Goal: Book appointment/travel/reservation

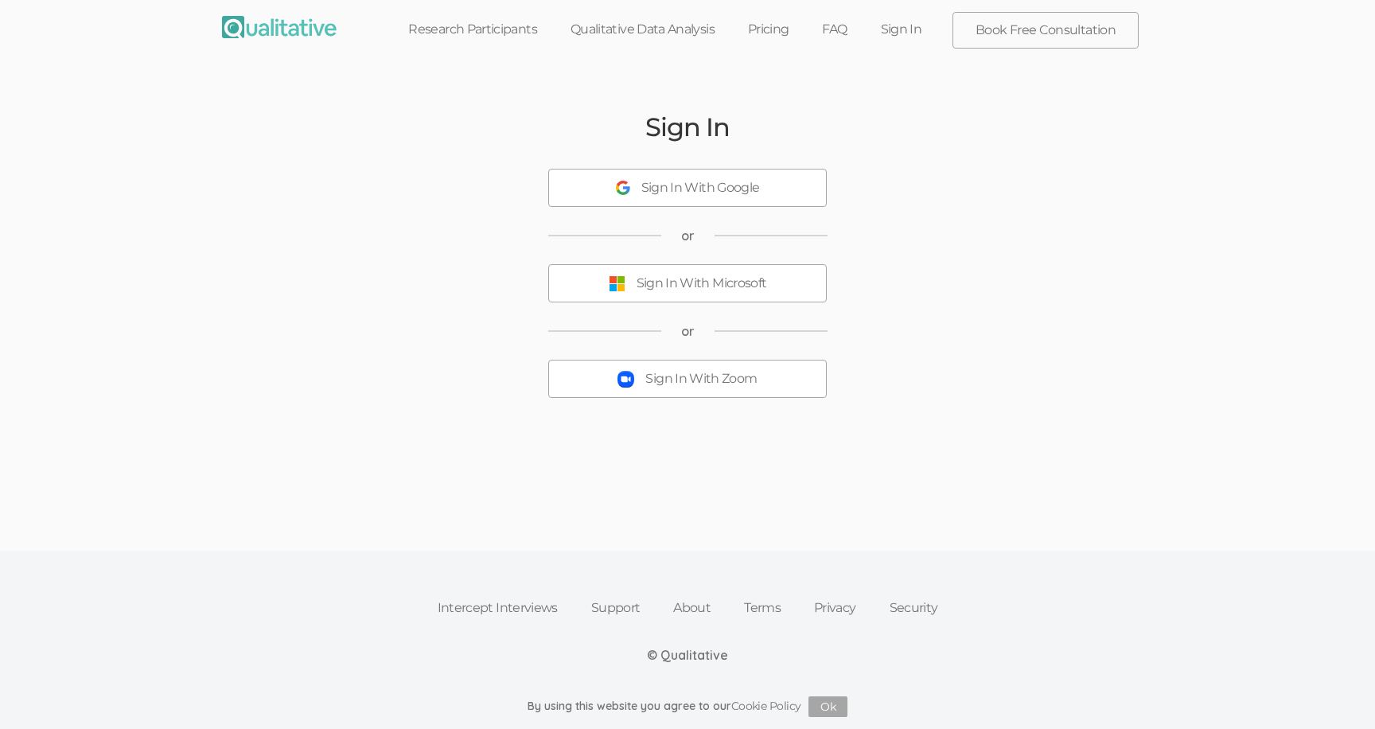
click at [683, 386] on div "Sign In With Zoom" at bounding box center [700, 379] width 111 height 18
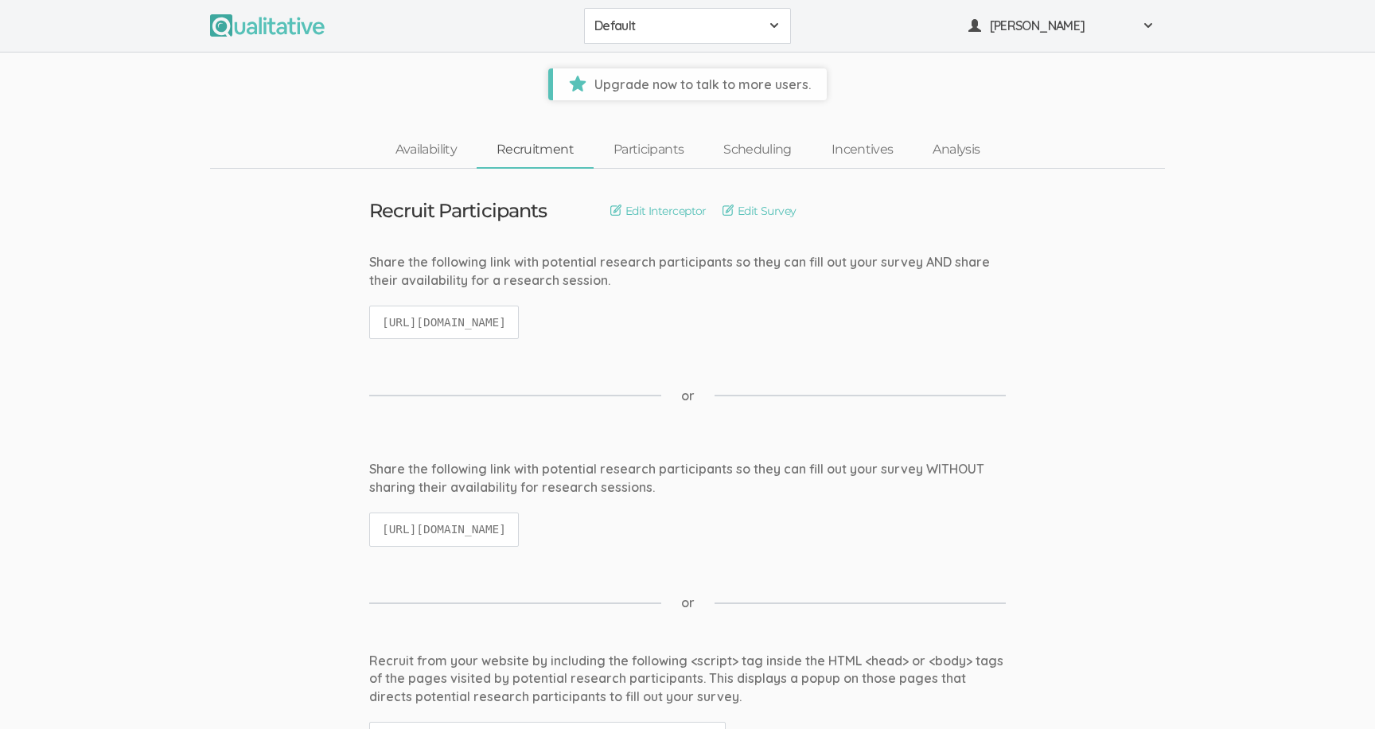
click at [651, 31] on span "Default" at bounding box center [676, 26] width 165 height 18
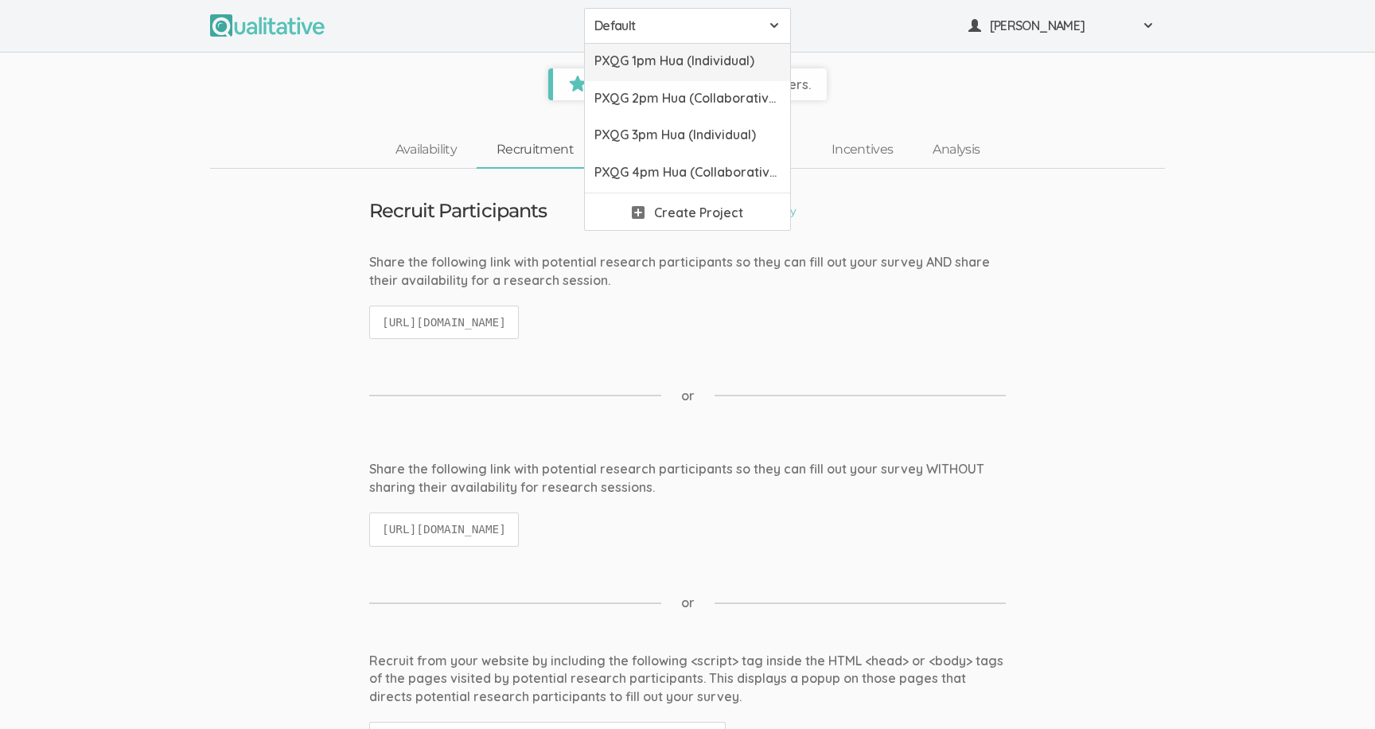
click at [653, 52] on span "PXQG 1pm Hua (Individual)" at bounding box center [687, 61] width 186 height 18
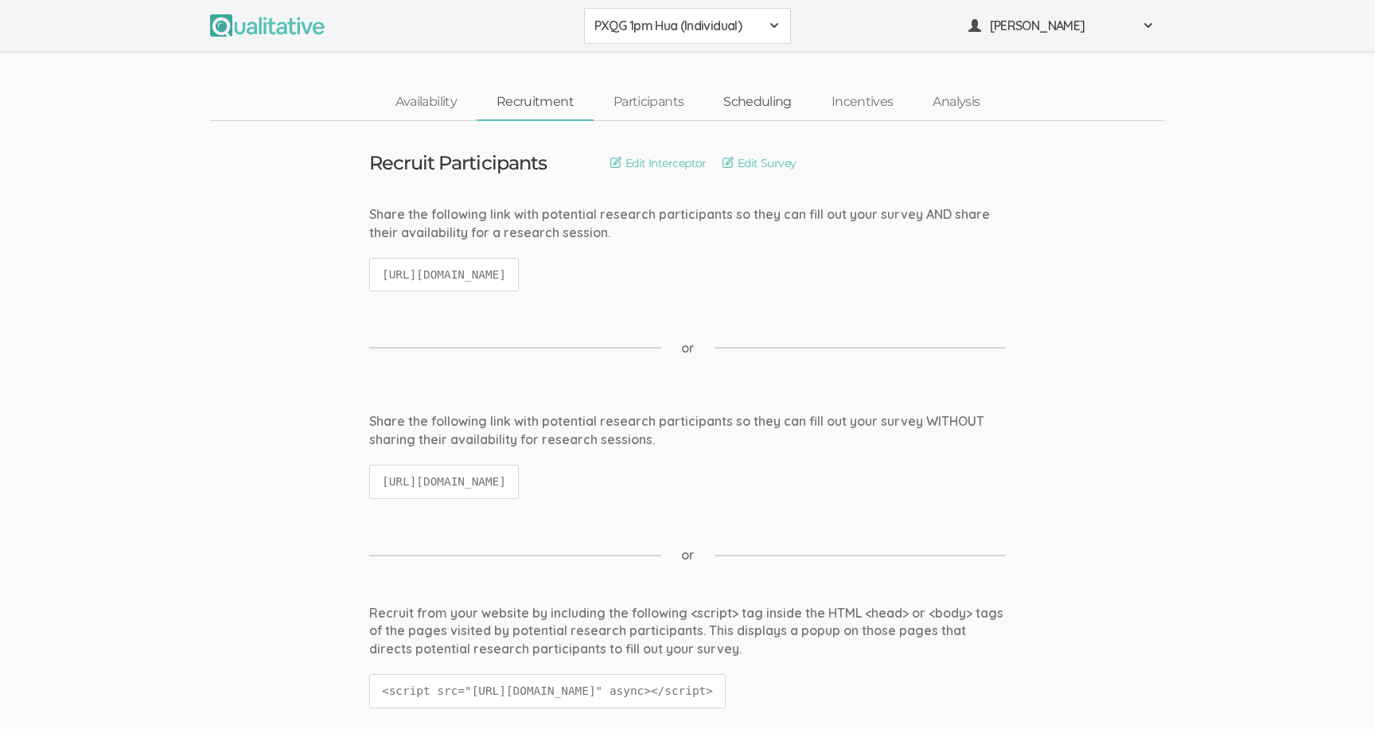
click at [717, 95] on link "Scheduling" at bounding box center [757, 102] width 108 height 34
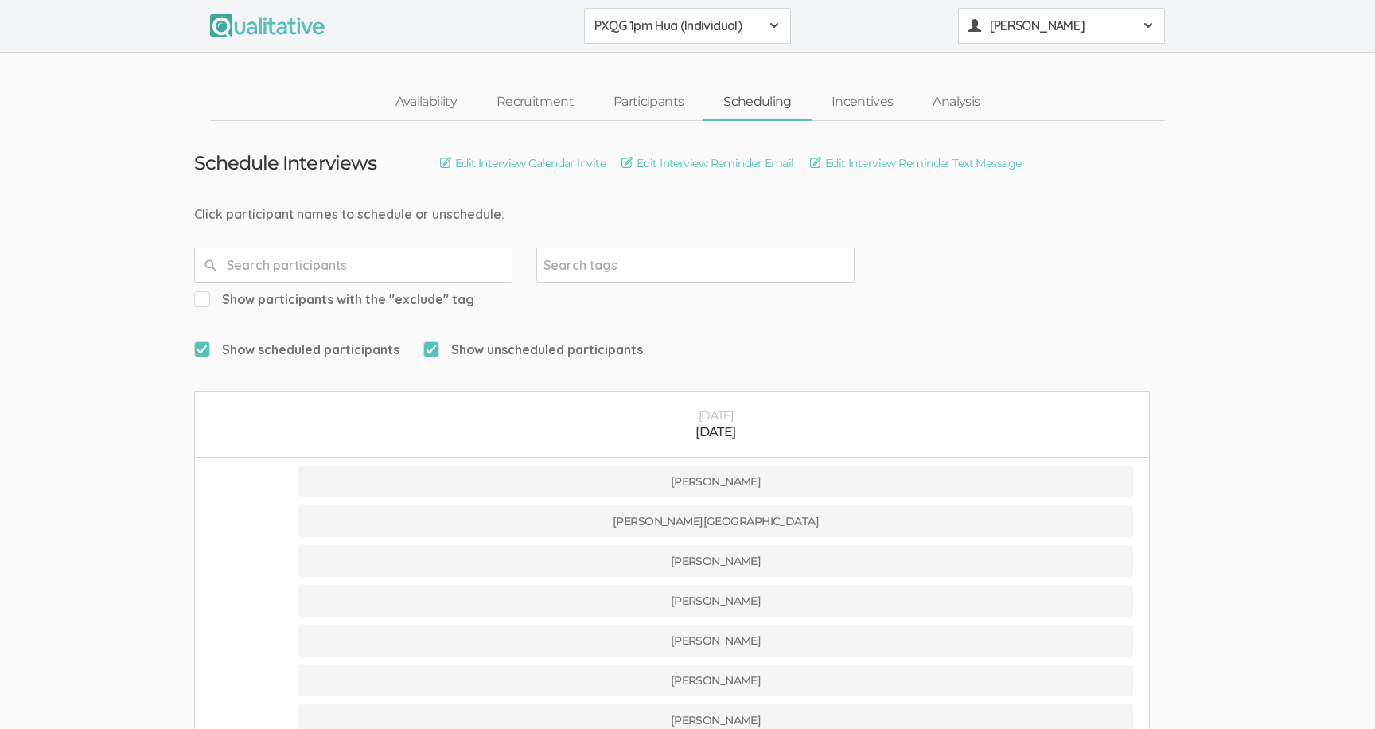
click at [995, 20] on span "[PERSON_NAME]" at bounding box center [1061, 26] width 143 height 18
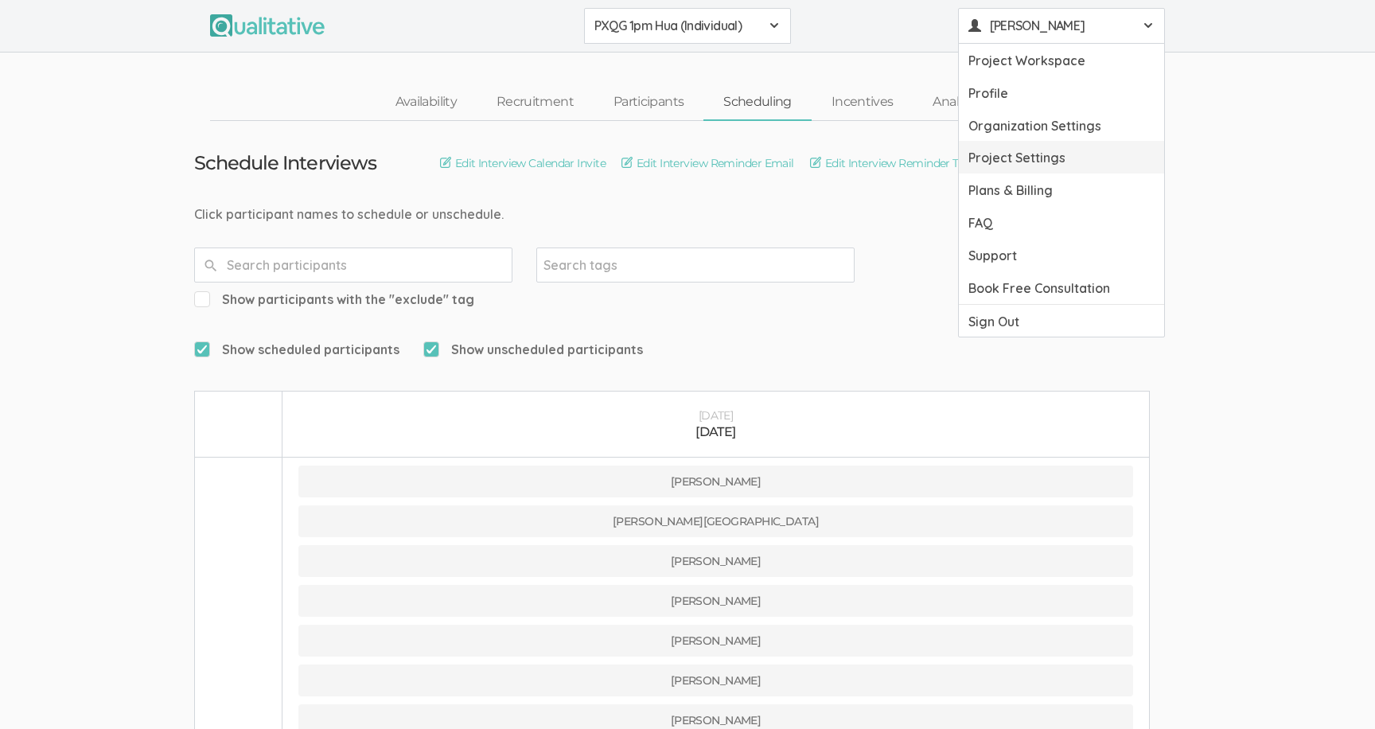
click at [1015, 149] on link "Project Settings" at bounding box center [1061, 157] width 205 height 33
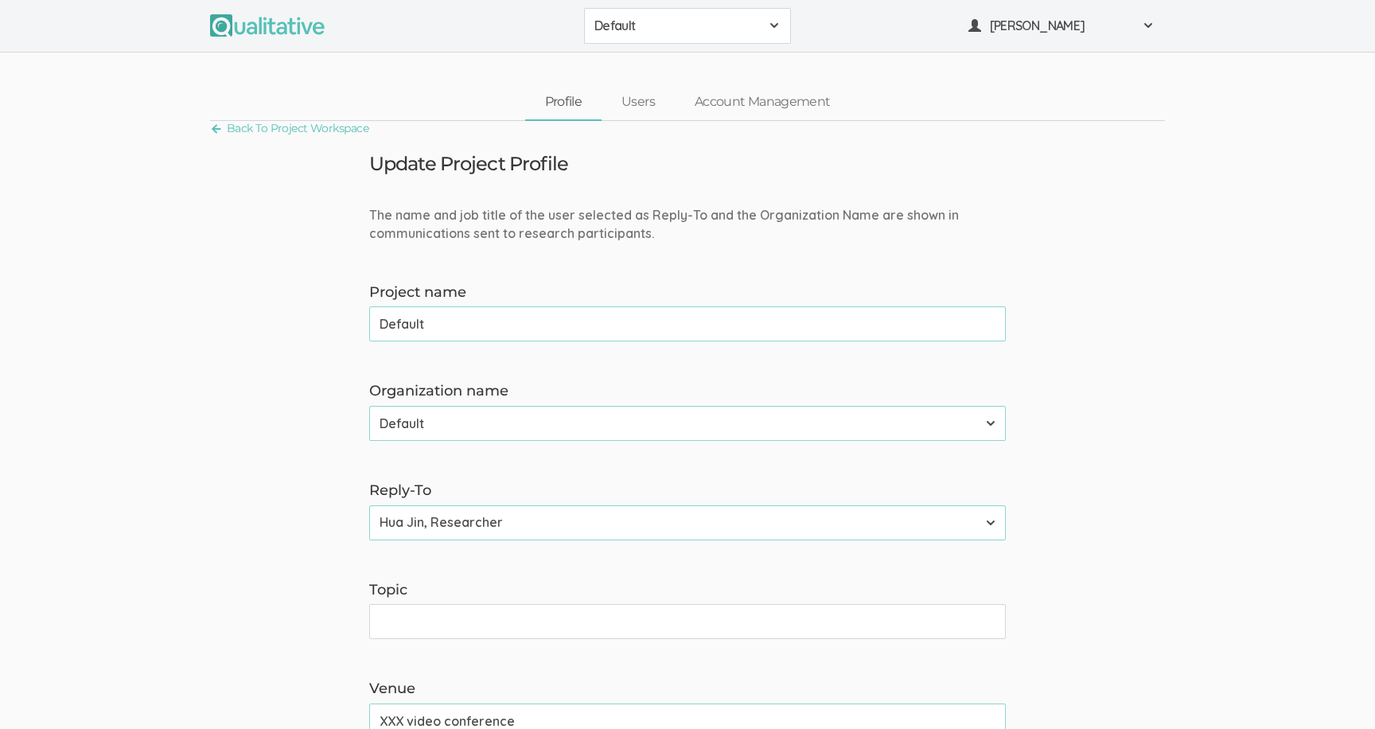
click at [623, 20] on span "Default" at bounding box center [676, 26] width 165 height 18
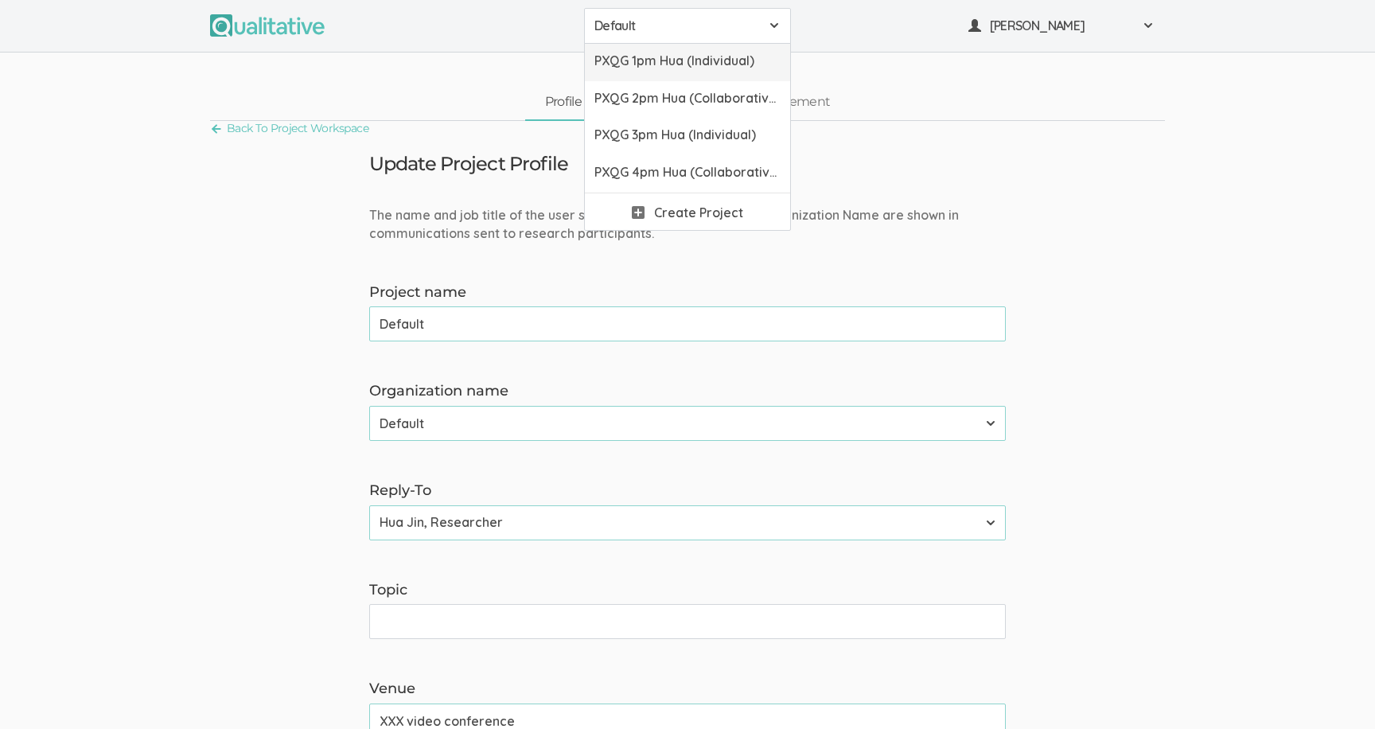
click at [628, 61] on span "PXQG 1pm Hua (Individual)" at bounding box center [687, 61] width 186 height 18
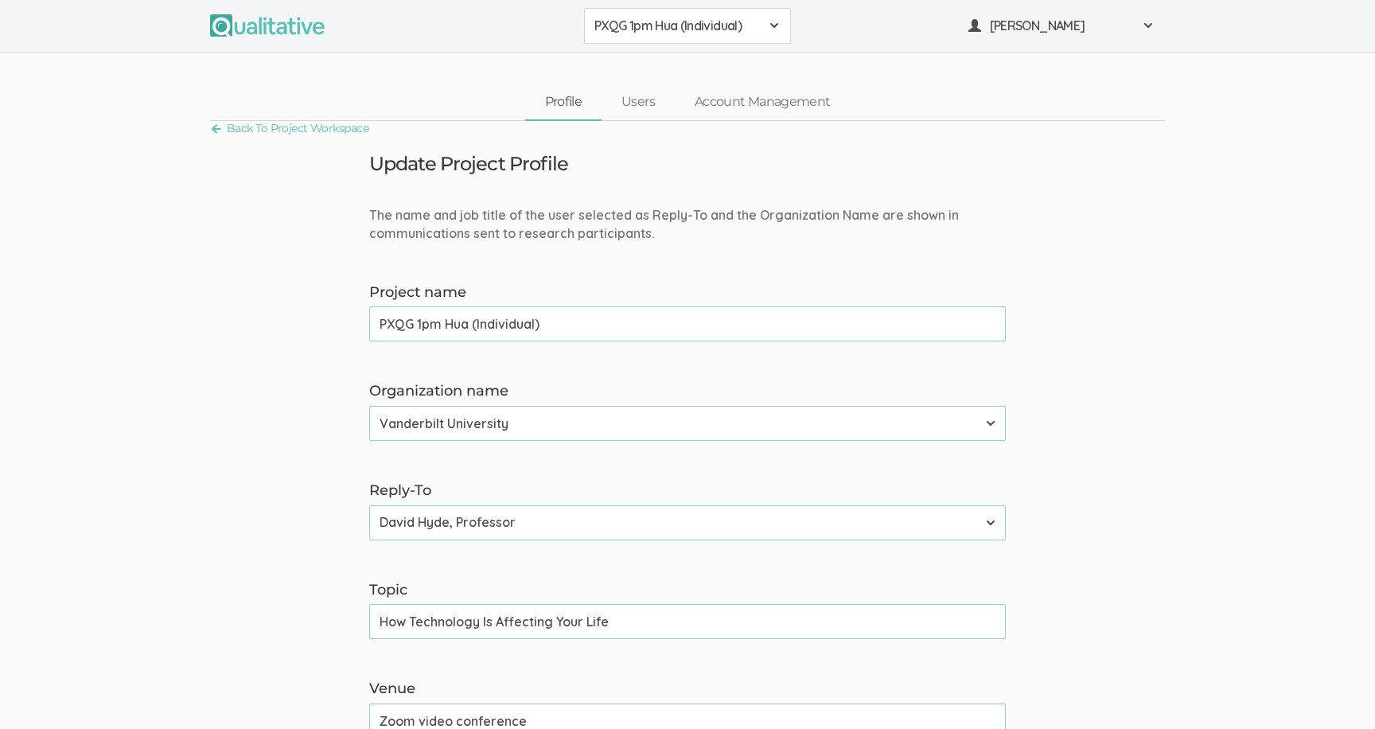
click at [675, 29] on span "PXQG 1pm Hua (Individual)" at bounding box center [676, 26] width 165 height 18
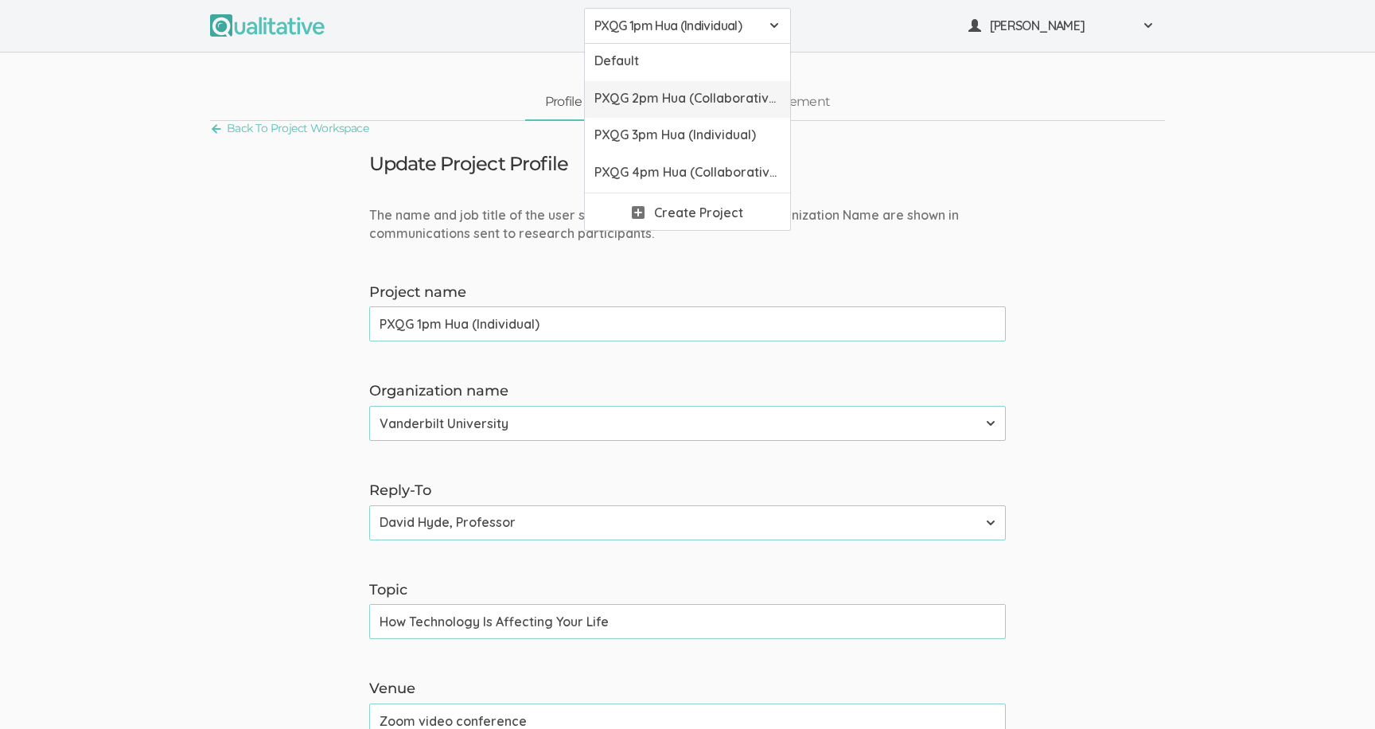
click at [678, 92] on span "PXQG 2pm Hua (Collaborative)" at bounding box center [687, 98] width 186 height 18
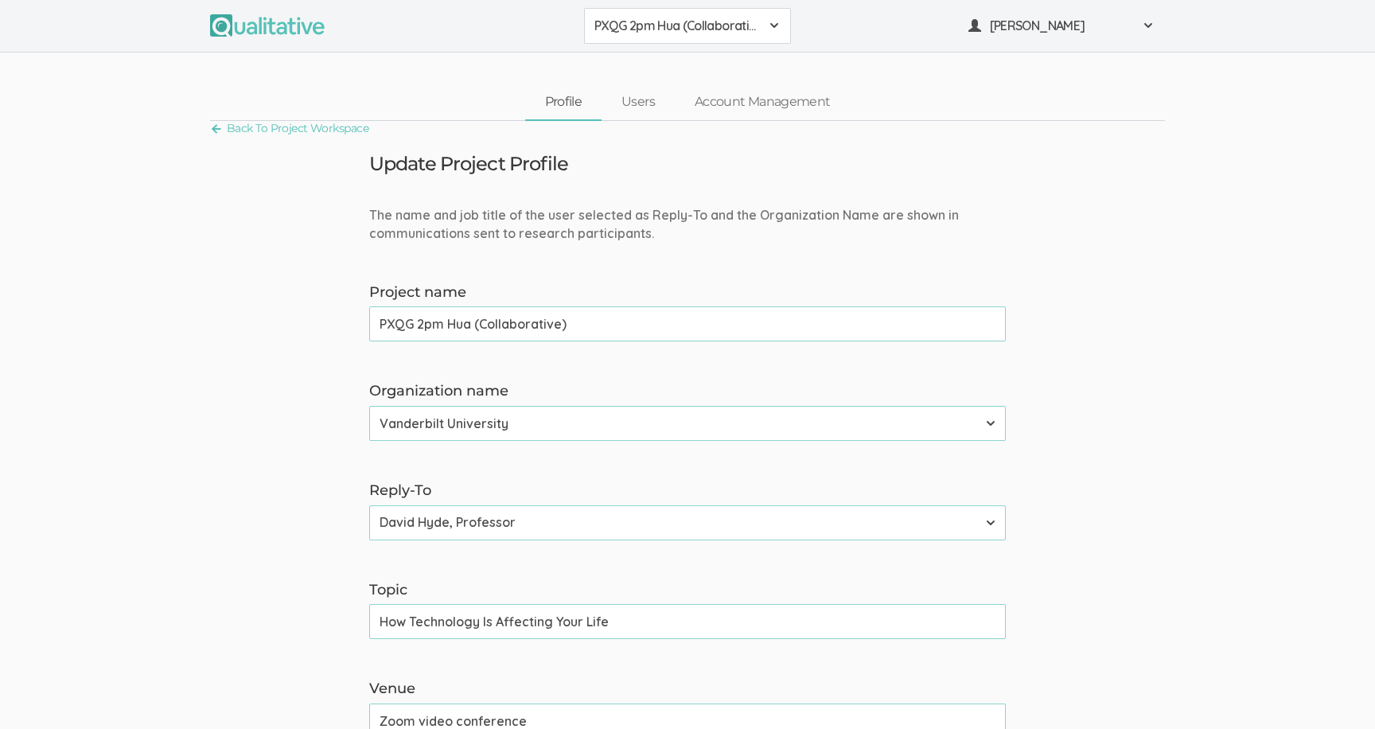
click at [660, 15] on button "PXQG 2pm Hua (Collaborative)" at bounding box center [687, 26] width 207 height 36
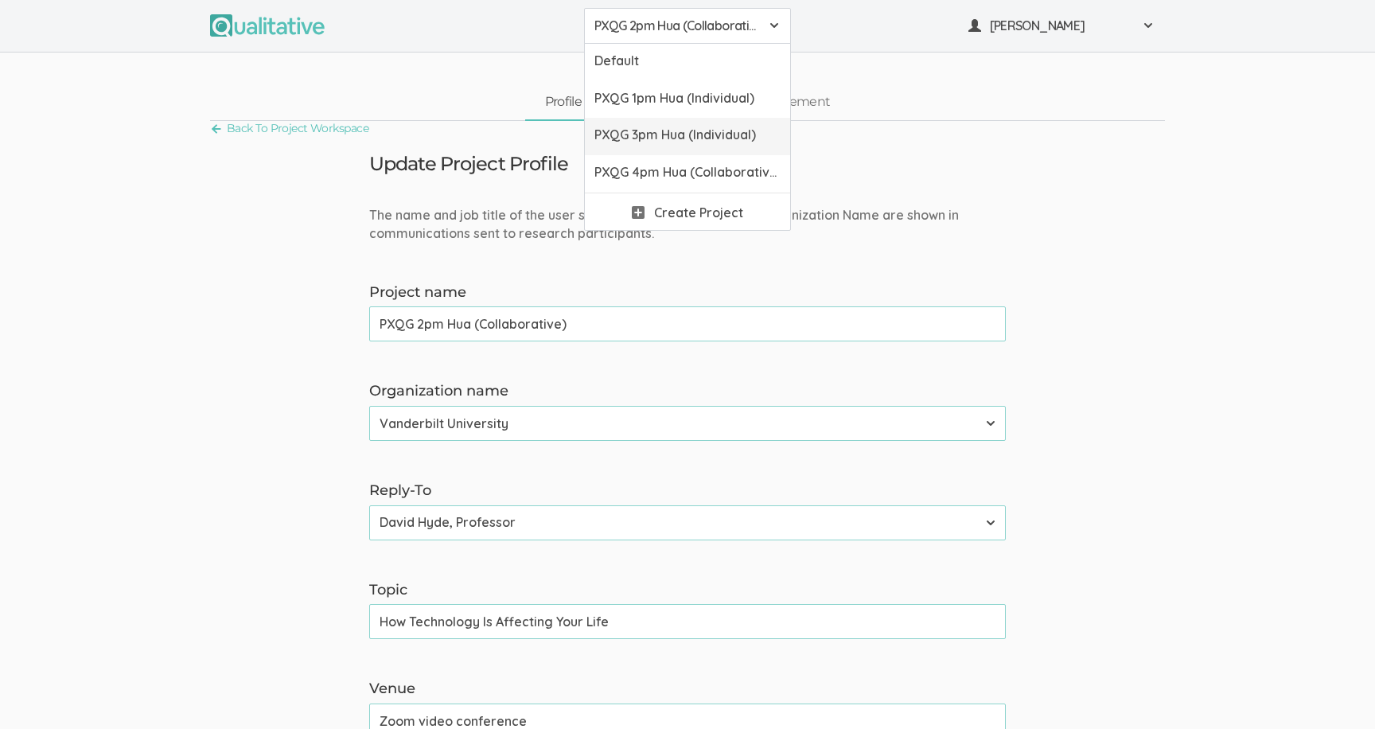
click at [663, 145] on link "PXQG 3pm Hua (Individual)" at bounding box center [687, 136] width 205 height 37
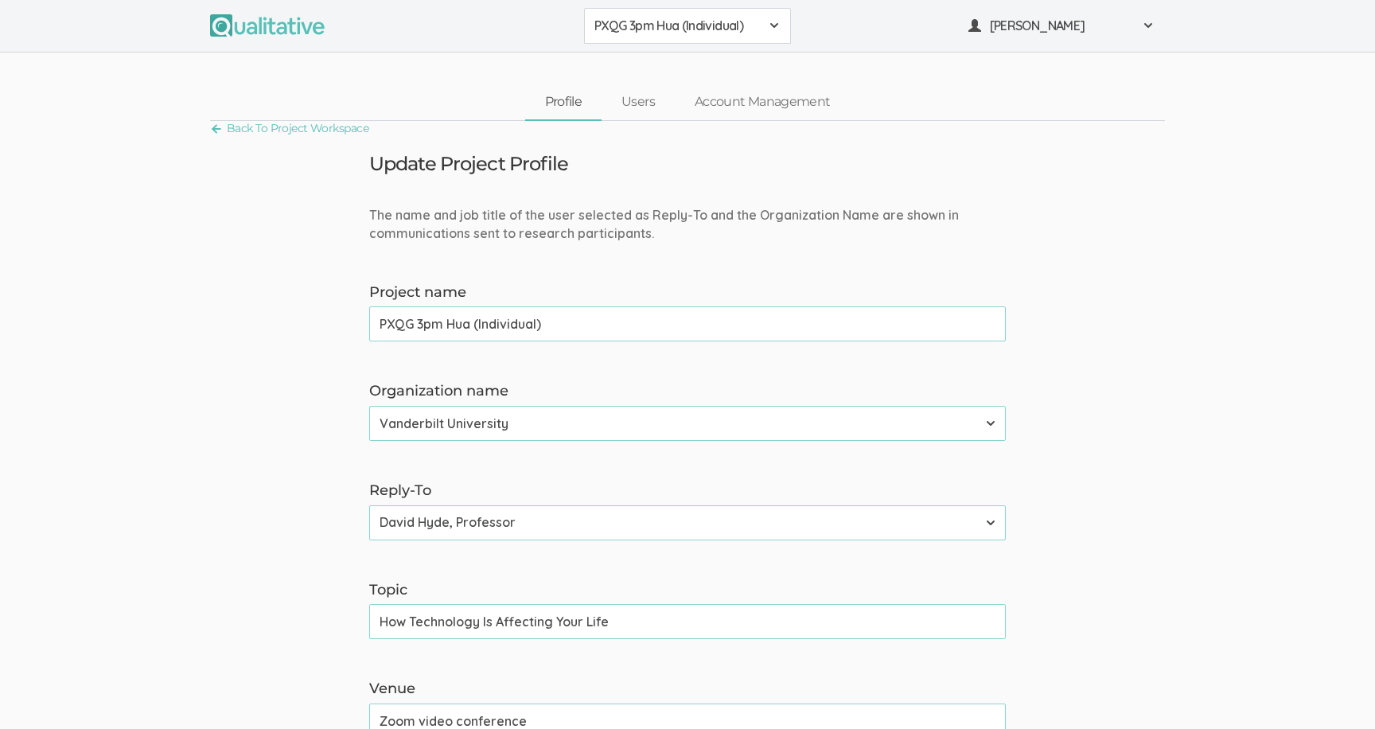
click at [680, 27] on span "PXQG 3pm Hua (Individual)" at bounding box center [676, 26] width 165 height 18
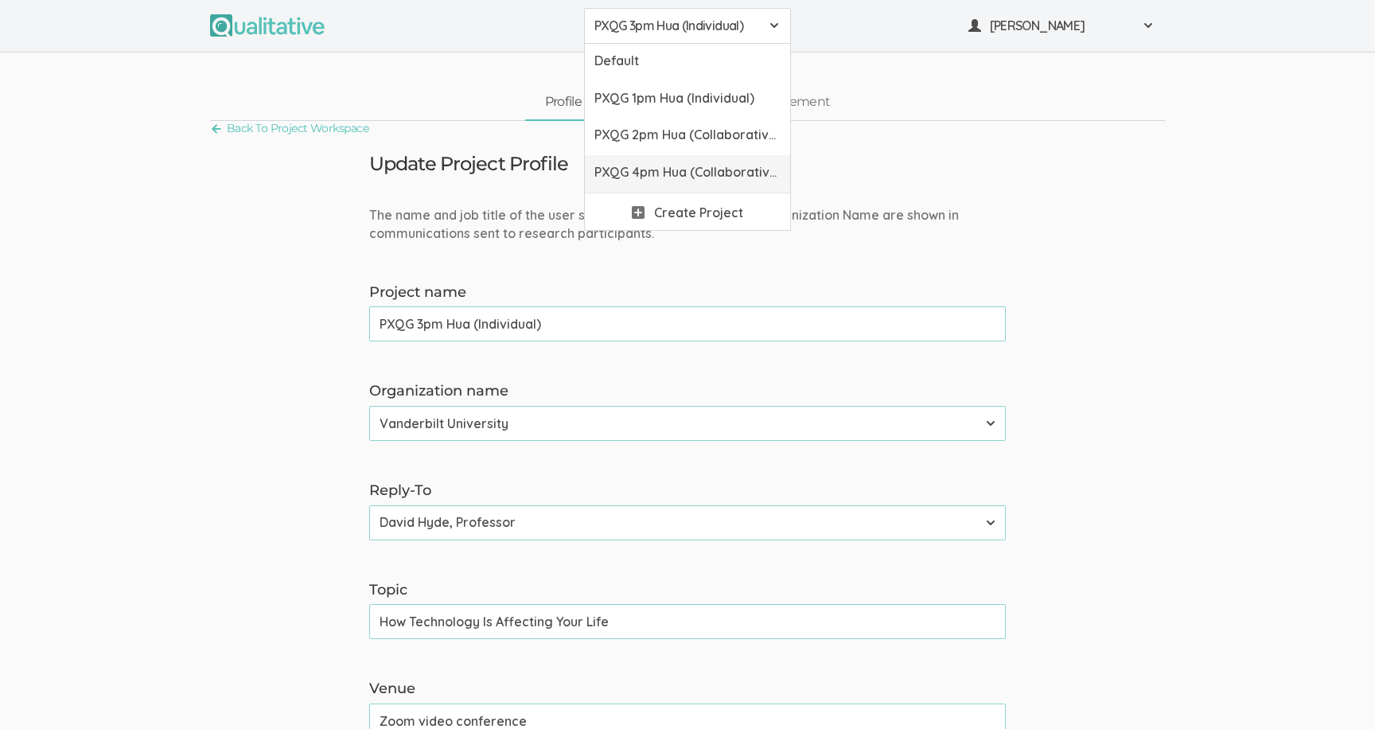
click at [680, 168] on span "PXQG 4pm Hua (Collaborative)" at bounding box center [687, 172] width 186 height 18
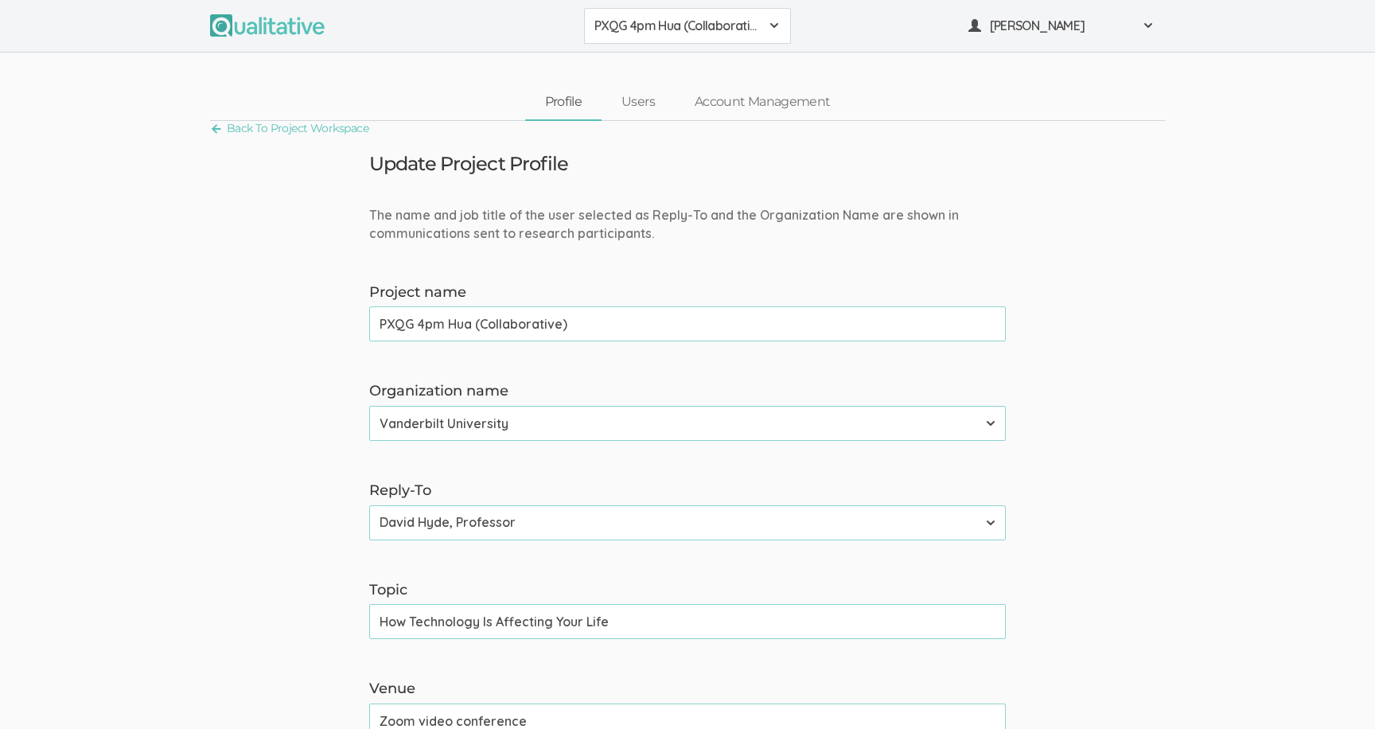
click at [668, 33] on span "PXQG 4pm Hua (Collaborative)" at bounding box center [676, 26] width 165 height 18
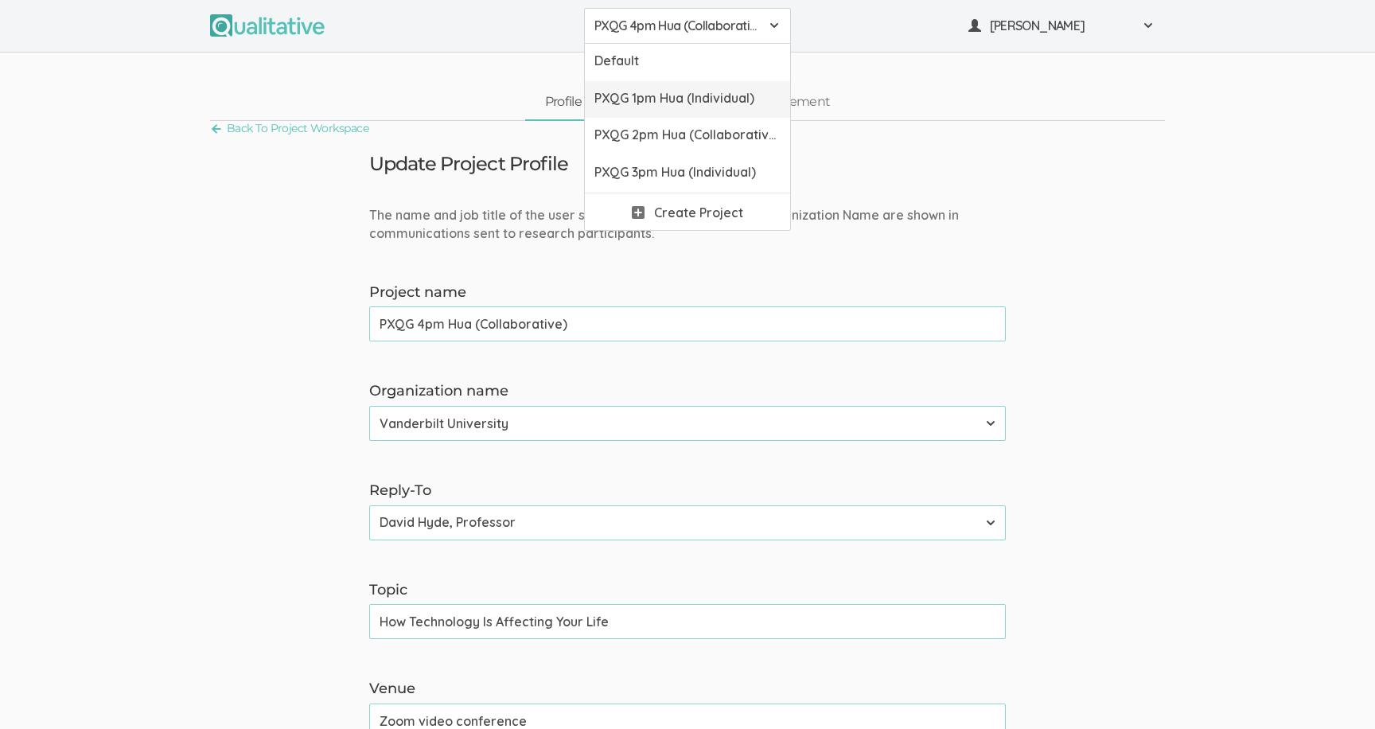
click at [674, 88] on link "PXQG 1pm Hua (Individual)" at bounding box center [687, 99] width 205 height 37
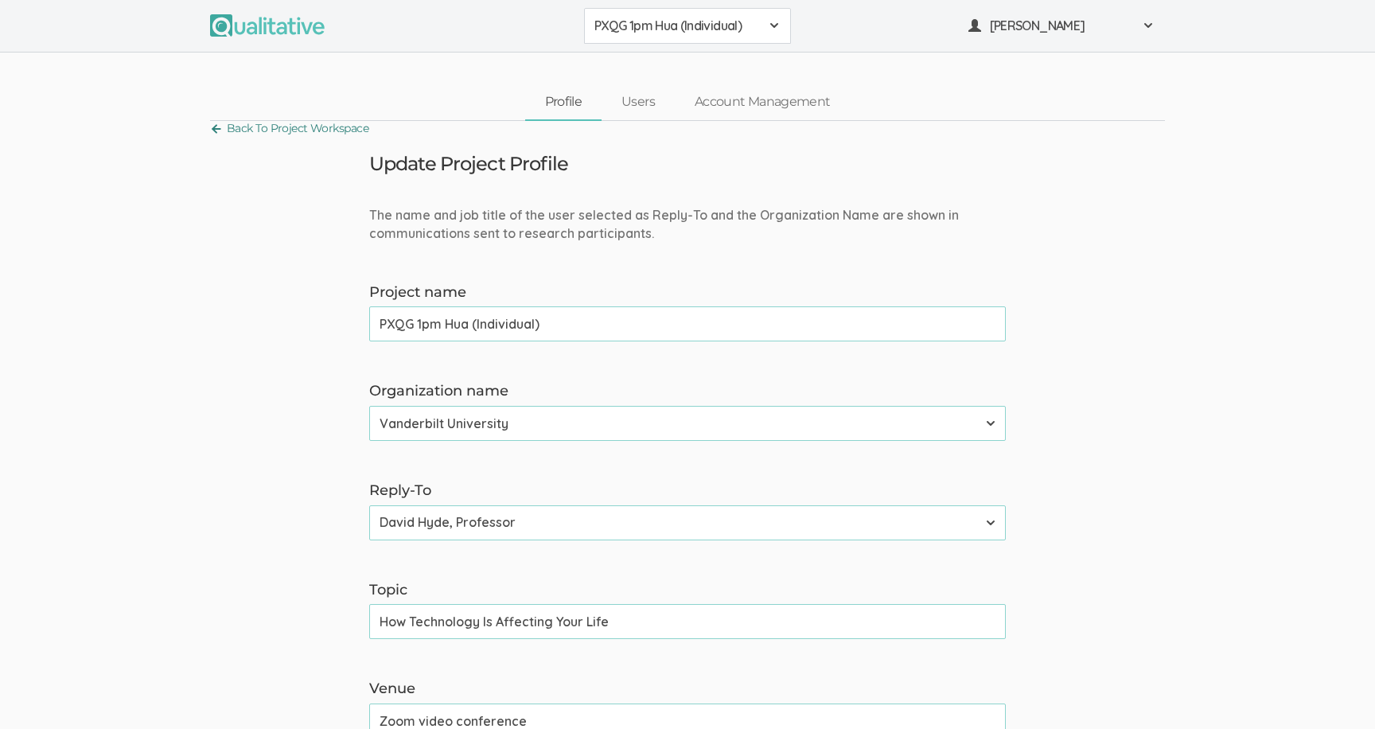
click at [308, 120] on link "Back To Project Workspace" at bounding box center [289, 128] width 158 height 21
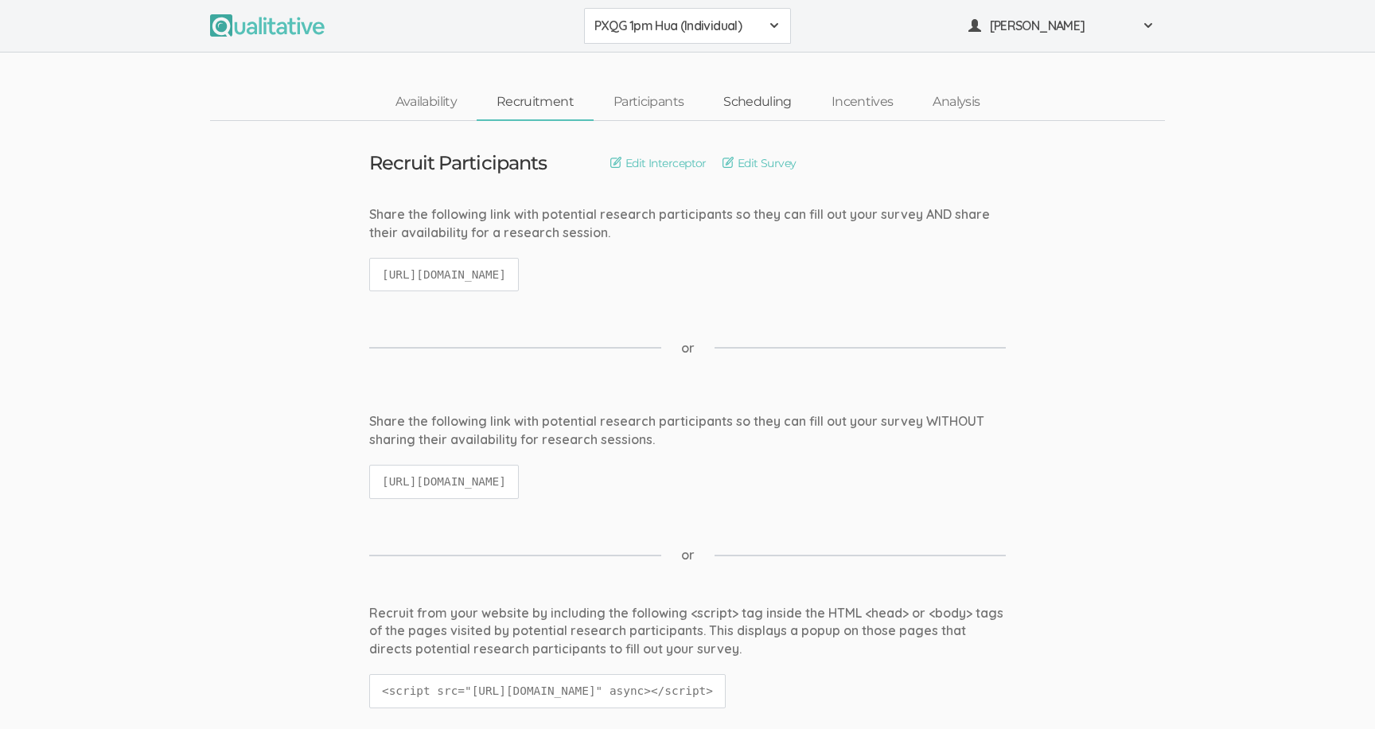
click at [723, 103] on link "Scheduling" at bounding box center [757, 102] width 108 height 34
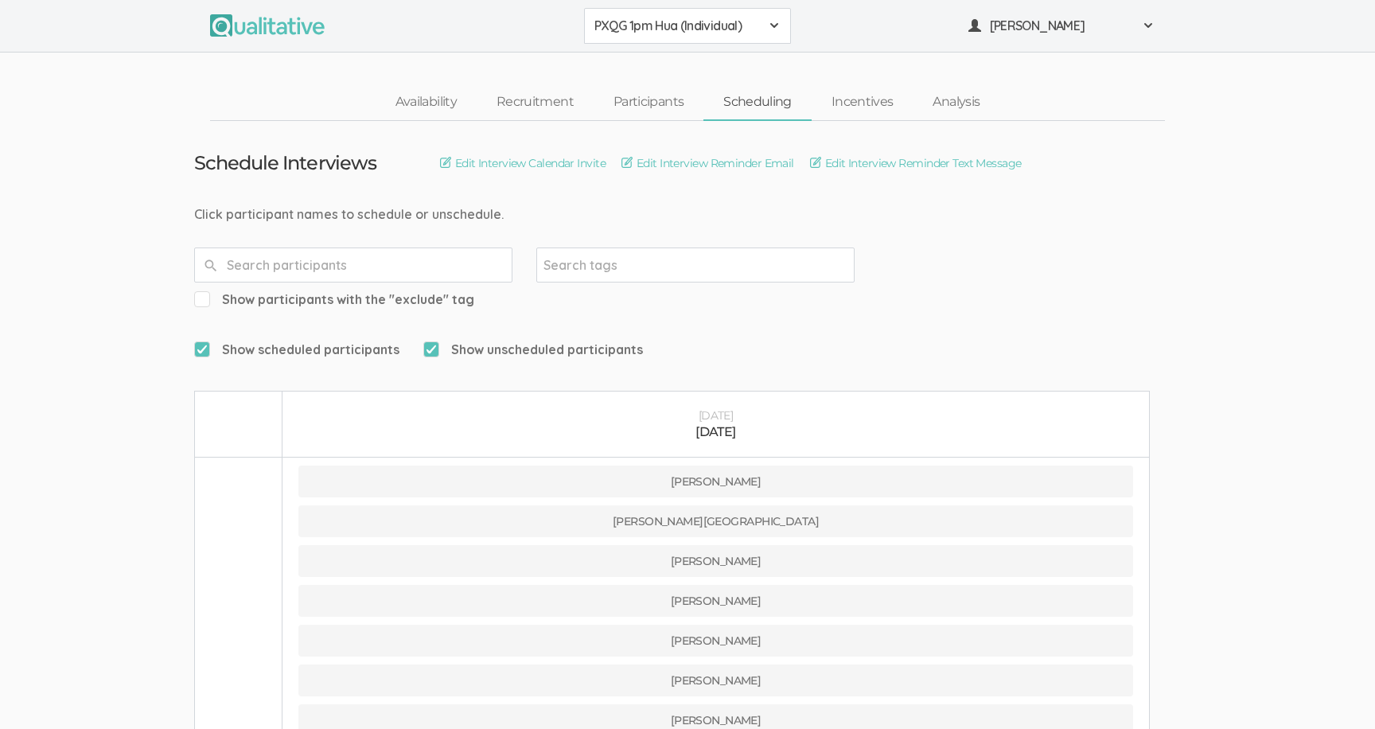
click at [702, 221] on div "Click participant names to schedule or unschedule." at bounding box center [687, 214] width 987 height 18
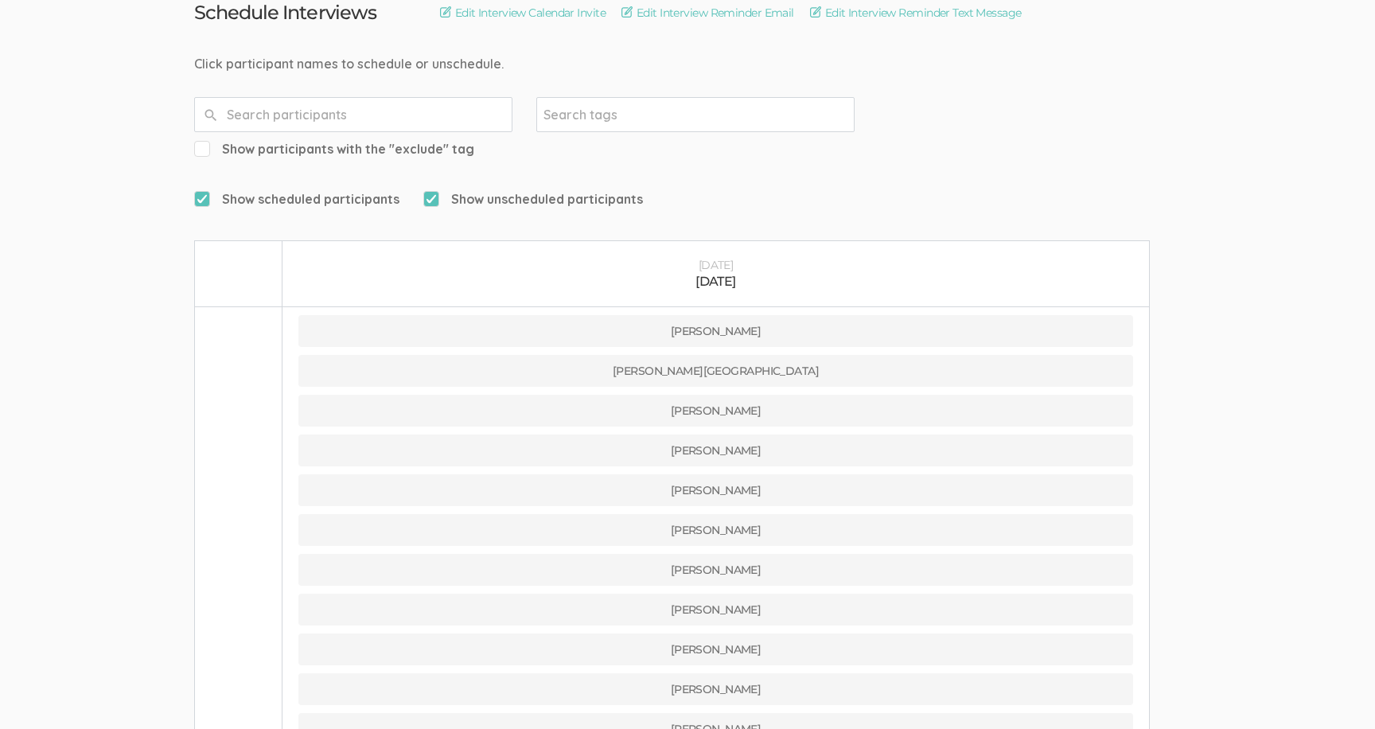
scroll to position [219, 0]
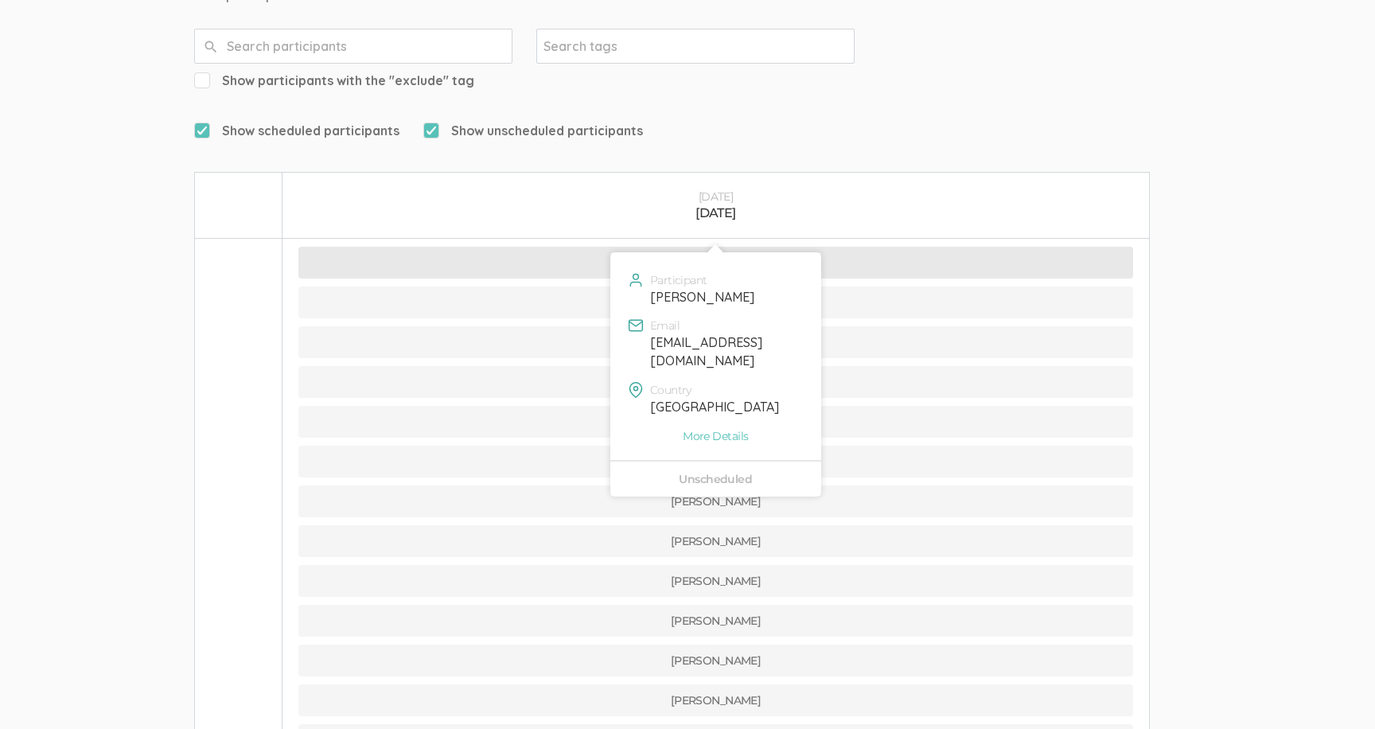
click at [586, 247] on button "[PERSON_NAME]" at bounding box center [715, 263] width 835 height 32
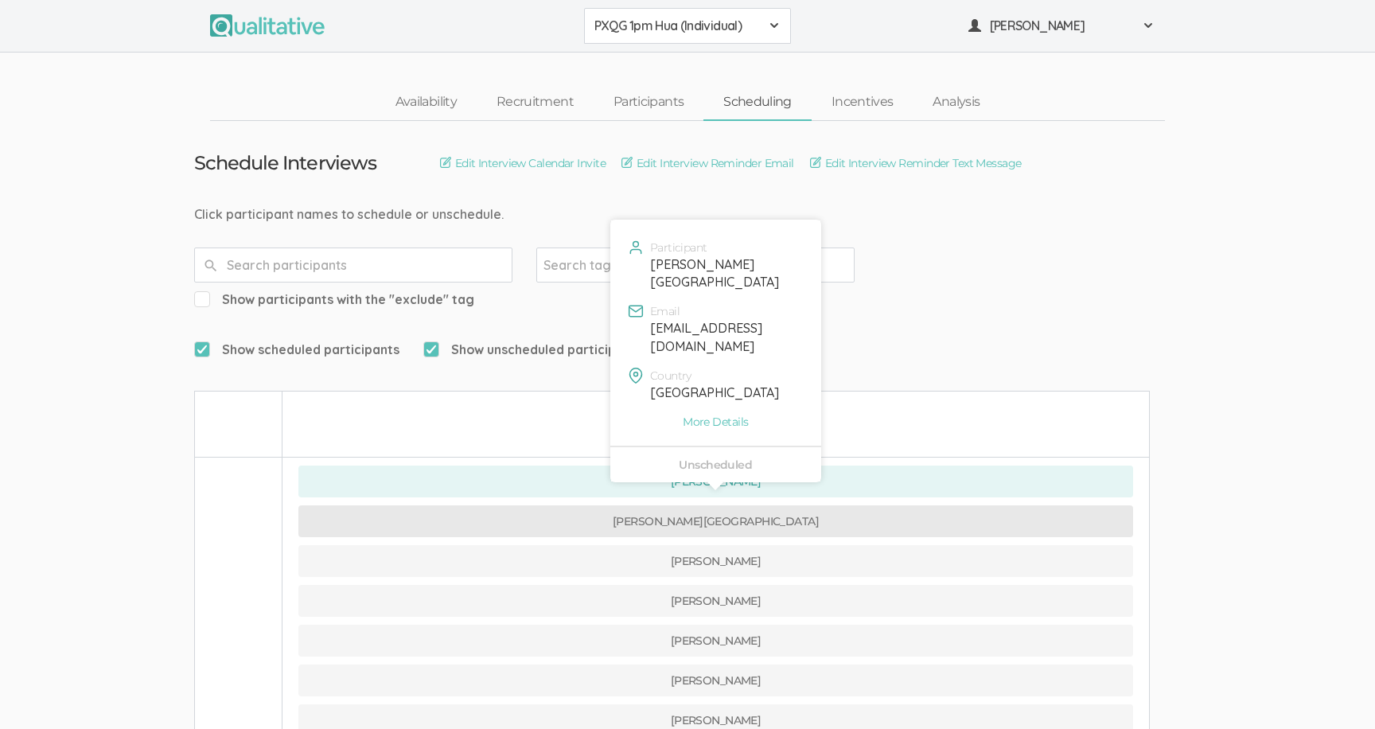
click at [610, 505] on button "[PERSON_NAME][GEOGRAPHIC_DATA]" at bounding box center [715, 521] width 835 height 32
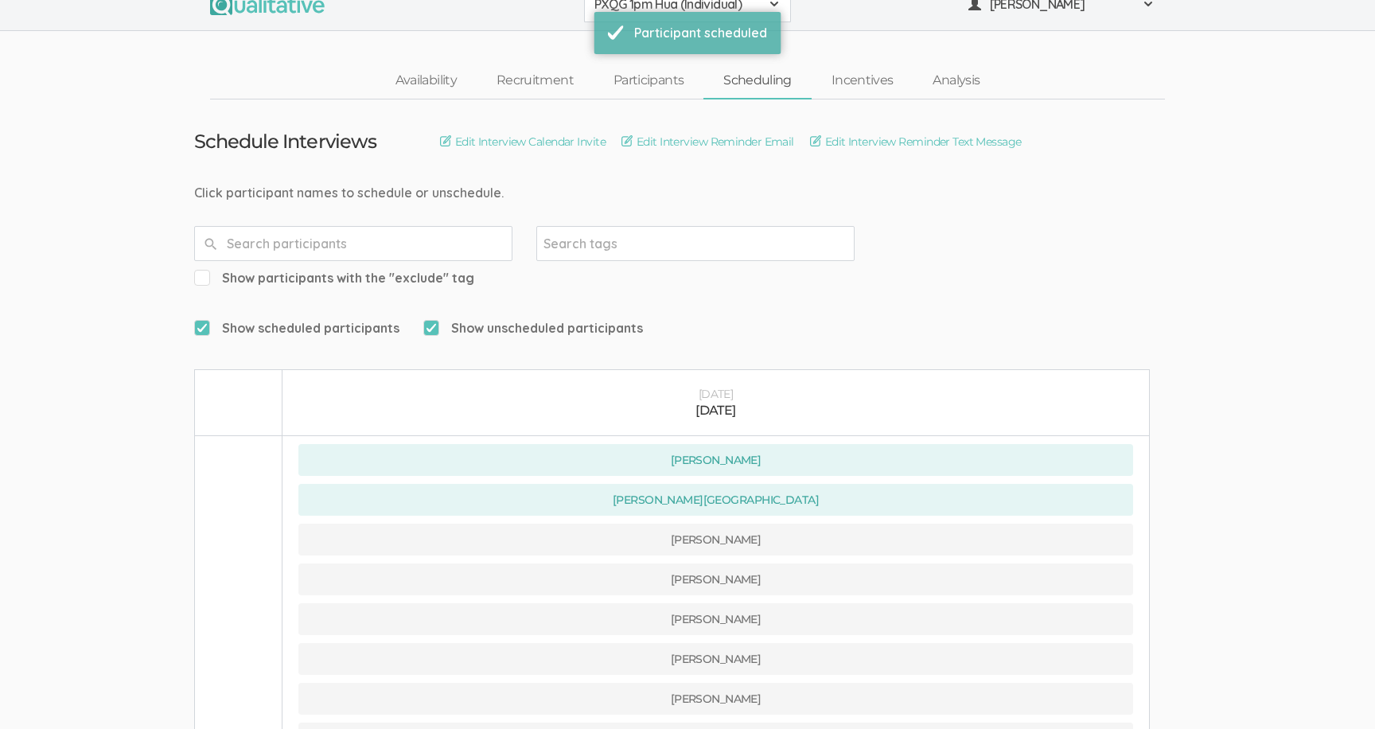
scroll to position [23, 0]
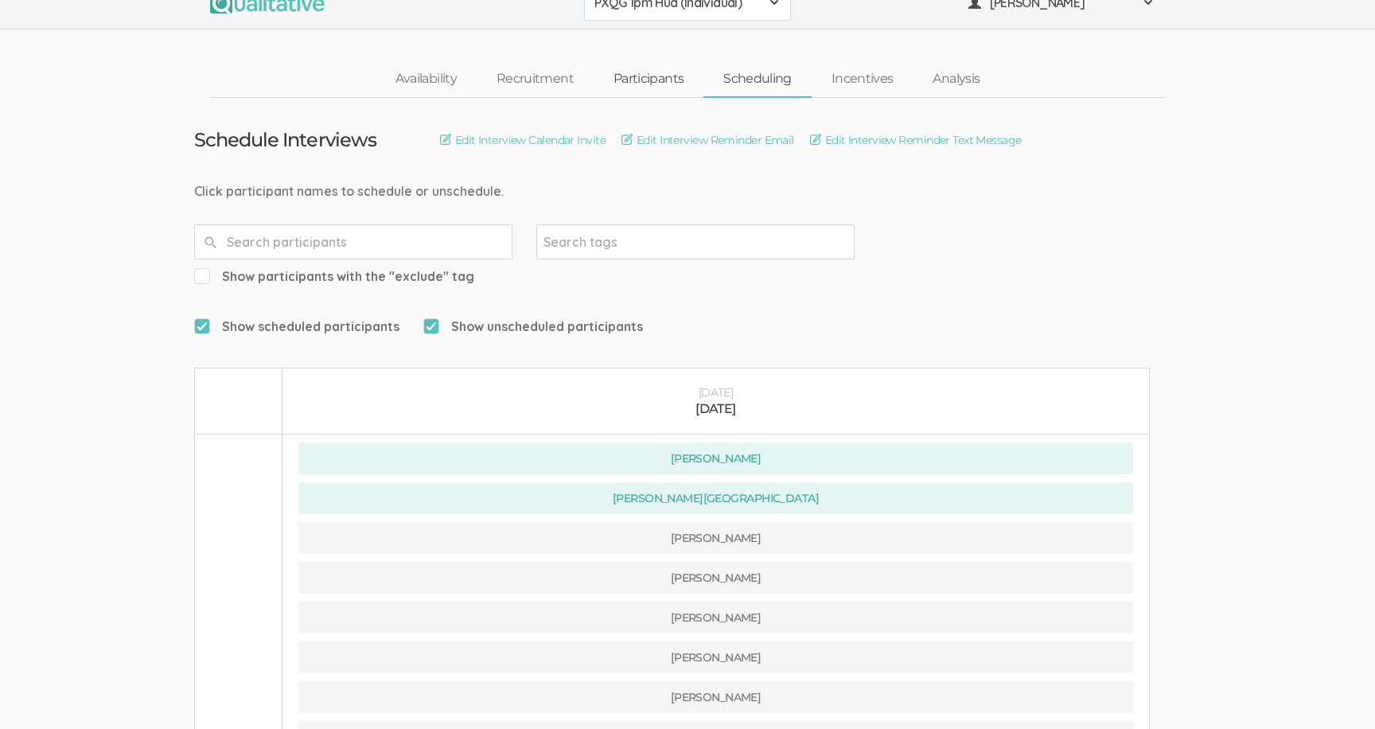
click at [648, 88] on link "Participants" at bounding box center [649, 79] width 110 height 34
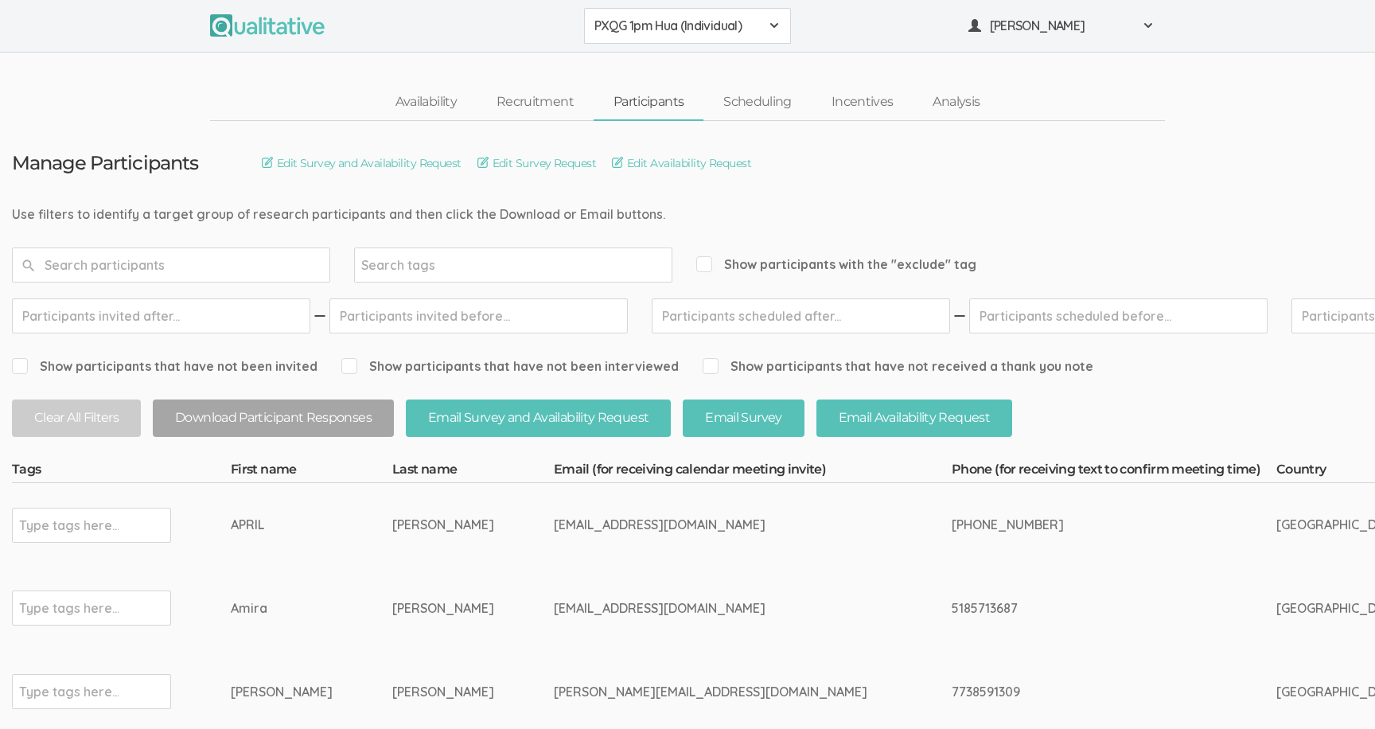
click at [422, 95] on link "Availability" at bounding box center [426, 102] width 101 height 34
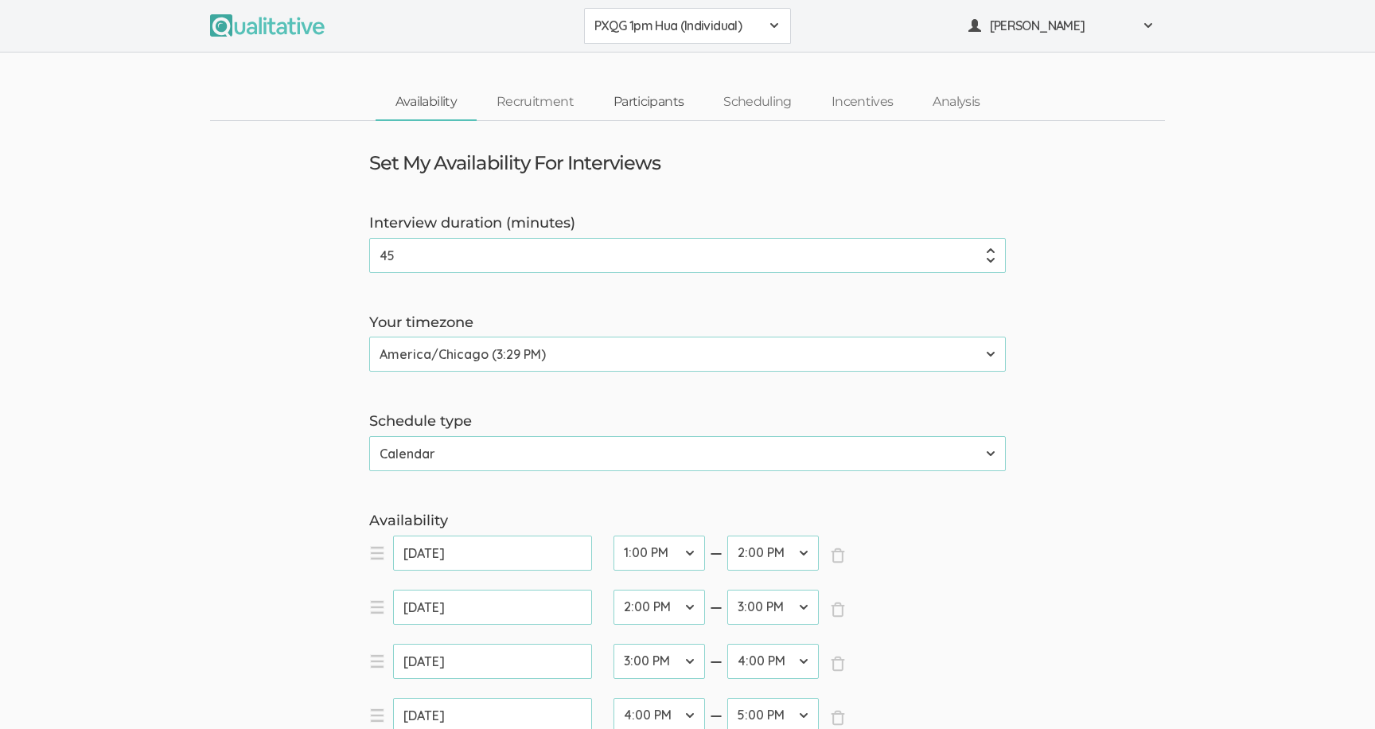
click at [620, 102] on link "Participants" at bounding box center [649, 102] width 110 height 34
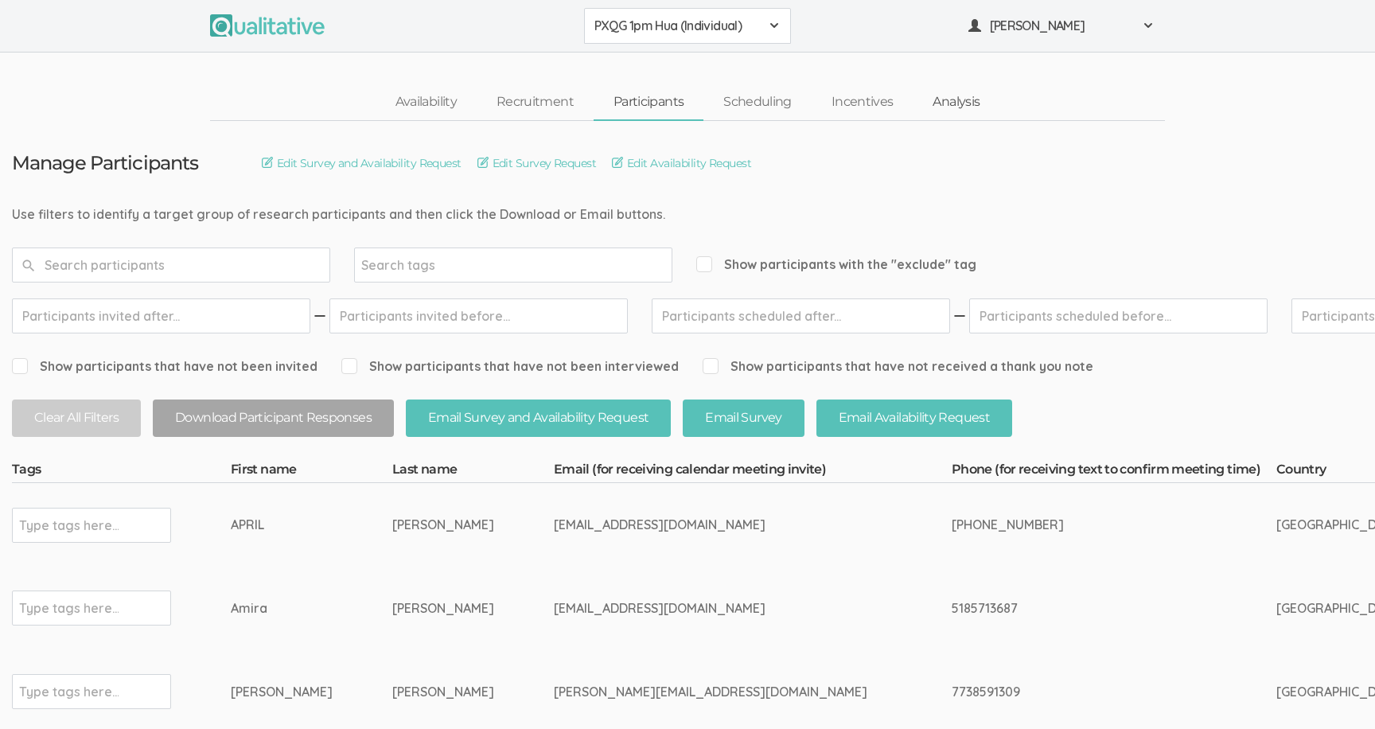
click at [957, 103] on link "Analysis" at bounding box center [956, 102] width 87 height 34
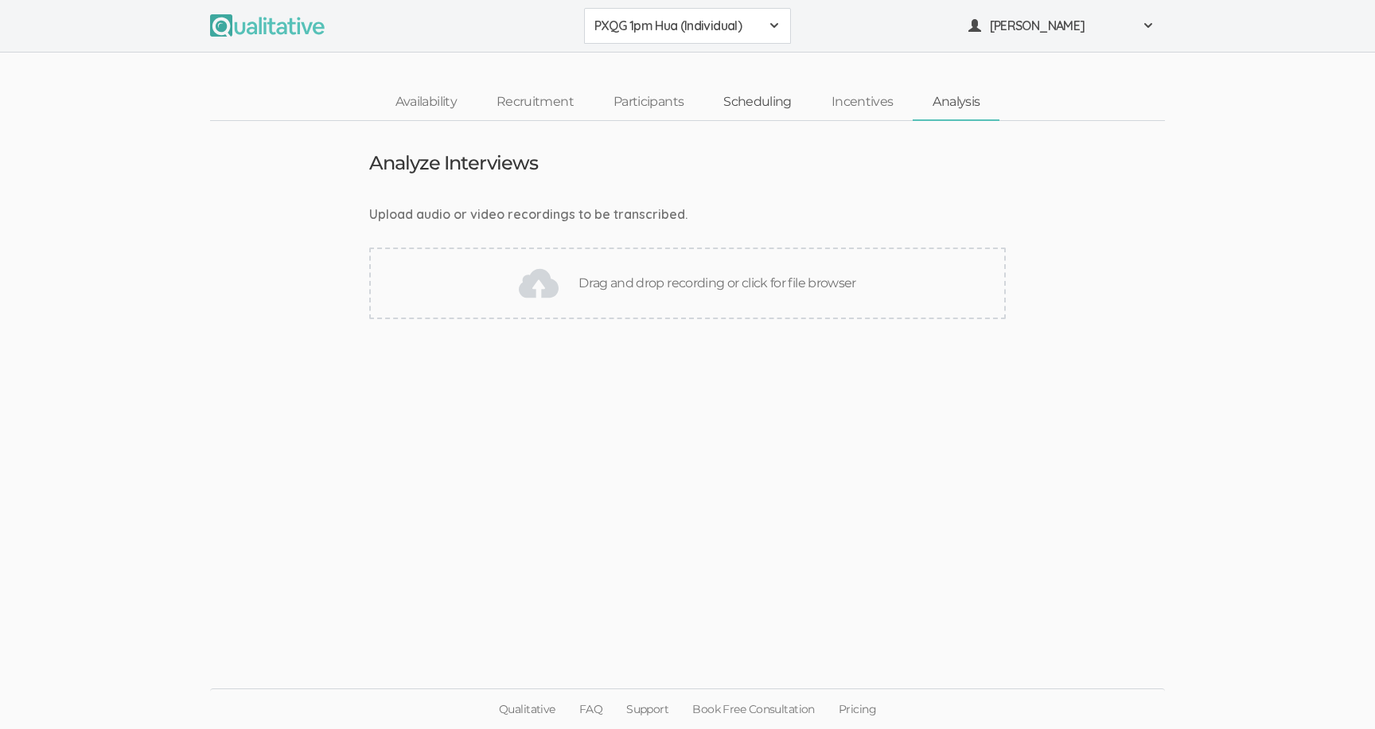
click at [756, 105] on link "Scheduling" at bounding box center [757, 102] width 108 height 34
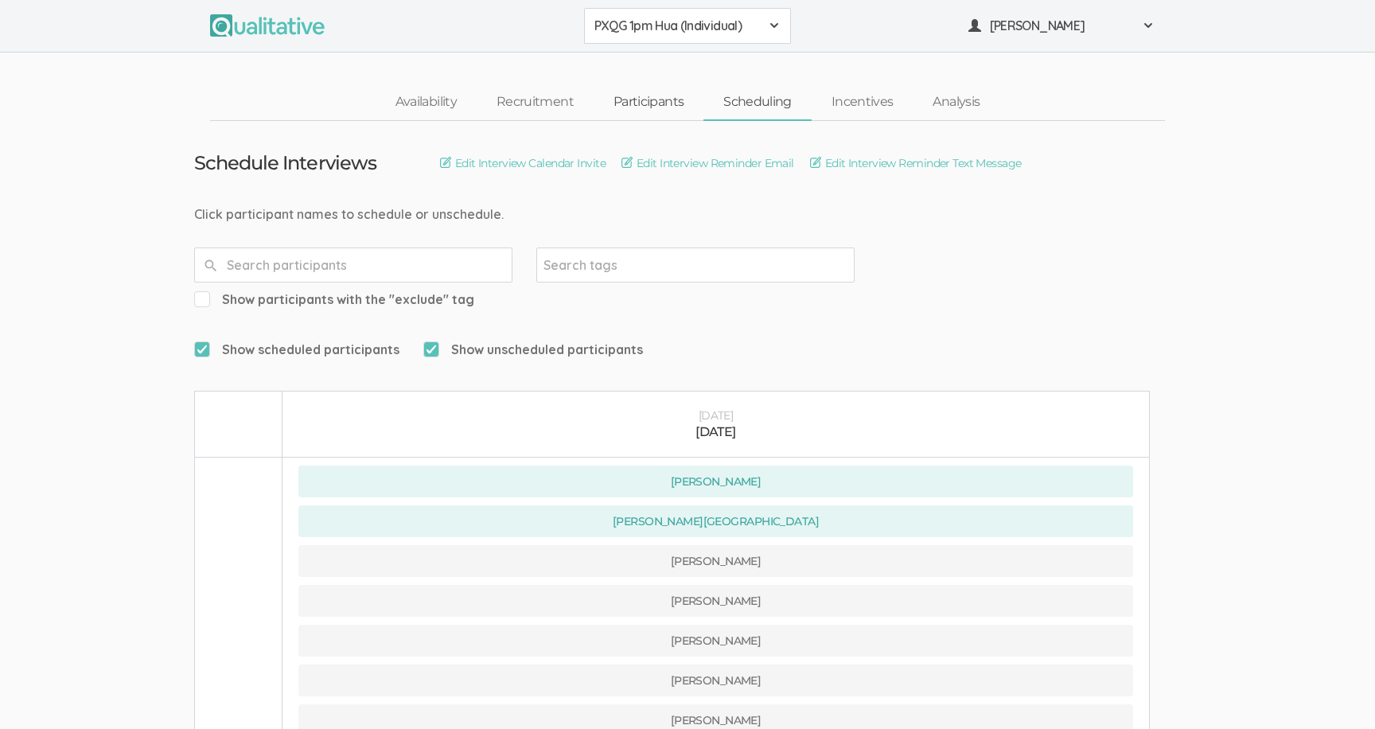
click at [674, 100] on link "Participants" at bounding box center [649, 102] width 110 height 34
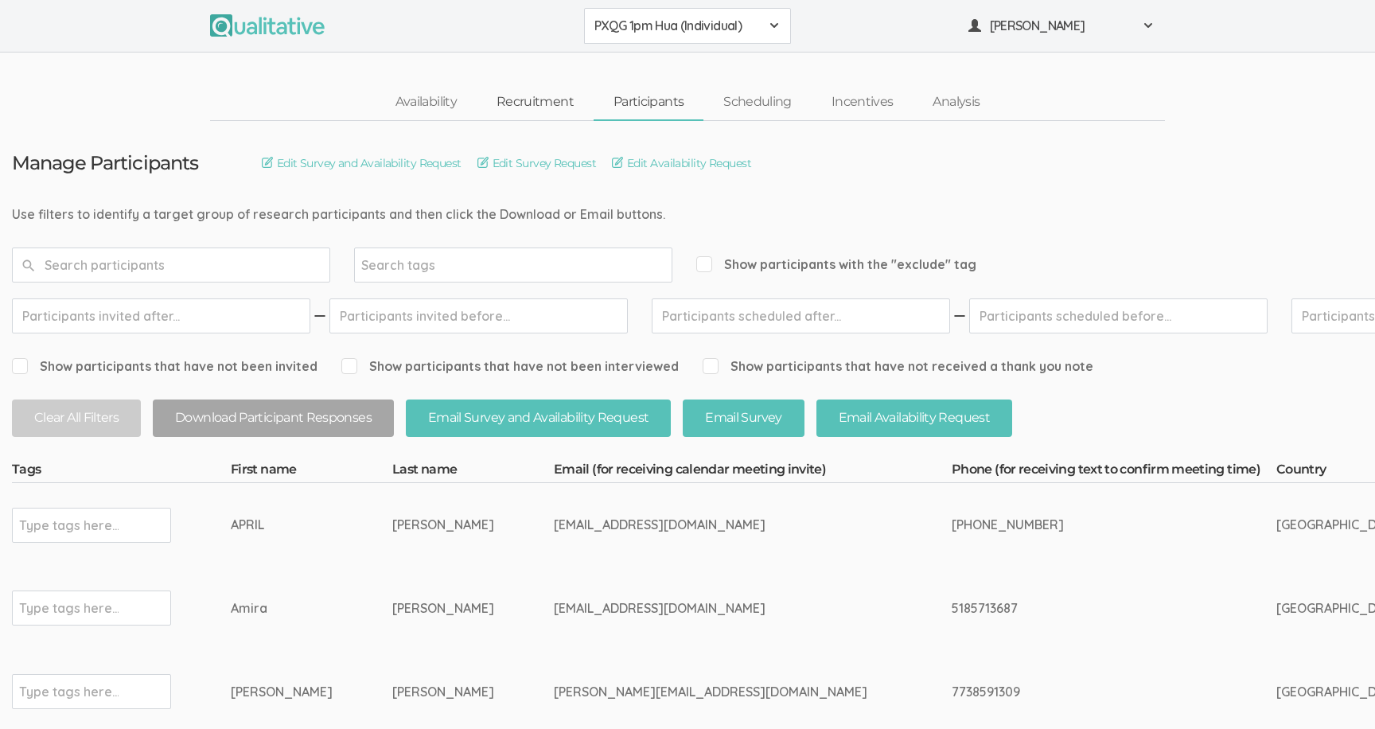
click at [501, 99] on link "Recruitment" at bounding box center [535, 102] width 117 height 34
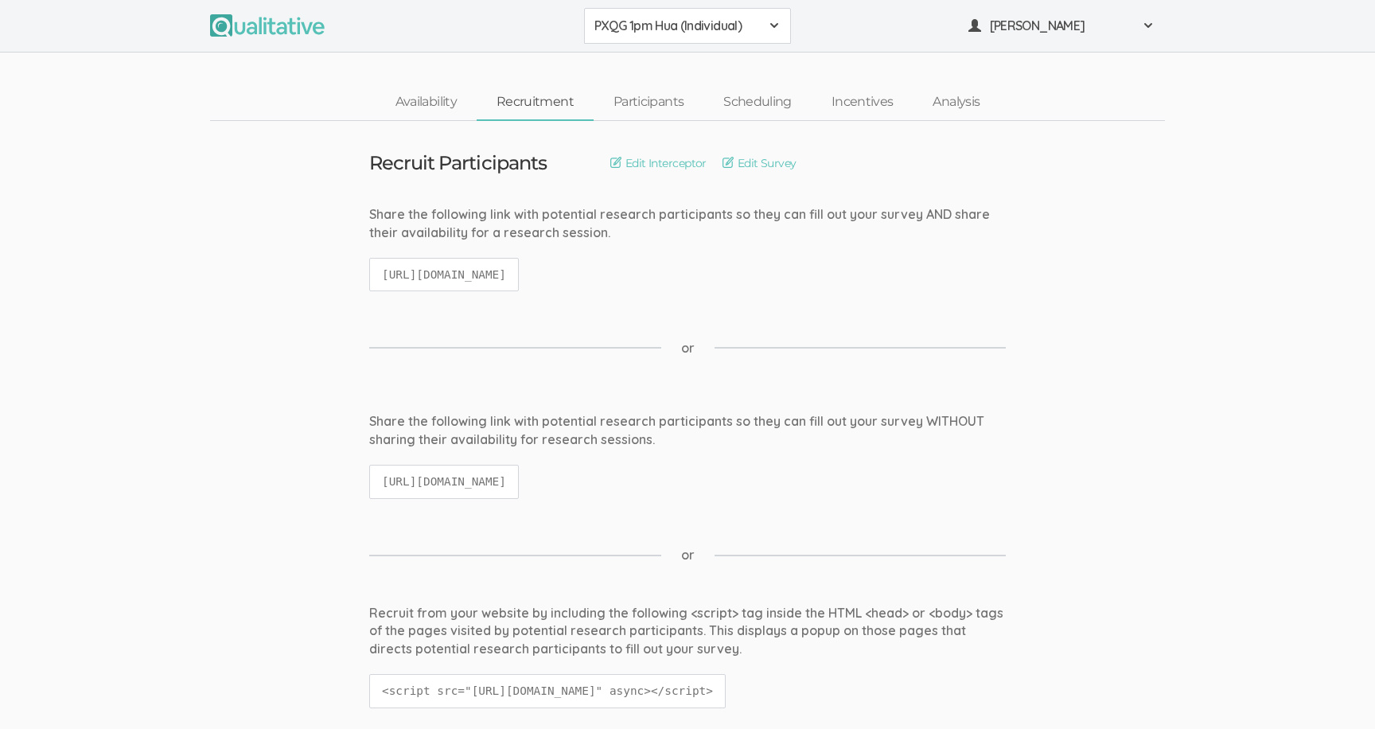
click at [436, 158] on h3 "Recruit Participants" at bounding box center [457, 163] width 177 height 21
click at [519, 275] on code "https://qualitative.io/screener/68af9973523ad5468c5b2373" at bounding box center [444, 275] width 150 height 34
copy ui-view "https://qualitative.io/screener/68af9973523ad5468c5b2373"
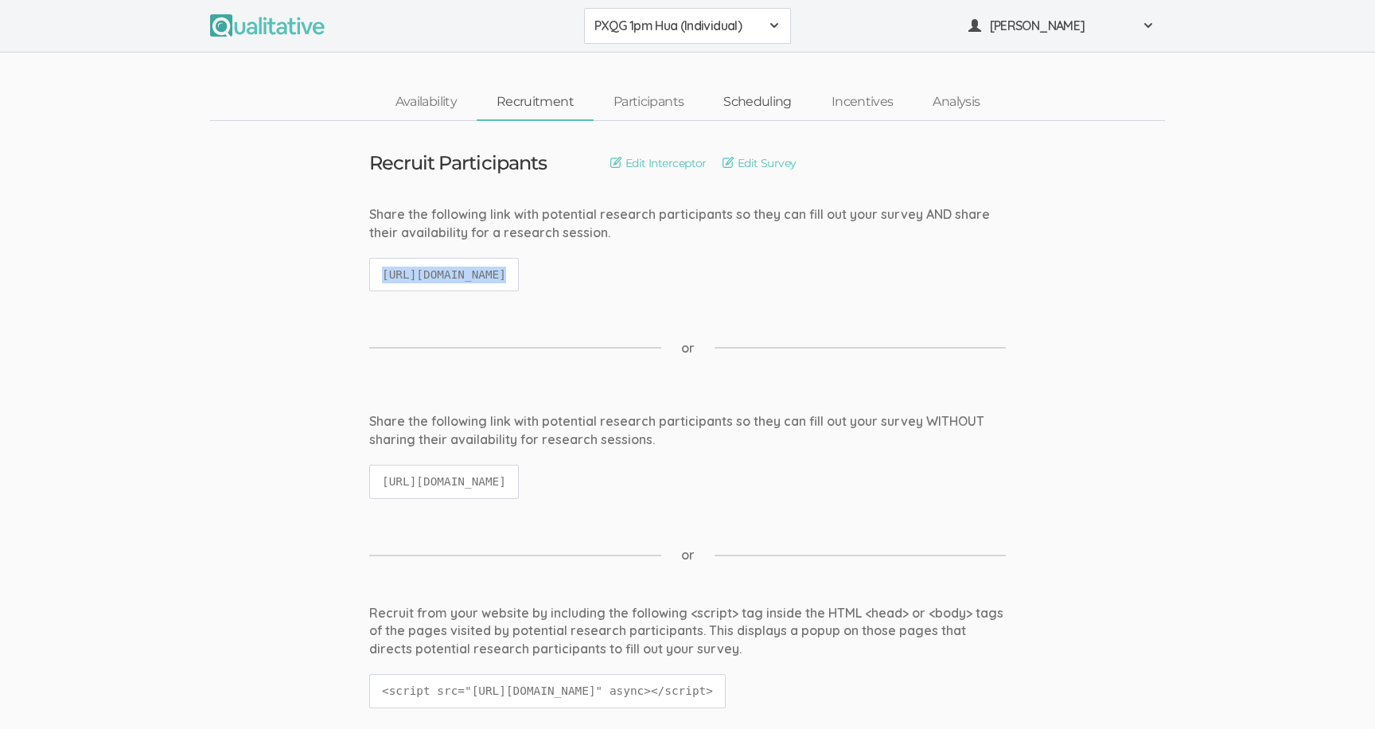
click at [742, 107] on link "Scheduling" at bounding box center [757, 102] width 108 height 34
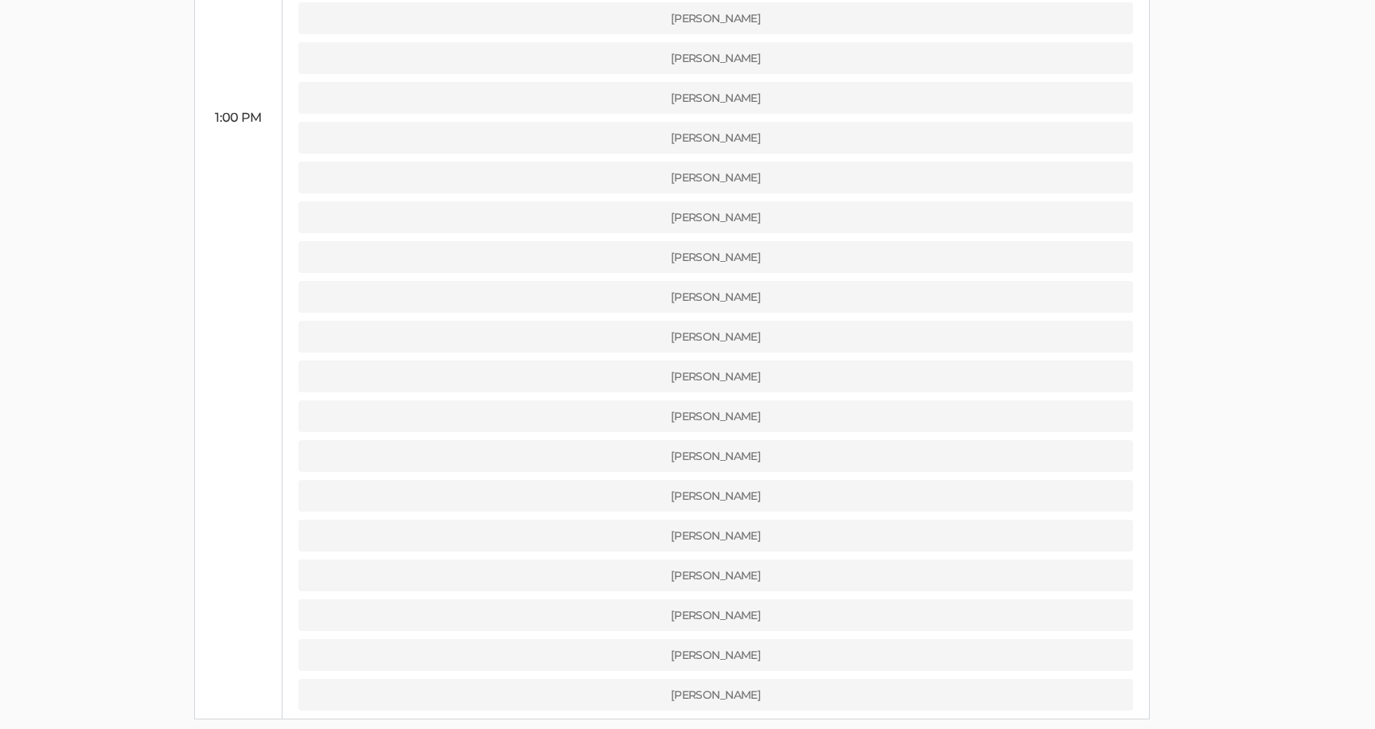
scroll to position [1015, 0]
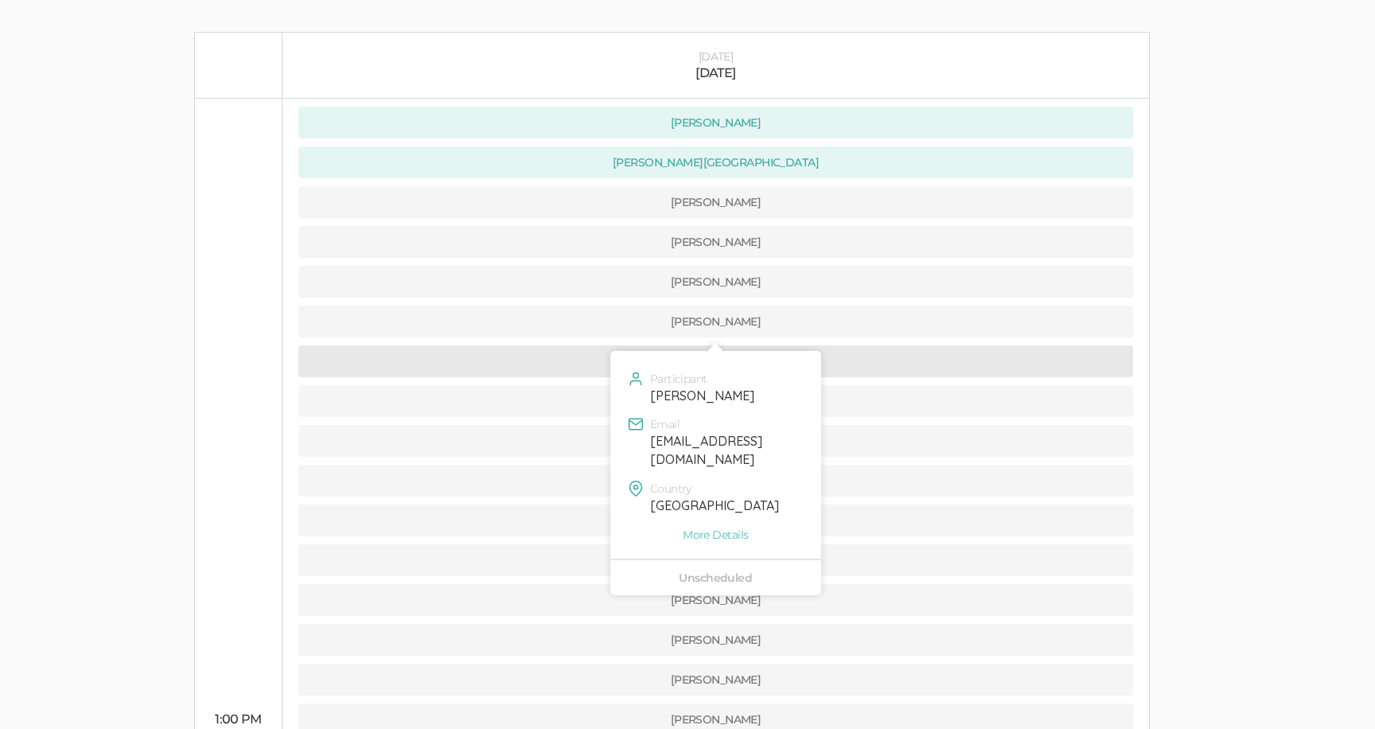
click at [441, 345] on button "[PERSON_NAME]" at bounding box center [715, 361] width 835 height 32
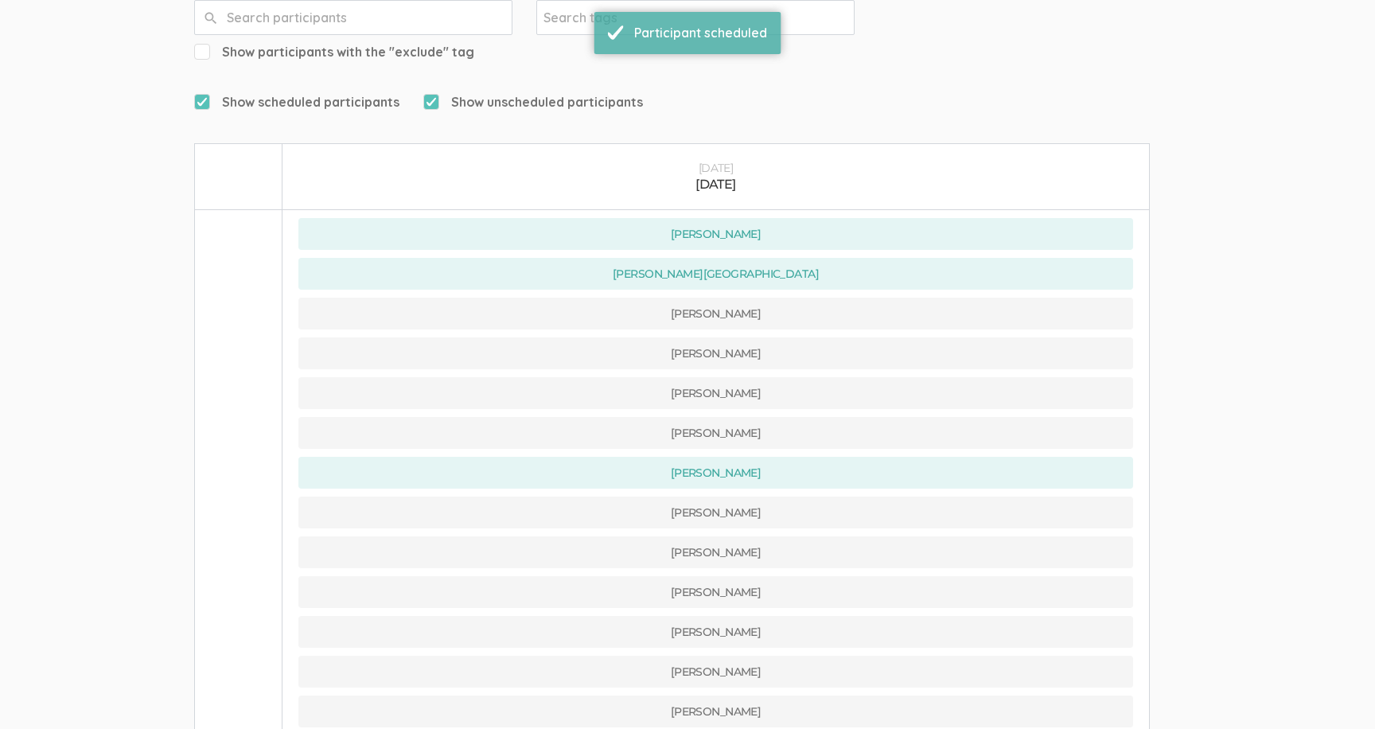
scroll to position [250, 0]
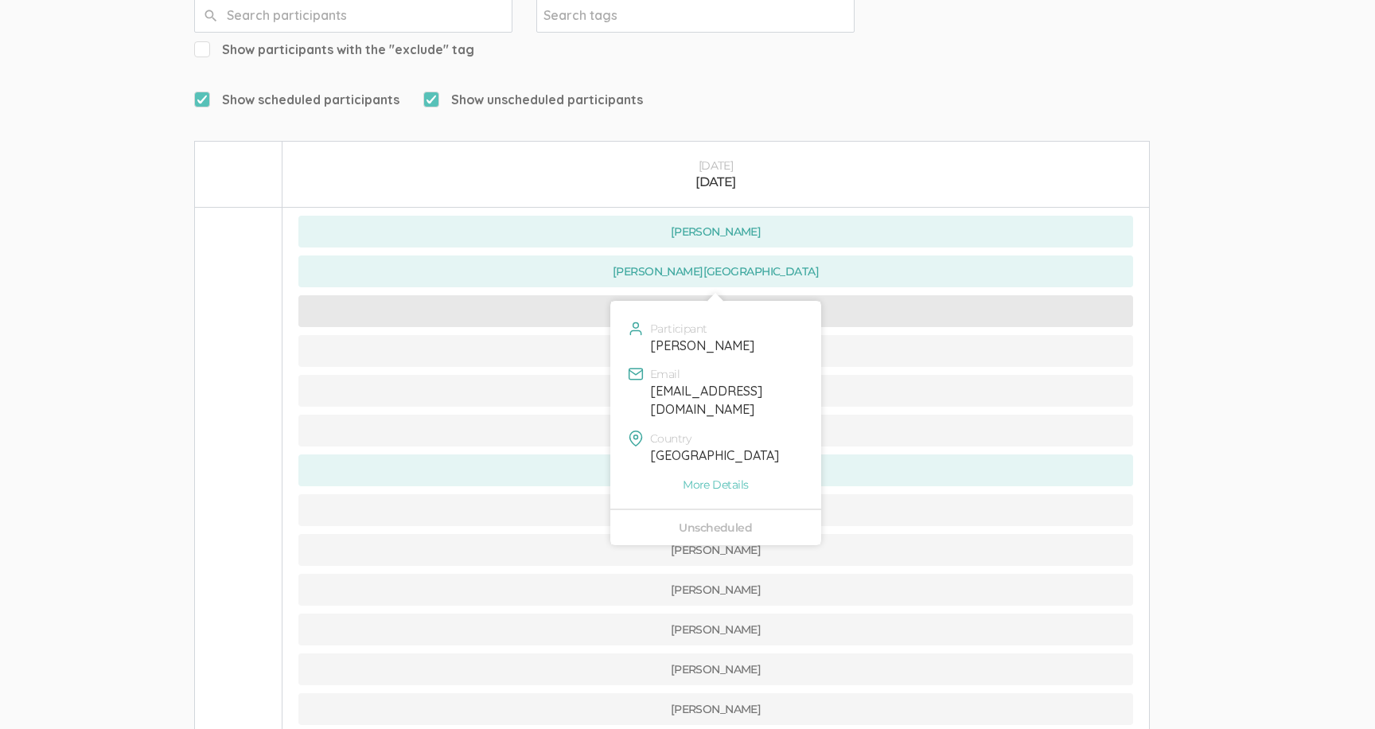
click at [554, 295] on button "[PERSON_NAME]" at bounding box center [715, 311] width 835 height 32
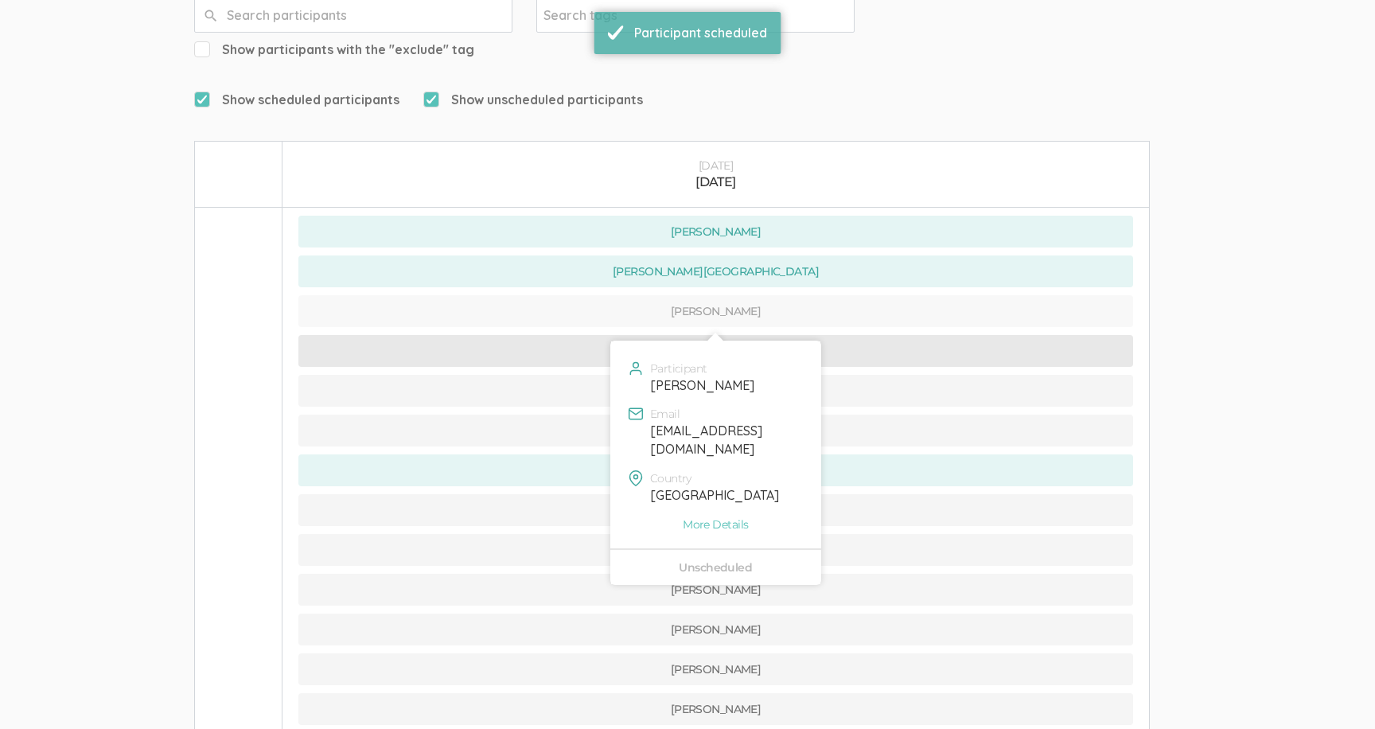
scroll to position [0, 0]
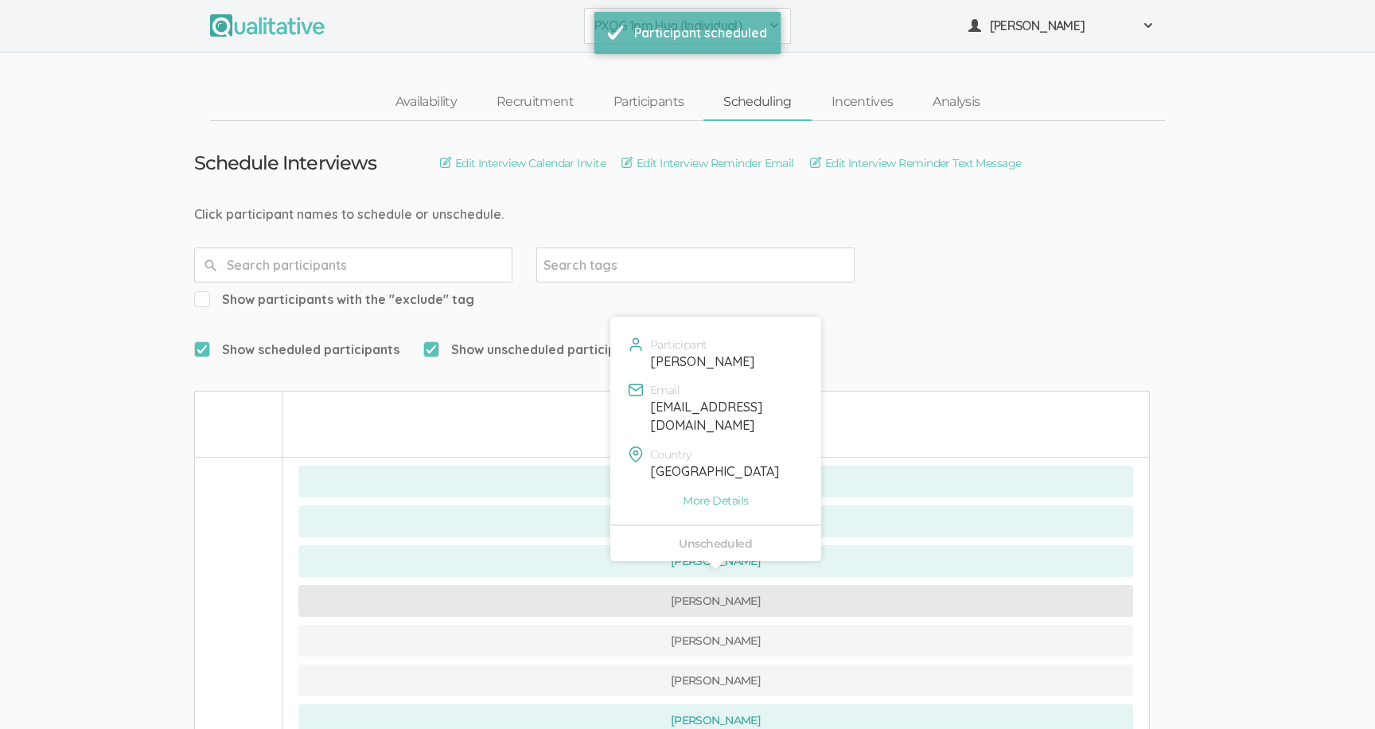
click at [601, 585] on button "[PERSON_NAME]" at bounding box center [715, 601] width 835 height 32
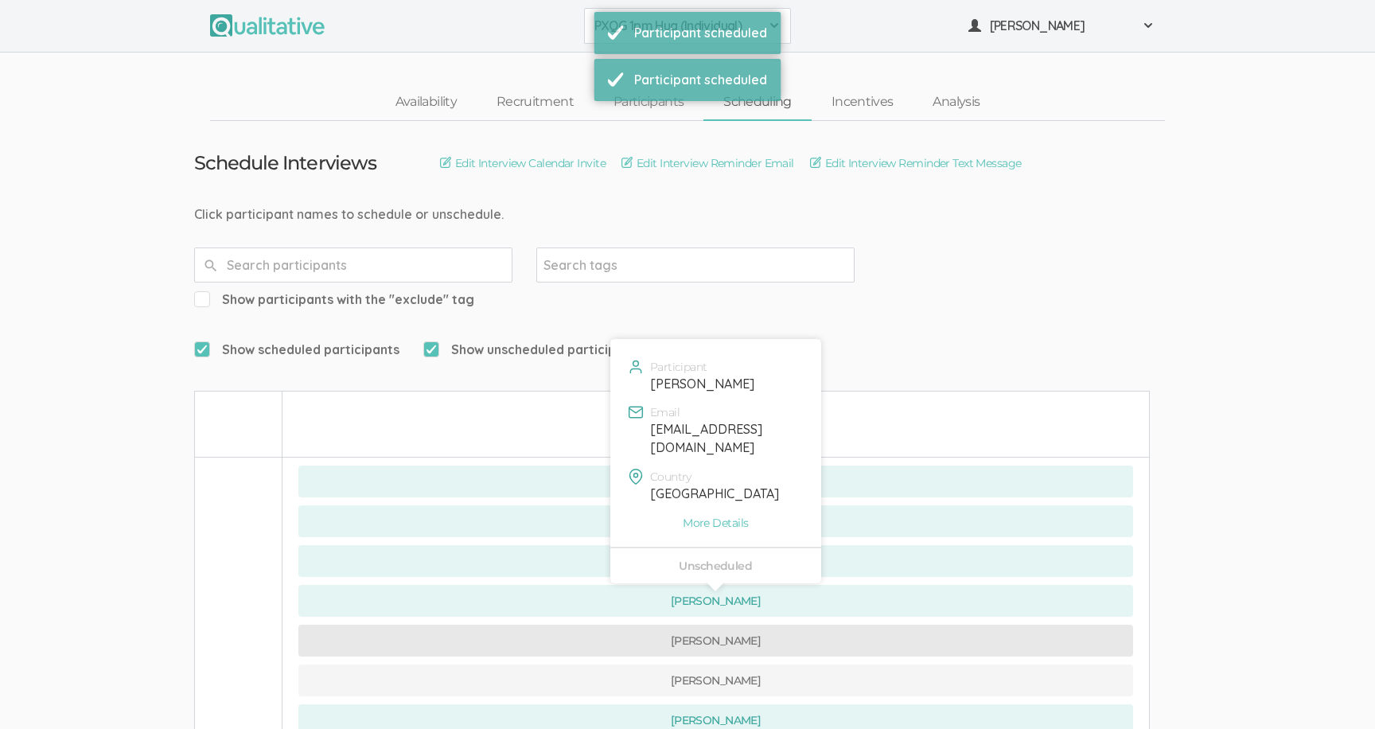
click at [584, 625] on button "[PERSON_NAME]" at bounding box center [715, 641] width 835 height 32
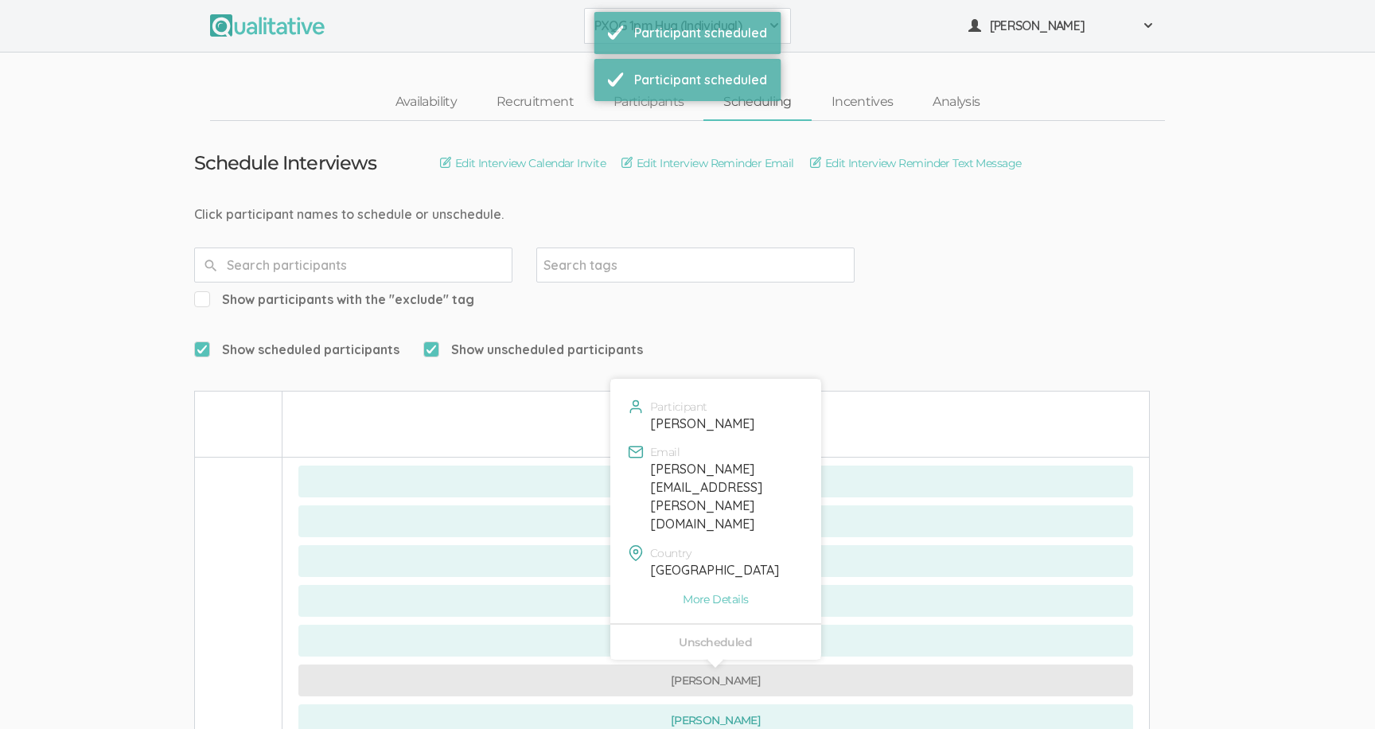
click at [555, 664] on button "[PERSON_NAME]" at bounding box center [715, 680] width 835 height 32
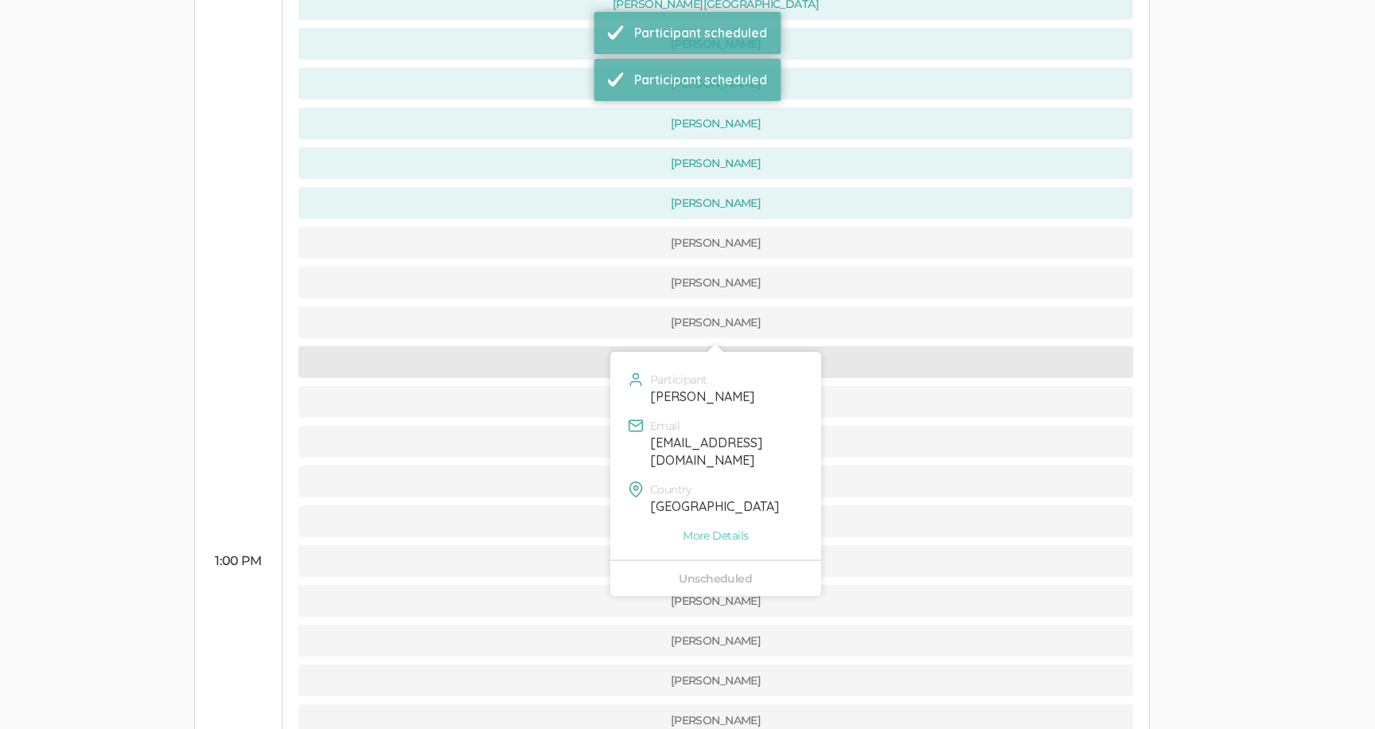
scroll to position [500, 0]
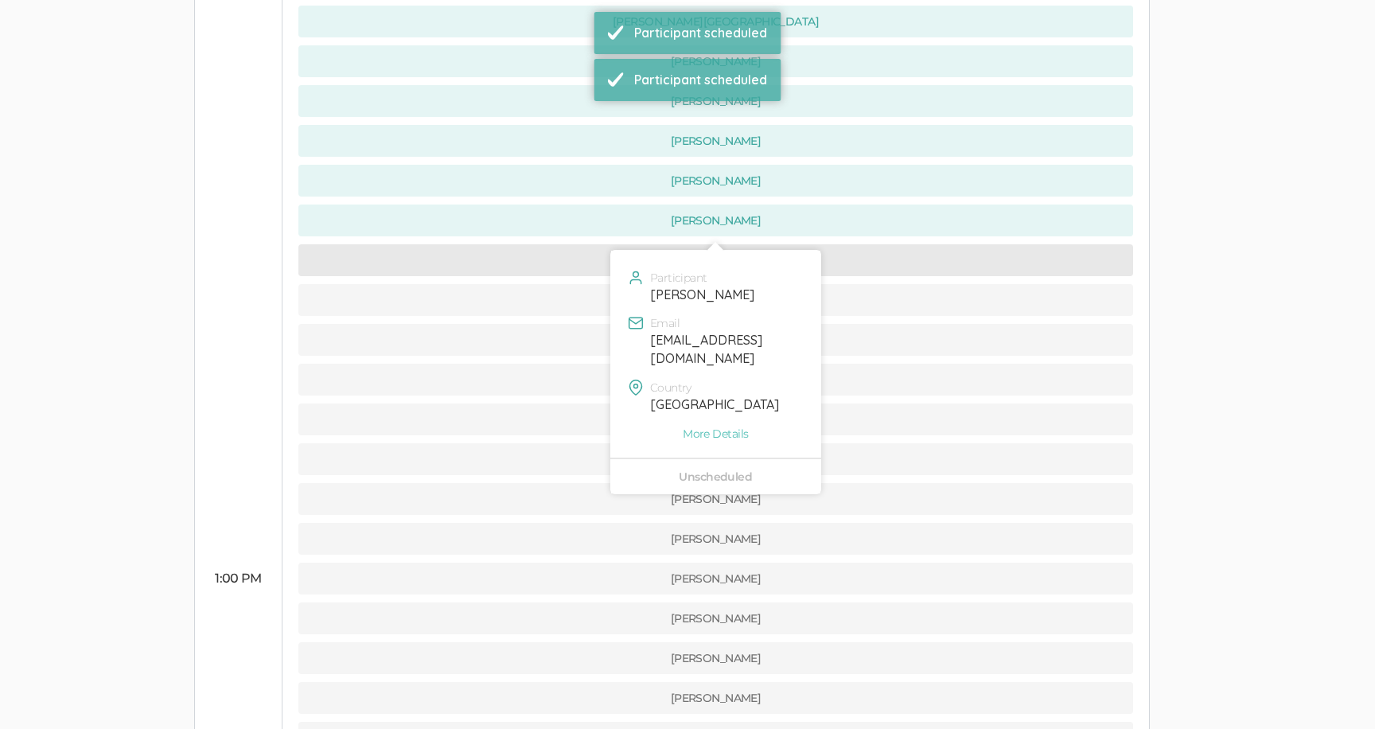
click at [554, 244] on button "[PERSON_NAME]" at bounding box center [715, 260] width 835 height 32
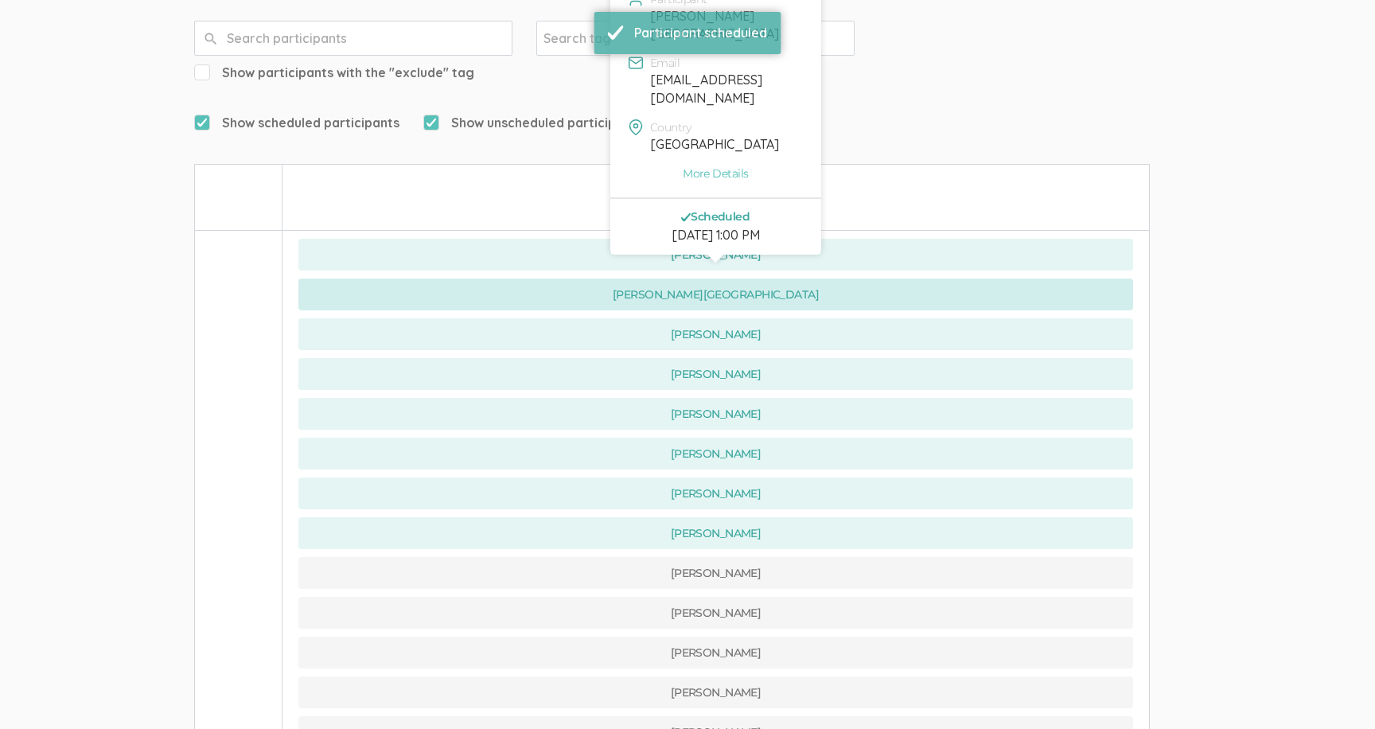
scroll to position [450, 0]
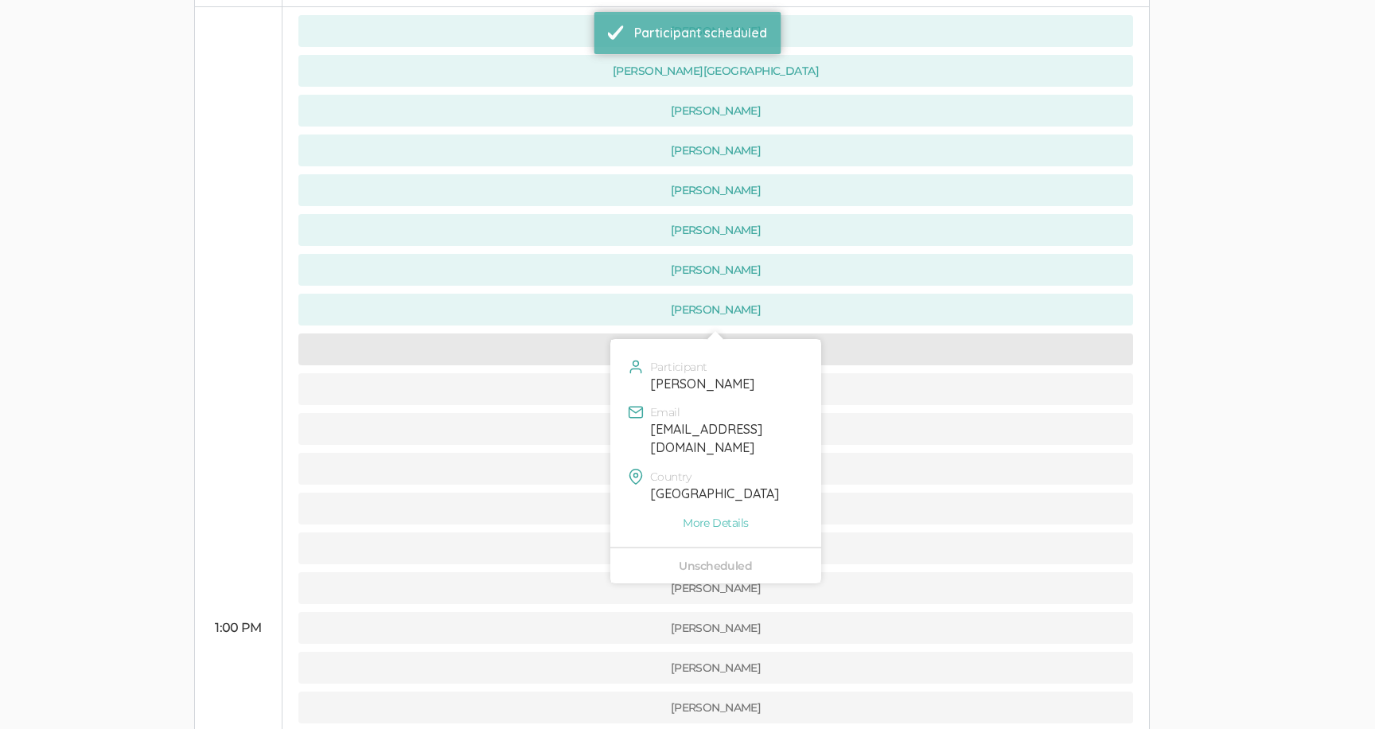
click at [527, 333] on button "[PERSON_NAME]" at bounding box center [715, 349] width 835 height 32
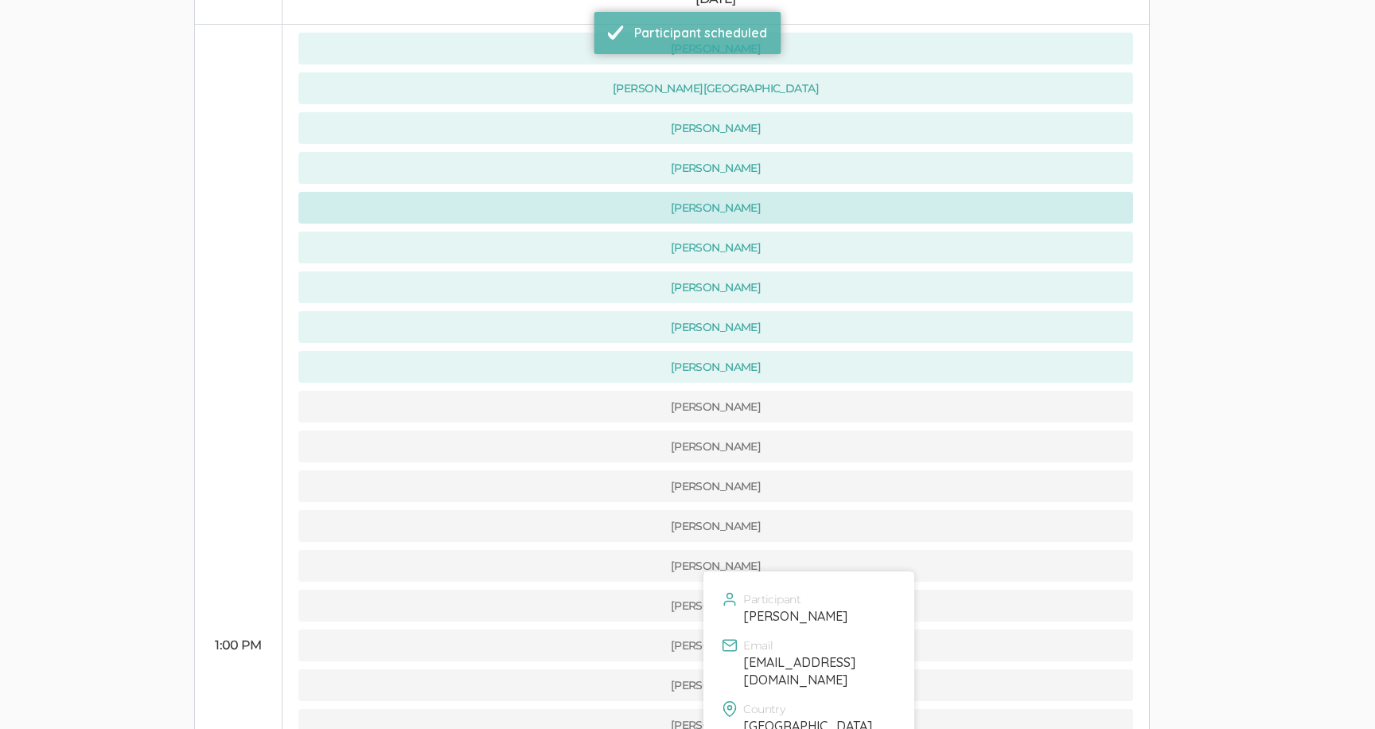
scroll to position [438, 0]
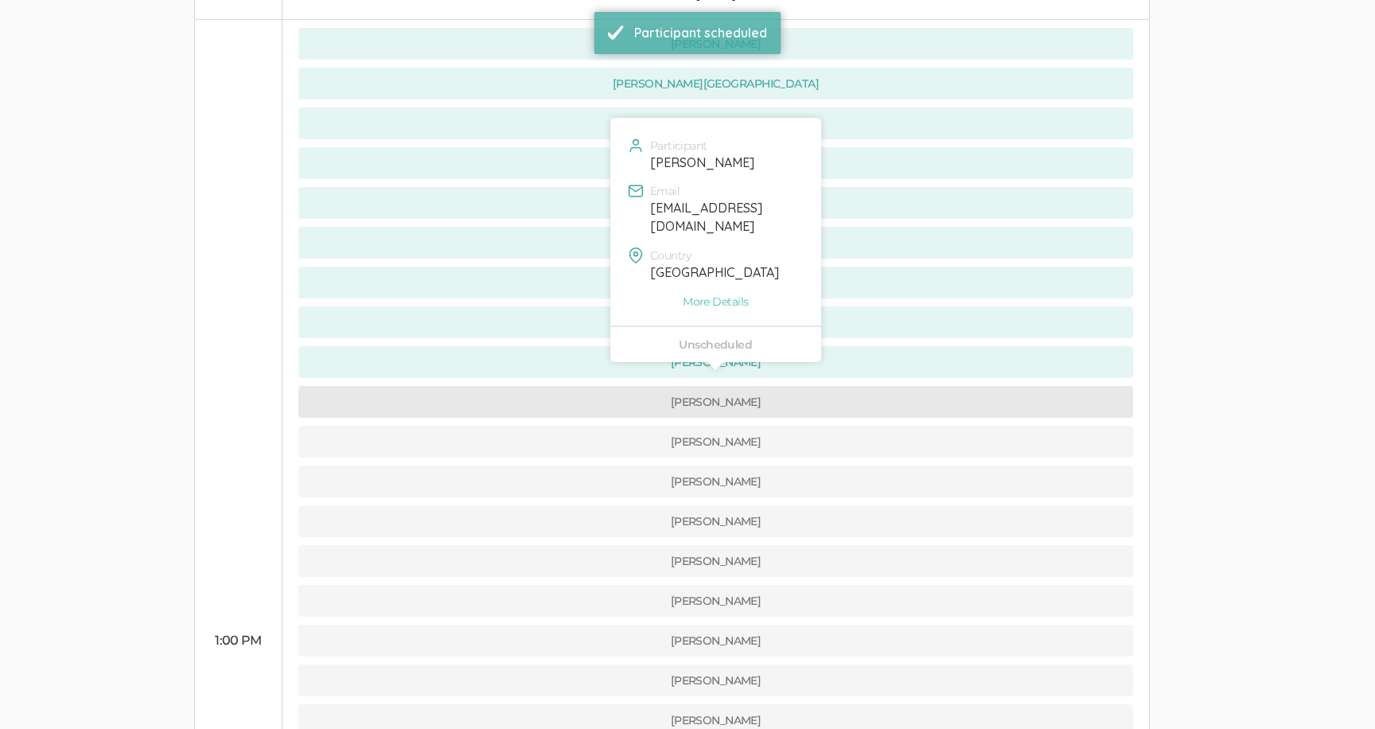
click at [562, 386] on button "[PERSON_NAME]" at bounding box center [715, 402] width 835 height 32
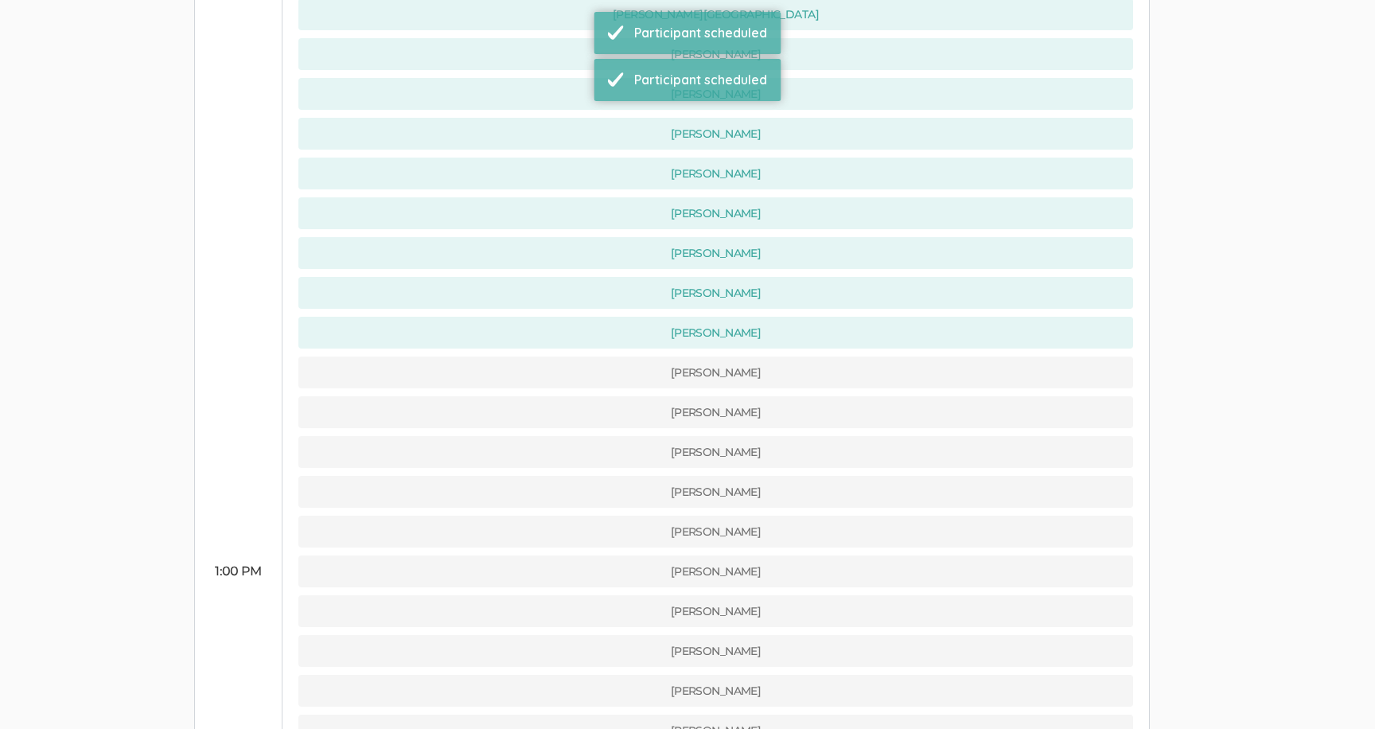
scroll to position [539, 0]
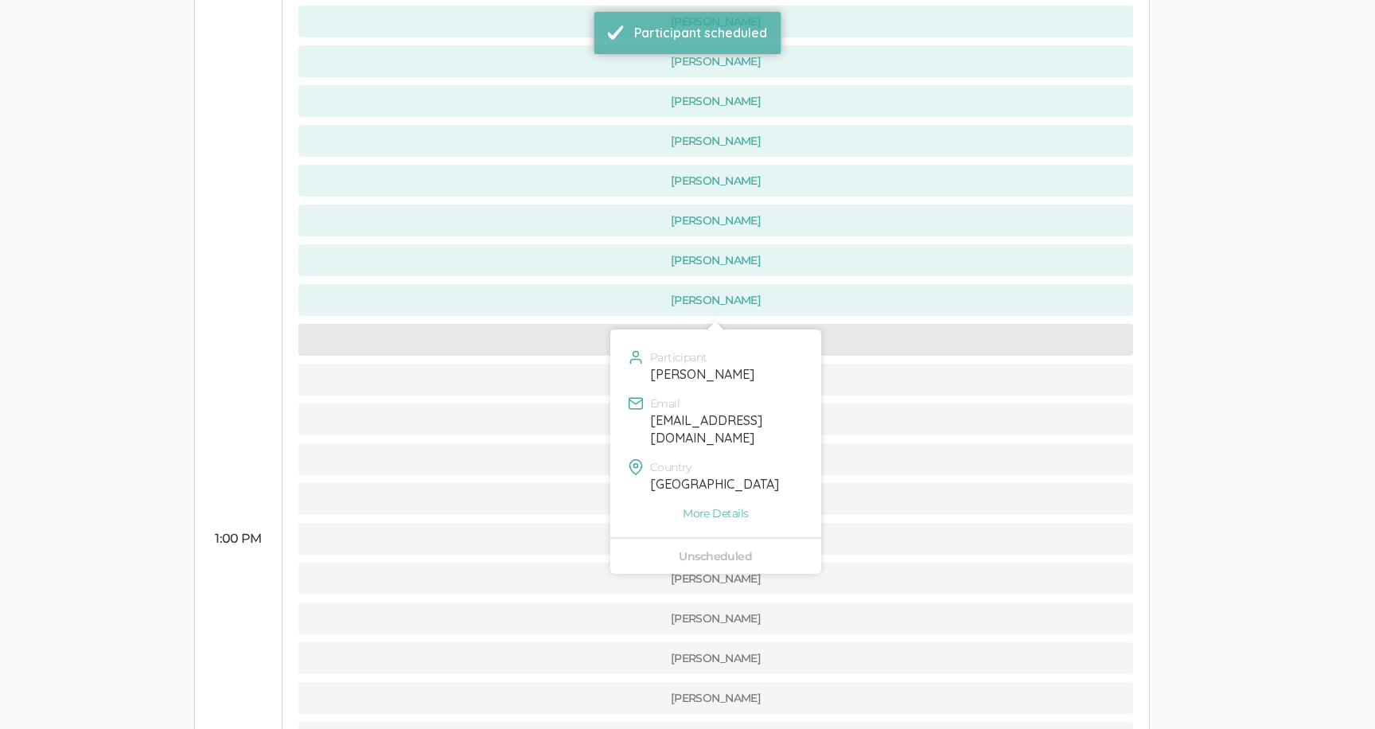
click at [546, 324] on button "[PERSON_NAME]" at bounding box center [715, 340] width 835 height 32
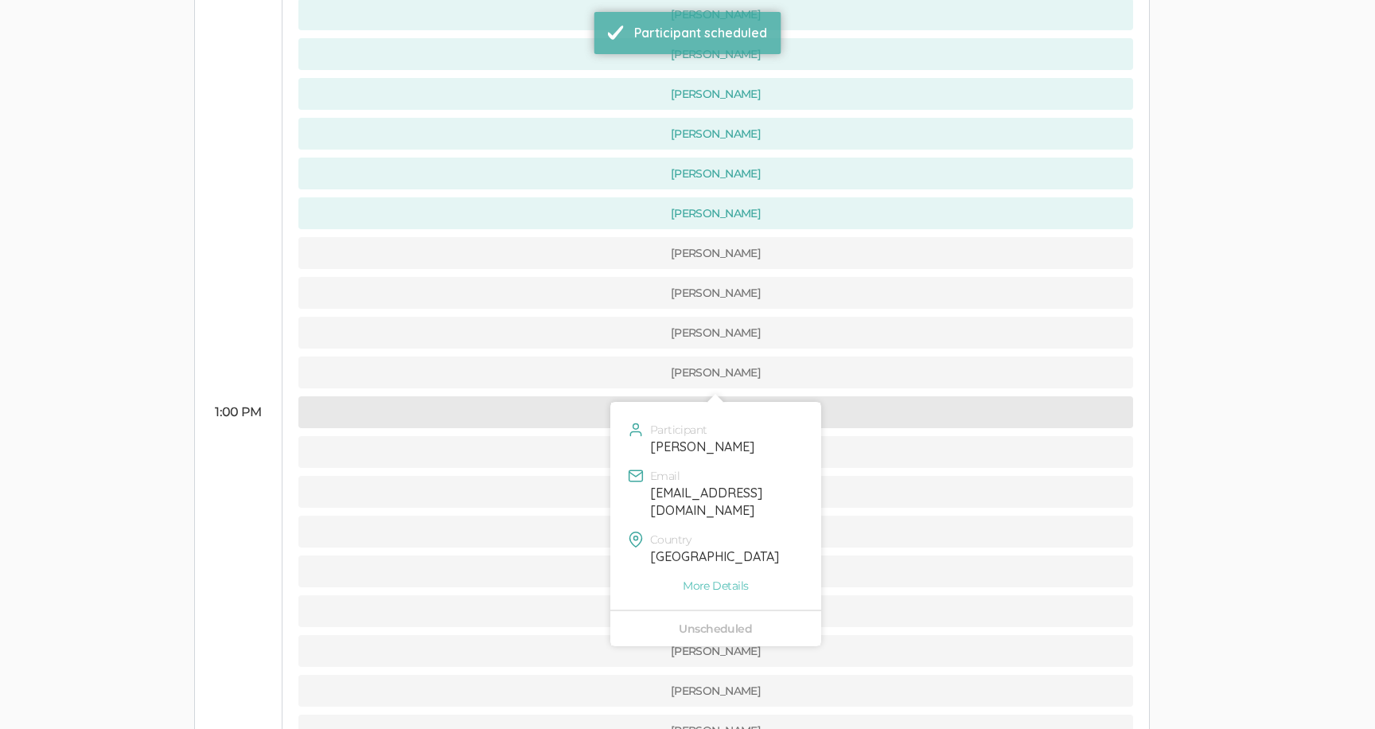
scroll to position [644, 0]
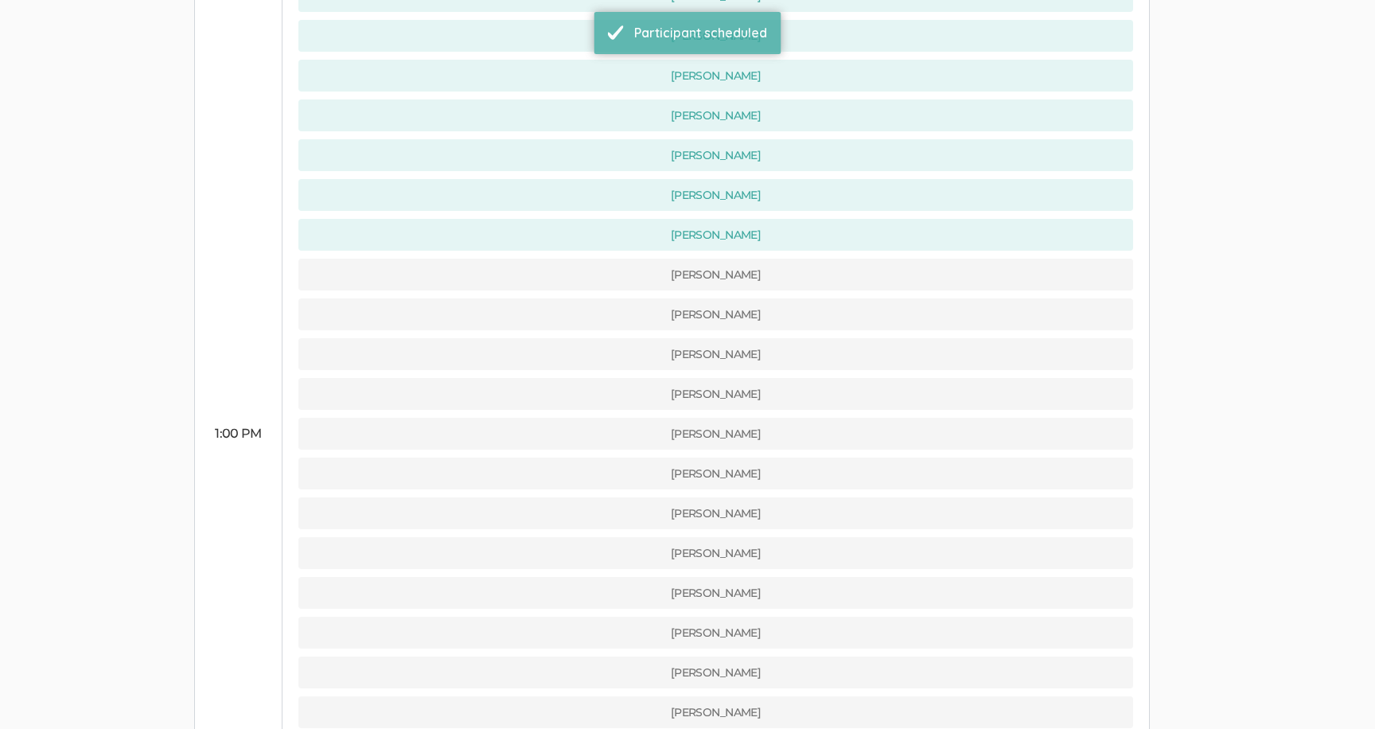
click at [568, 259] on td "[PERSON_NAME] [PERSON_NAME][GEOGRAPHIC_DATA] [PERSON_NAME] [PERSON_NAME] [PERSO…" at bounding box center [715, 434] width 867 height 1242
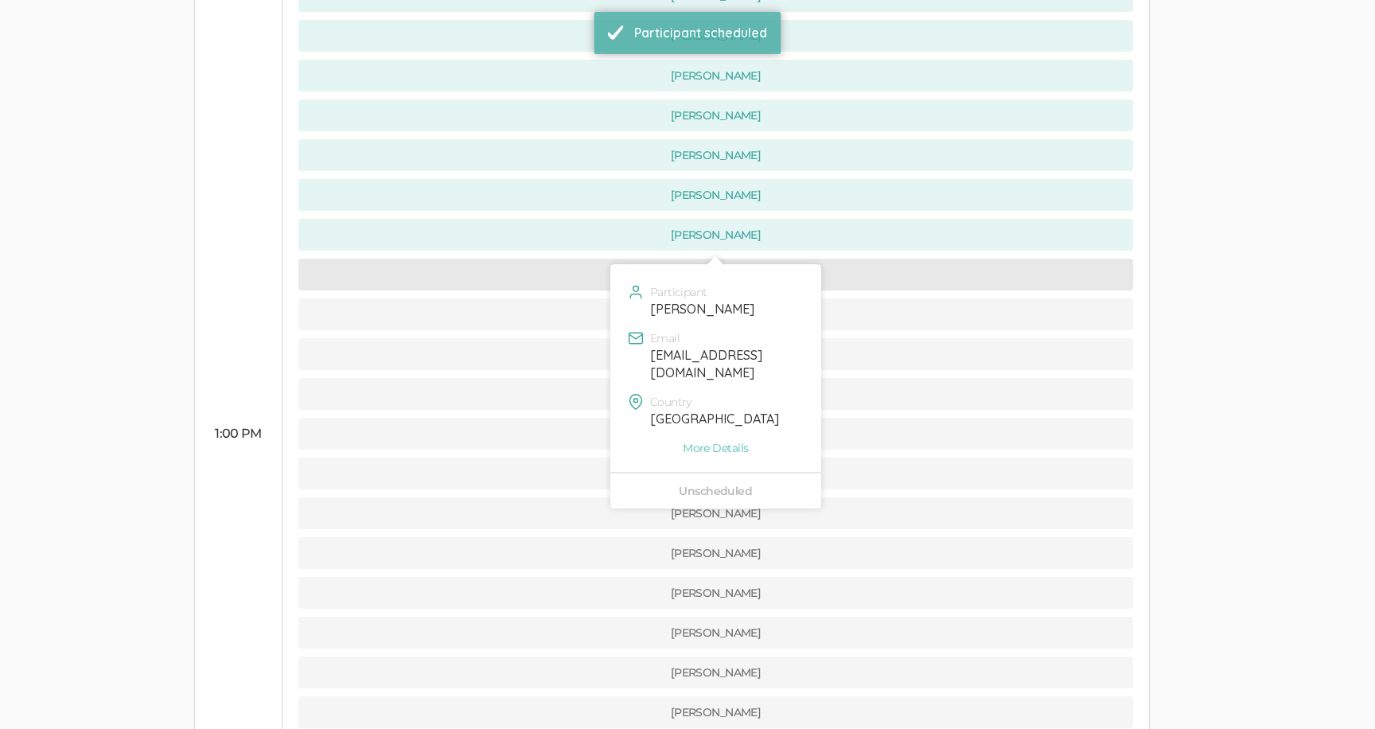
click at [568, 259] on button "[PERSON_NAME]" at bounding box center [715, 275] width 835 height 32
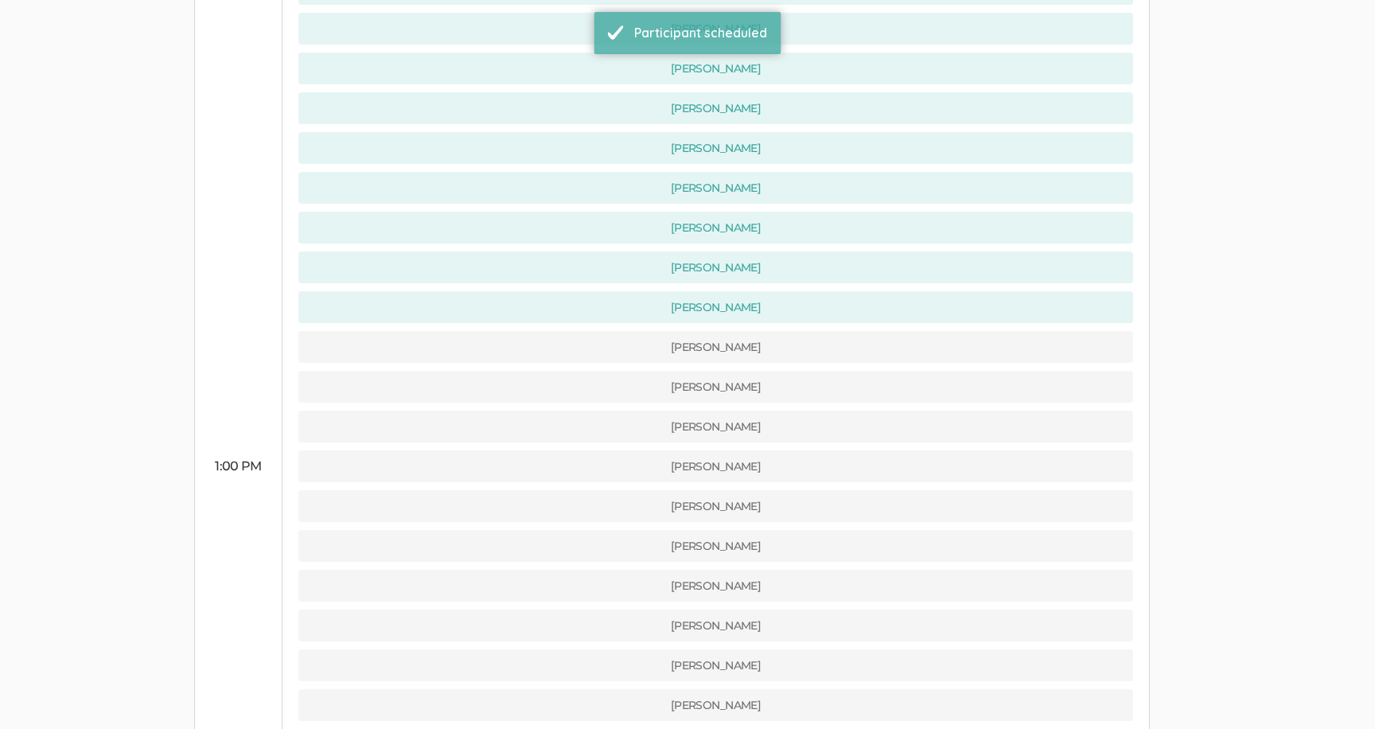
scroll to position [617, 0]
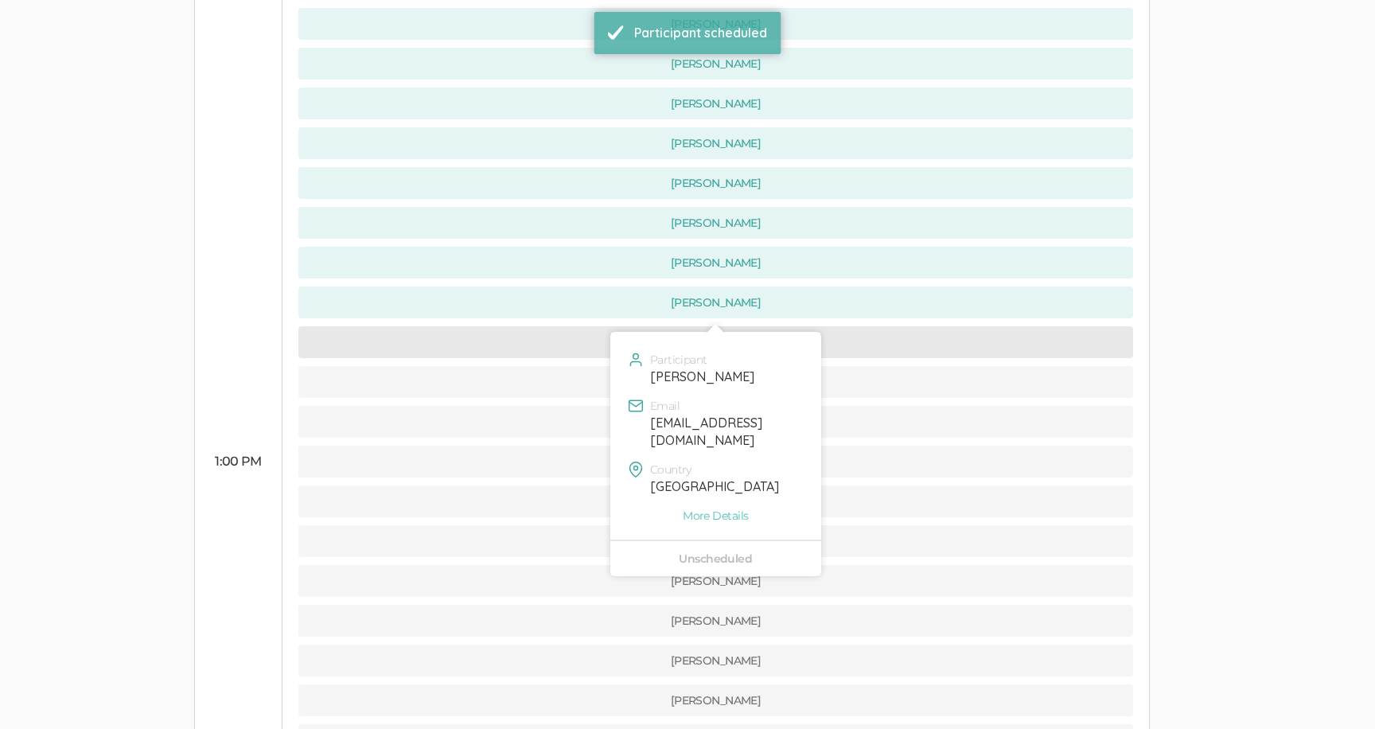
click at [578, 326] on button "[PERSON_NAME]" at bounding box center [715, 342] width 835 height 32
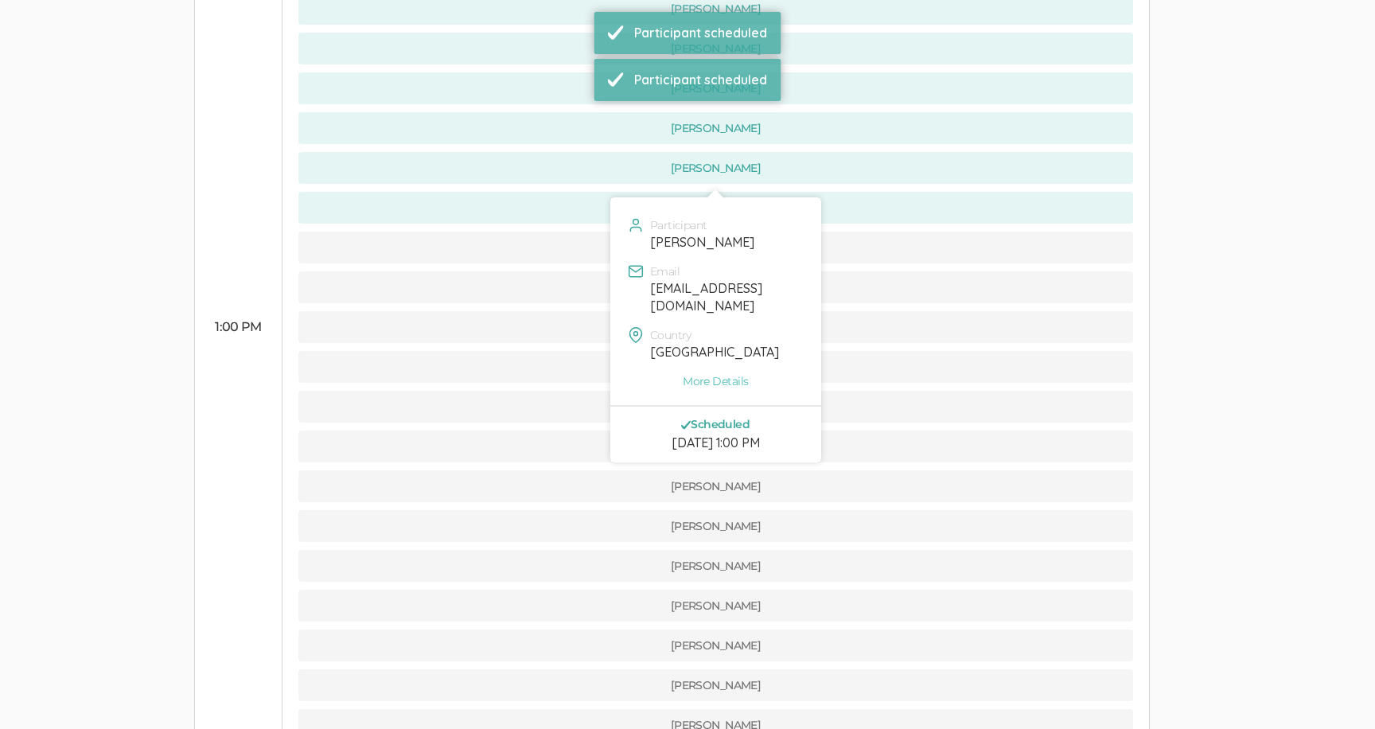
scroll to position [781, 0]
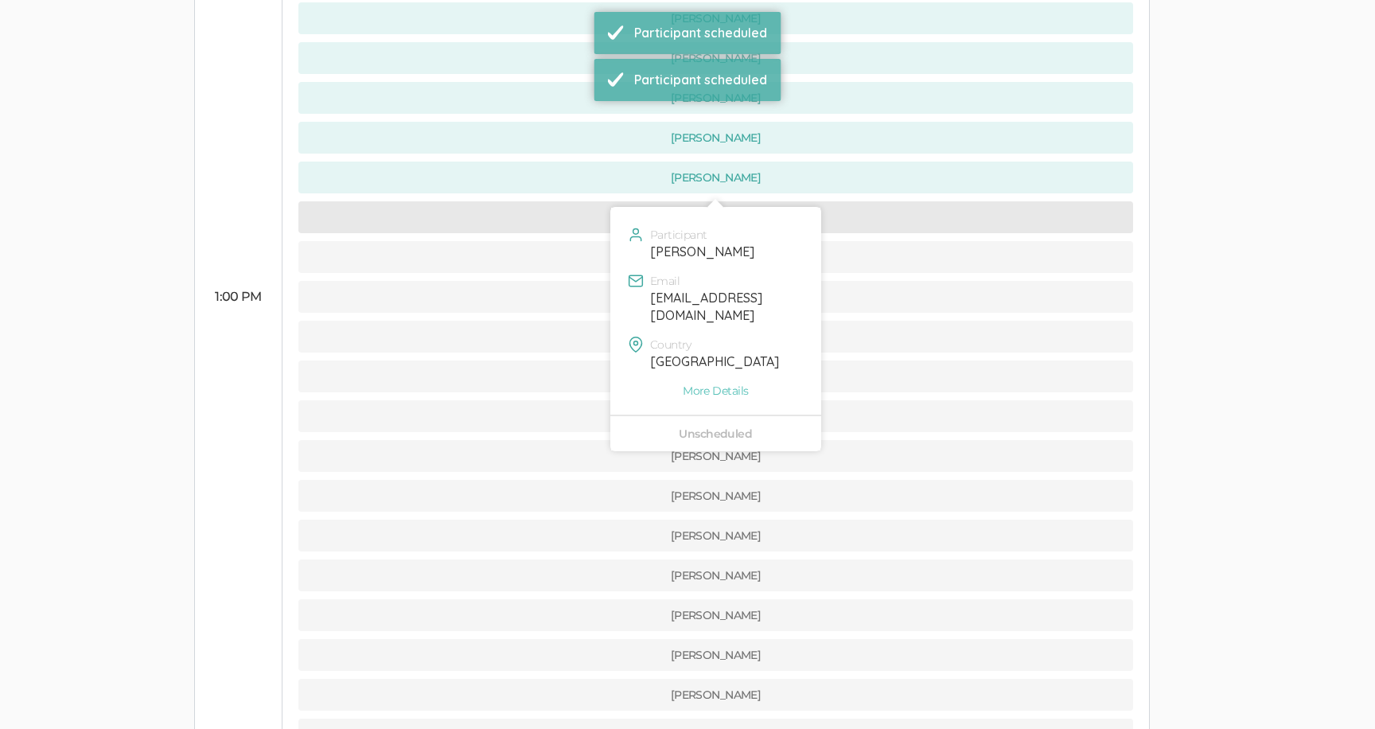
click at [564, 201] on button "[PERSON_NAME]" at bounding box center [715, 217] width 835 height 32
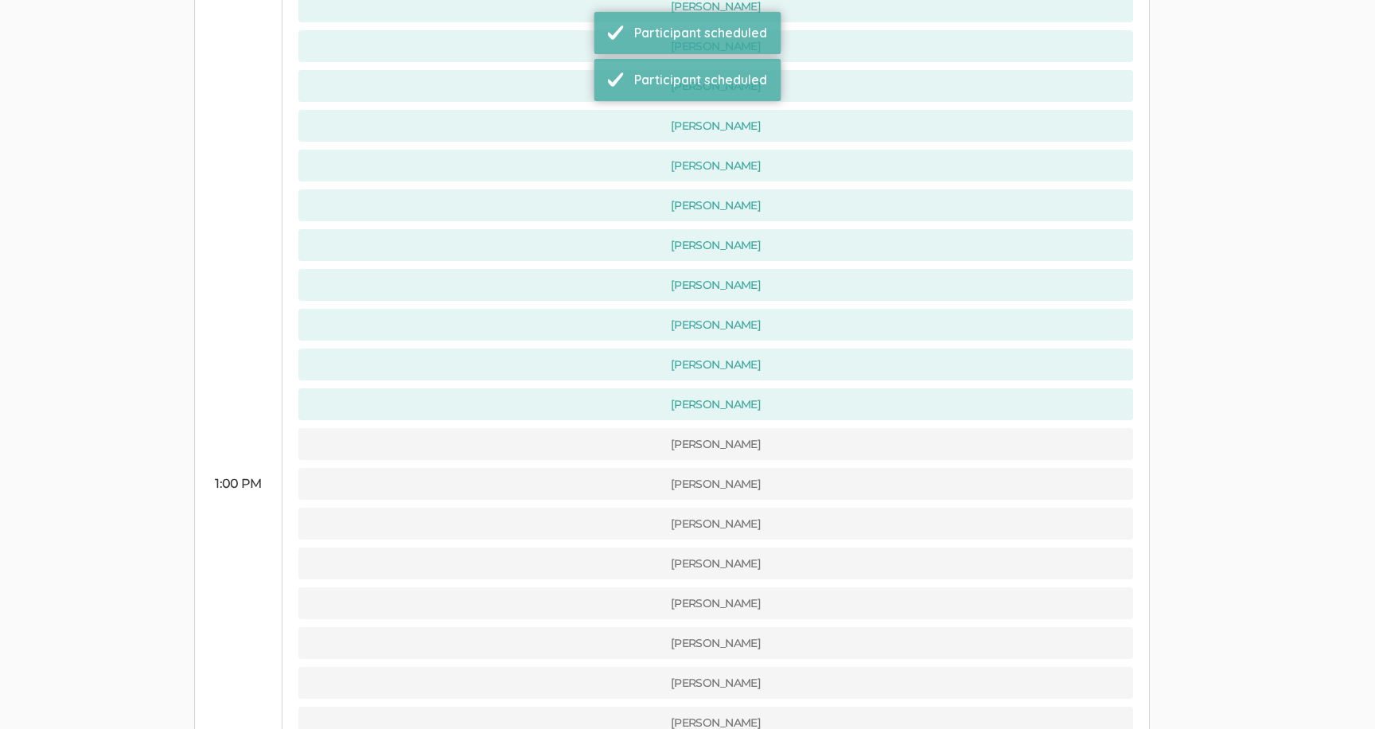
scroll to position [619, 0]
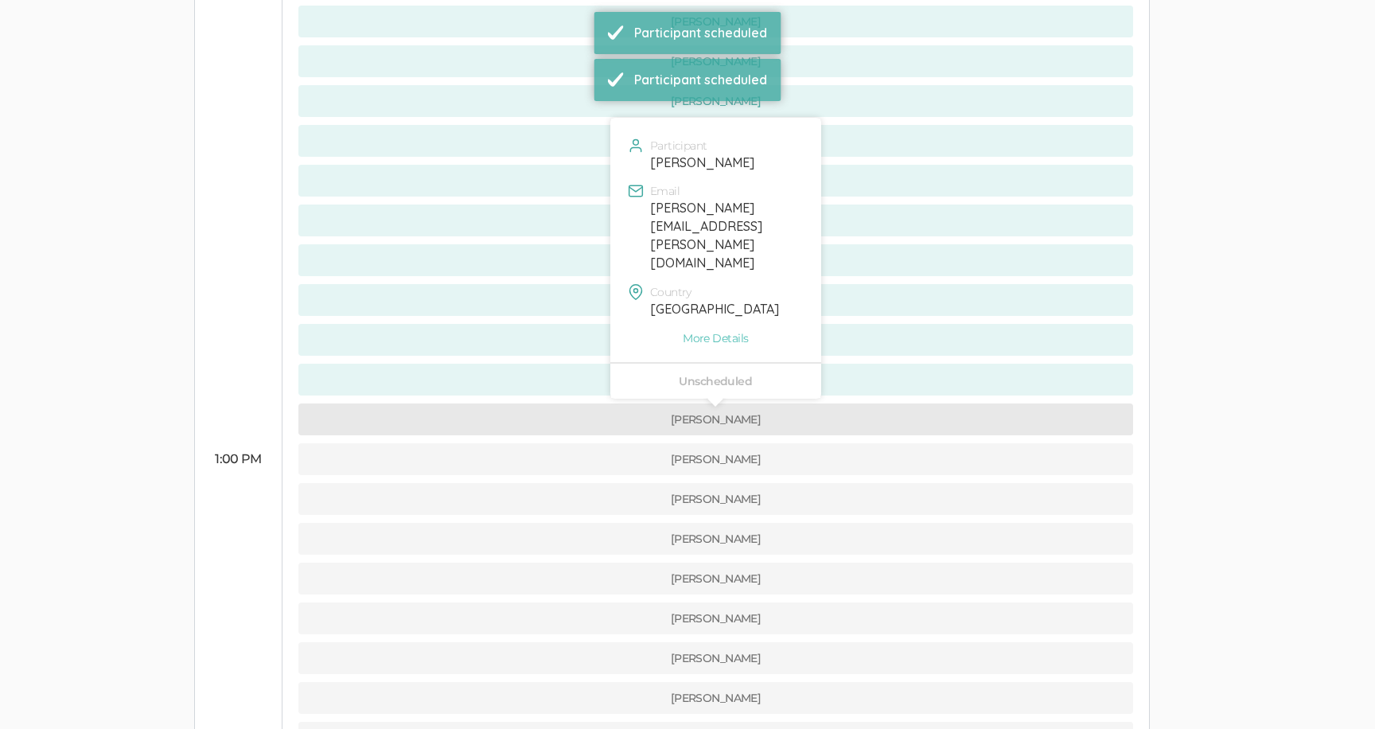
click at [578, 403] on button "[PERSON_NAME]" at bounding box center [715, 419] width 835 height 32
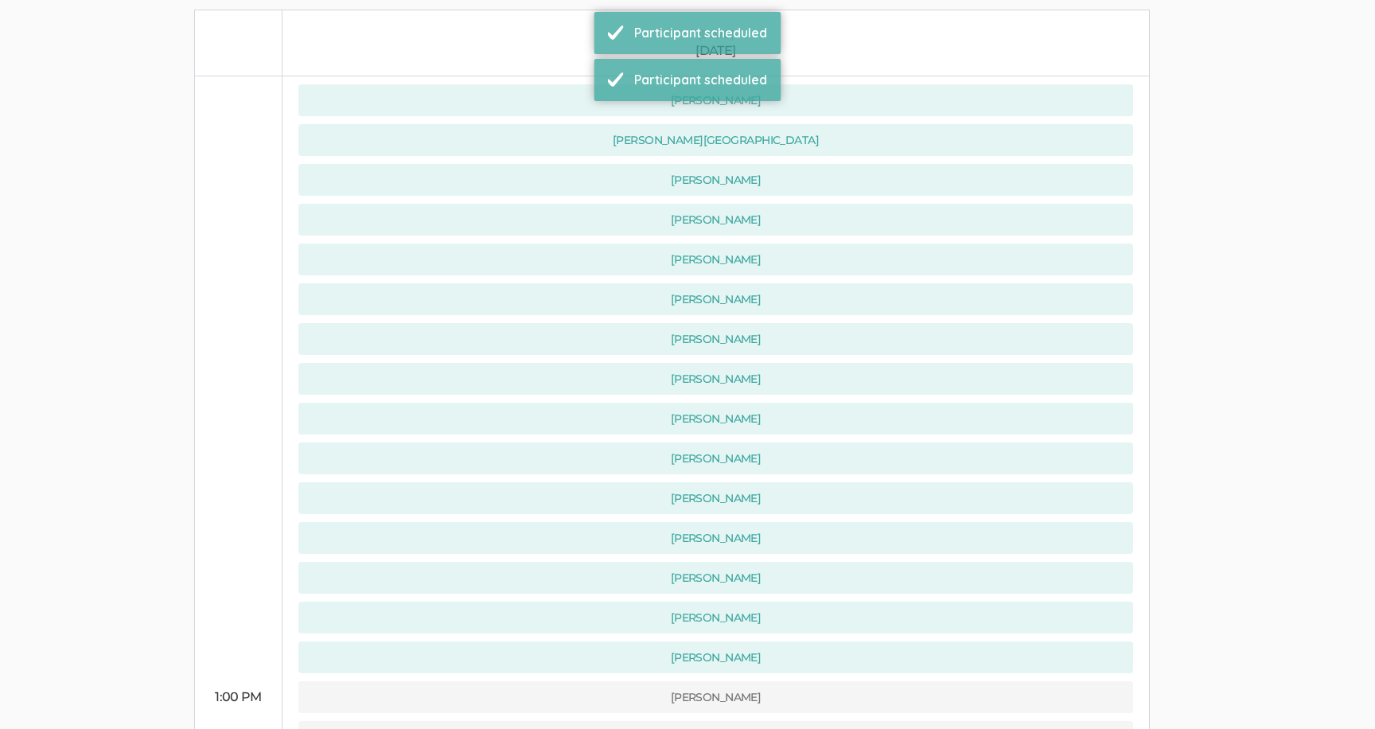
scroll to position [669, 0]
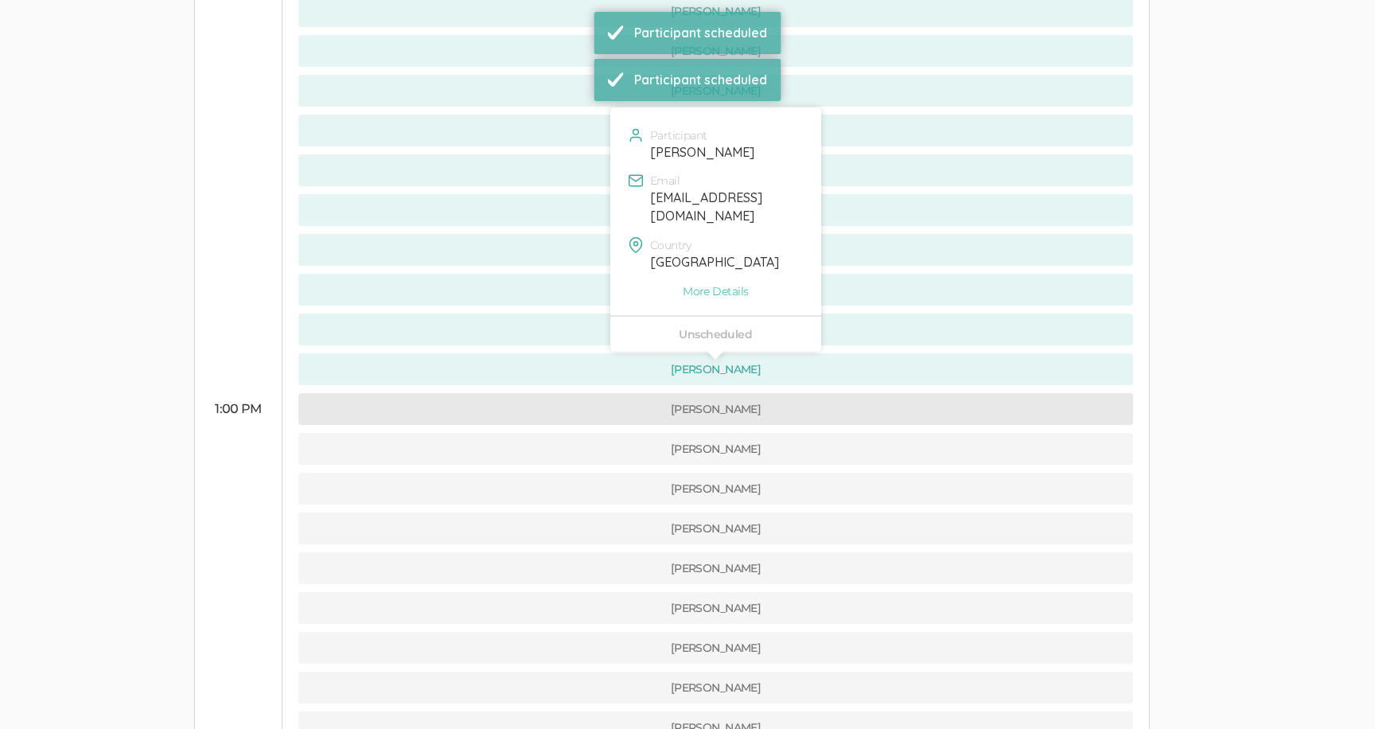
click at [576, 393] on button "[PERSON_NAME]" at bounding box center [715, 409] width 835 height 32
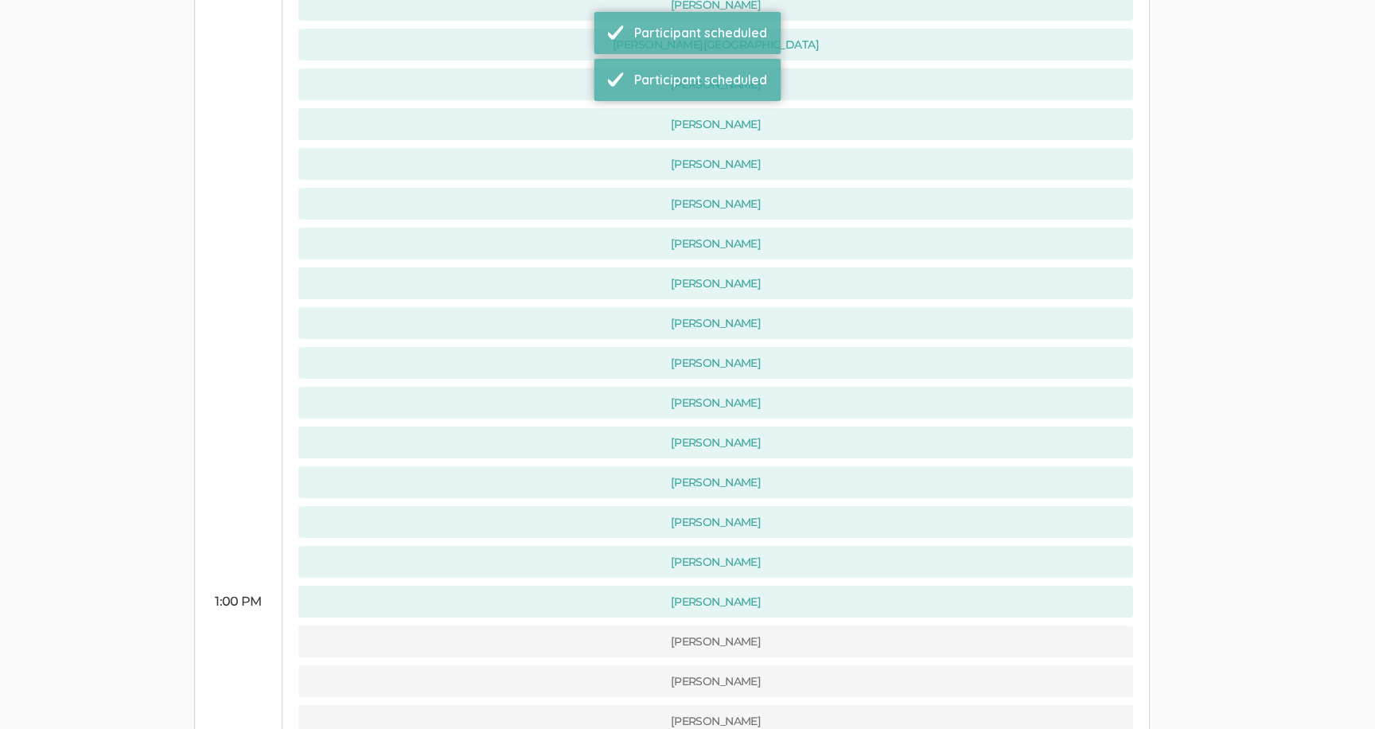
scroll to position [708, 0]
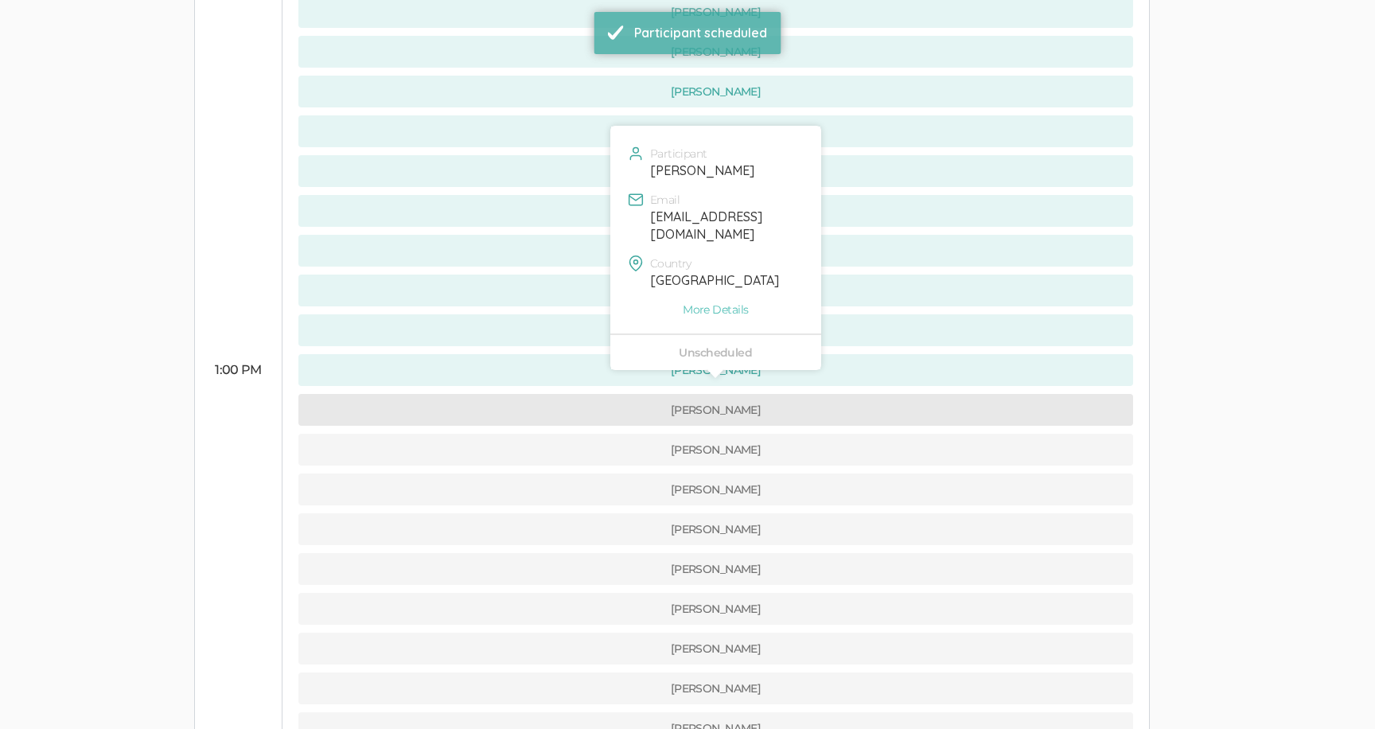
click at [566, 394] on button "[PERSON_NAME]" at bounding box center [715, 410] width 835 height 32
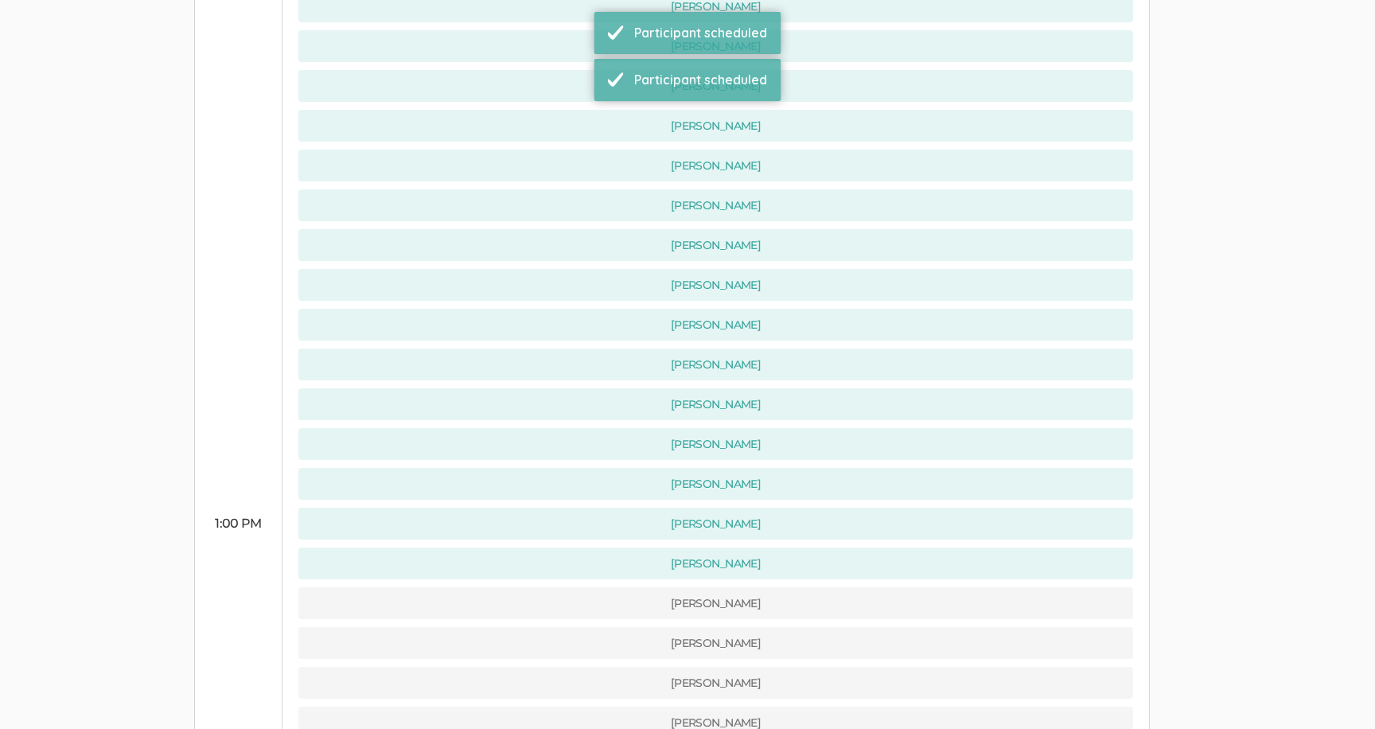
scroll to position [579, 0]
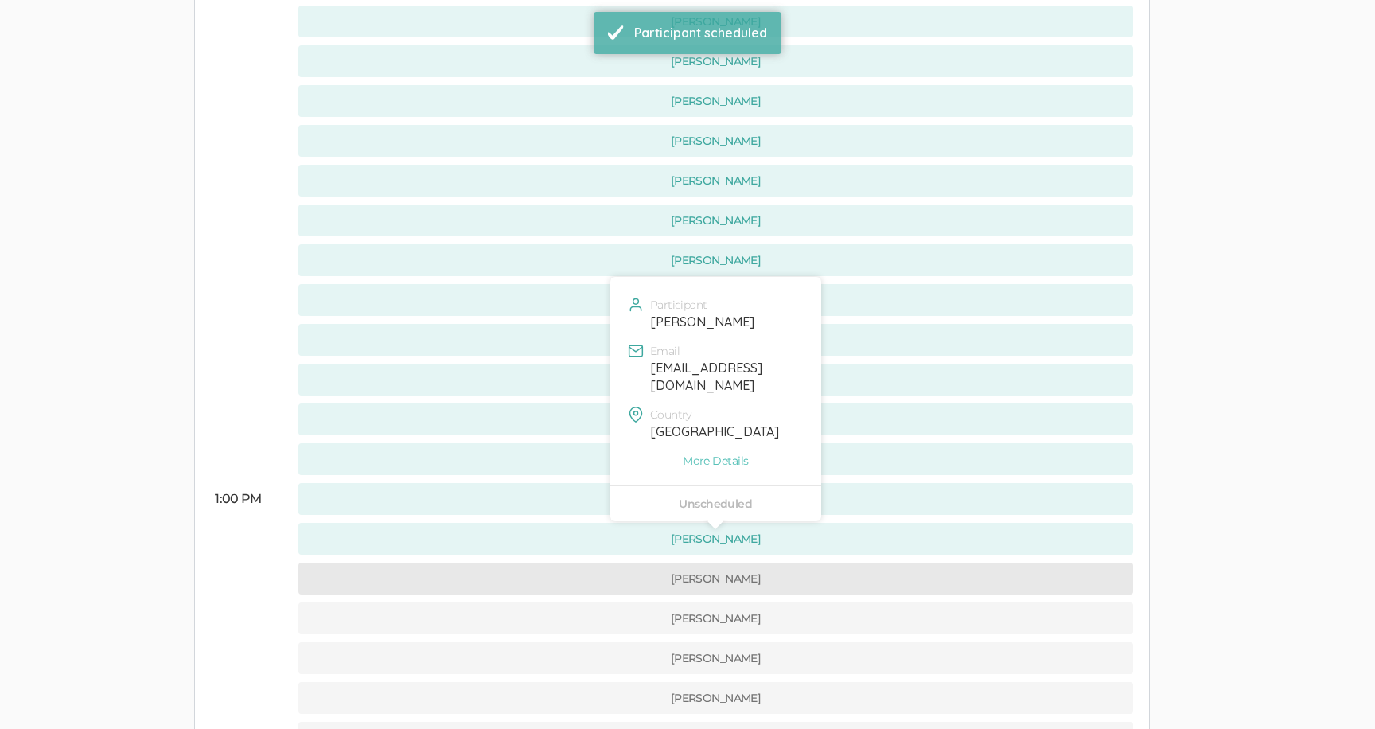
click at [568, 562] on button "[PERSON_NAME]" at bounding box center [715, 578] width 835 height 32
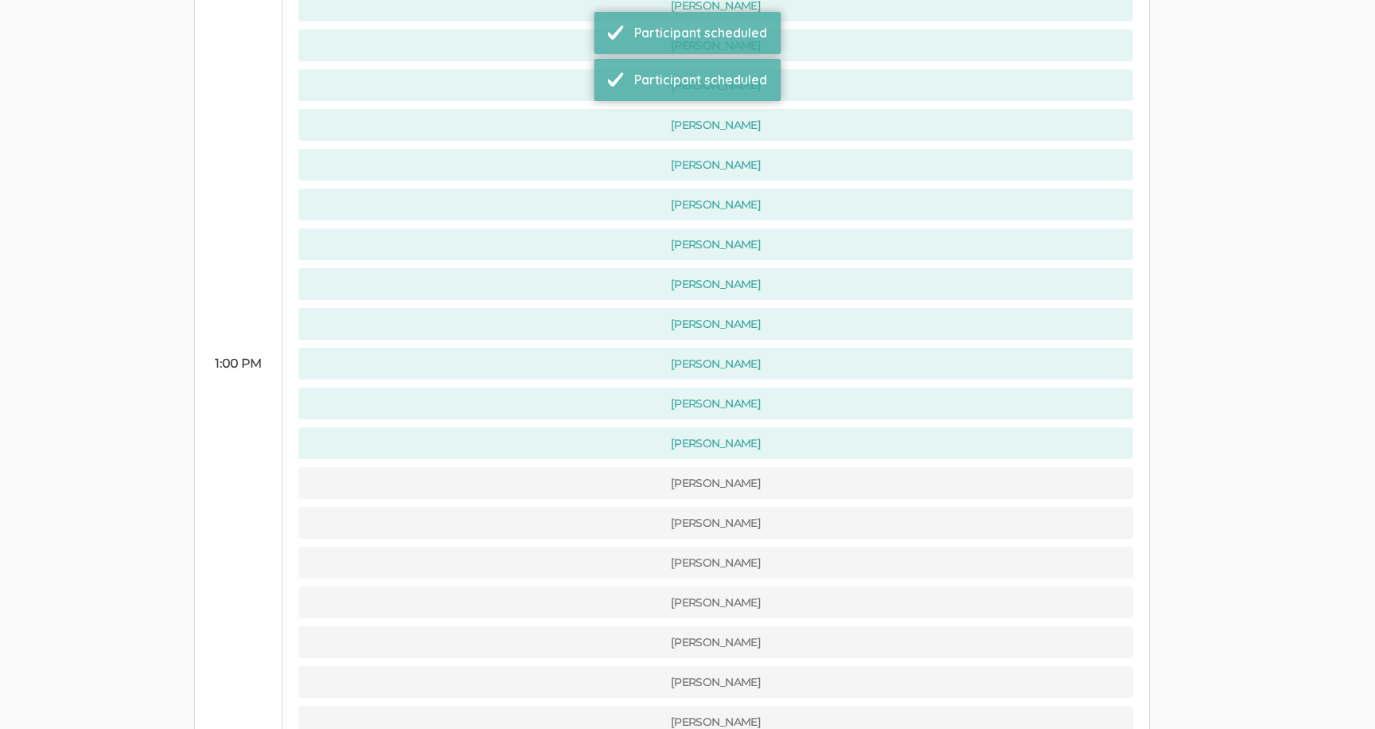
scroll to position [972, 0]
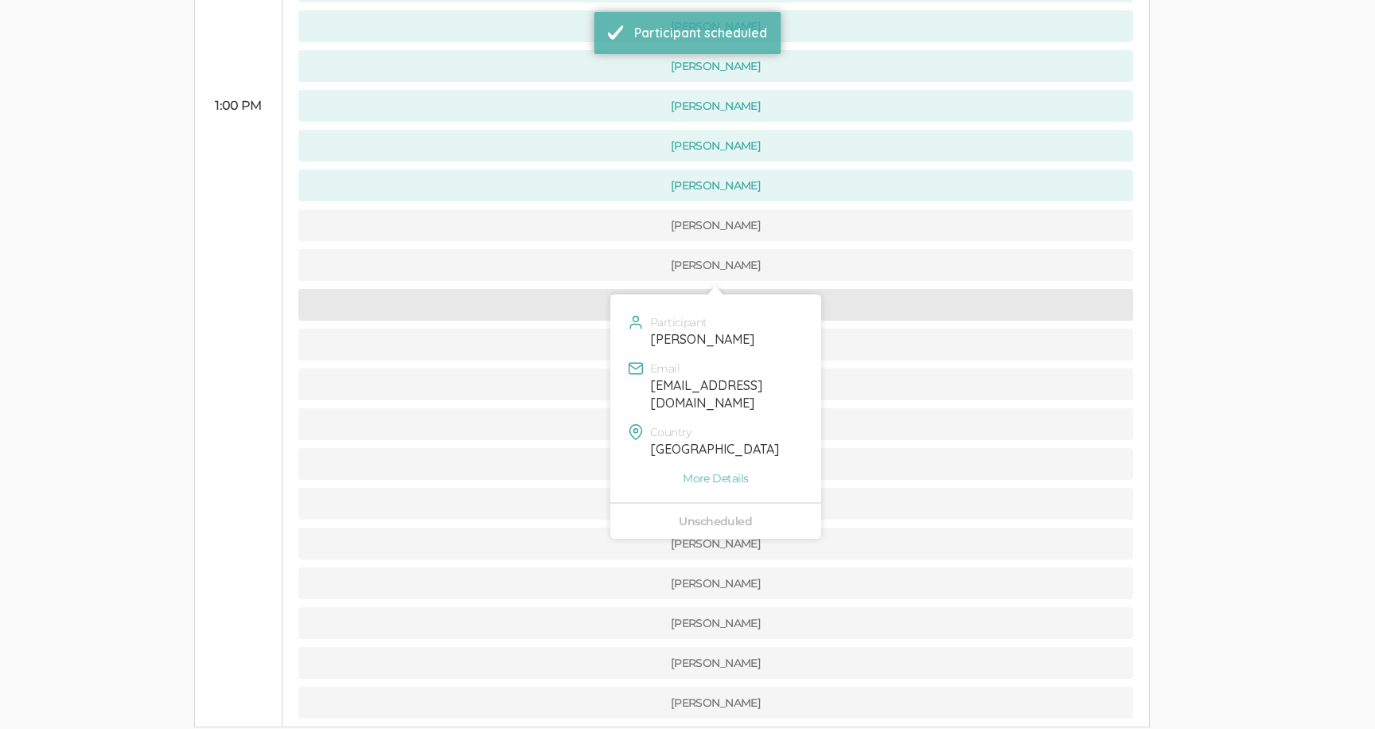
click at [523, 289] on button "[PERSON_NAME]" at bounding box center [715, 305] width 835 height 32
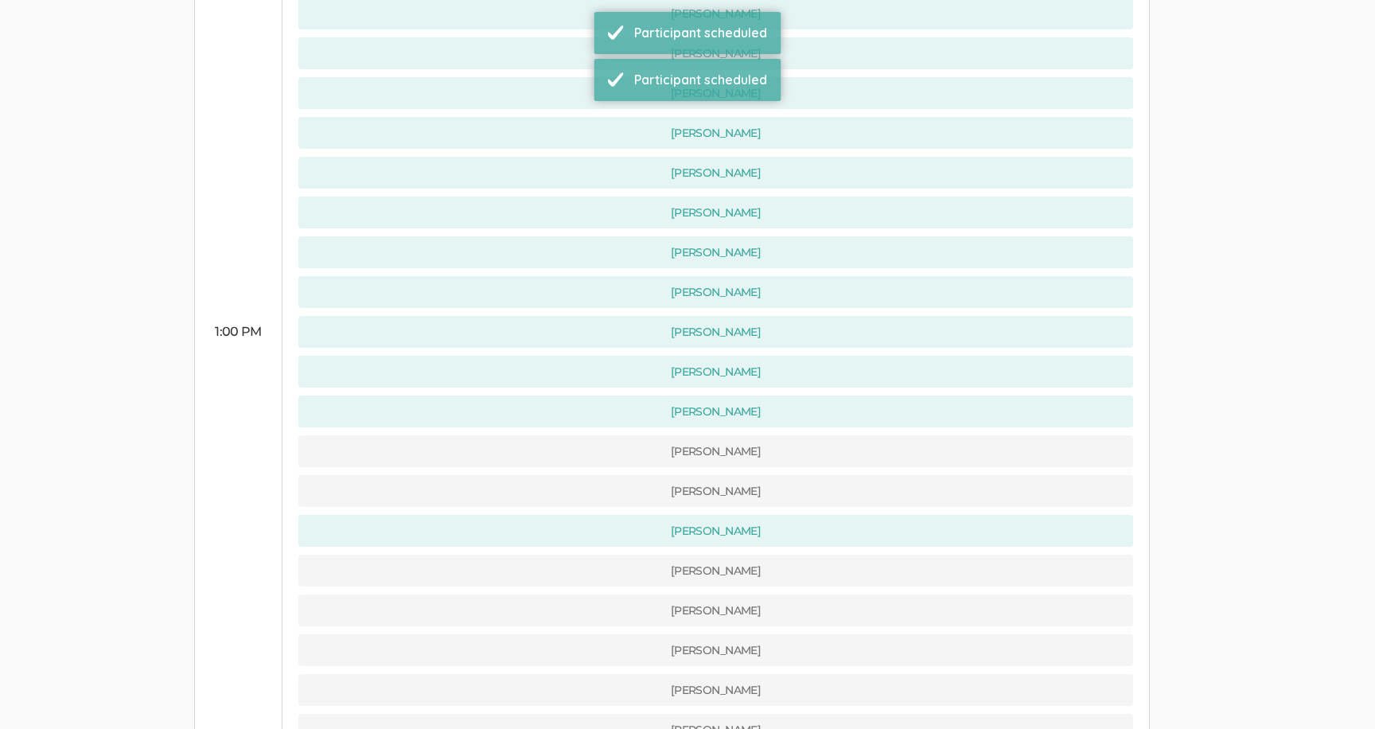
scroll to position [761, 0]
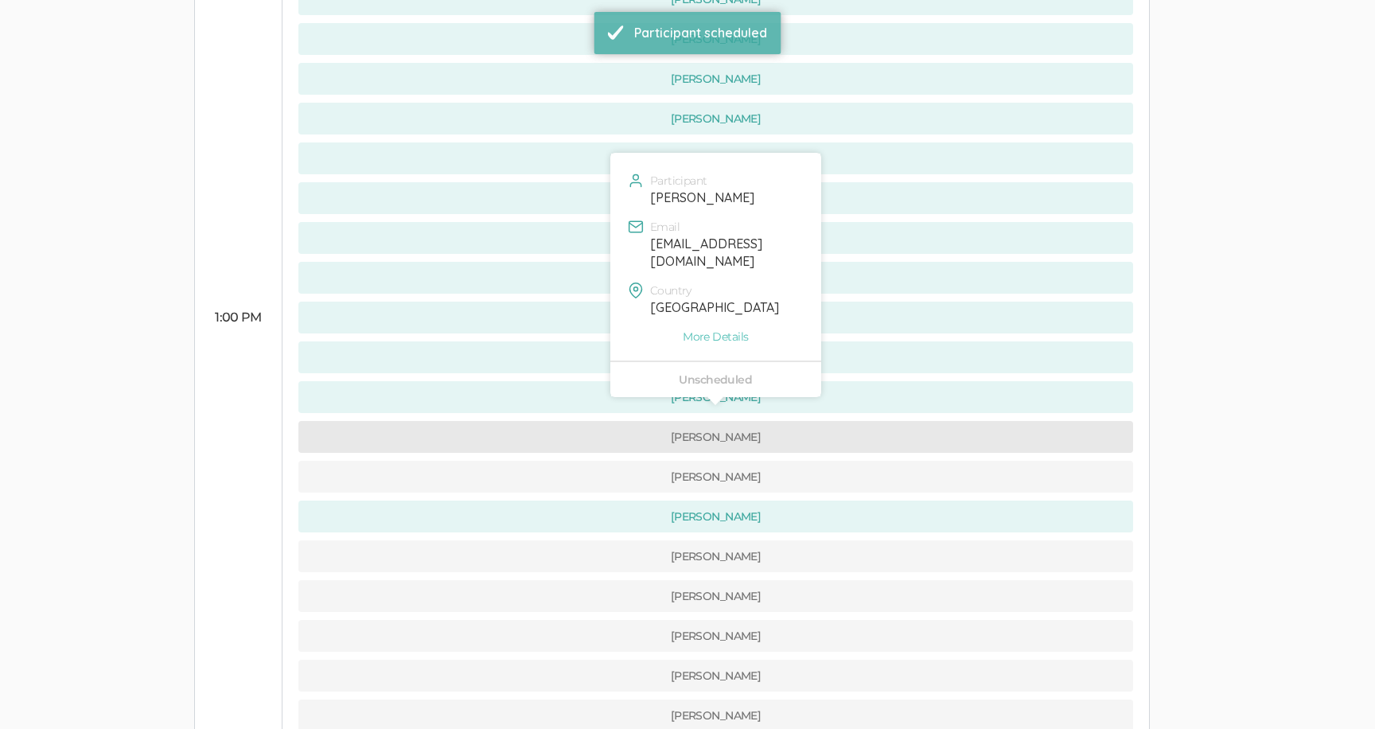
click at [543, 421] on button "[PERSON_NAME]" at bounding box center [715, 437] width 835 height 32
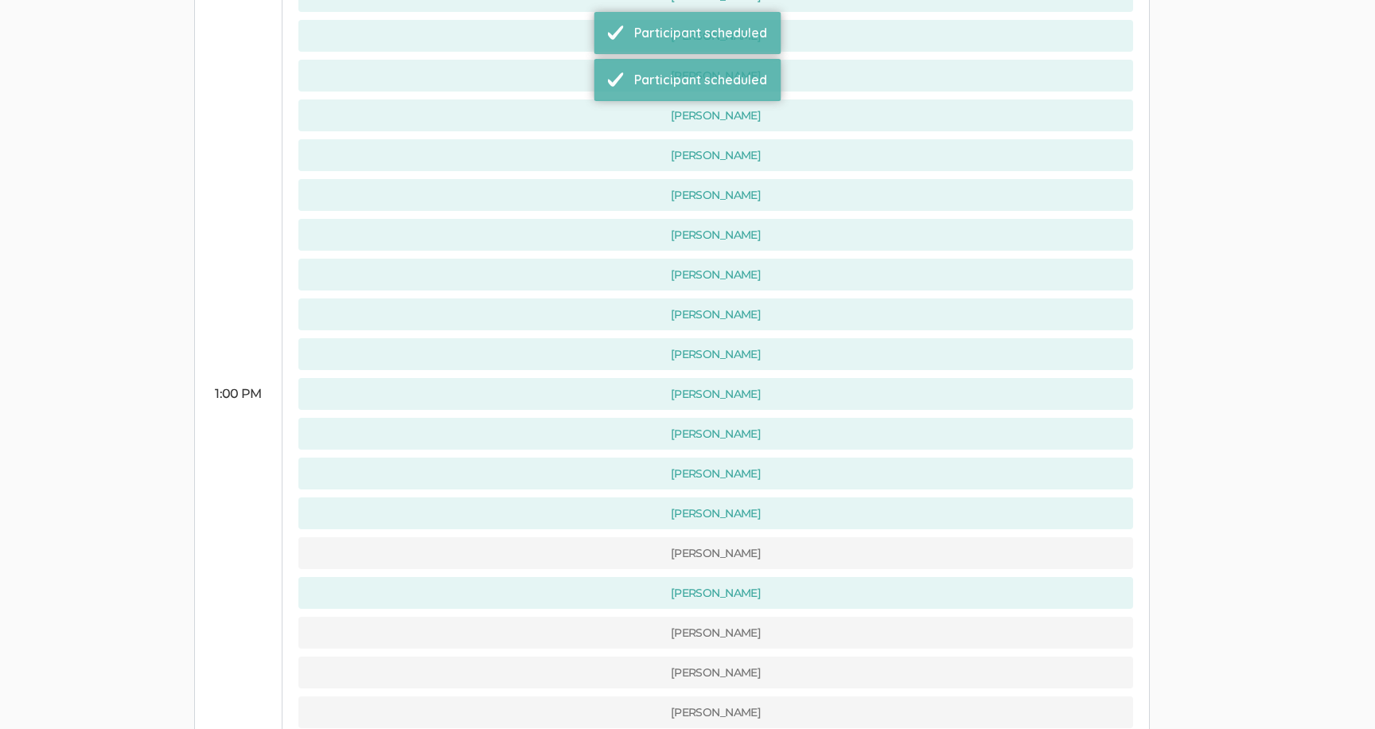
scroll to position [813, 0]
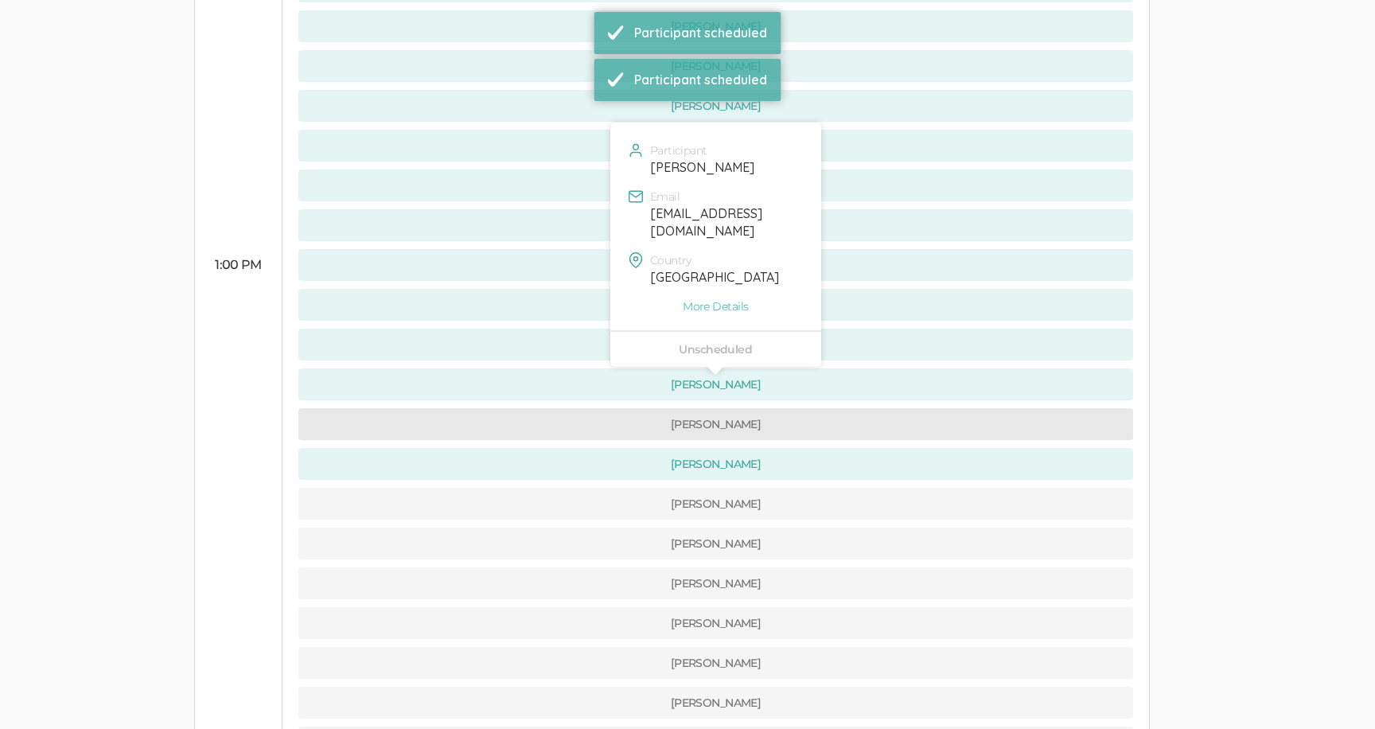
click at [544, 408] on button "[PERSON_NAME]" at bounding box center [715, 424] width 835 height 32
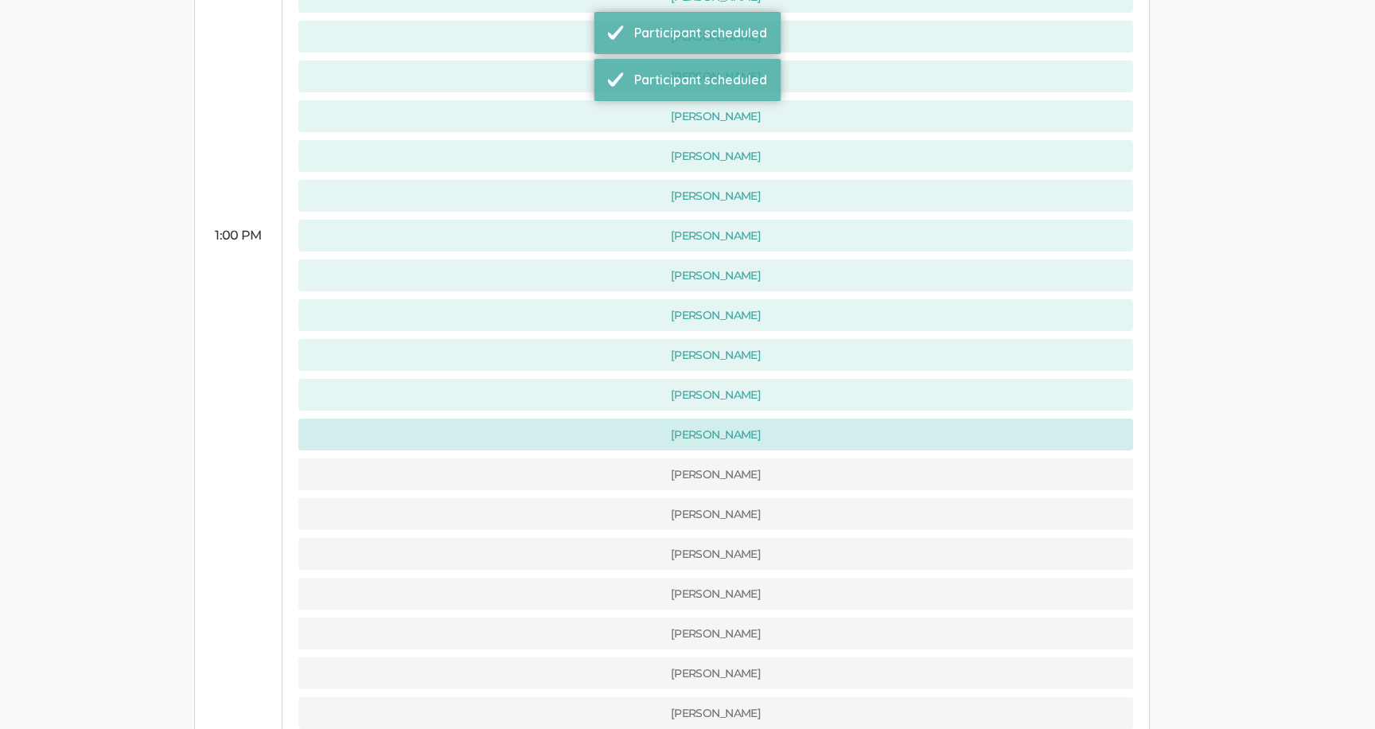
scroll to position [844, 0]
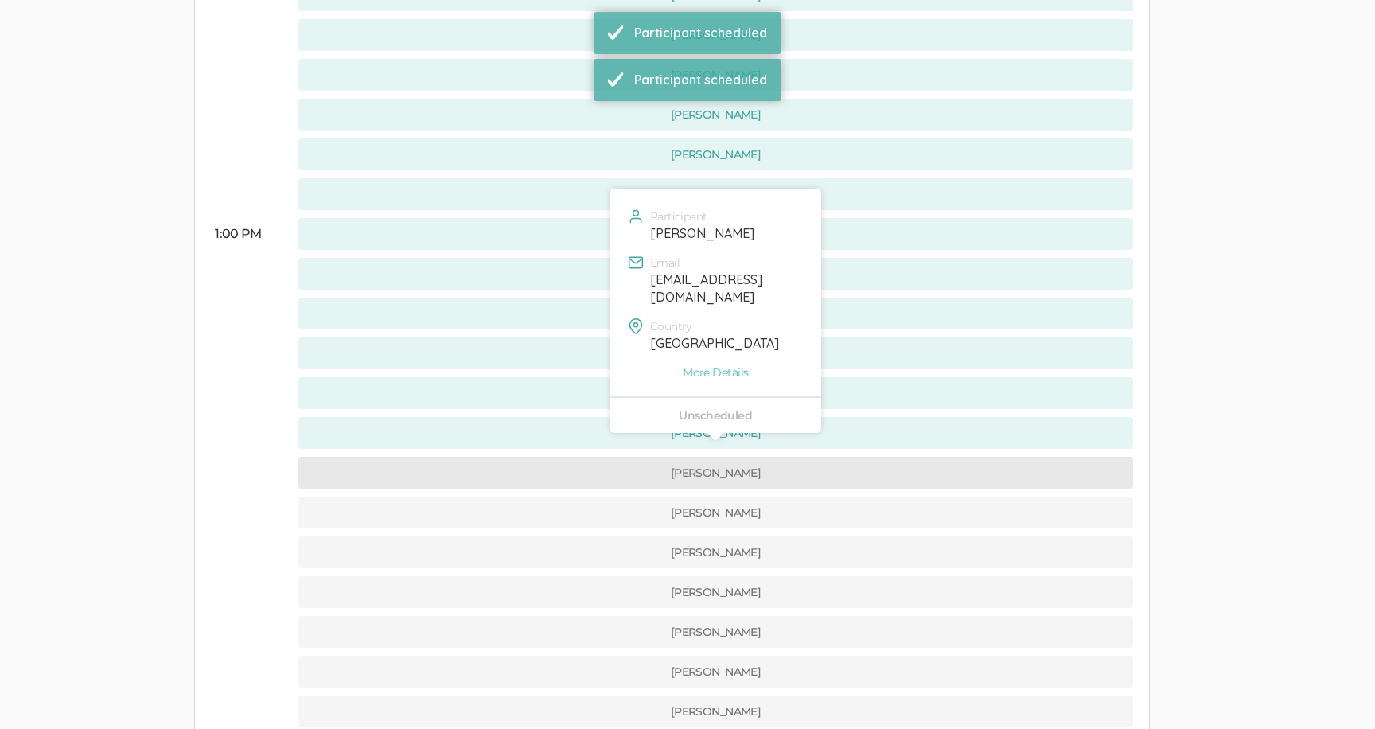
click at [553, 457] on button "[PERSON_NAME]" at bounding box center [715, 473] width 835 height 32
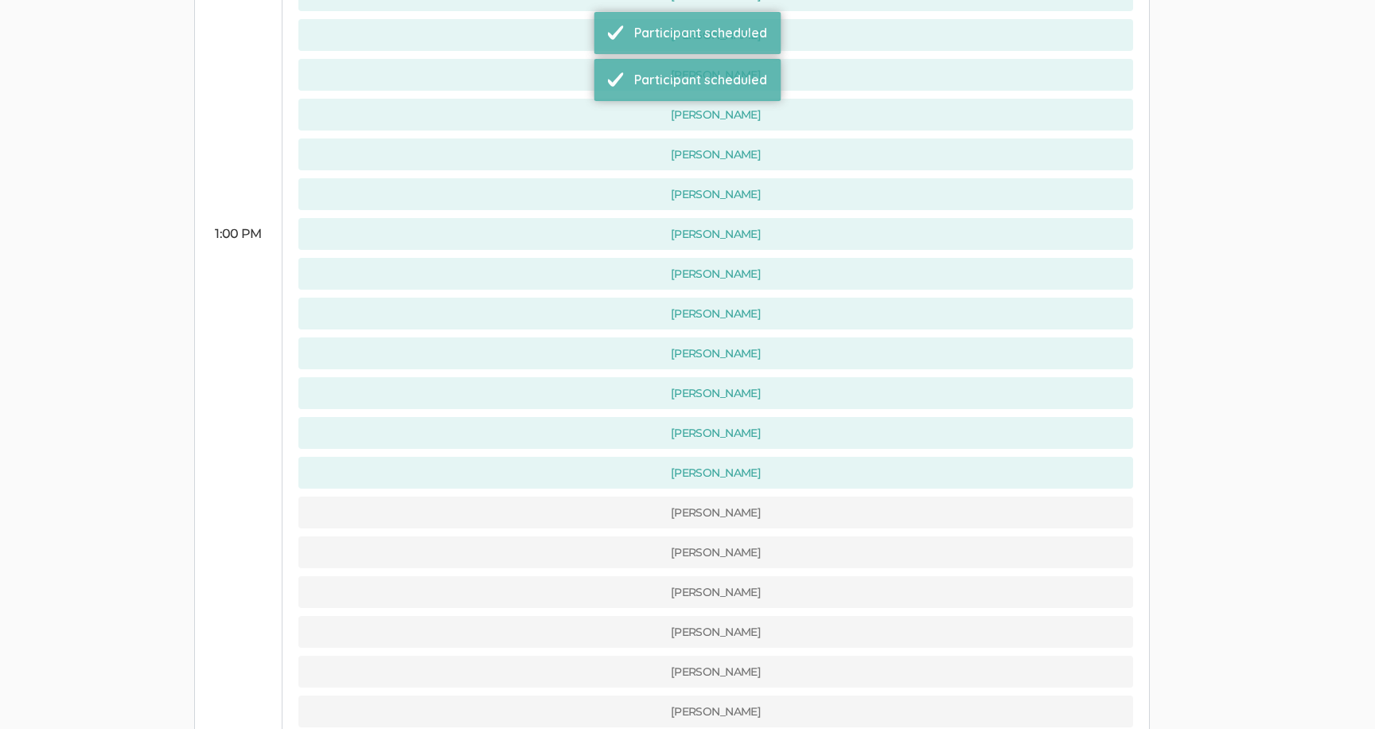
scroll to position [0, 0]
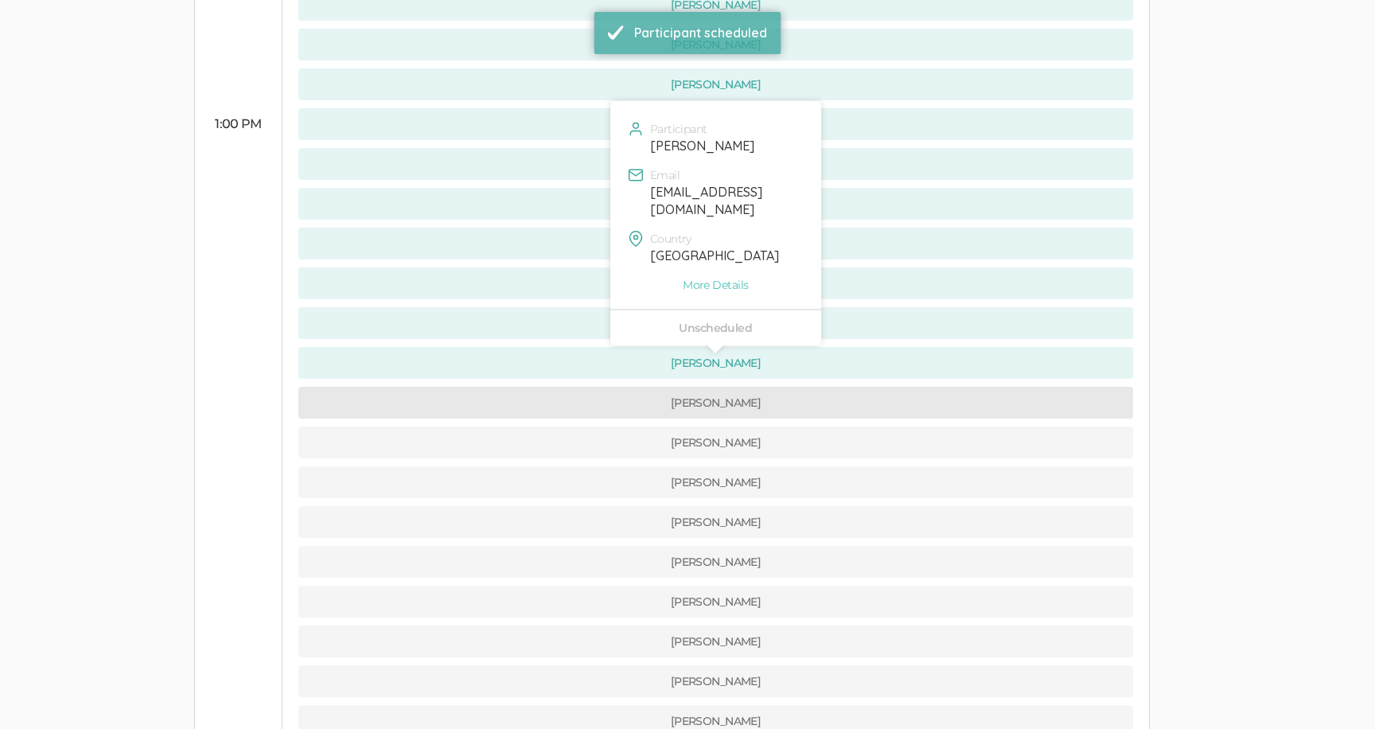
click at [549, 387] on button "[PERSON_NAME]" at bounding box center [715, 403] width 835 height 32
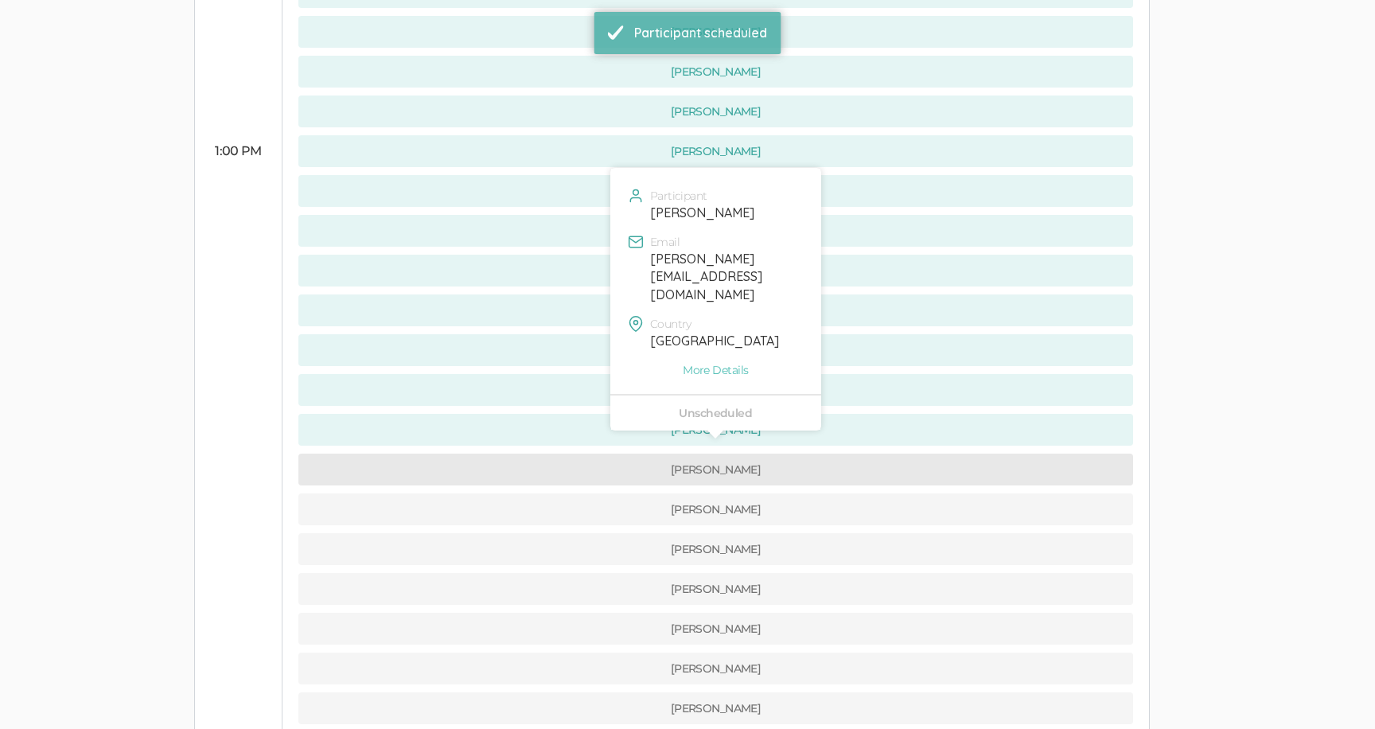
click at [565, 453] on button "[PERSON_NAME]" at bounding box center [715, 469] width 835 height 32
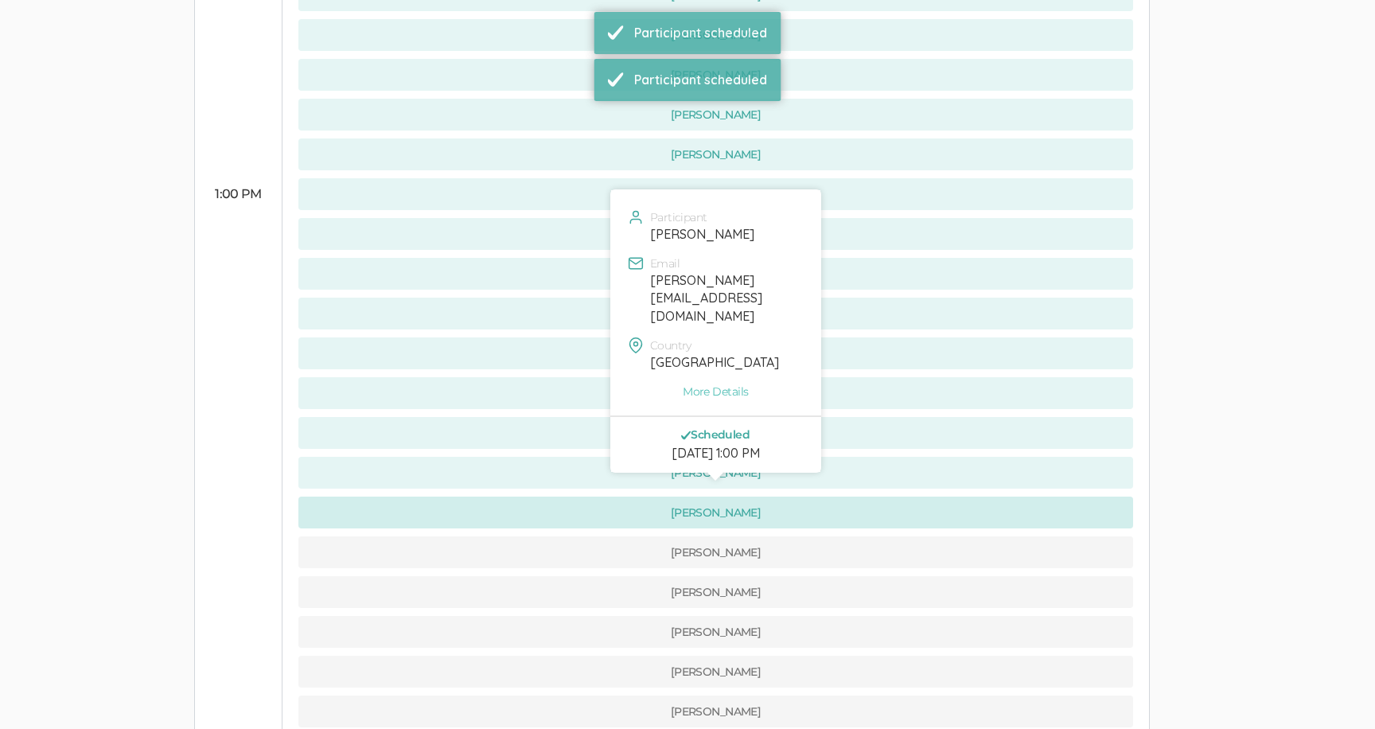
click at [571, 496] on button "[PERSON_NAME]" at bounding box center [715, 512] width 835 height 32
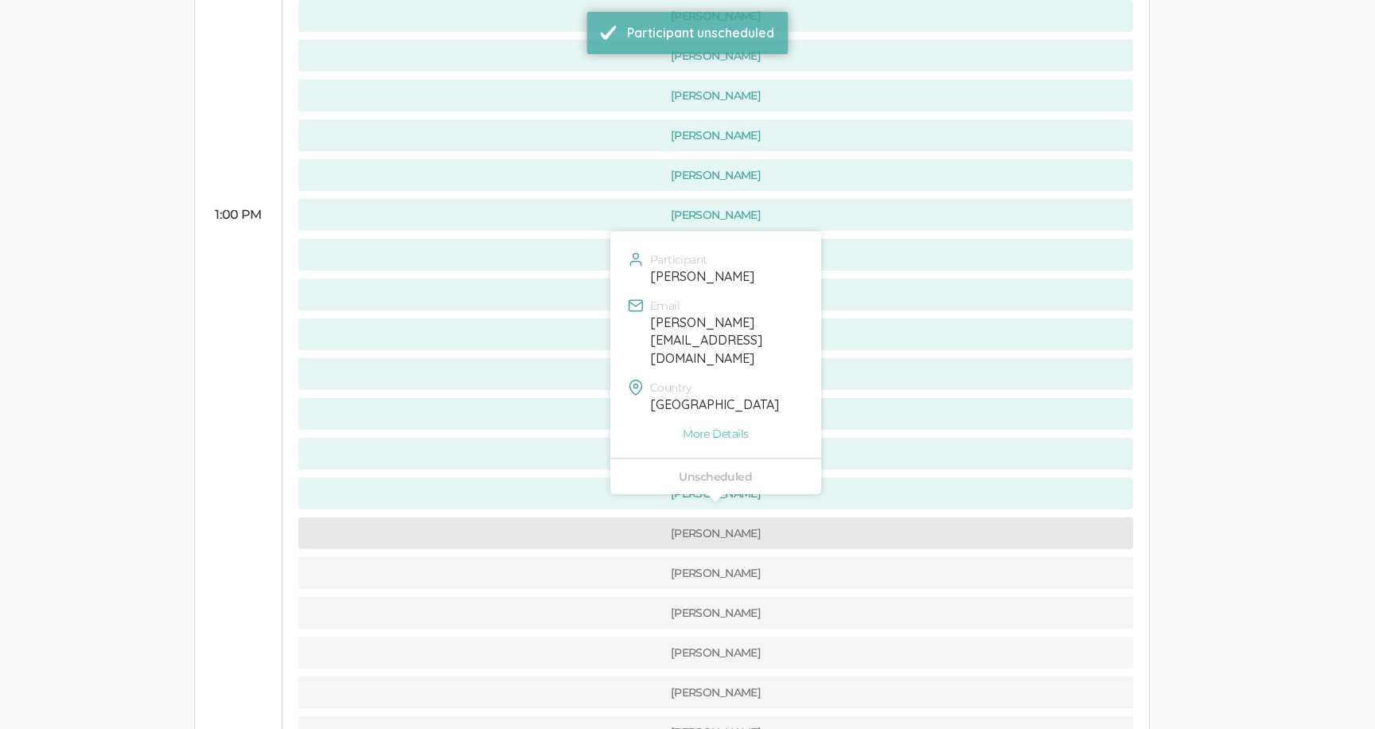
click at [588, 517] on button "[PERSON_NAME]" at bounding box center [715, 533] width 835 height 32
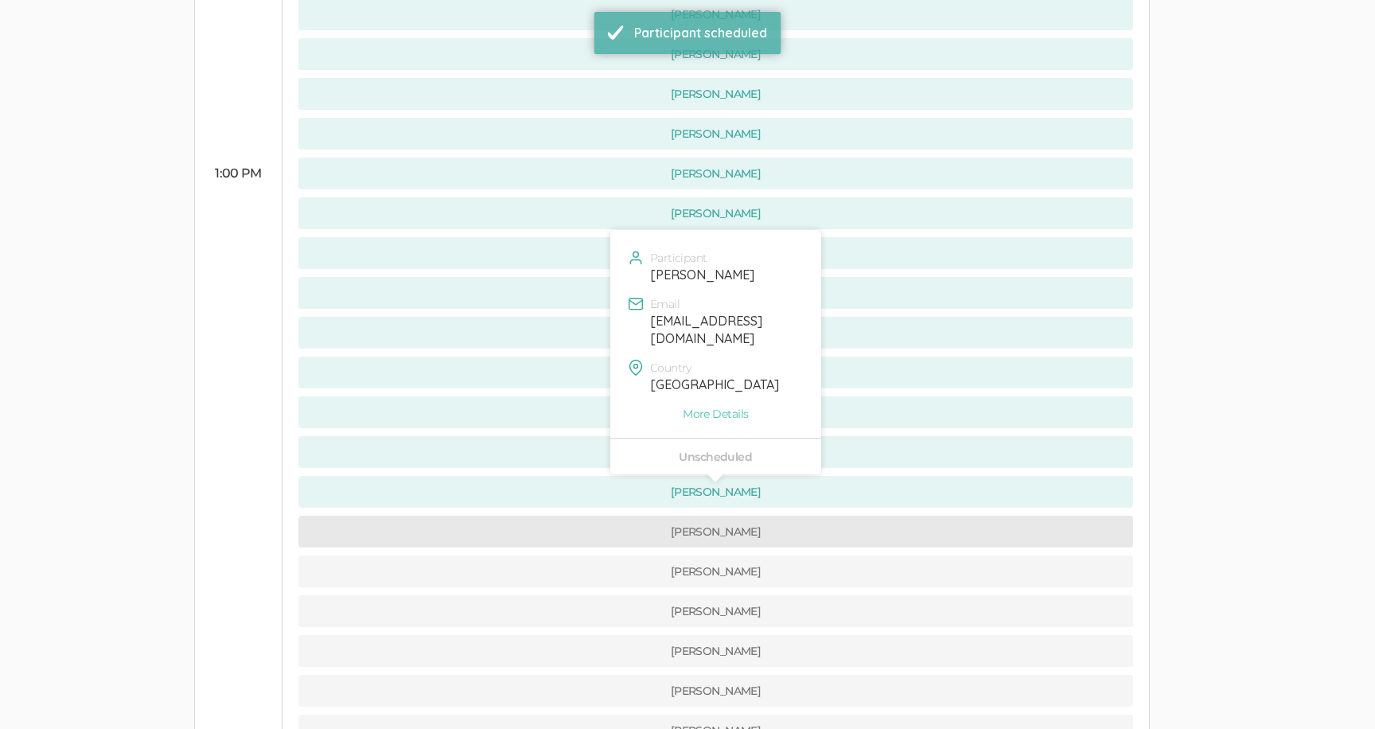
click at [593, 516] on button "[PERSON_NAME]" at bounding box center [715, 532] width 835 height 32
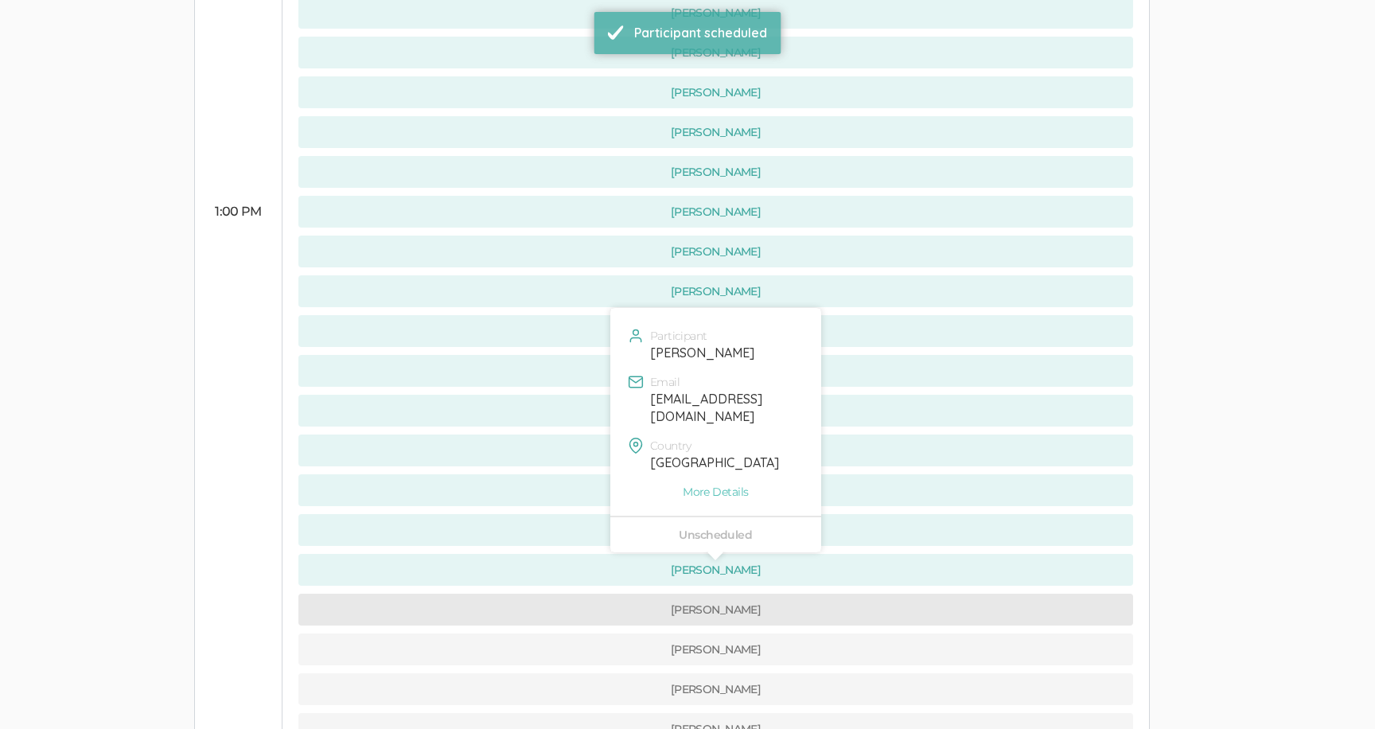
click at [595, 594] on button "[PERSON_NAME]" at bounding box center [715, 610] width 835 height 32
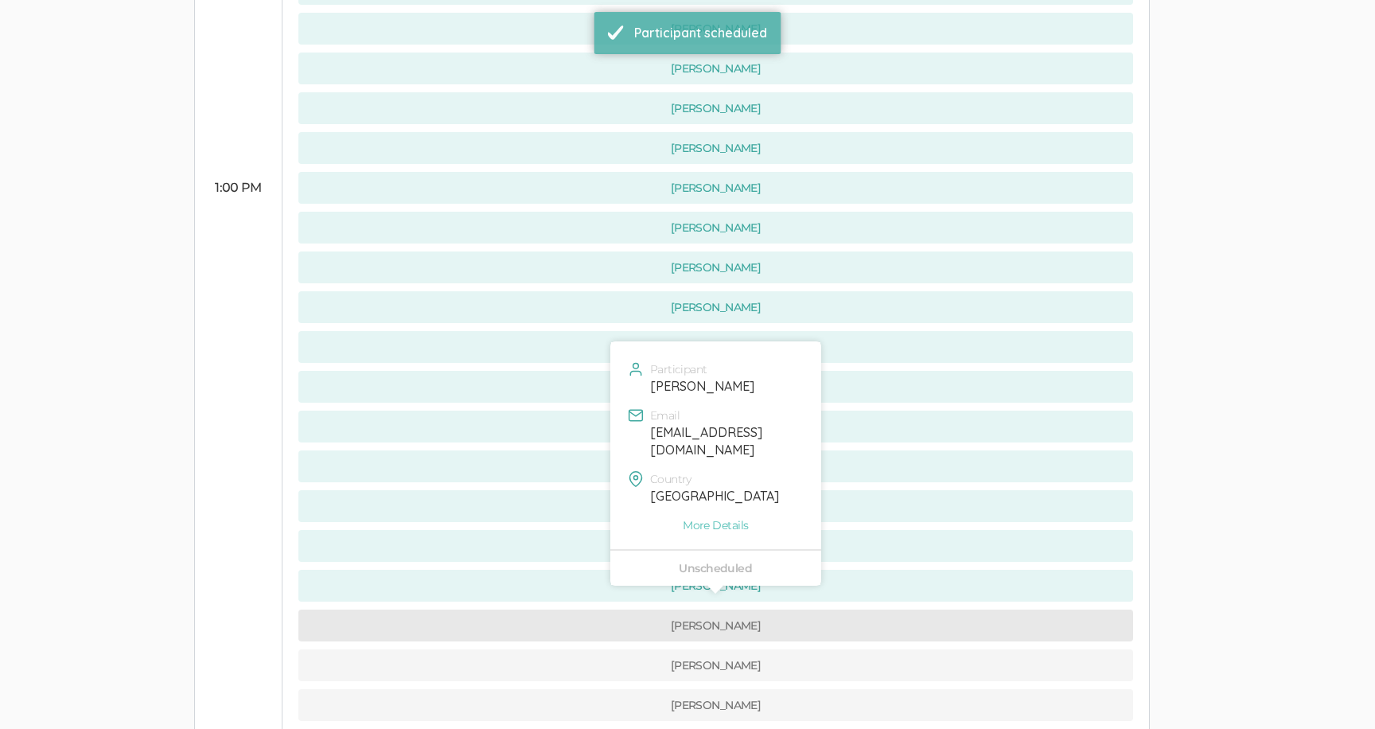
click at [600, 609] on button "[PERSON_NAME]" at bounding box center [715, 625] width 835 height 32
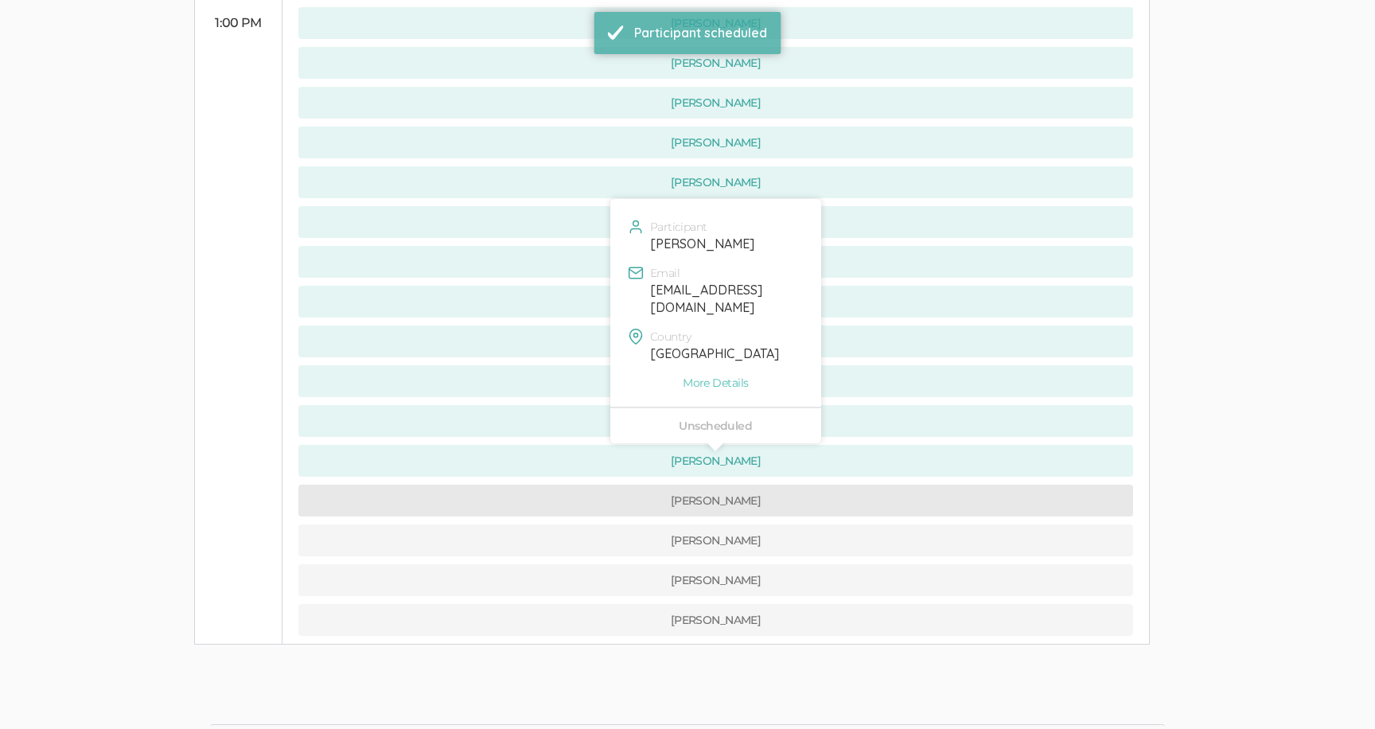
click at [595, 485] on button "[PERSON_NAME]" at bounding box center [715, 501] width 835 height 32
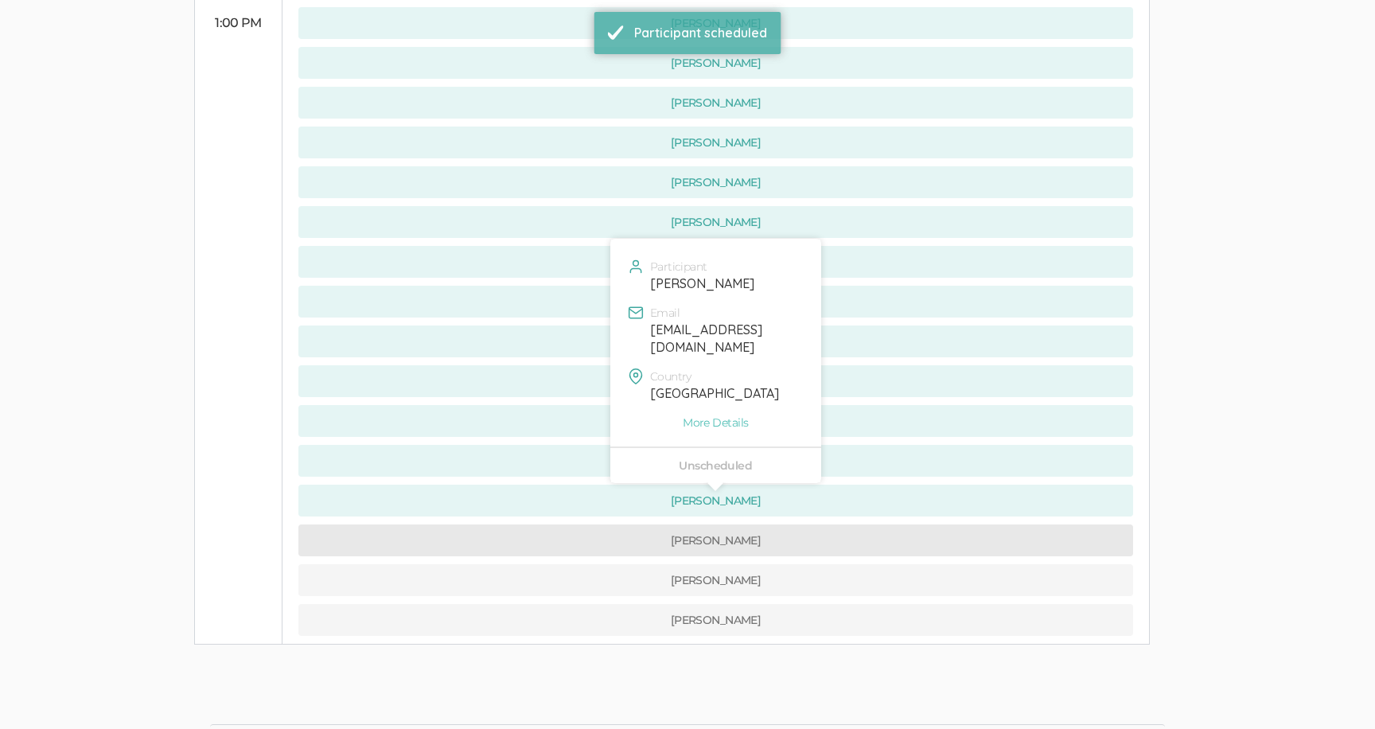
click at [600, 524] on button "[PERSON_NAME]" at bounding box center [715, 540] width 835 height 32
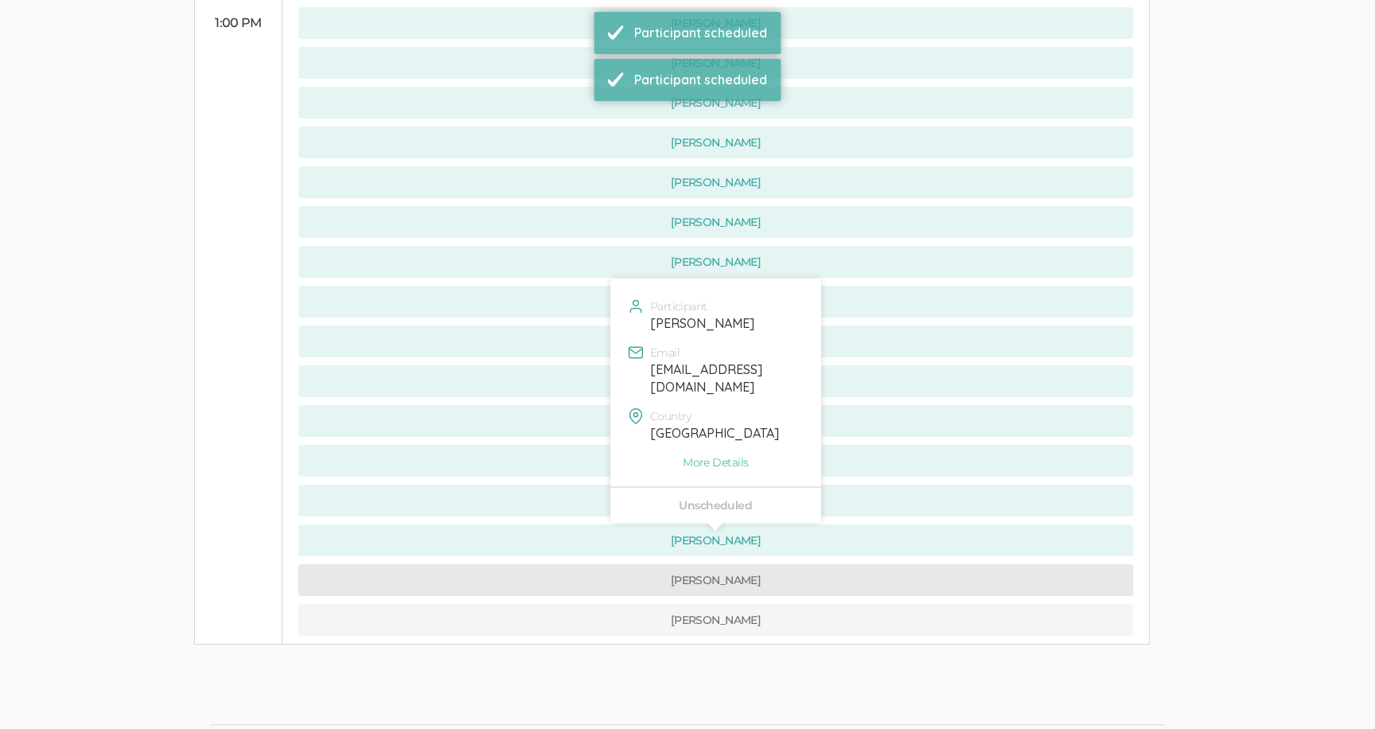
click at [604, 564] on button "[PERSON_NAME]" at bounding box center [715, 580] width 835 height 32
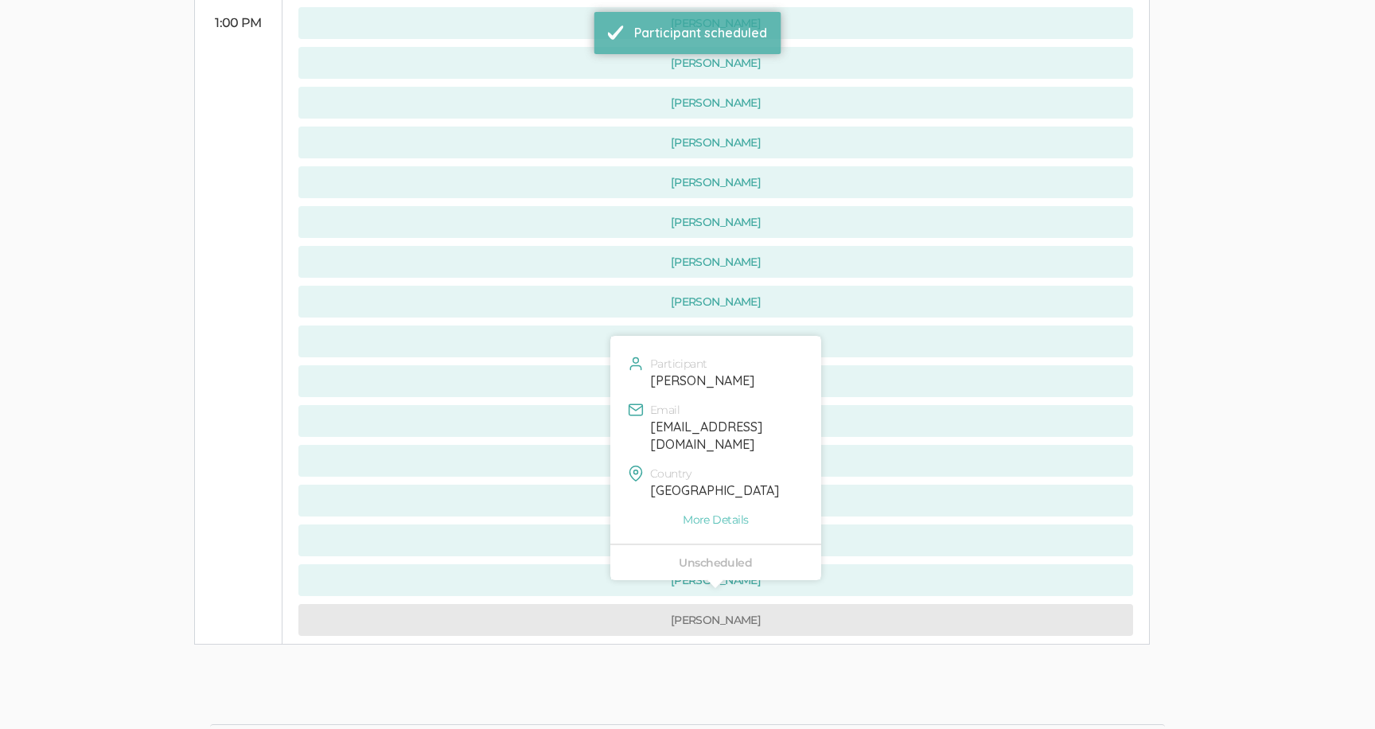
click at [607, 604] on button "[PERSON_NAME]" at bounding box center [715, 620] width 835 height 32
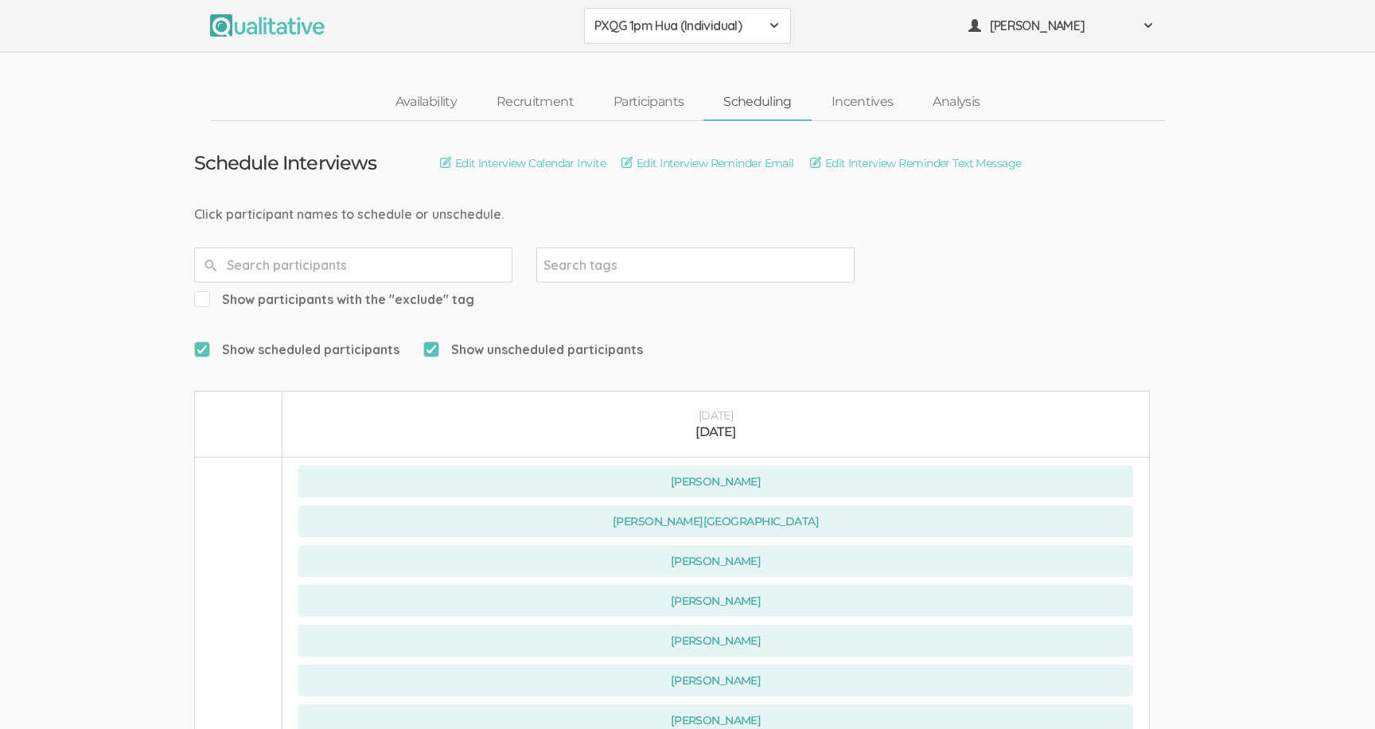
click at [633, 20] on span "PXQG 1pm Hua (Individual)" at bounding box center [676, 26] width 165 height 18
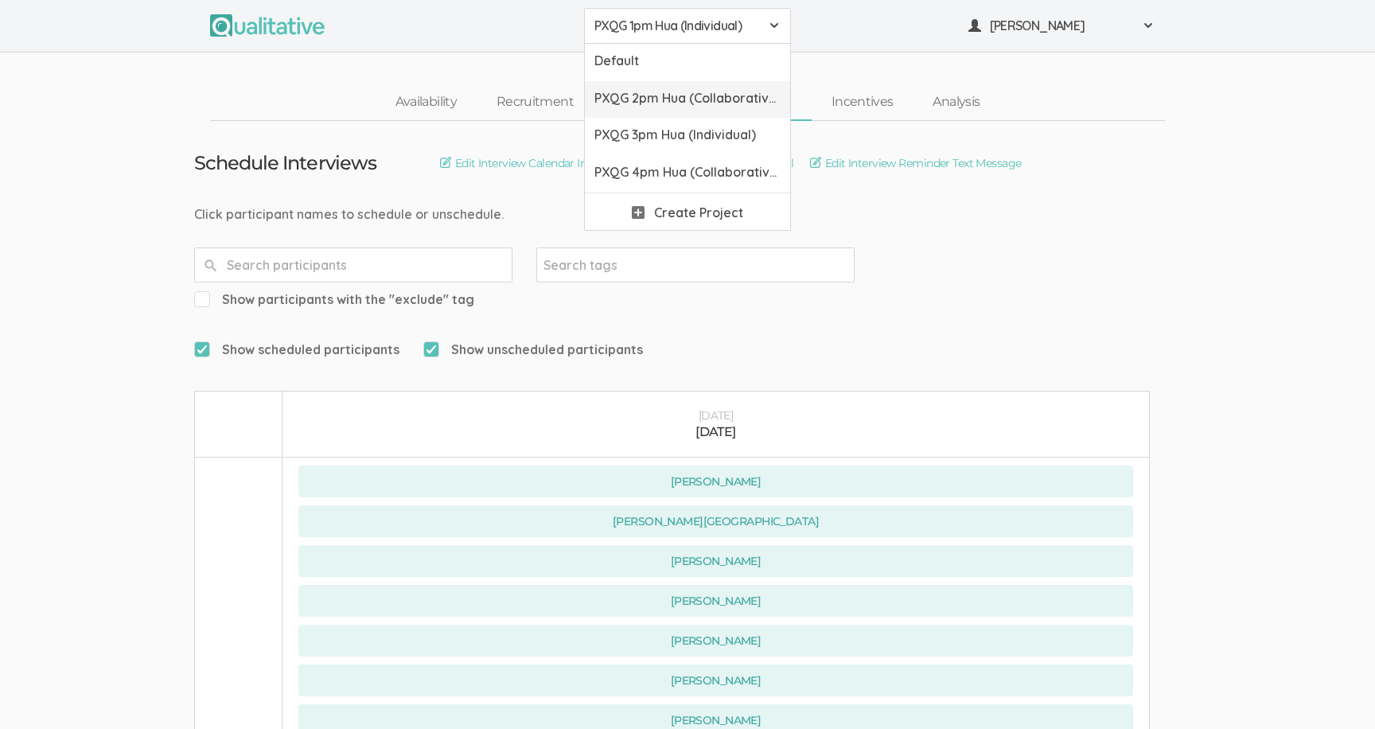
click at [653, 103] on span "PXQG 2pm Hua (Collaborative)" at bounding box center [687, 98] width 186 height 18
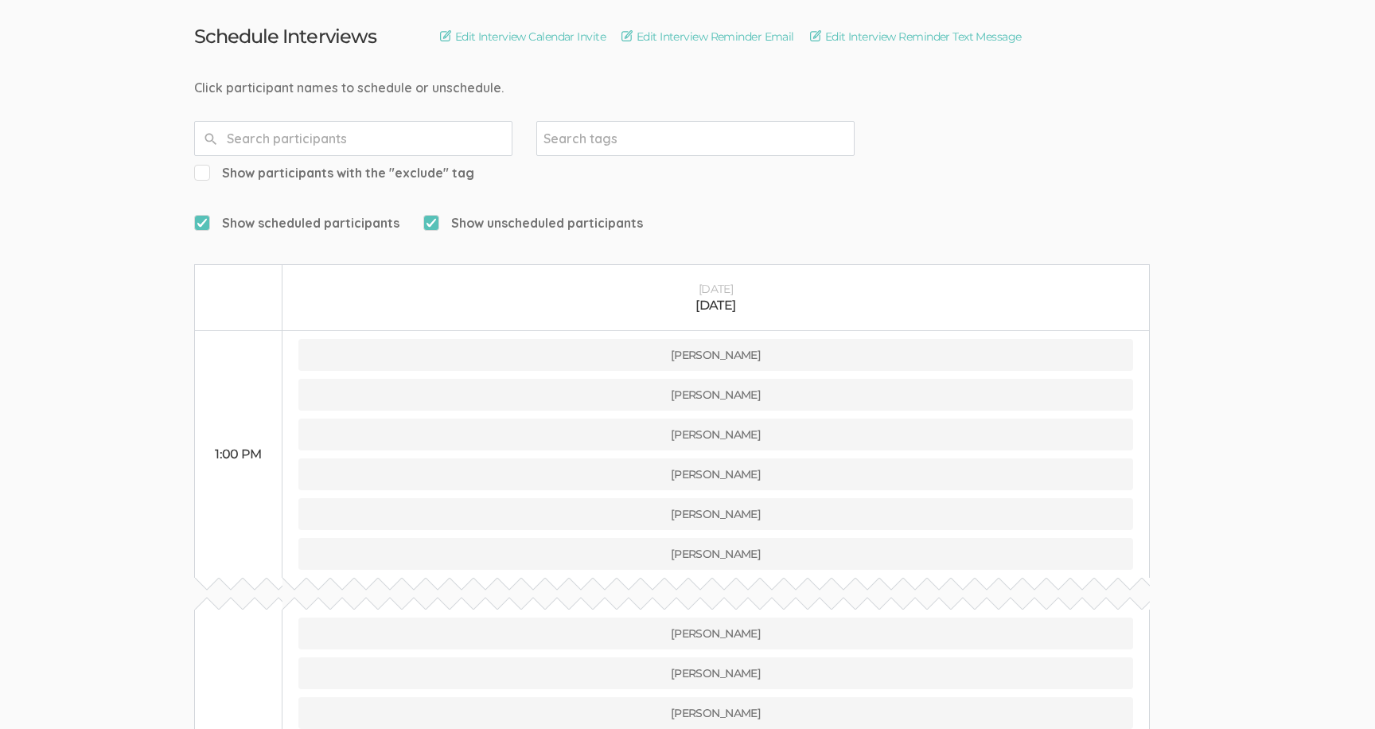
scroll to position [234, 0]
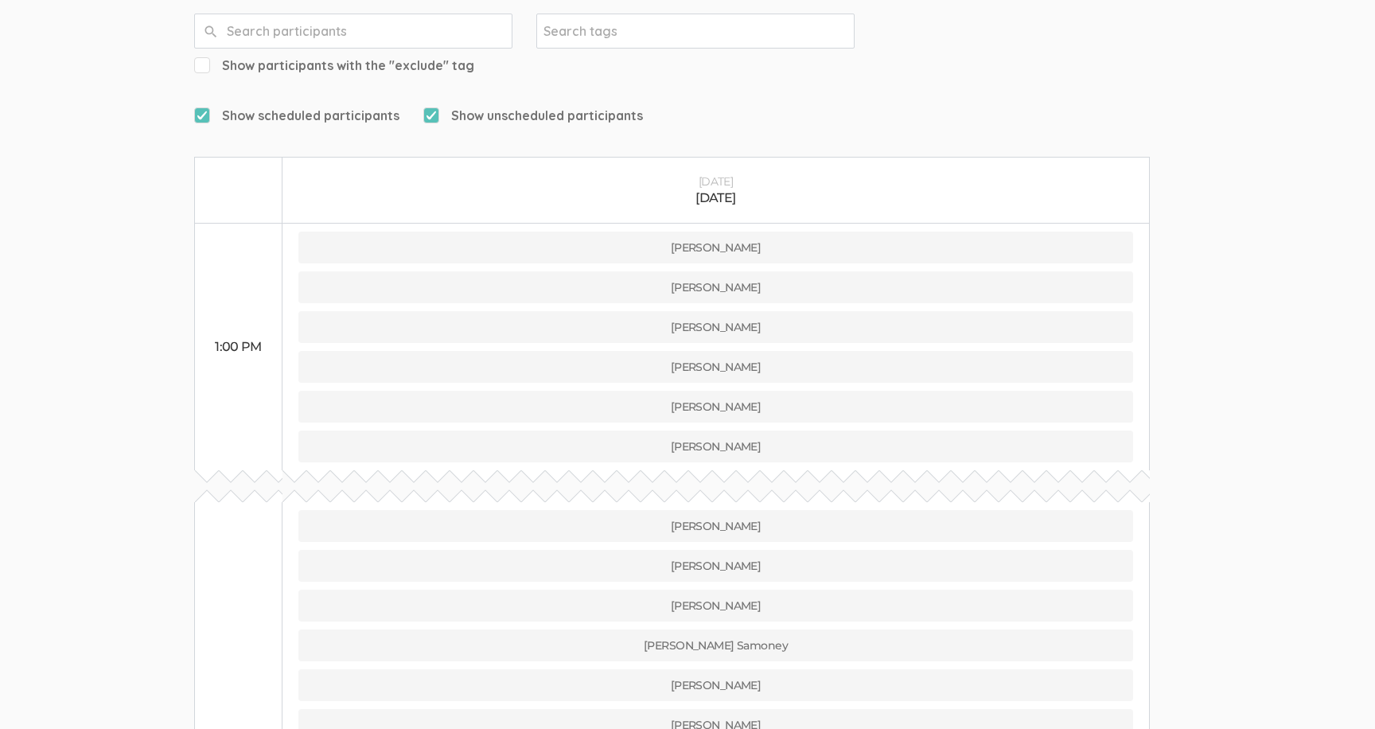
click at [549, 470] on td at bounding box center [715, 486] width 867 height 32
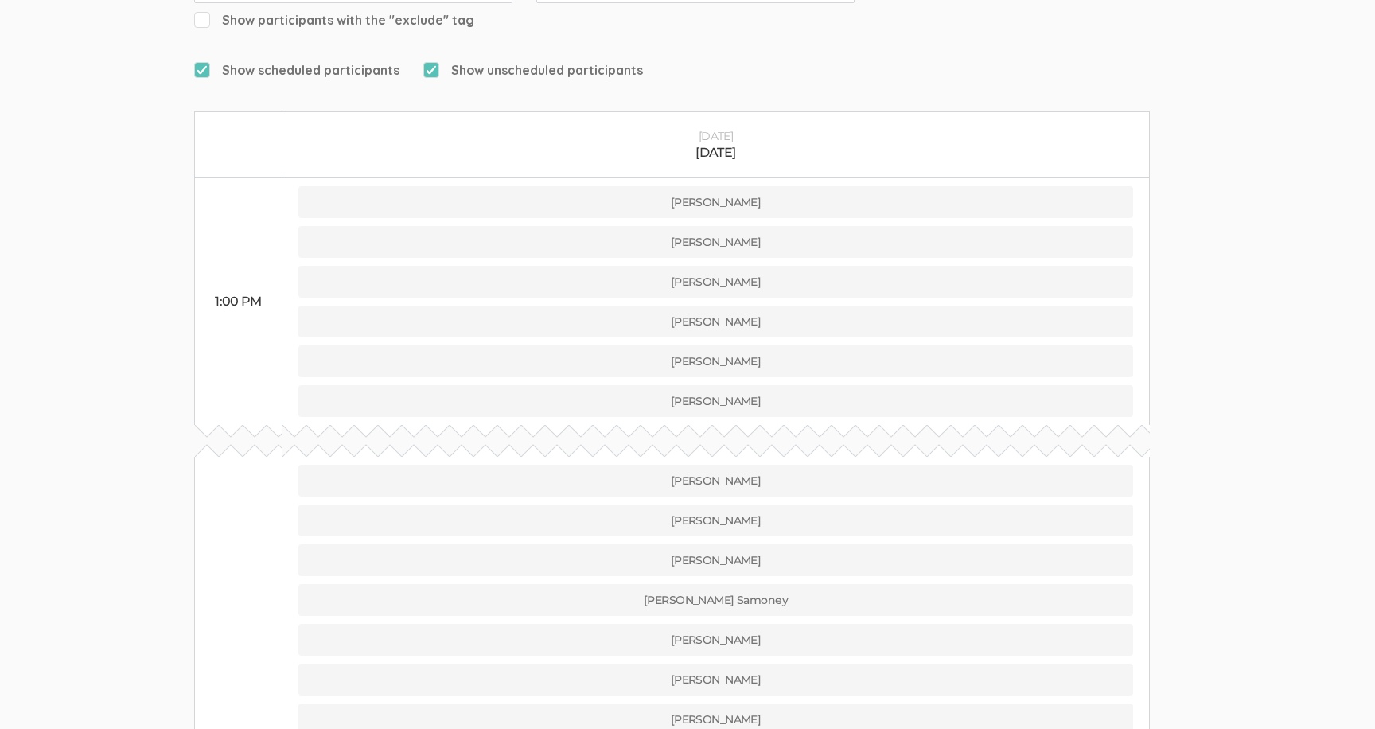
scroll to position [282, 0]
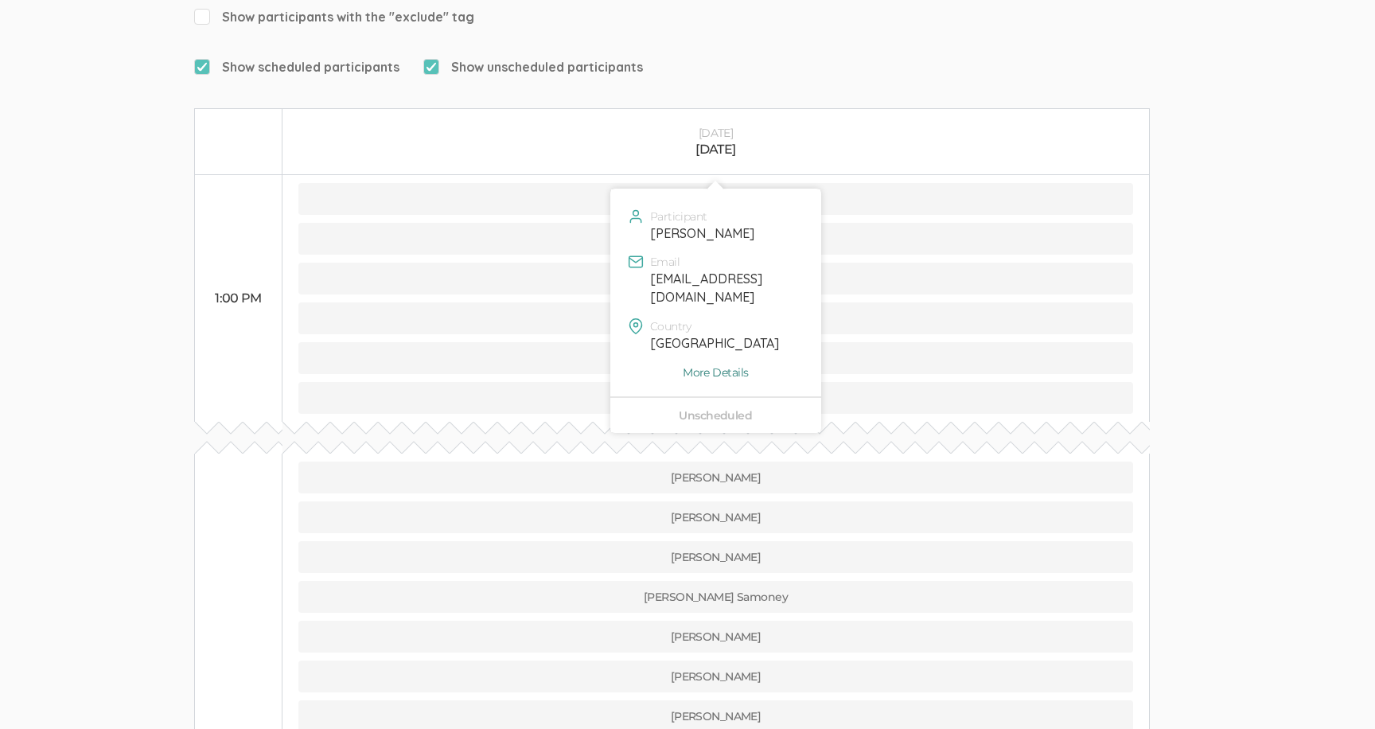
click at [710, 364] on link "More Details" at bounding box center [715, 372] width 187 height 16
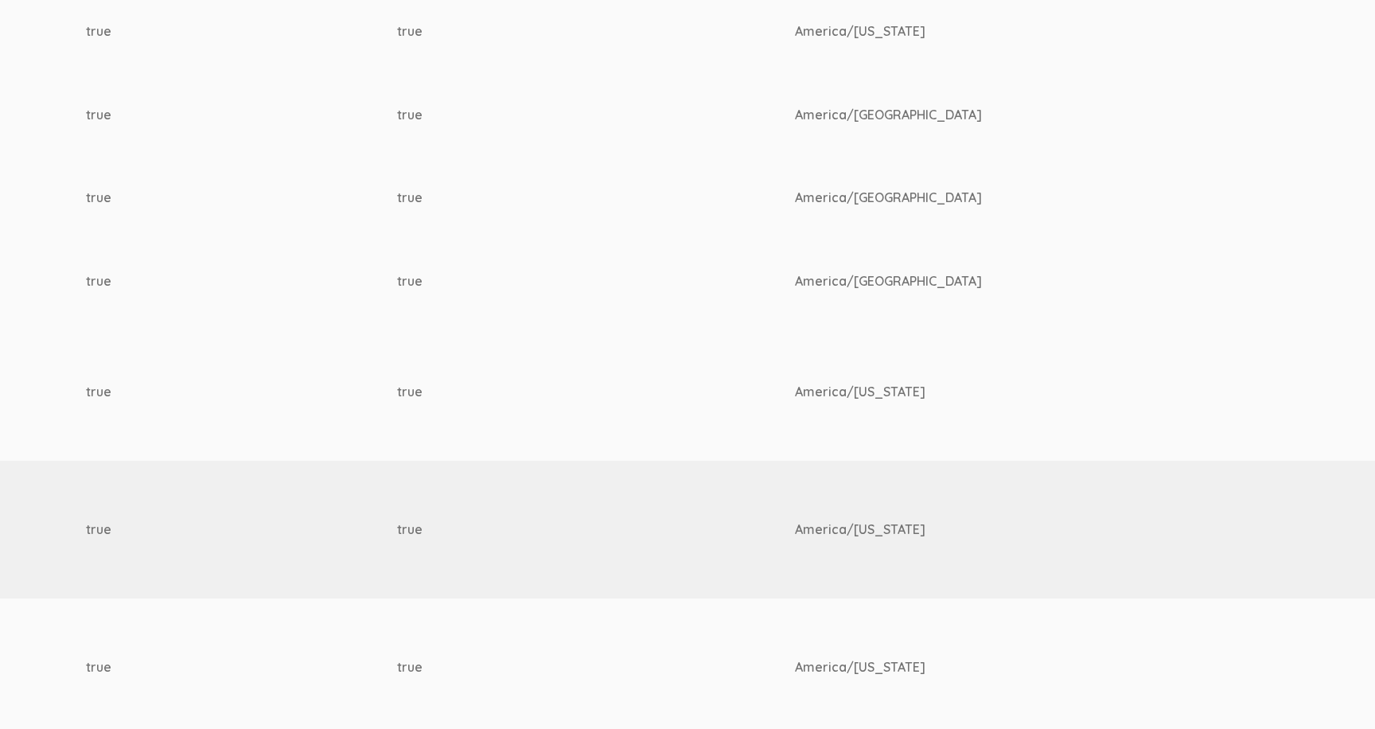
scroll to position [1631, 2178]
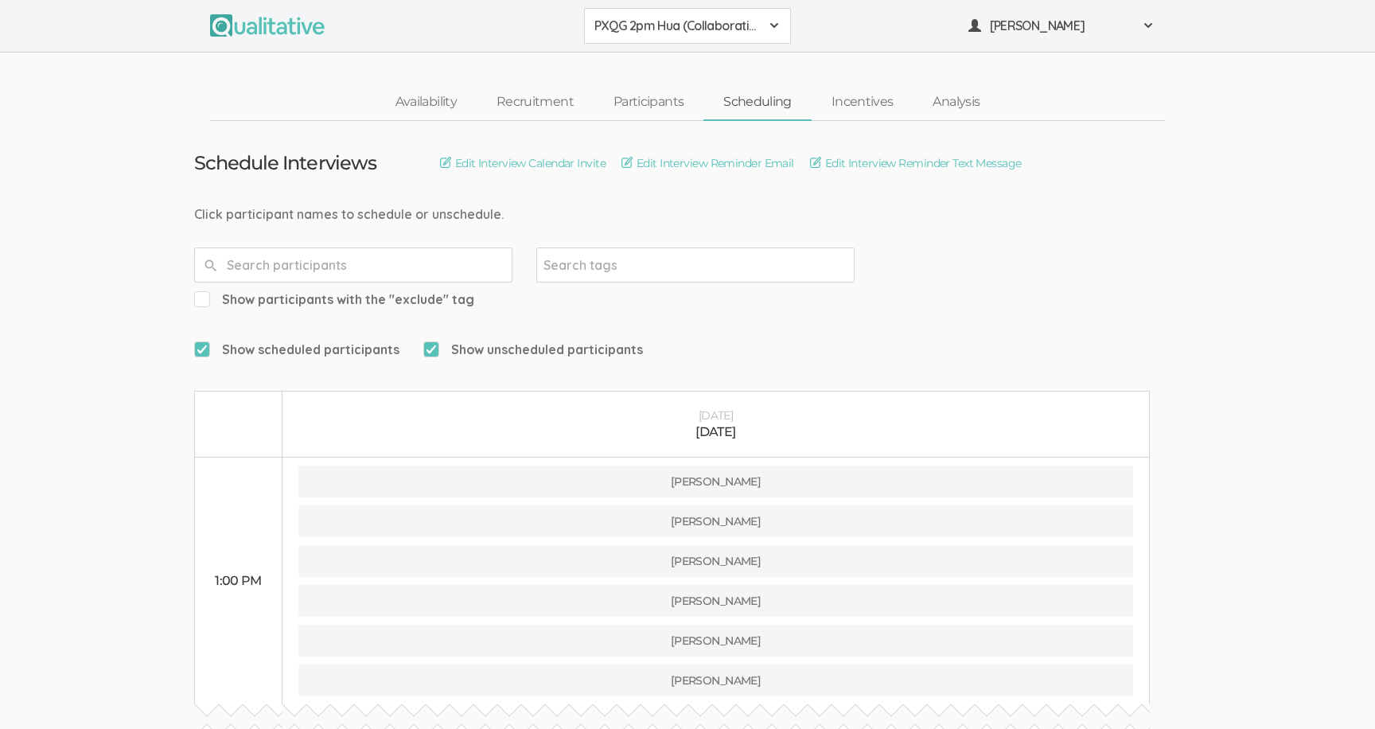
click at [643, 28] on span "PXQG 2pm Hua (Collaborative)" at bounding box center [676, 26] width 165 height 18
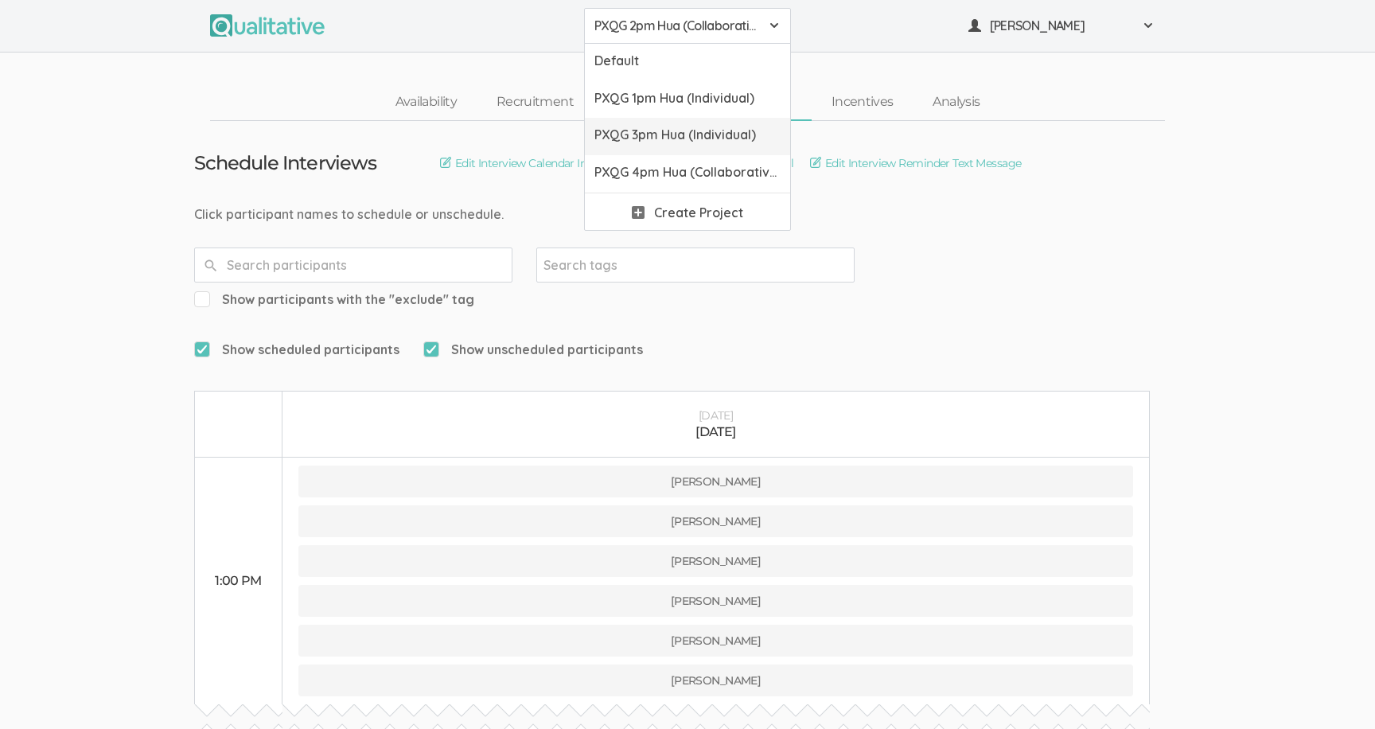
click at [664, 130] on span "PXQG 3pm Hua (Individual)" at bounding box center [687, 135] width 186 height 18
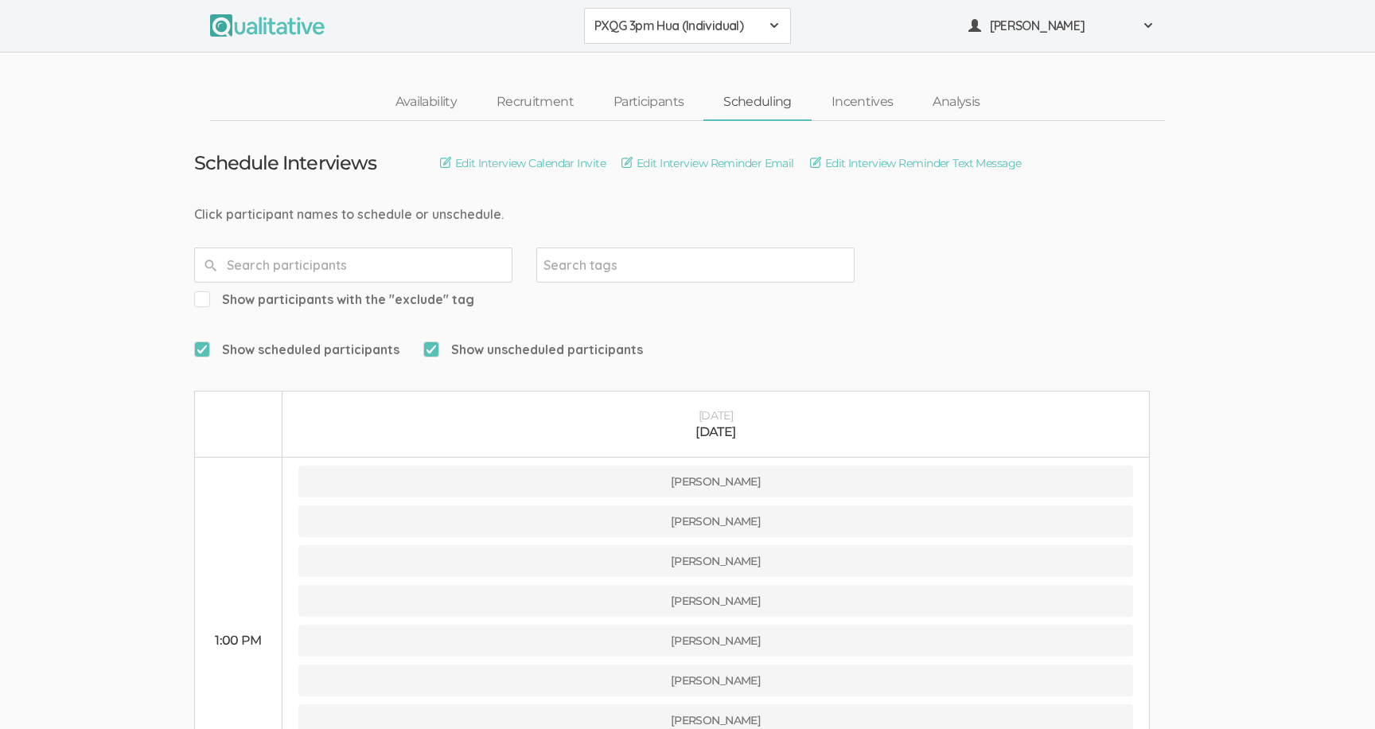
click at [613, 37] on button "PXQG 3pm Hua (Individual)" at bounding box center [687, 26] width 207 height 36
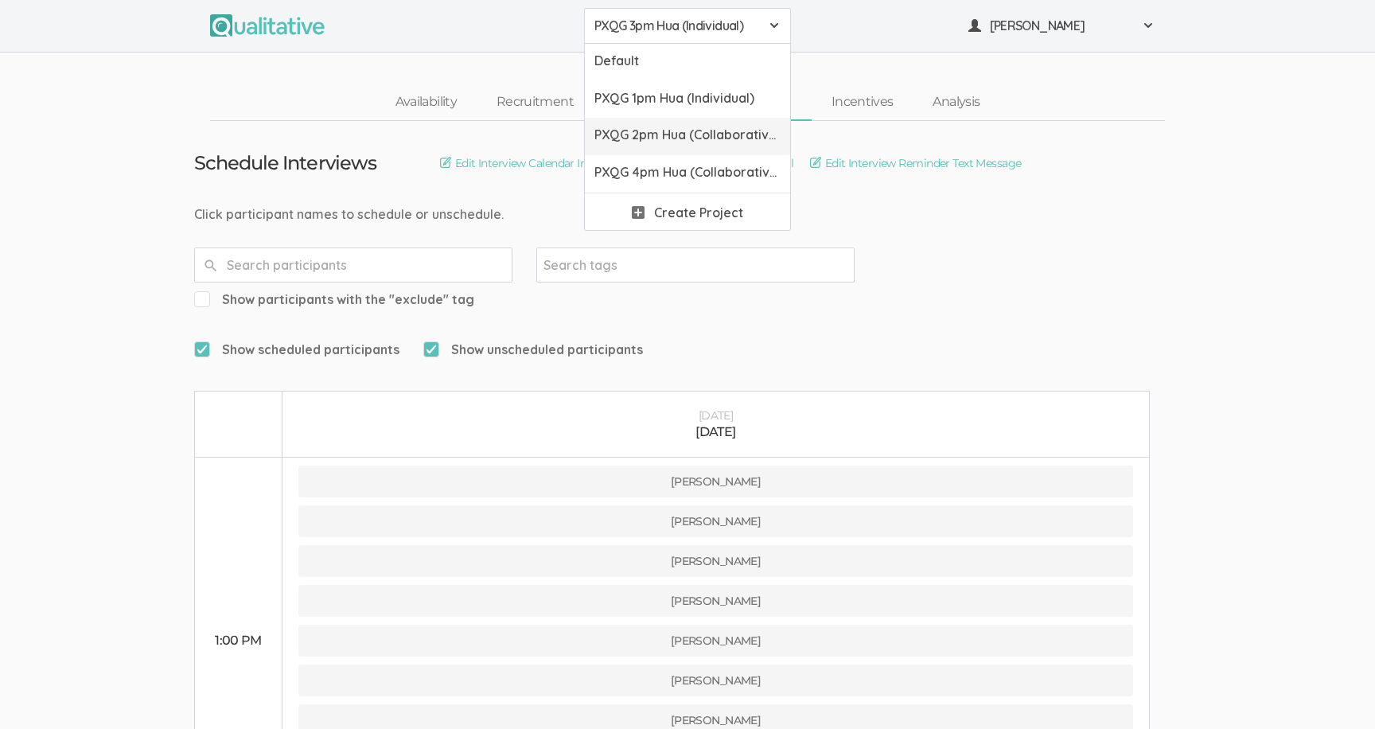
click at [633, 130] on span "PXQG 2pm Hua (Collaborative)" at bounding box center [687, 135] width 186 height 18
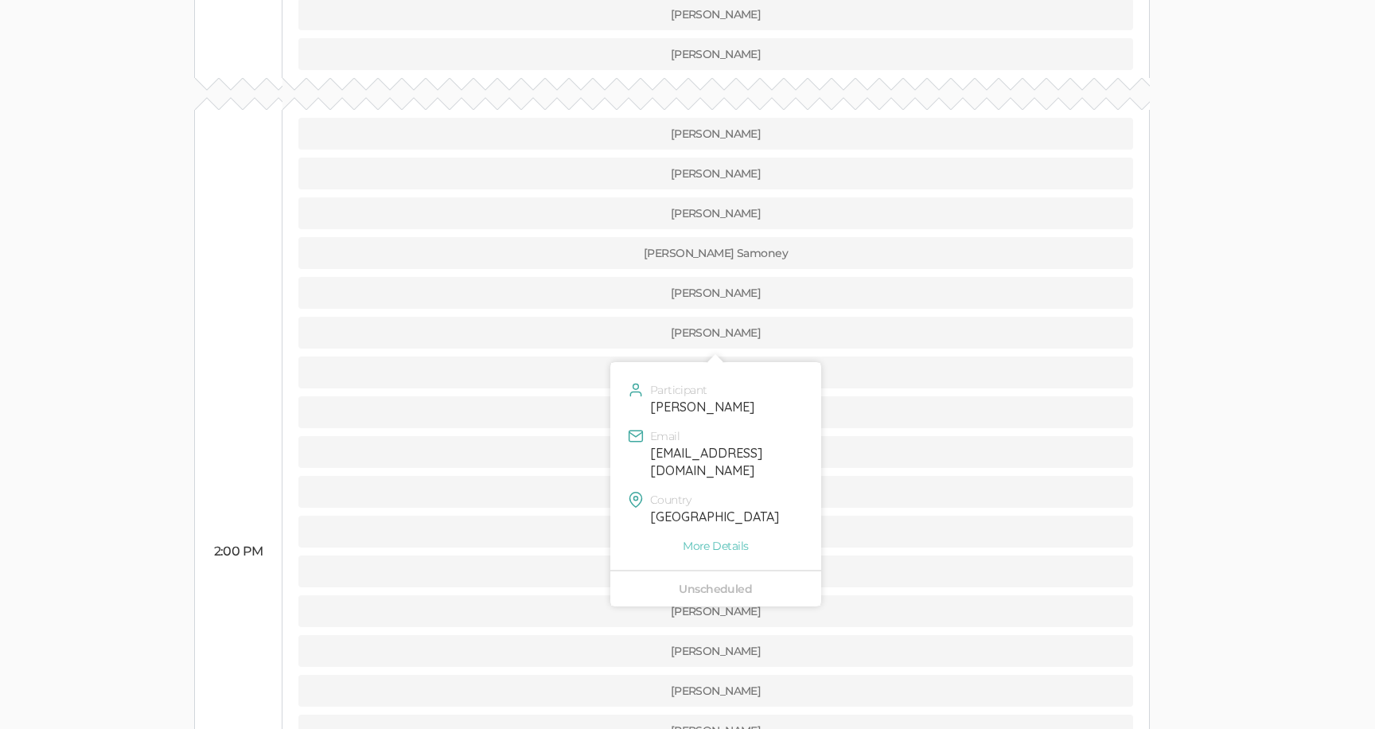
scroll to position [636, 0]
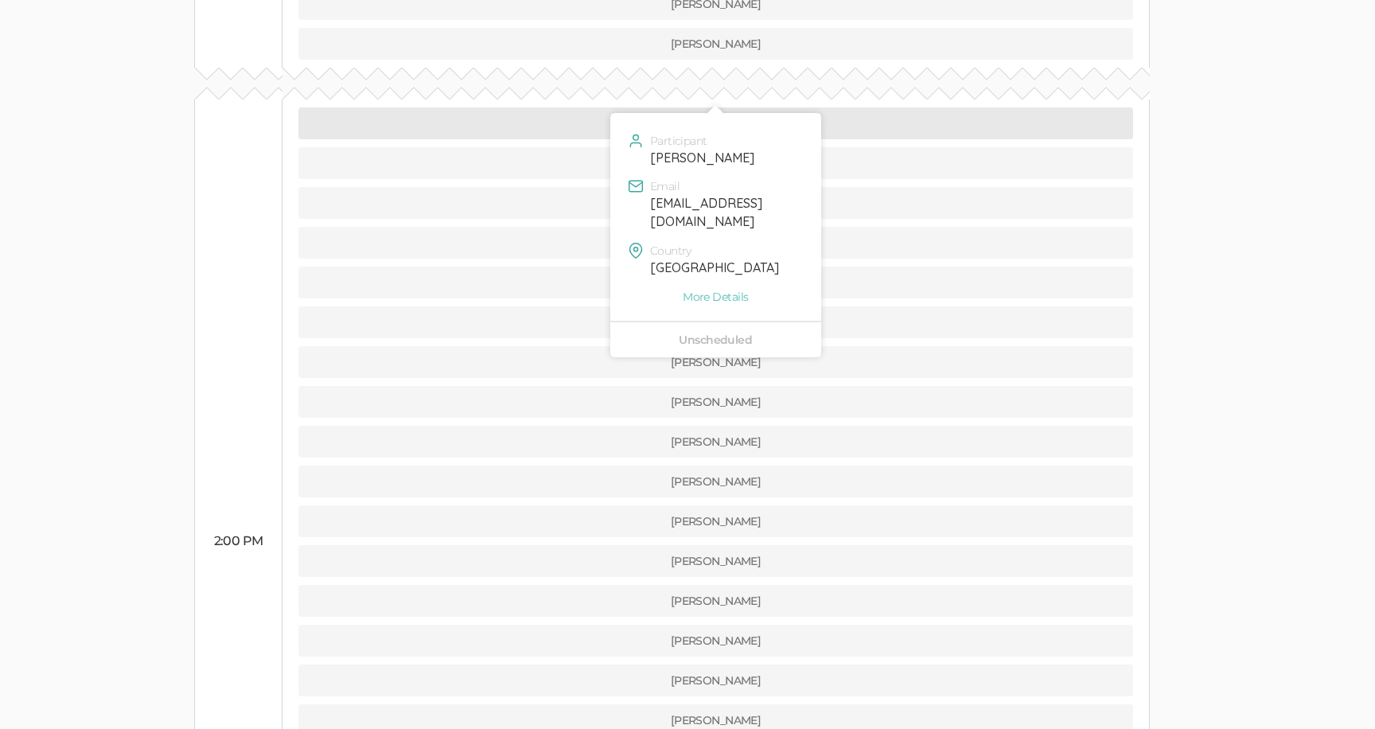
click at [540, 107] on button "[PERSON_NAME]" at bounding box center [715, 123] width 835 height 32
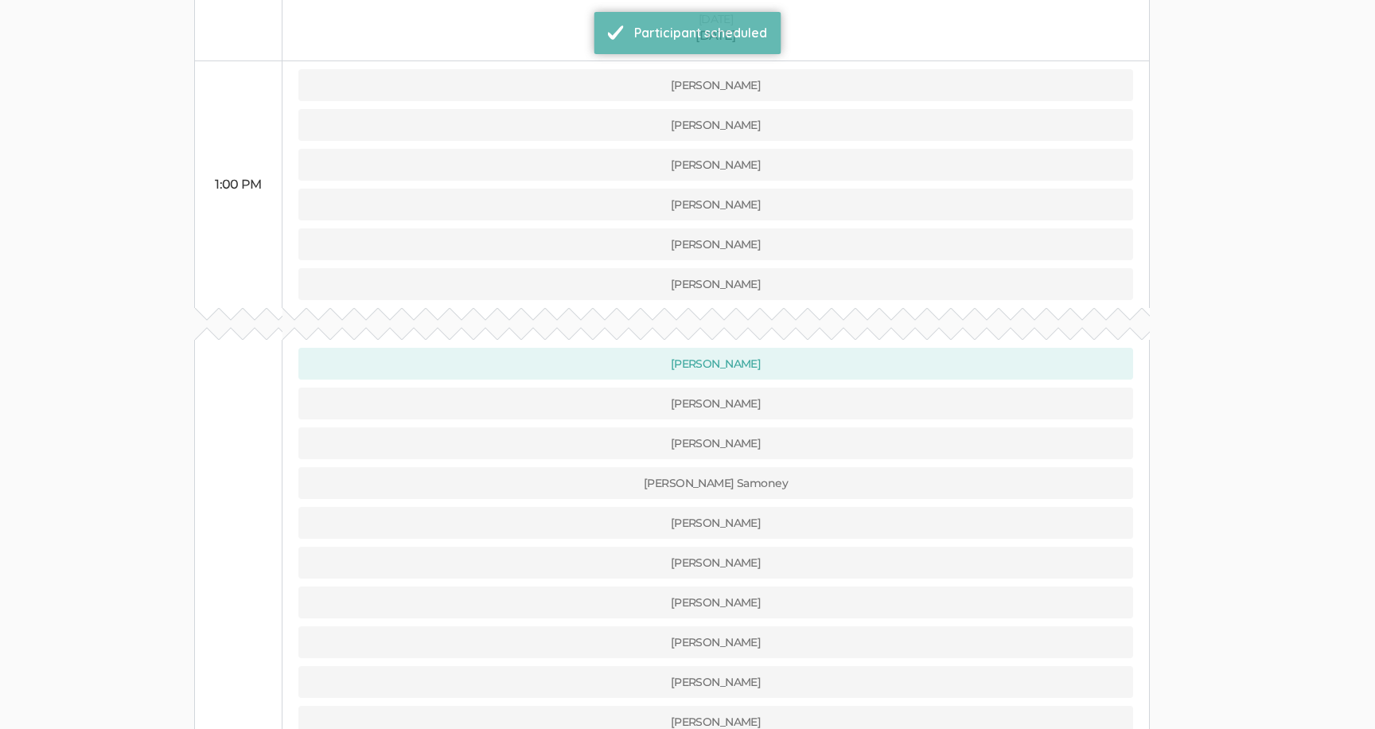
scroll to position [531, 0]
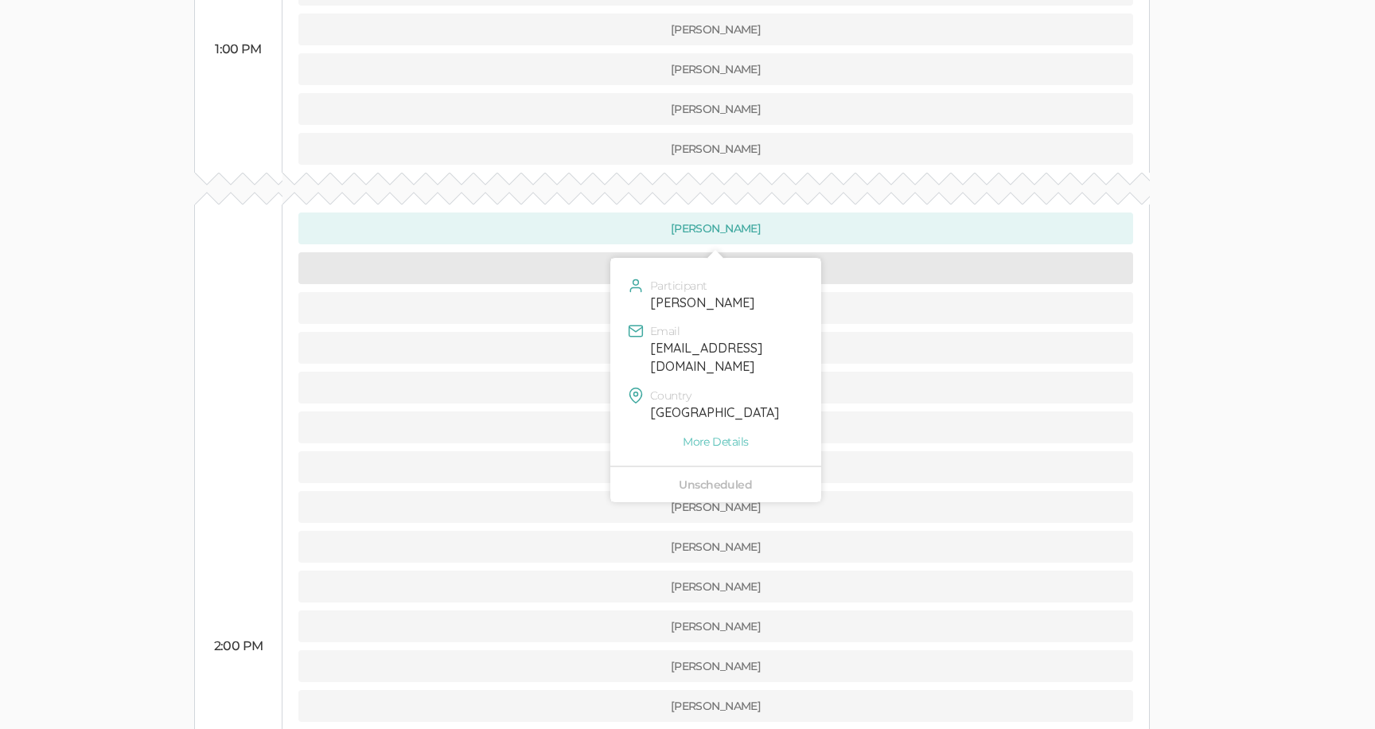
click at [590, 252] on button "[PERSON_NAME]" at bounding box center [715, 268] width 835 height 32
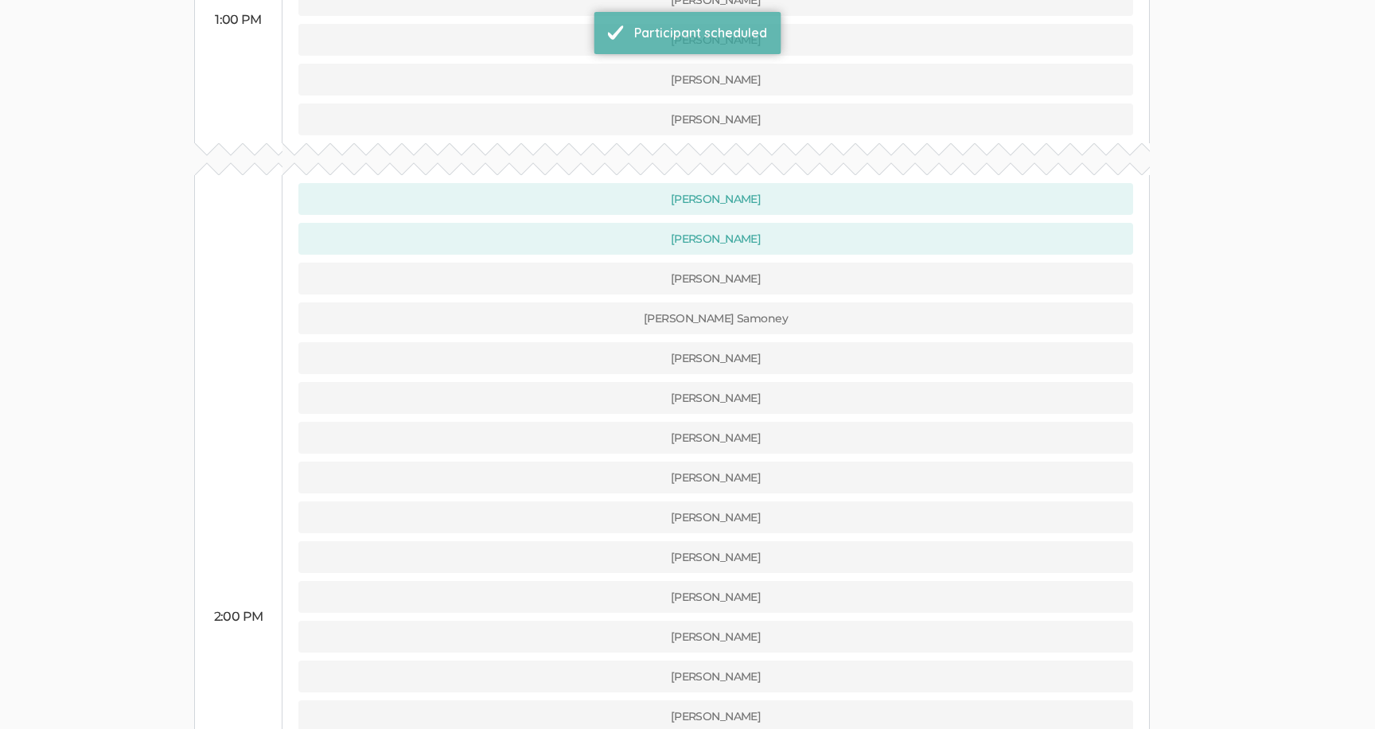
scroll to position [624, 0]
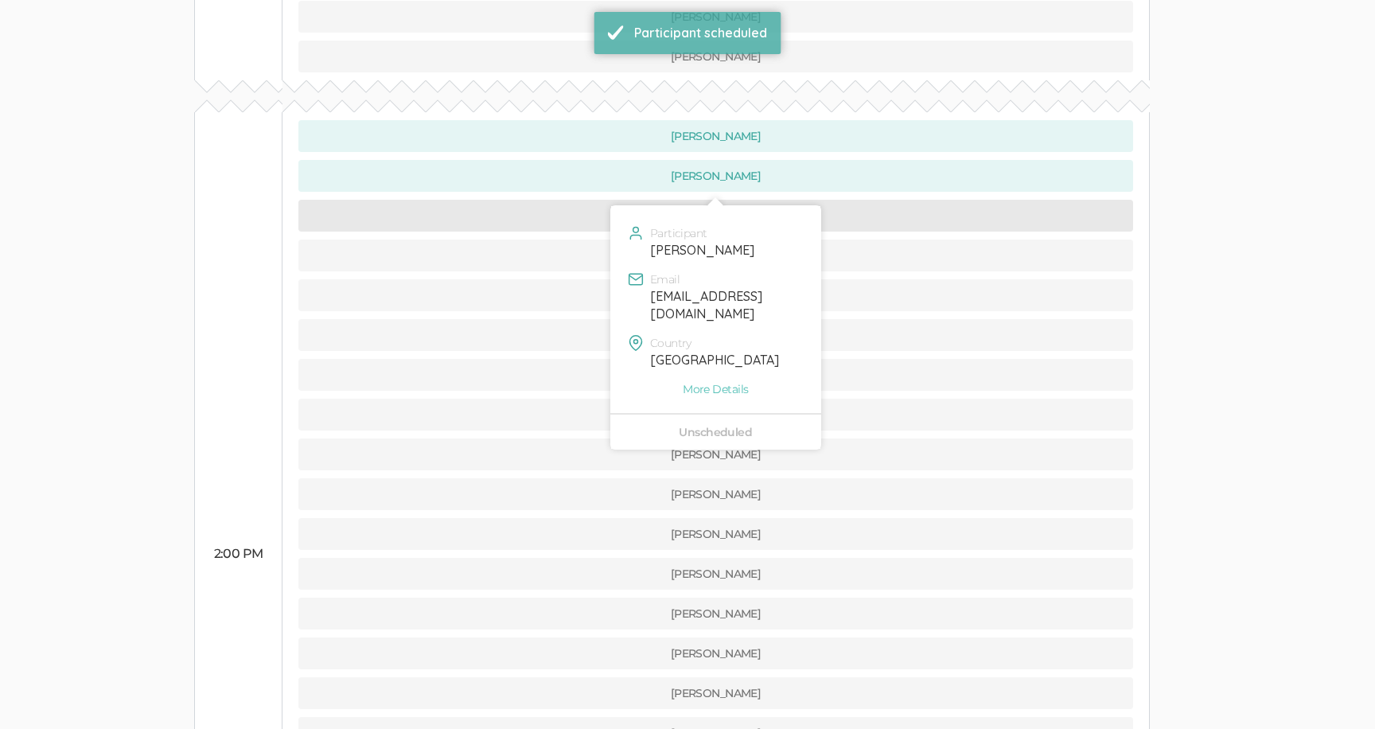
click at [575, 200] on button "[PERSON_NAME]" at bounding box center [715, 216] width 835 height 32
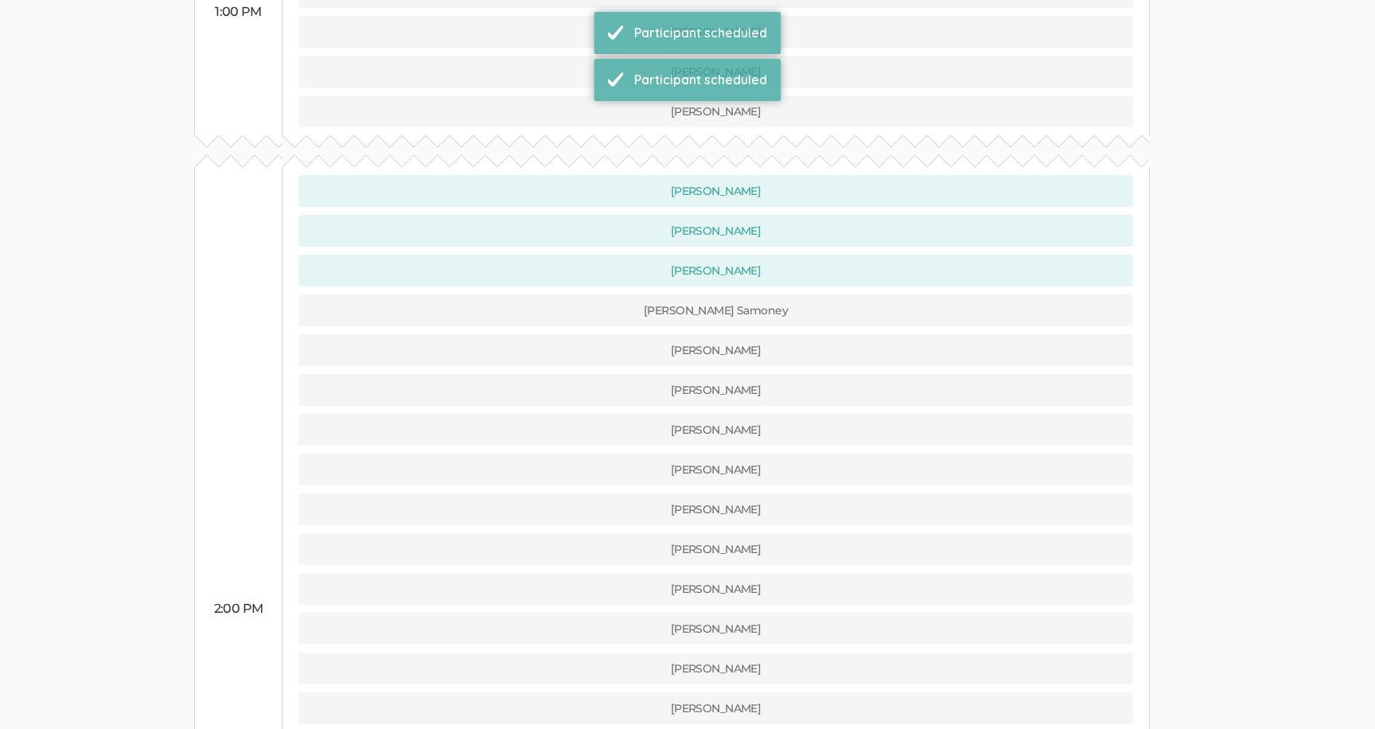
scroll to position [647, 0]
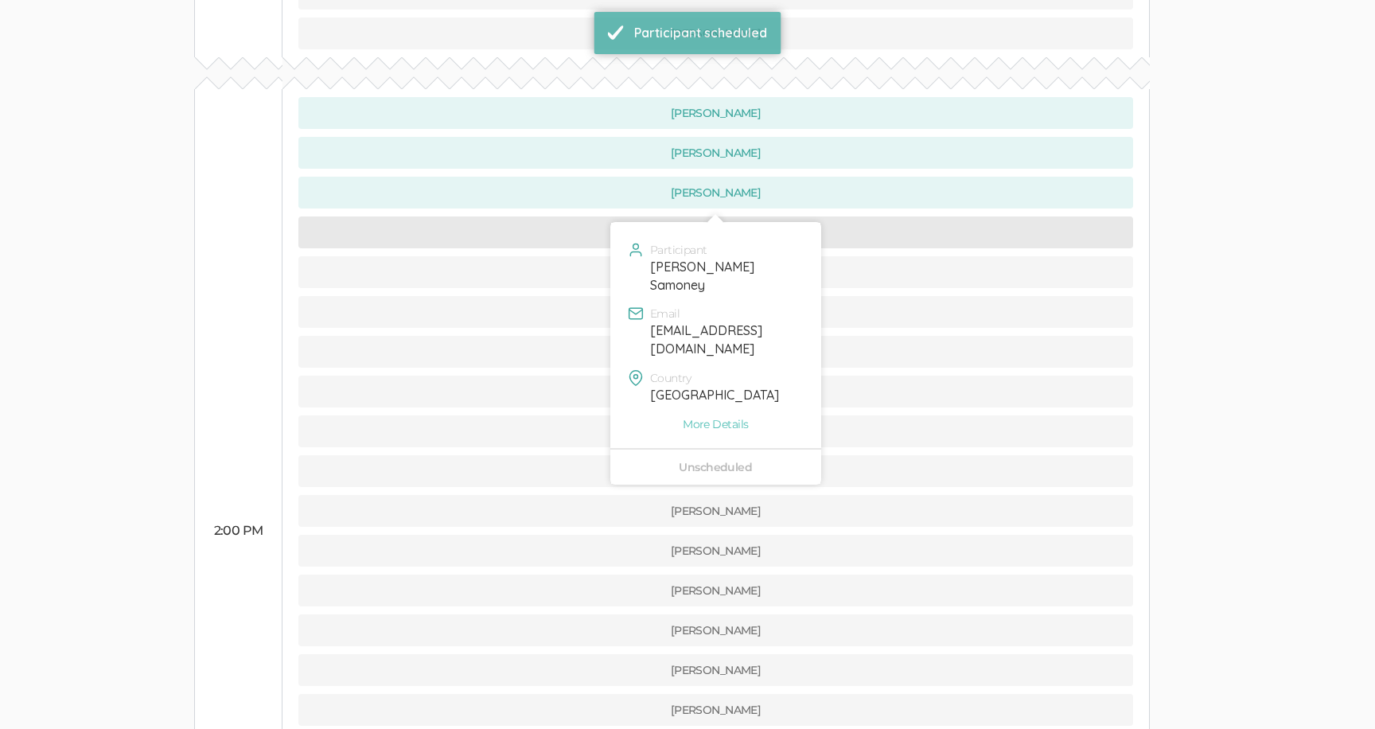
click at [574, 216] on button "[PERSON_NAME] Samoney" at bounding box center [715, 232] width 835 height 32
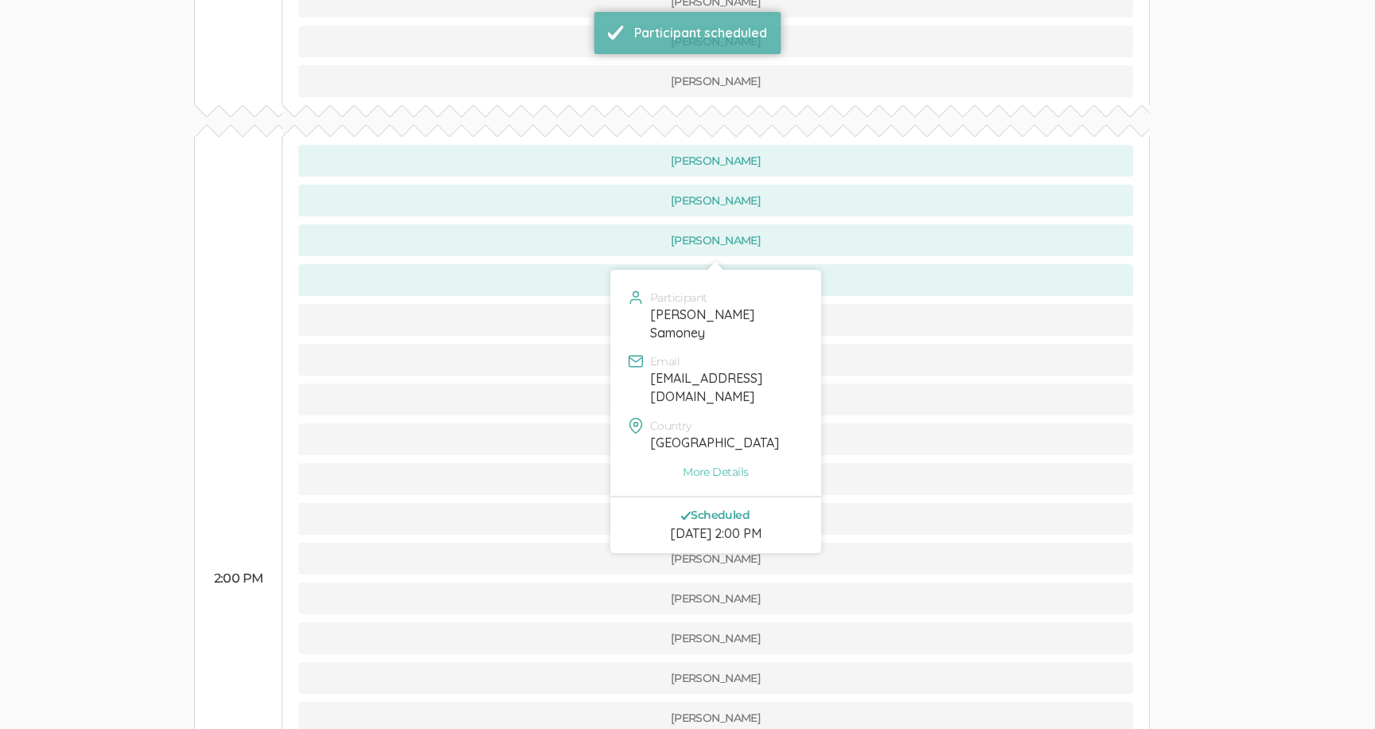
scroll to position [643, 0]
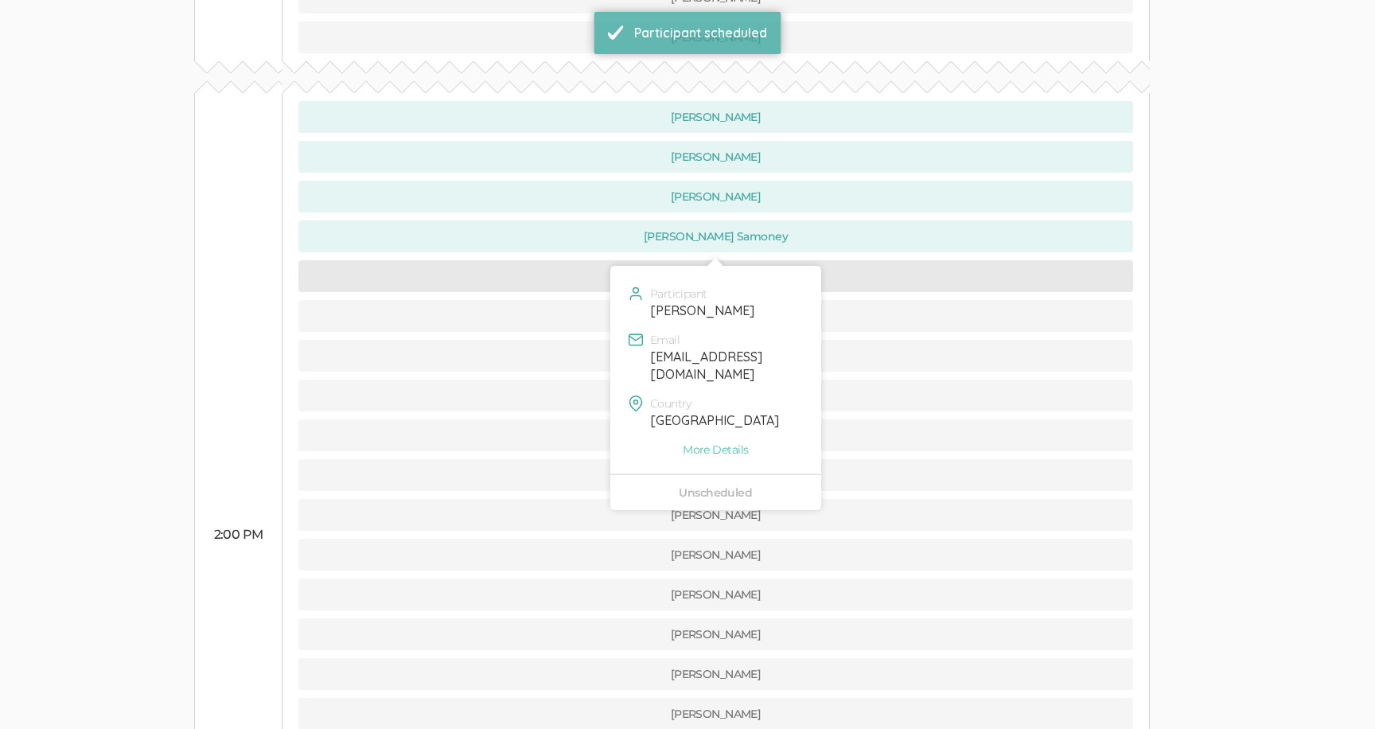
click at [574, 260] on button "[PERSON_NAME]" at bounding box center [715, 276] width 835 height 32
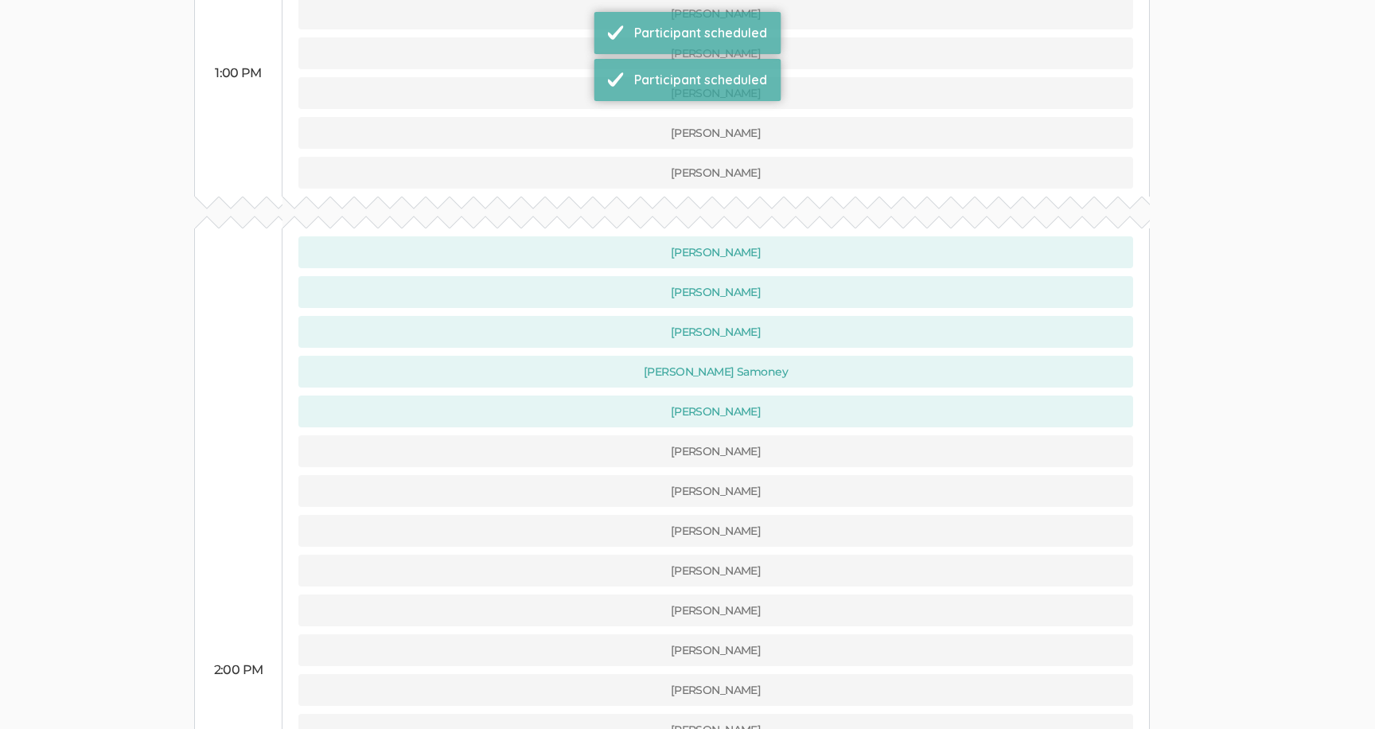
scroll to position [641, 0]
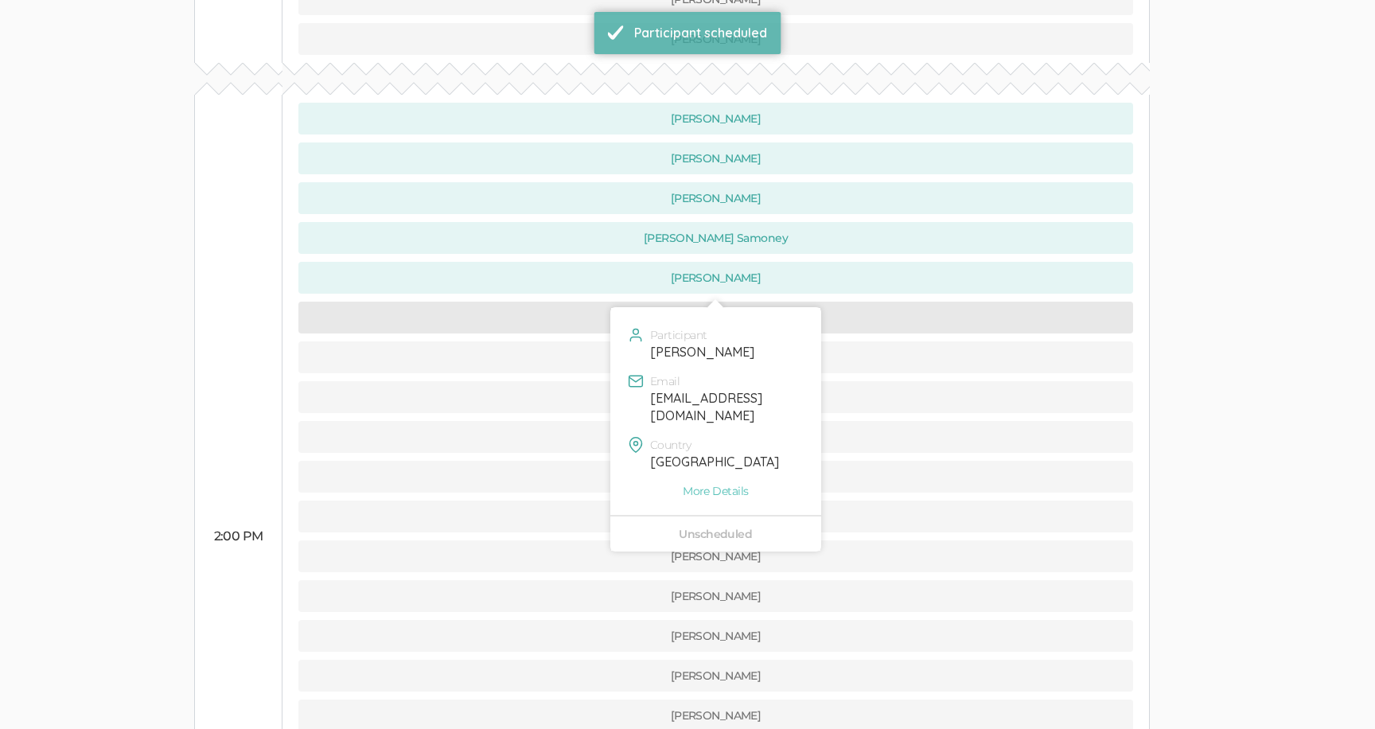
click at [578, 302] on button "[PERSON_NAME]" at bounding box center [715, 318] width 835 height 32
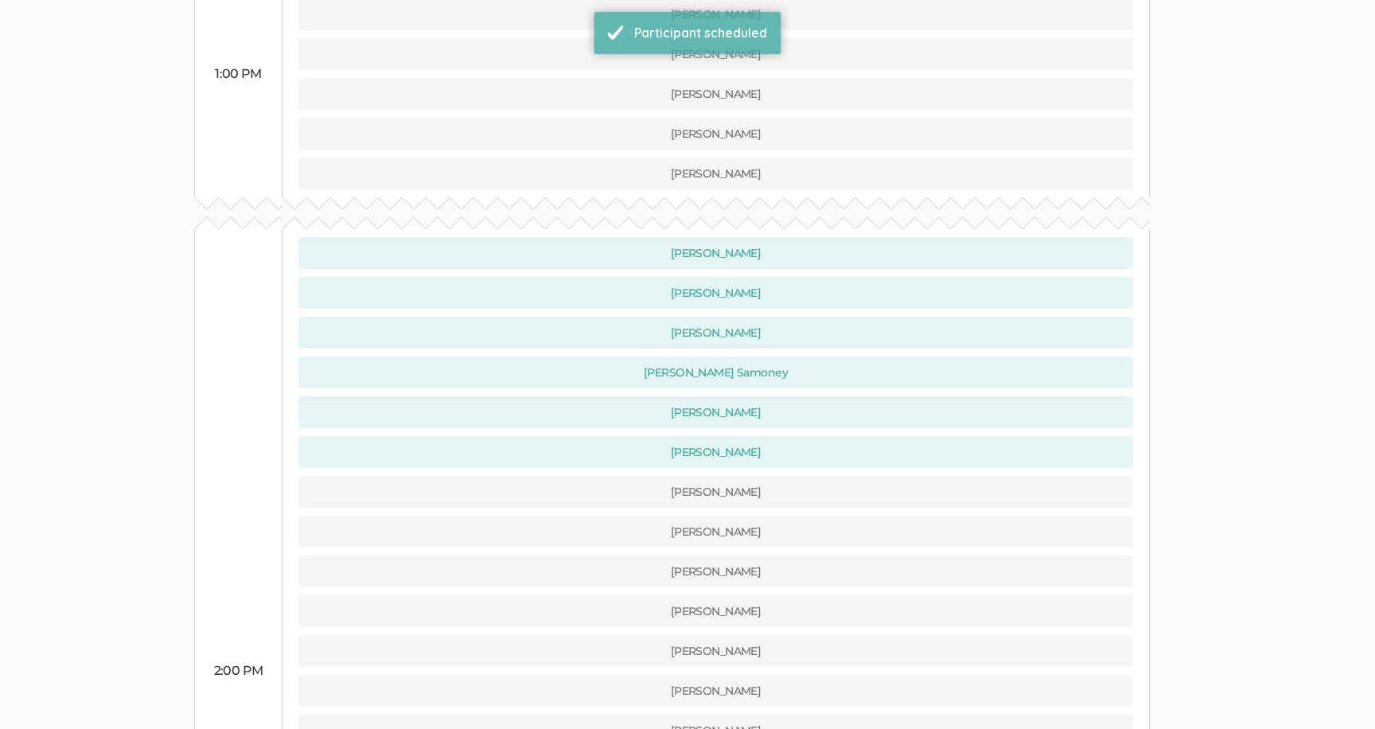
scroll to position [695, 0]
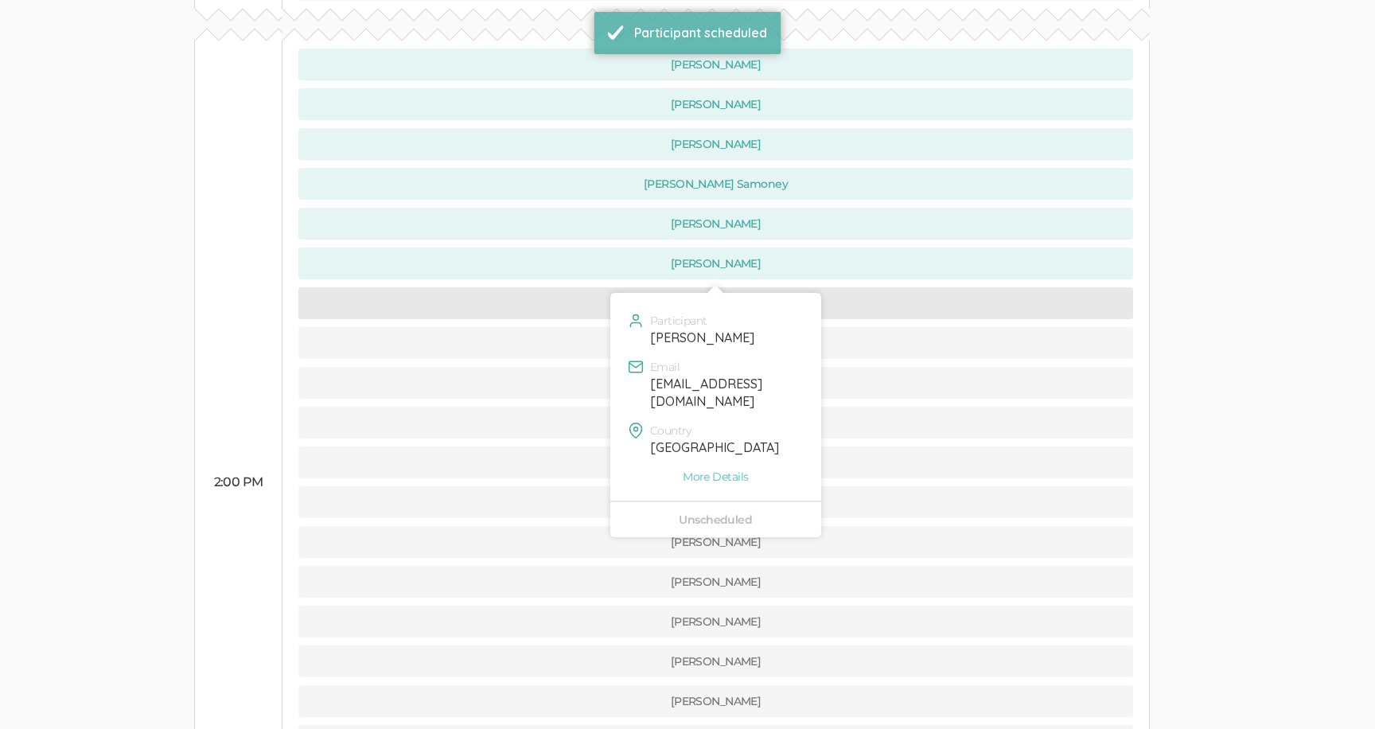
click at [578, 287] on button "[PERSON_NAME]" at bounding box center [715, 303] width 835 height 32
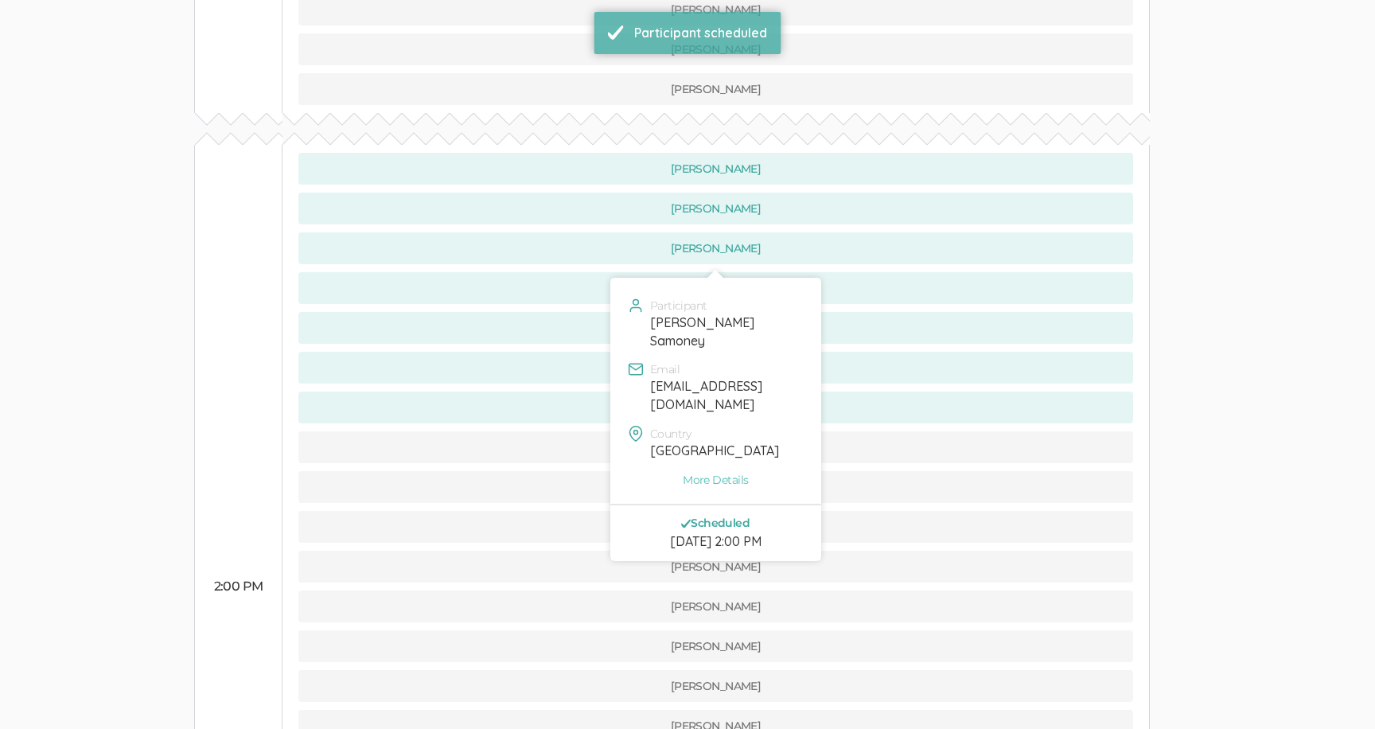
scroll to position [608, 0]
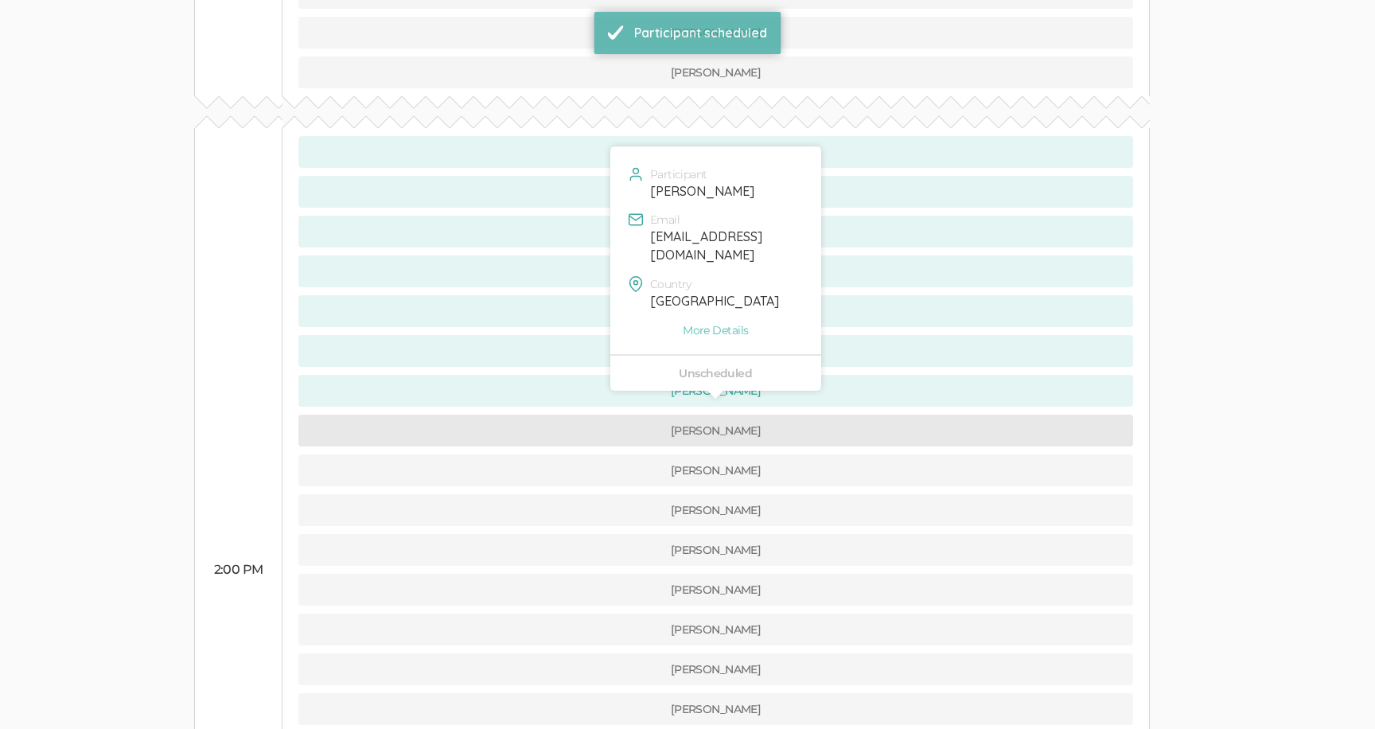
click at [582, 415] on button "[PERSON_NAME]" at bounding box center [715, 431] width 835 height 32
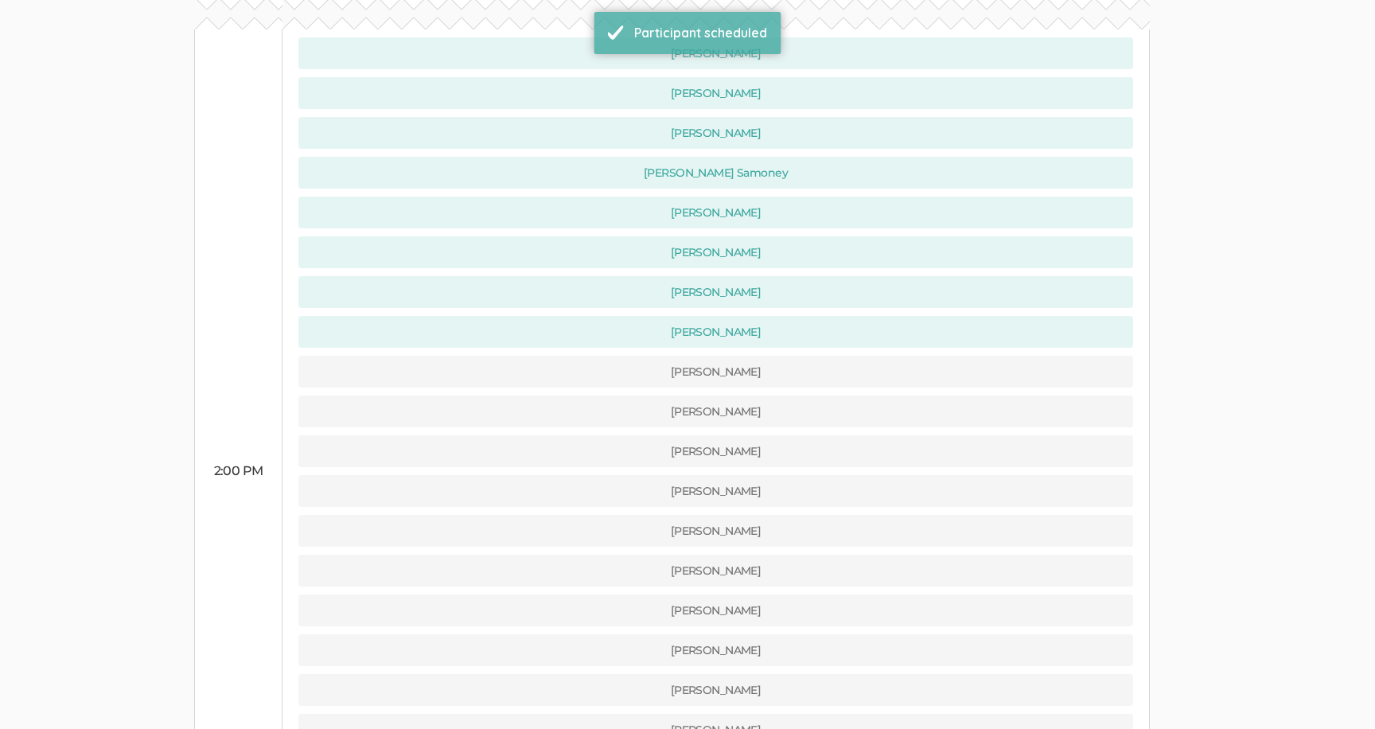
scroll to position [835, 0]
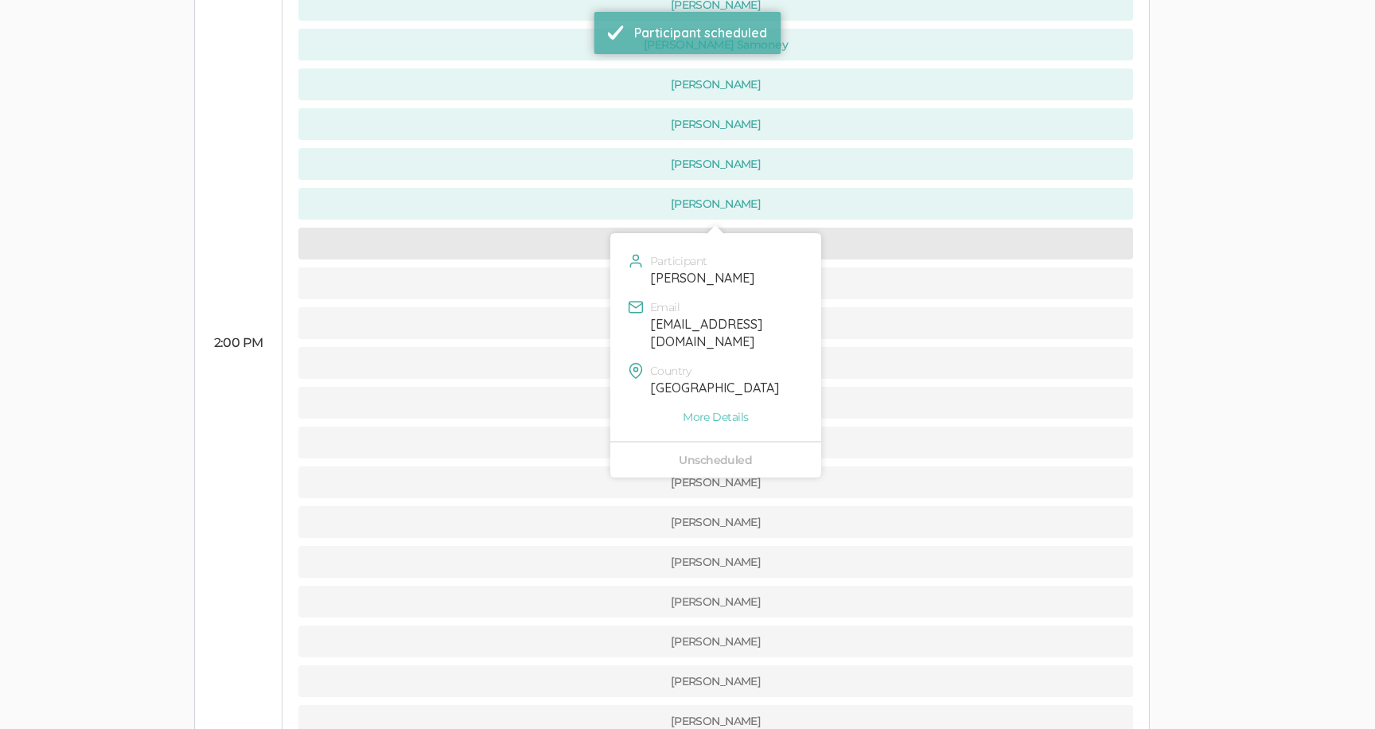
click at [549, 228] on button "[PERSON_NAME]" at bounding box center [715, 244] width 835 height 32
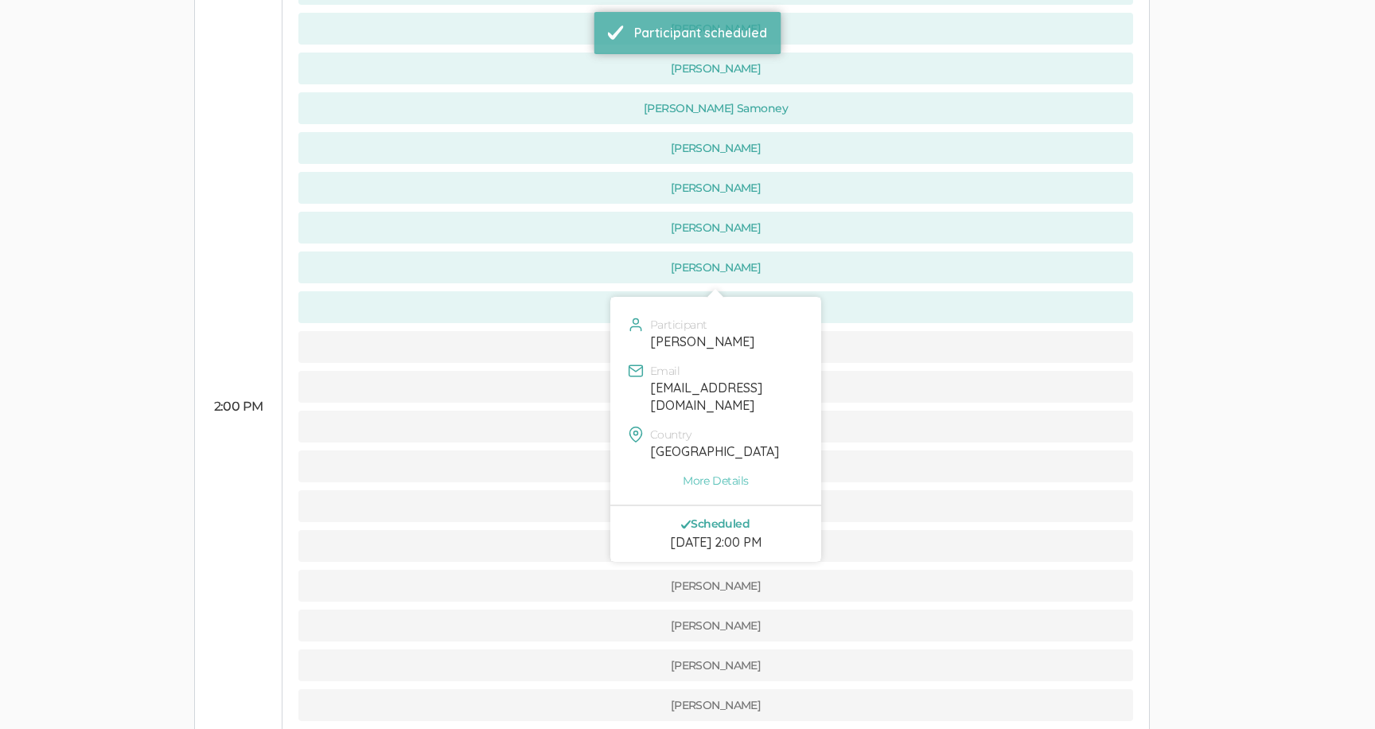
scroll to position [796, 0]
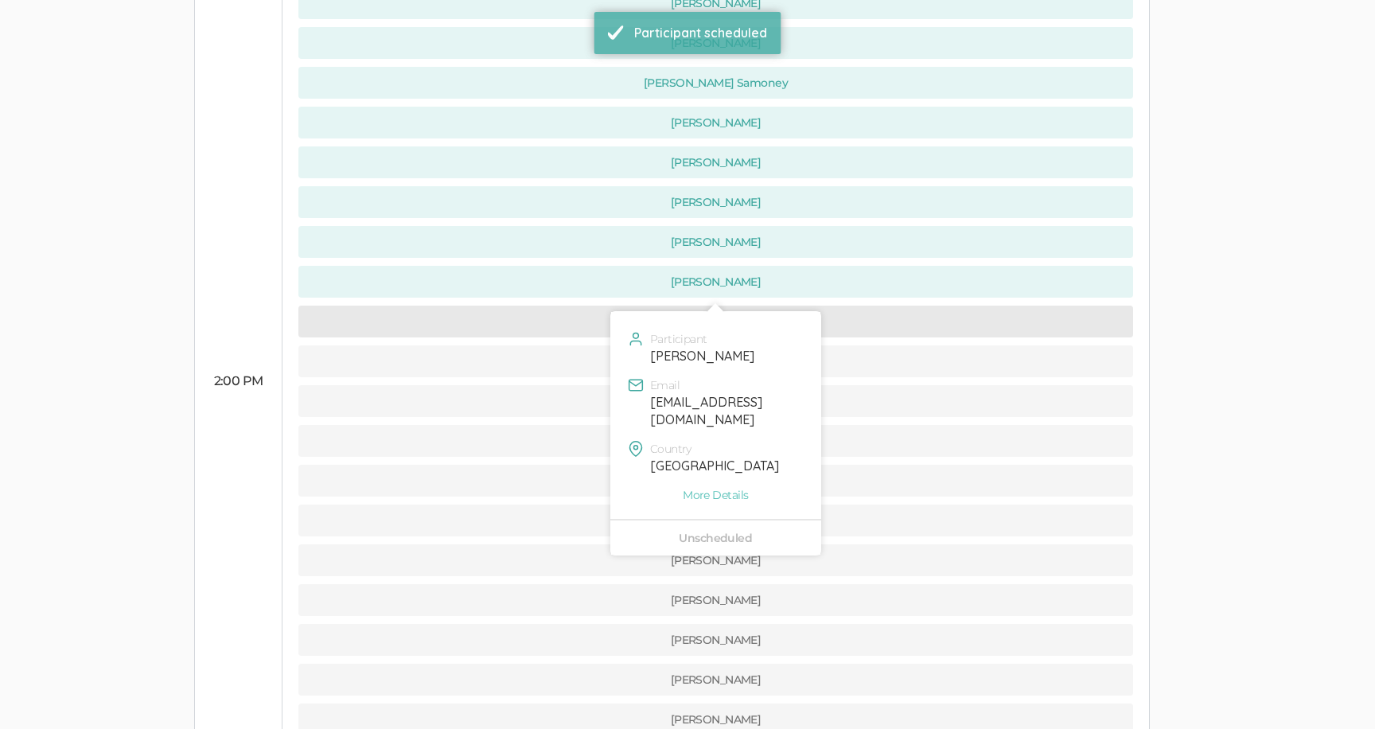
click at [584, 306] on button "[PERSON_NAME]" at bounding box center [715, 322] width 835 height 32
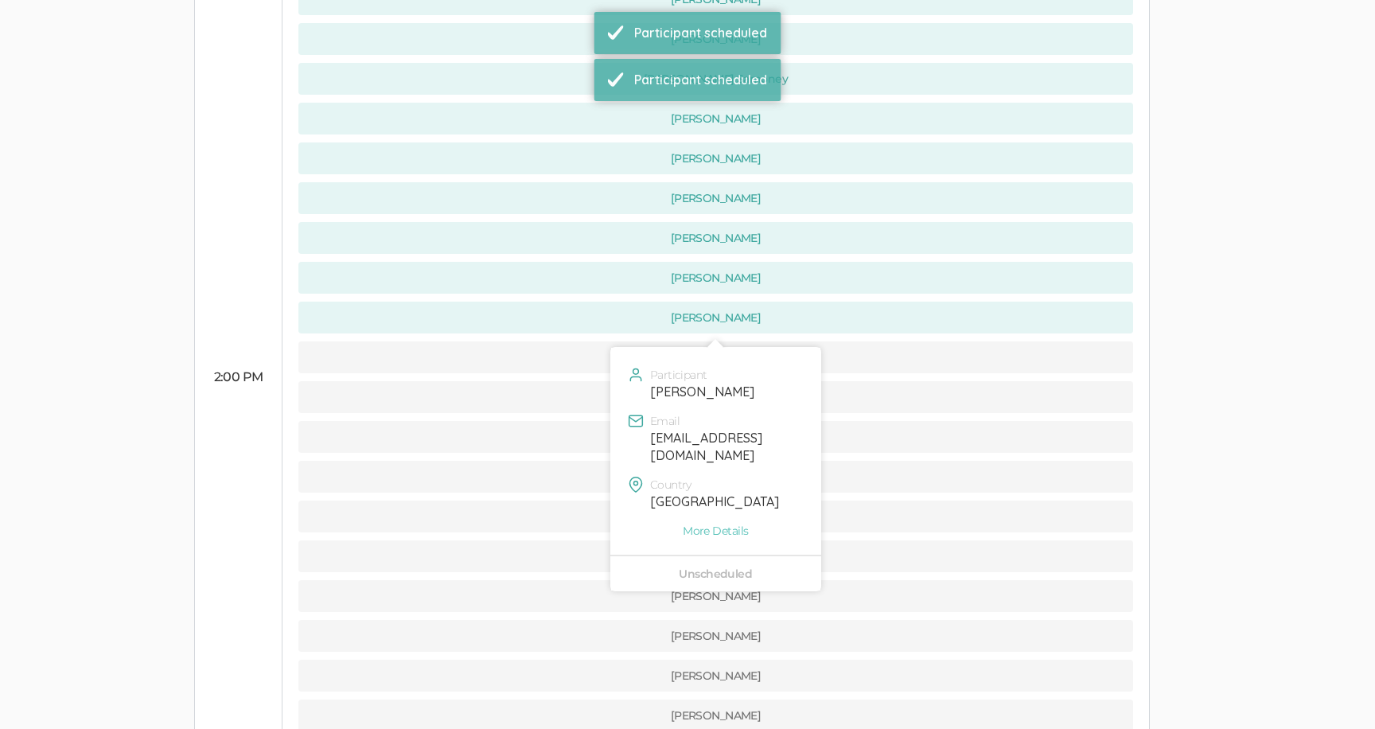
scroll to position [788, 0]
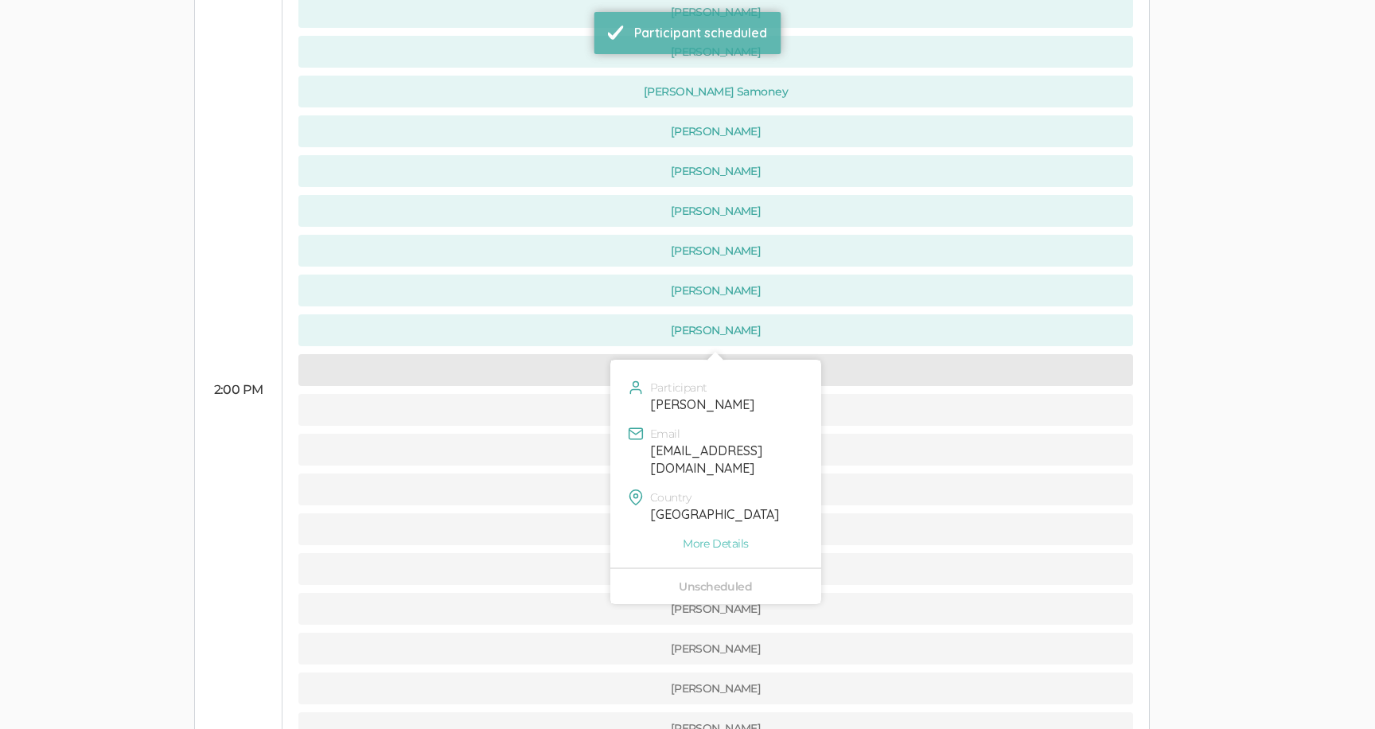
click at [583, 354] on button "[PERSON_NAME]" at bounding box center [715, 370] width 835 height 32
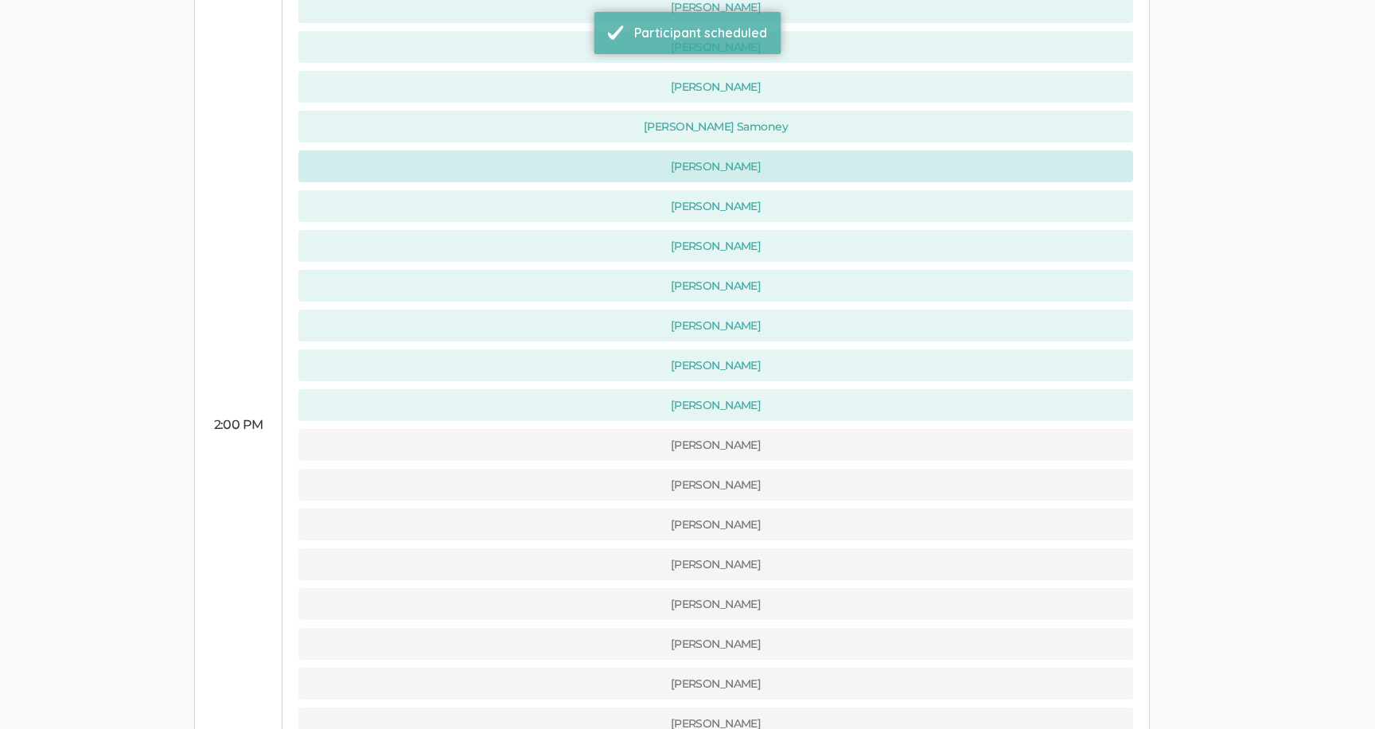
scroll to position [779, 0]
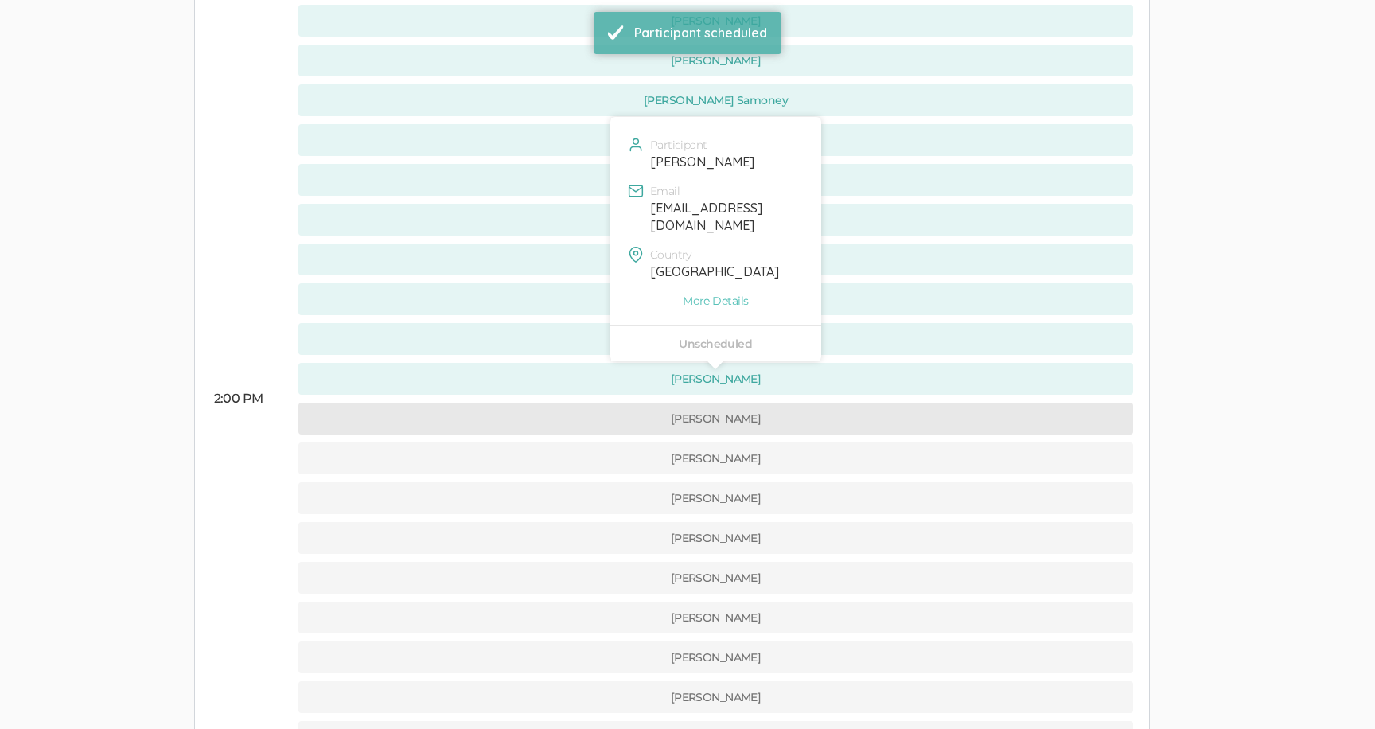
click at [590, 403] on button "[PERSON_NAME]" at bounding box center [715, 419] width 835 height 32
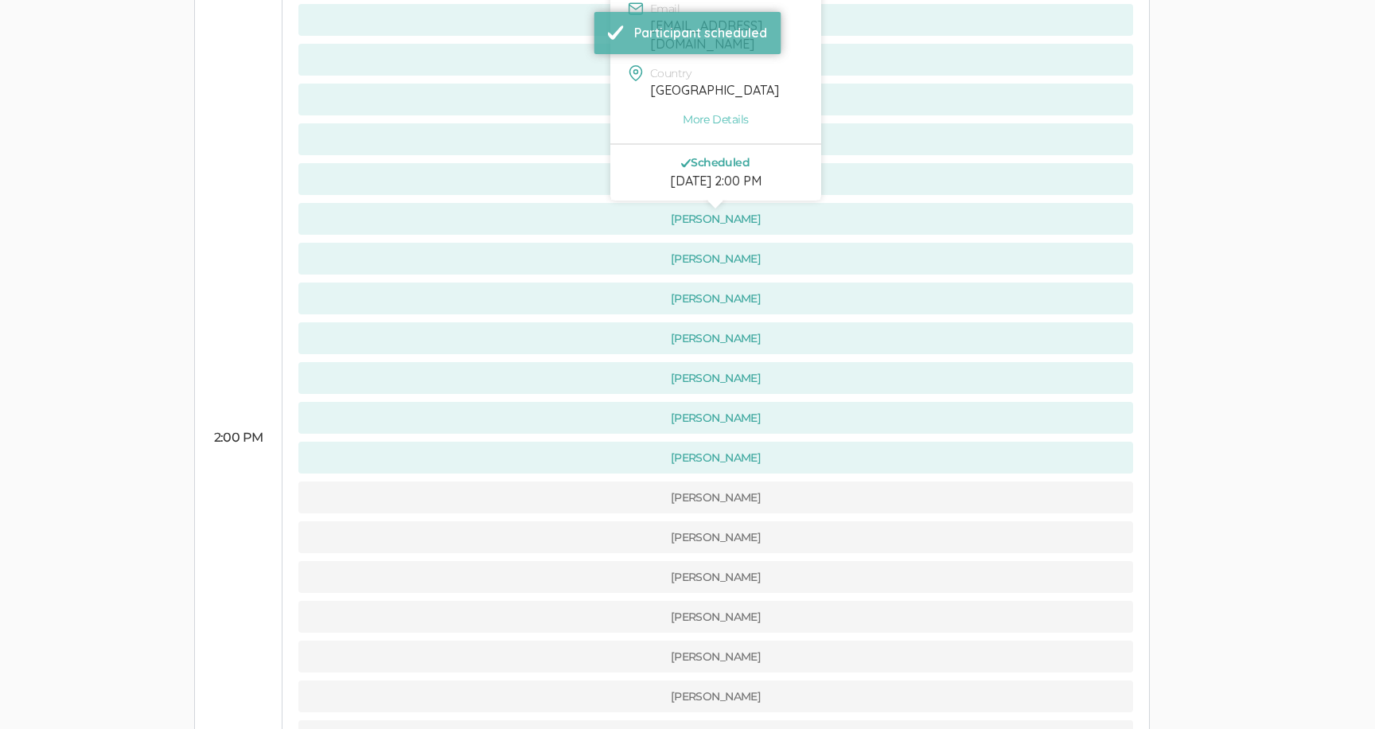
scroll to position [831, 0]
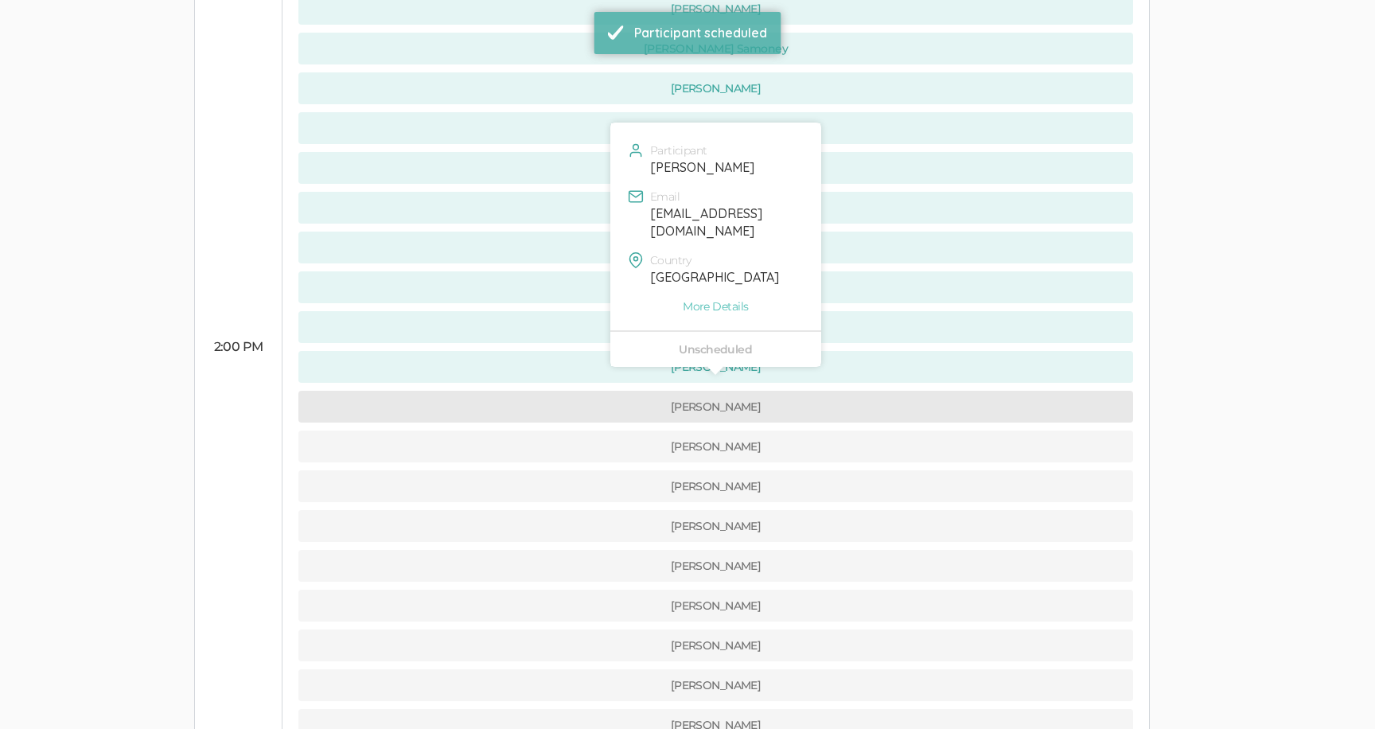
click at [583, 391] on button "[PERSON_NAME]" at bounding box center [715, 407] width 835 height 32
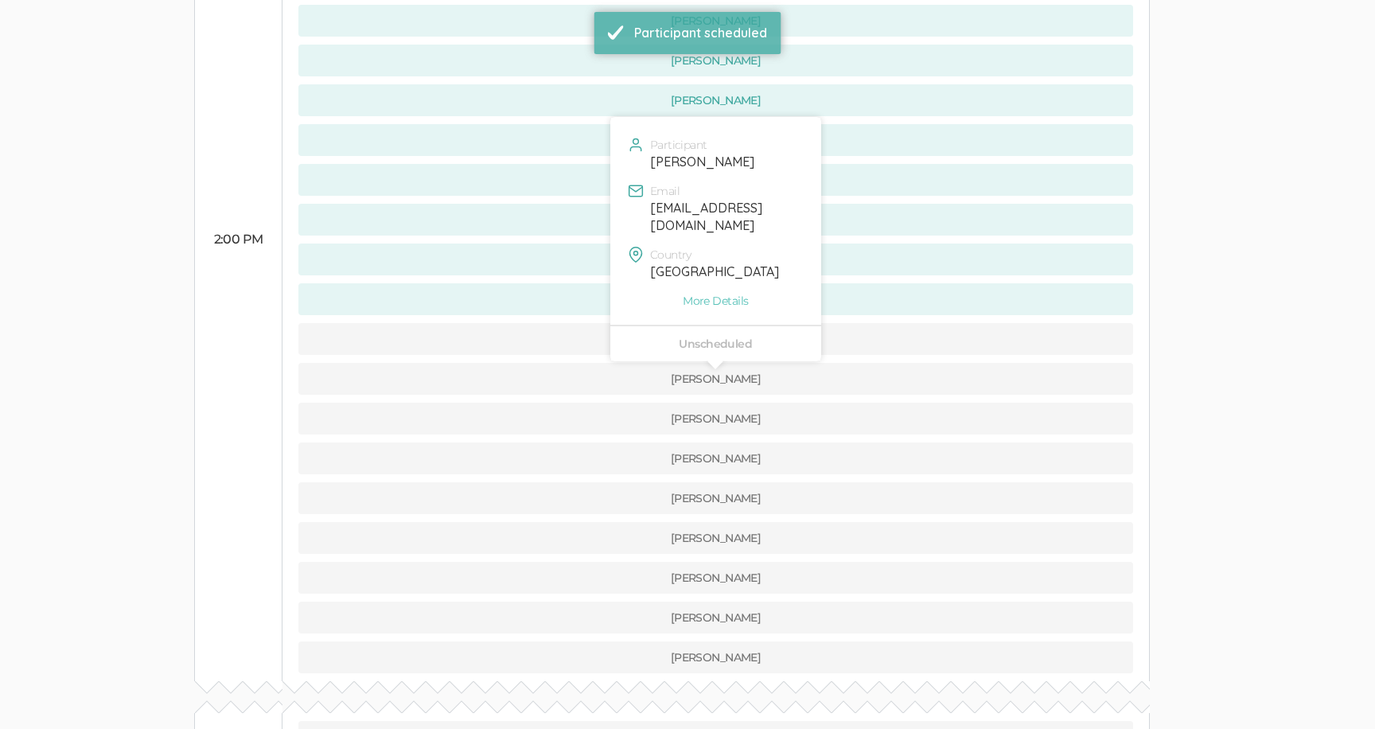
scroll to position [940, 0]
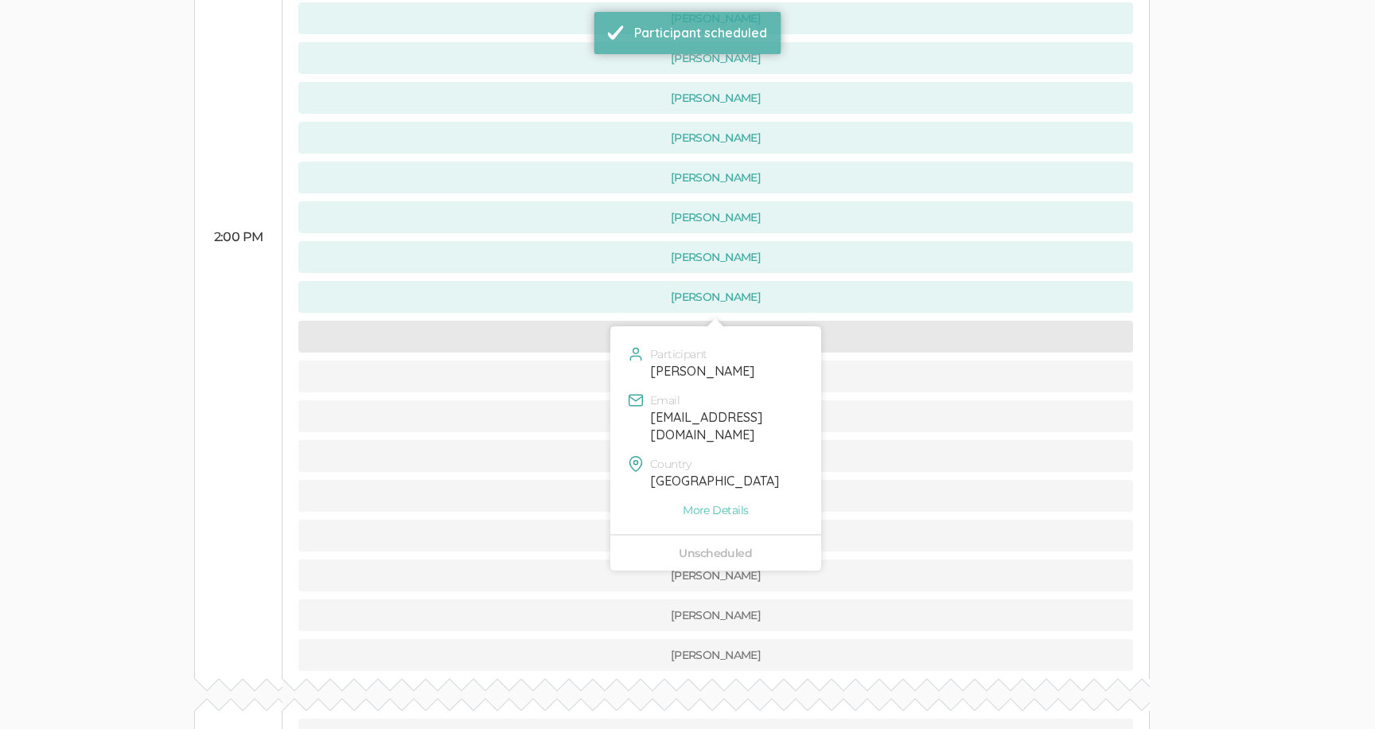
click at [574, 321] on button "[PERSON_NAME]" at bounding box center [715, 337] width 835 height 32
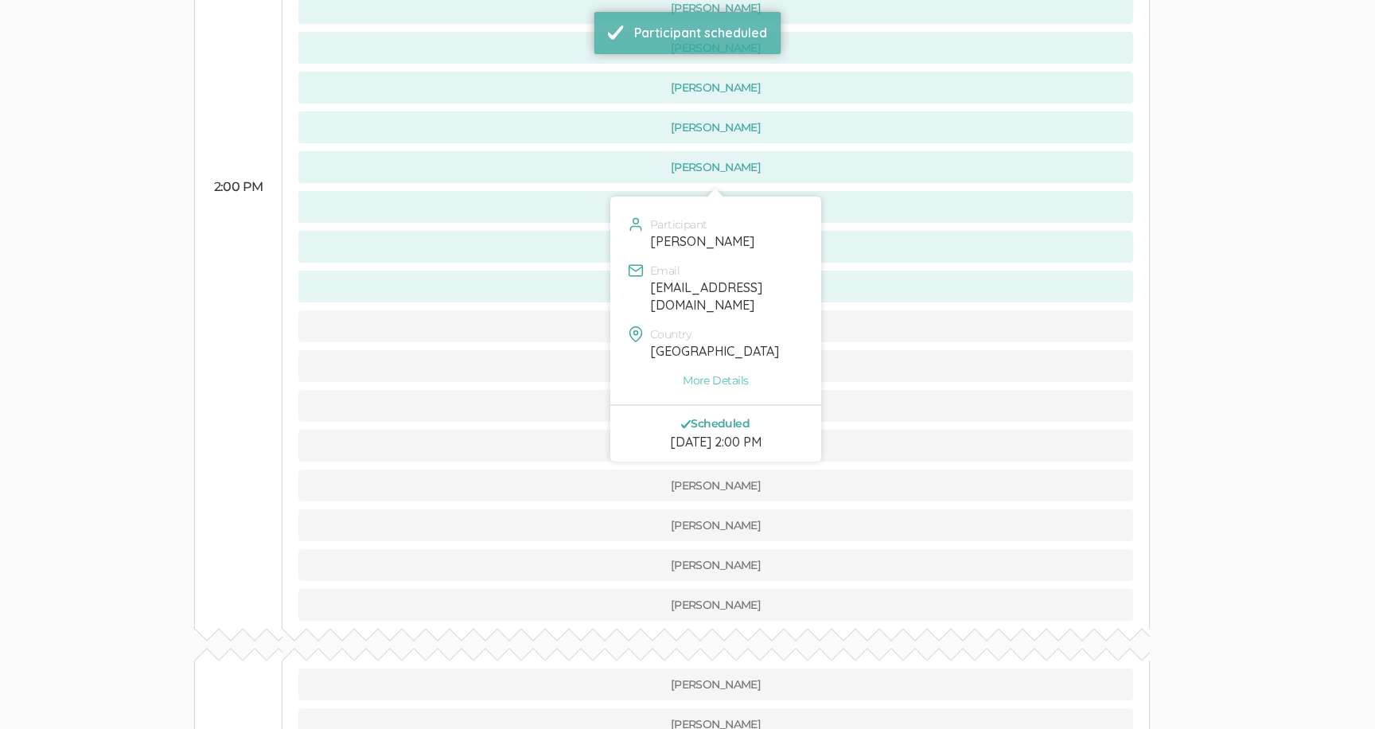
scroll to position [1035, 0]
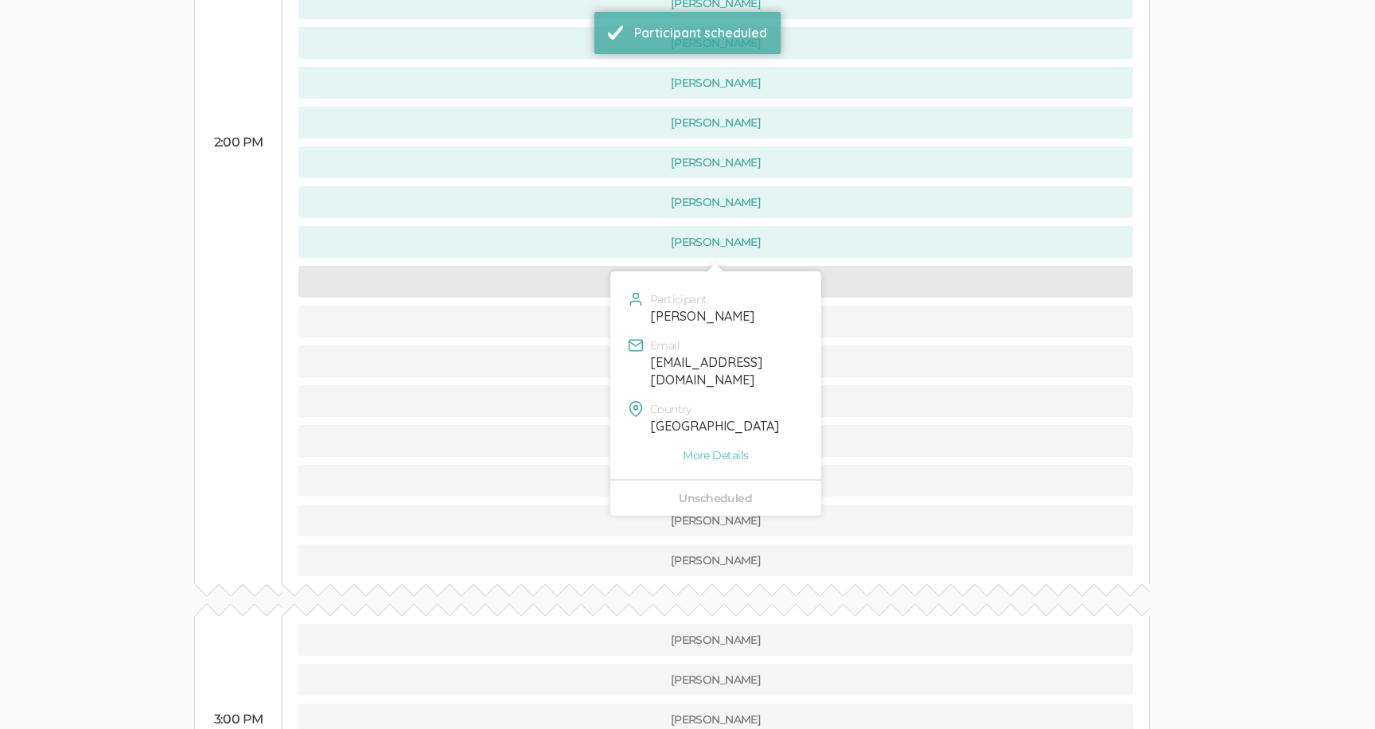
click at [572, 266] on button "[PERSON_NAME]" at bounding box center [715, 282] width 835 height 32
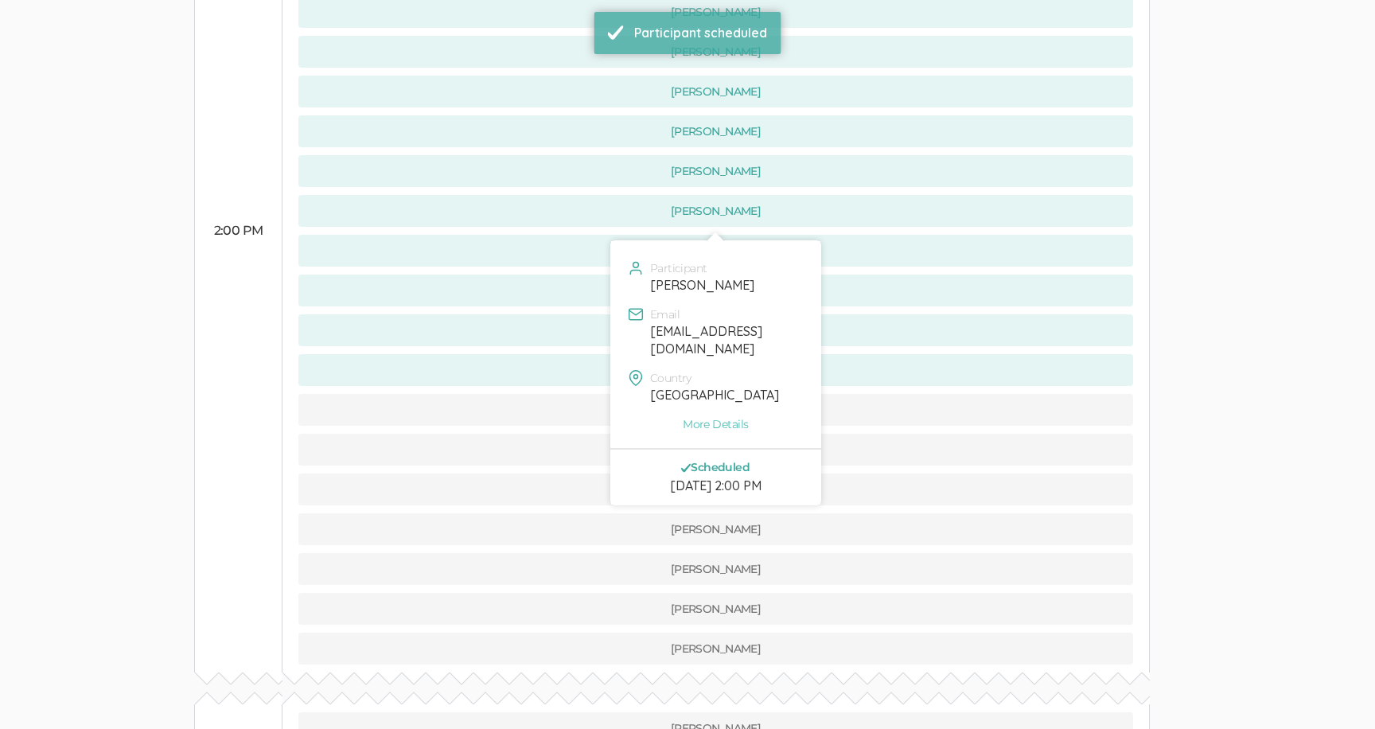
scroll to position [969, 0]
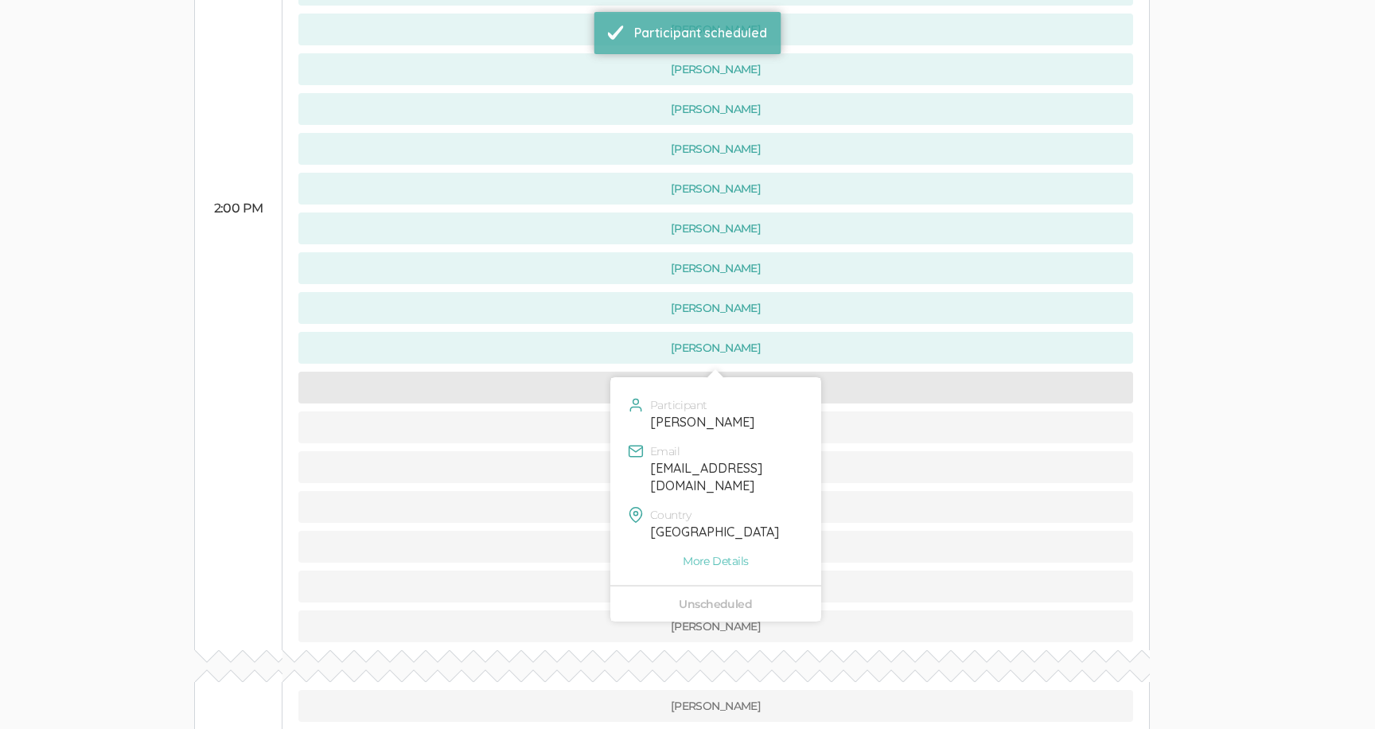
click at [578, 372] on button "[PERSON_NAME]" at bounding box center [715, 388] width 835 height 32
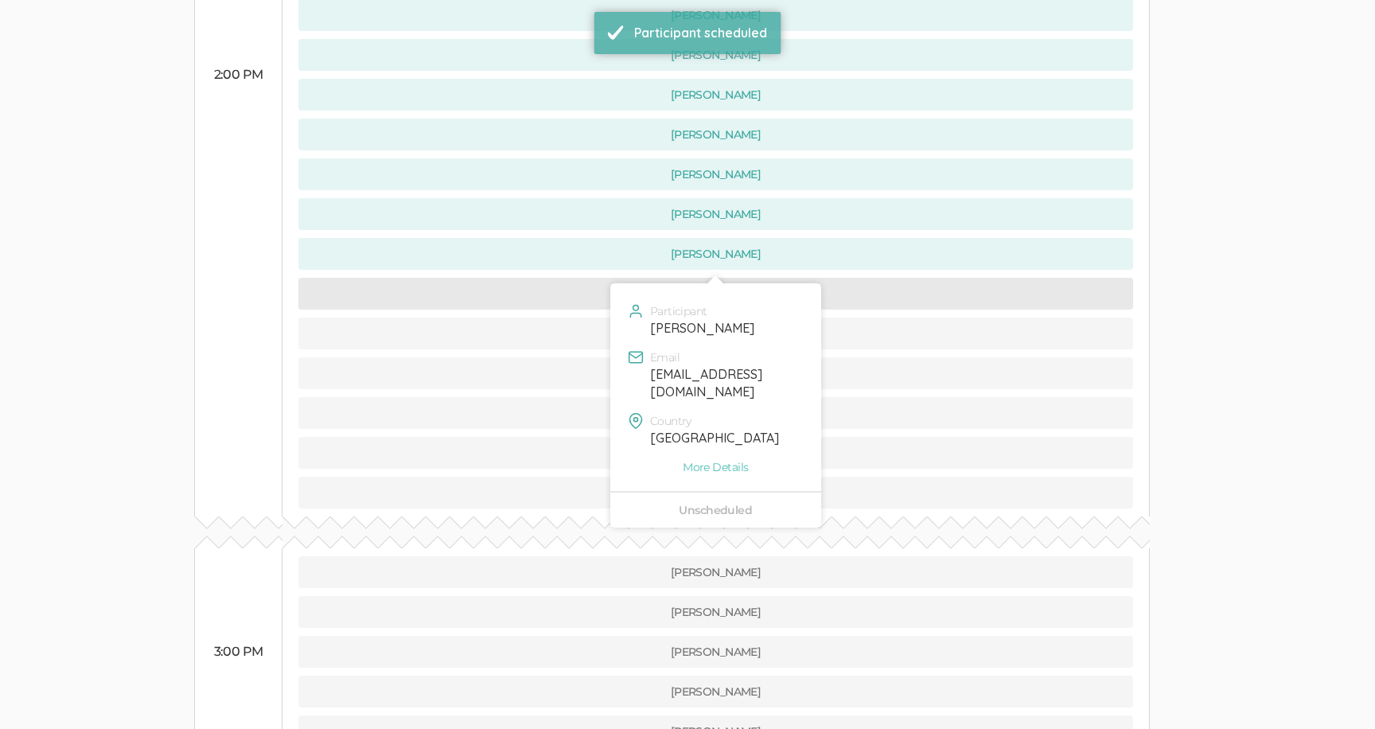
click at [592, 278] on button "[PERSON_NAME]" at bounding box center [715, 294] width 835 height 32
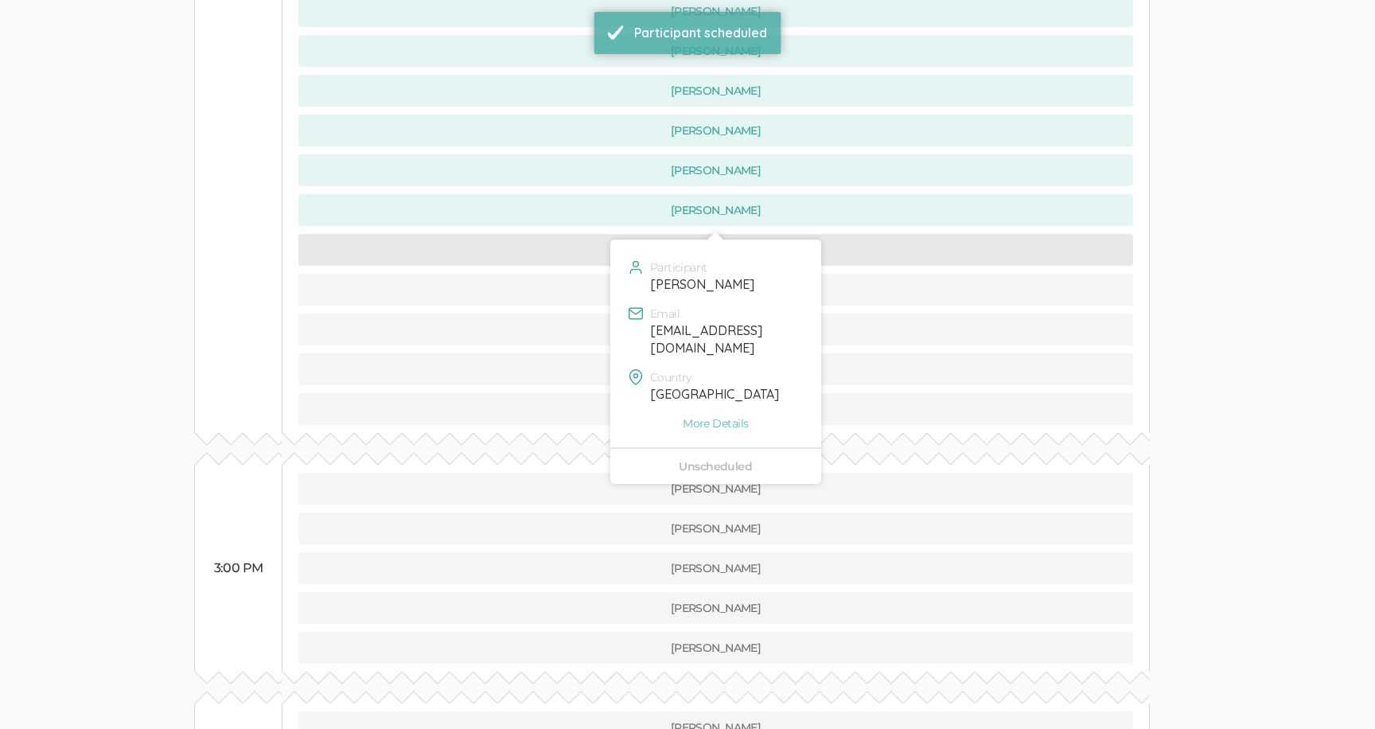
click at [583, 234] on button "[PERSON_NAME]" at bounding box center [715, 250] width 835 height 32
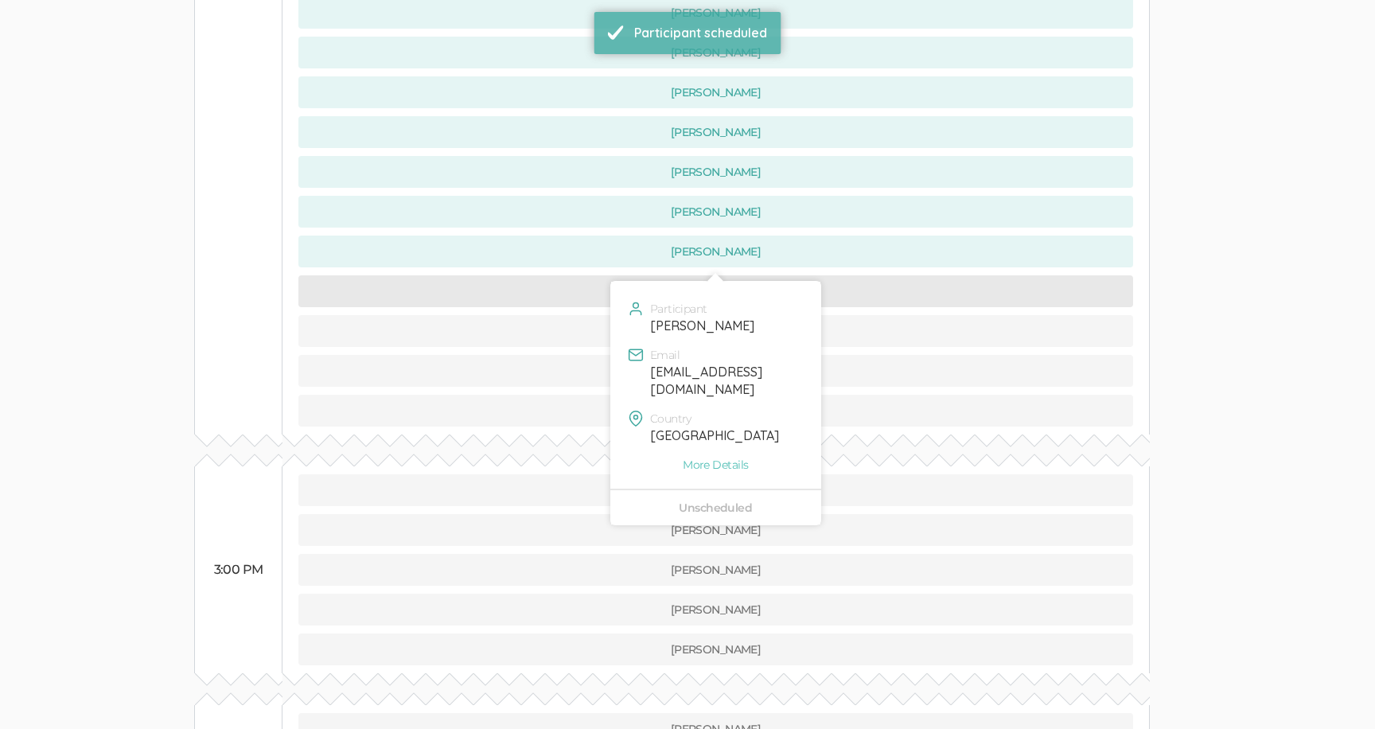
click at [587, 275] on button "[PERSON_NAME]" at bounding box center [715, 291] width 835 height 32
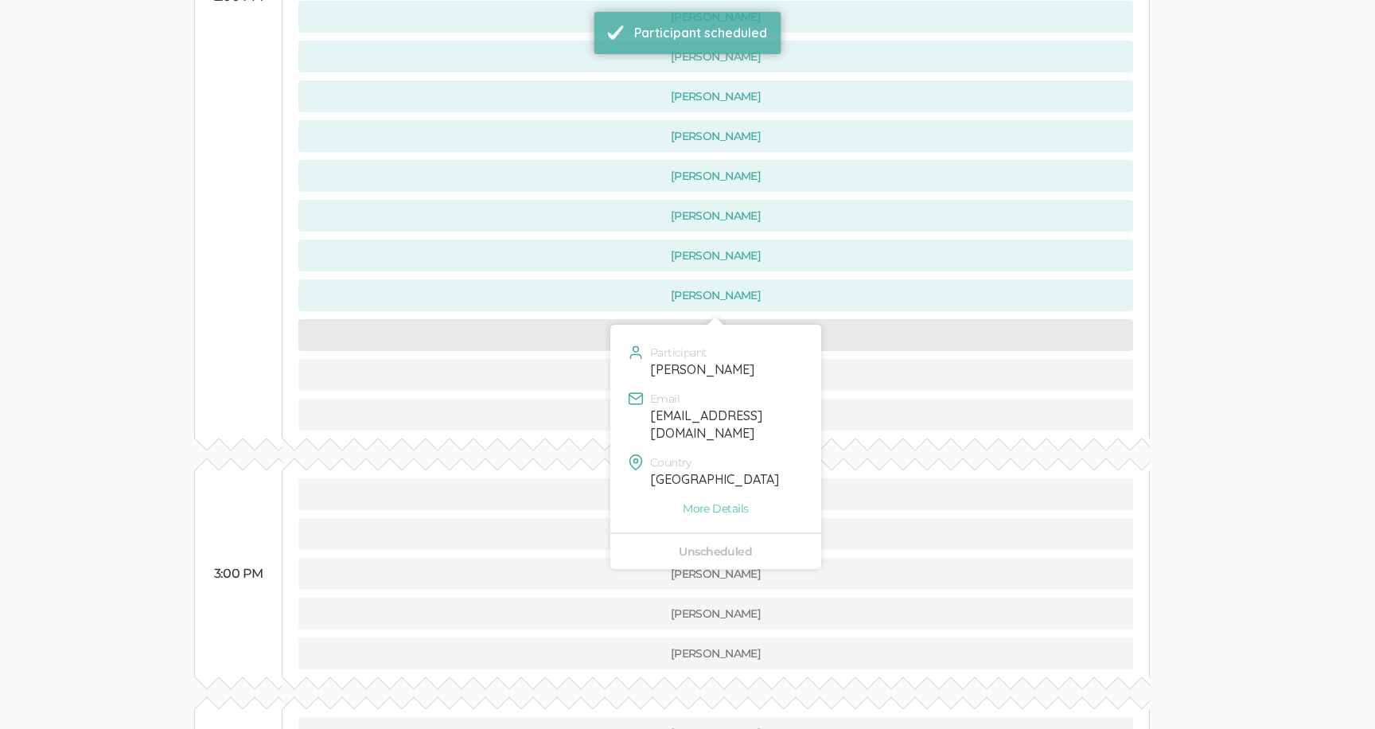
click at [594, 319] on button "[PERSON_NAME]" at bounding box center [715, 335] width 835 height 32
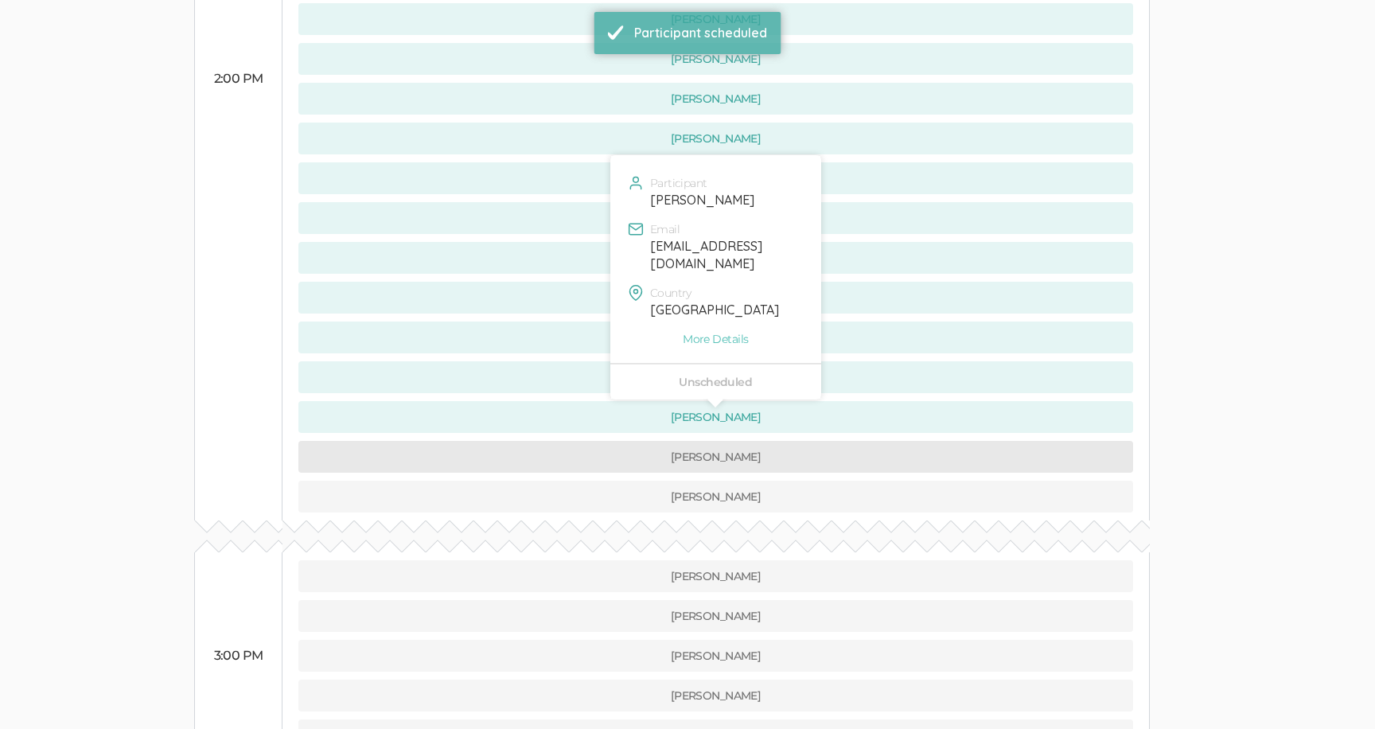
click at [605, 441] on button "[PERSON_NAME]" at bounding box center [715, 457] width 835 height 32
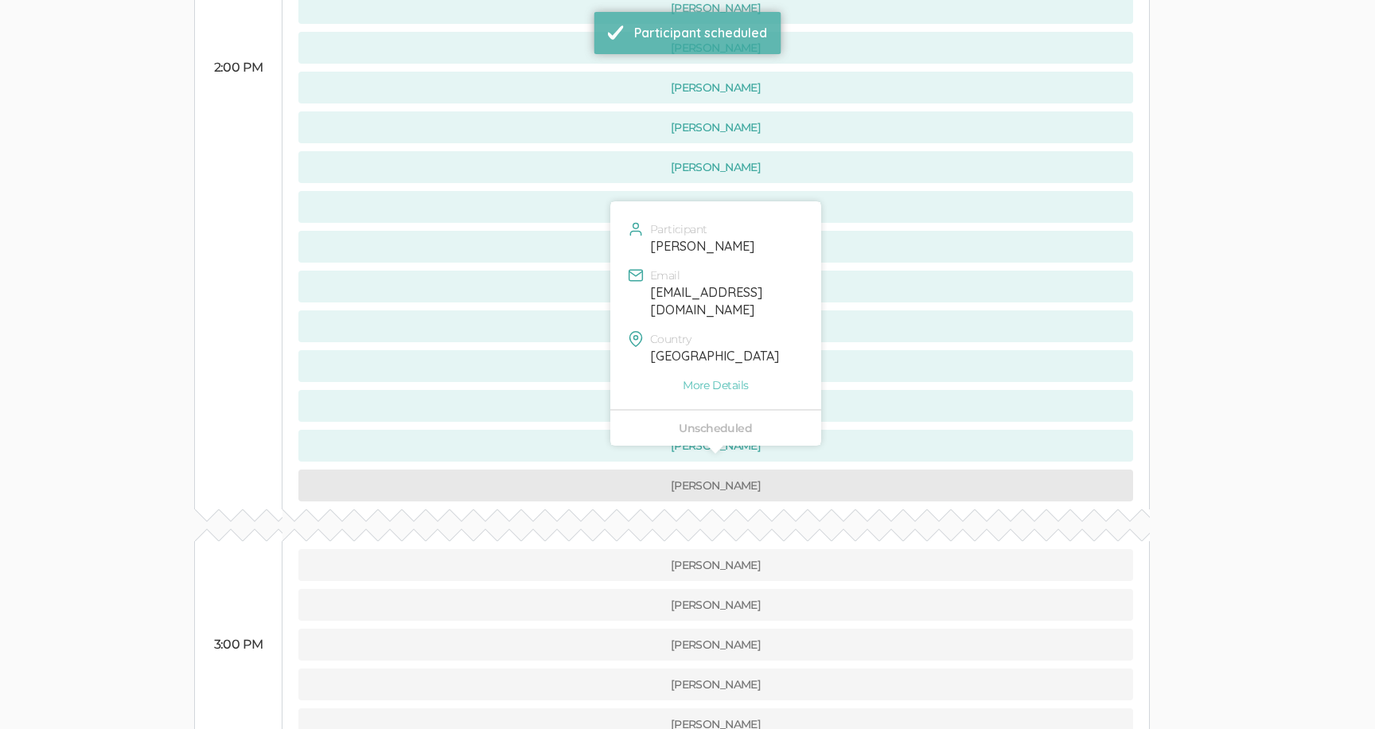
click at [598, 469] on button "[PERSON_NAME]" at bounding box center [715, 485] width 835 height 32
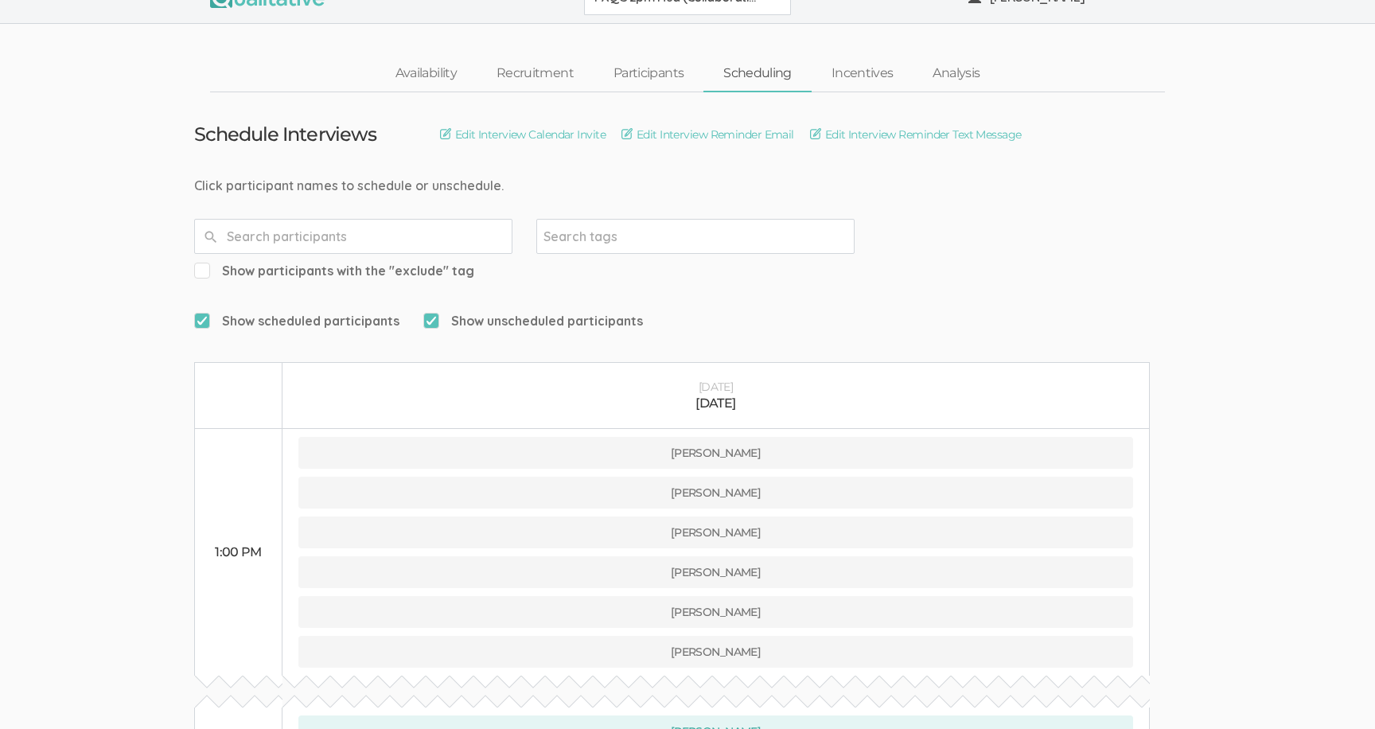
scroll to position [0, 0]
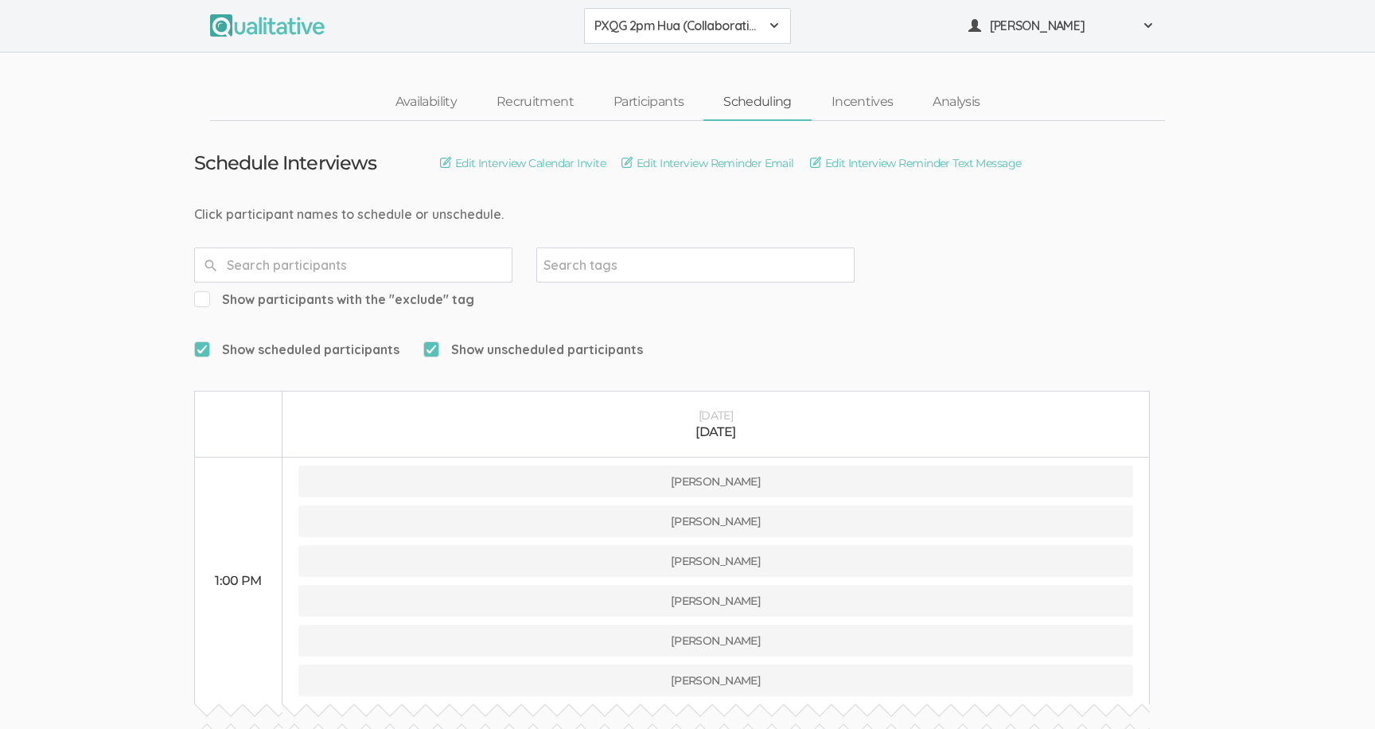
click at [619, 35] on button "PXQG 2pm Hua (Collaborative)" at bounding box center [687, 26] width 207 height 36
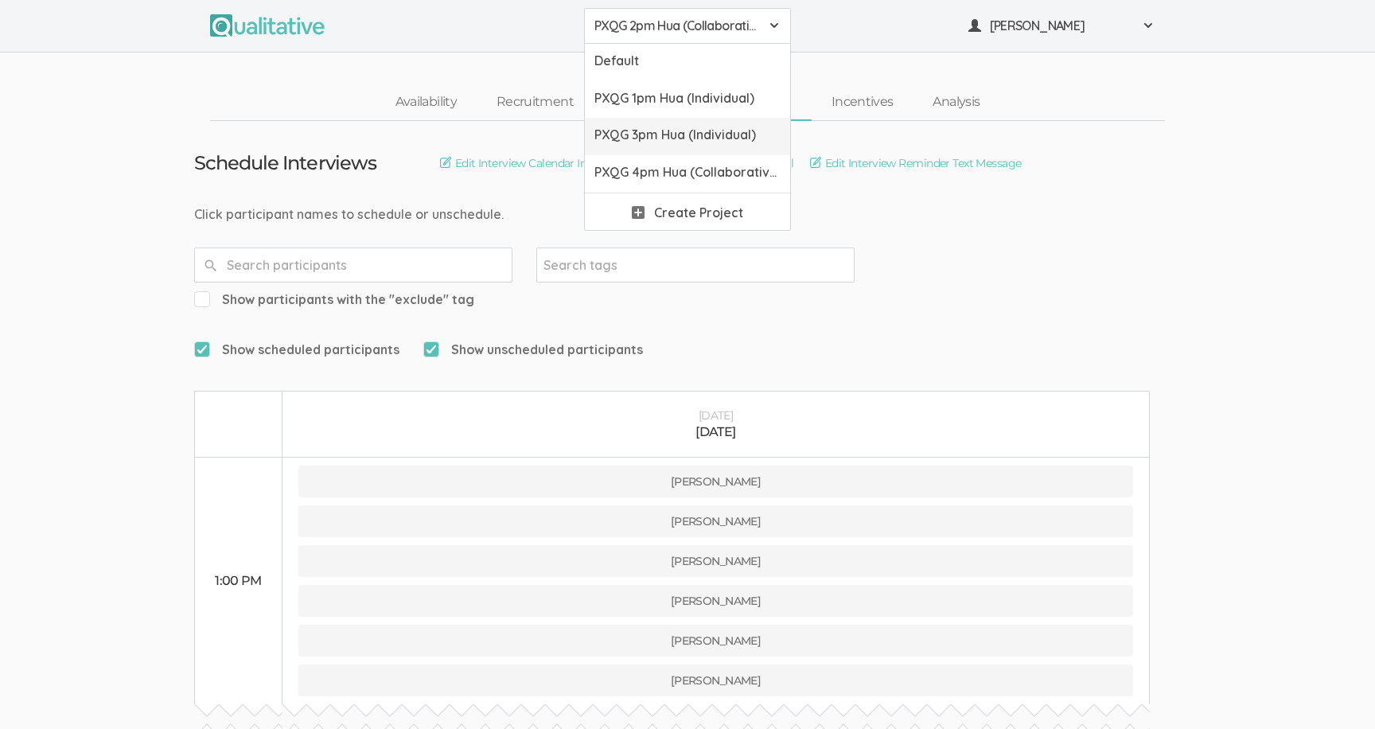
click at [639, 131] on span "PXQG 3pm Hua (Individual)" at bounding box center [687, 135] width 186 height 18
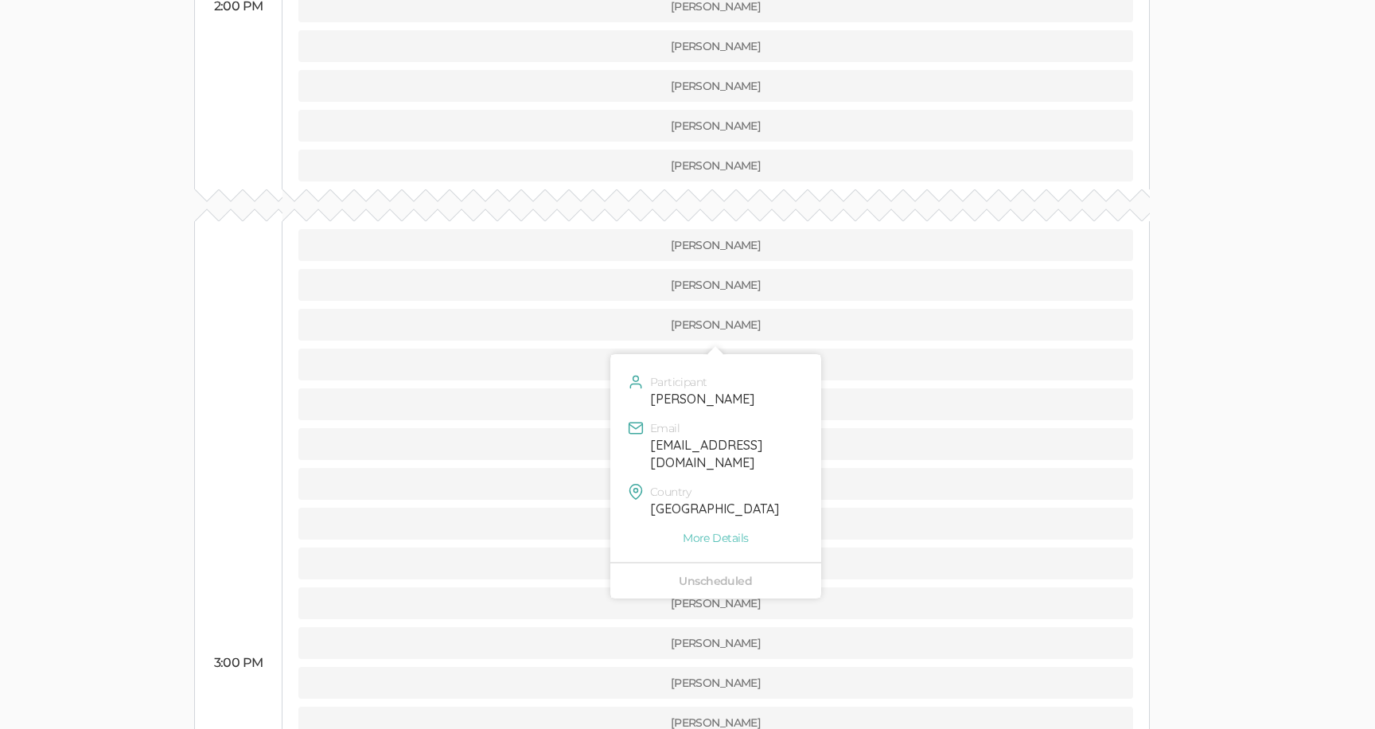
scroll to position [1057, 0]
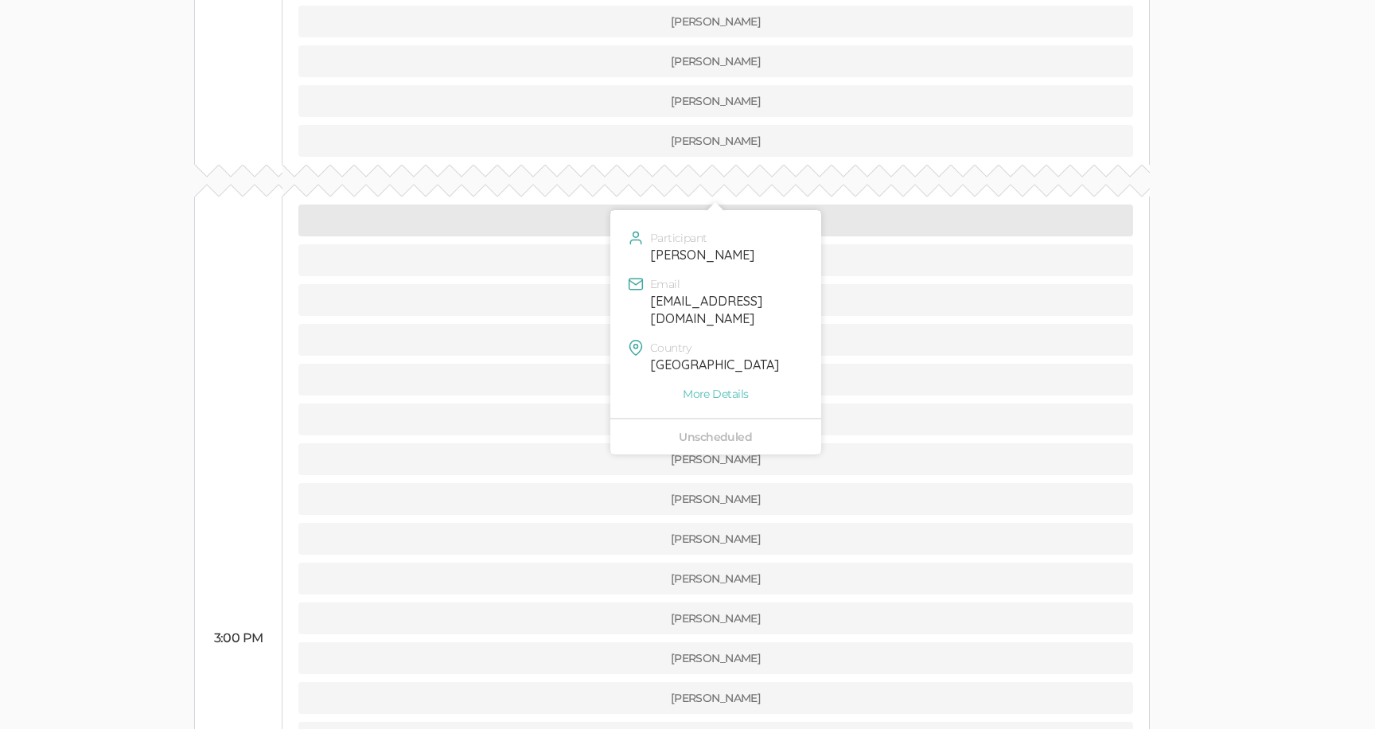
click at [535, 204] on button "[PERSON_NAME]" at bounding box center [715, 220] width 835 height 32
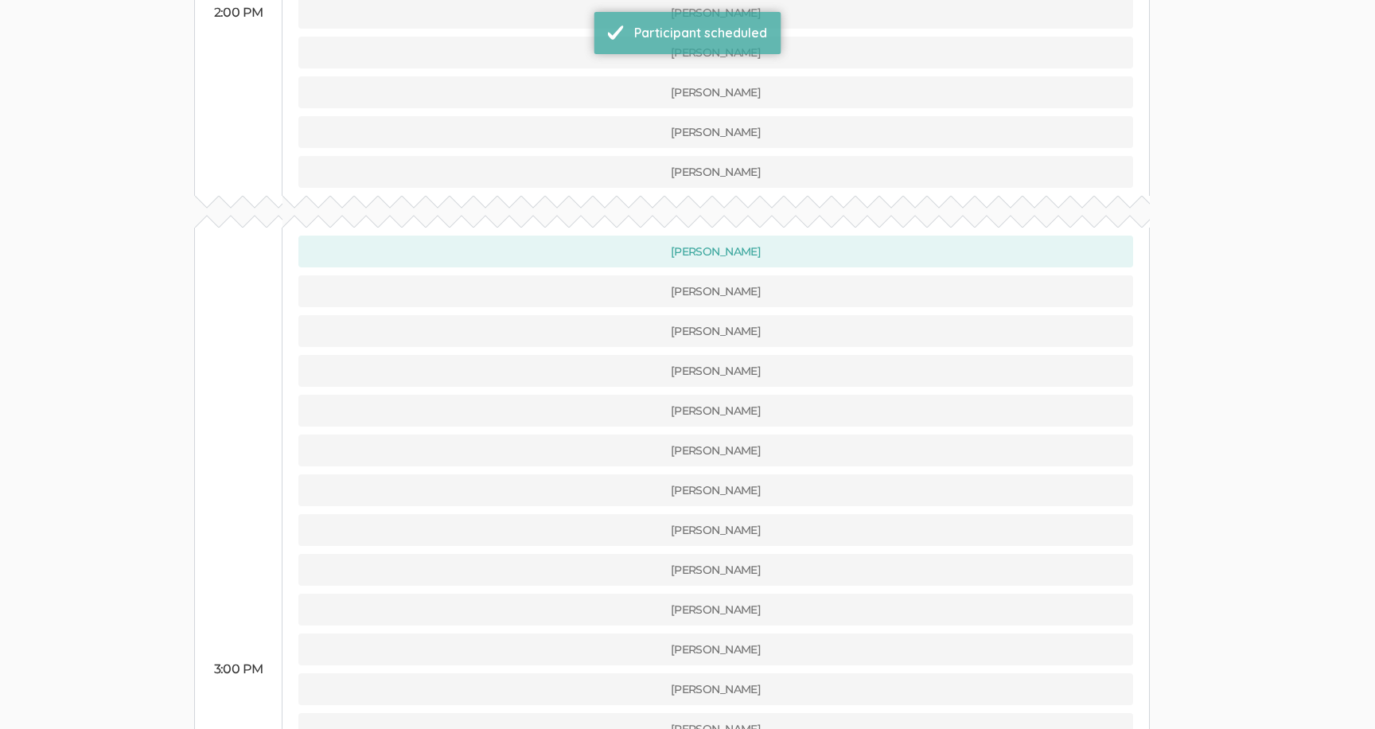
scroll to position [1041, 0]
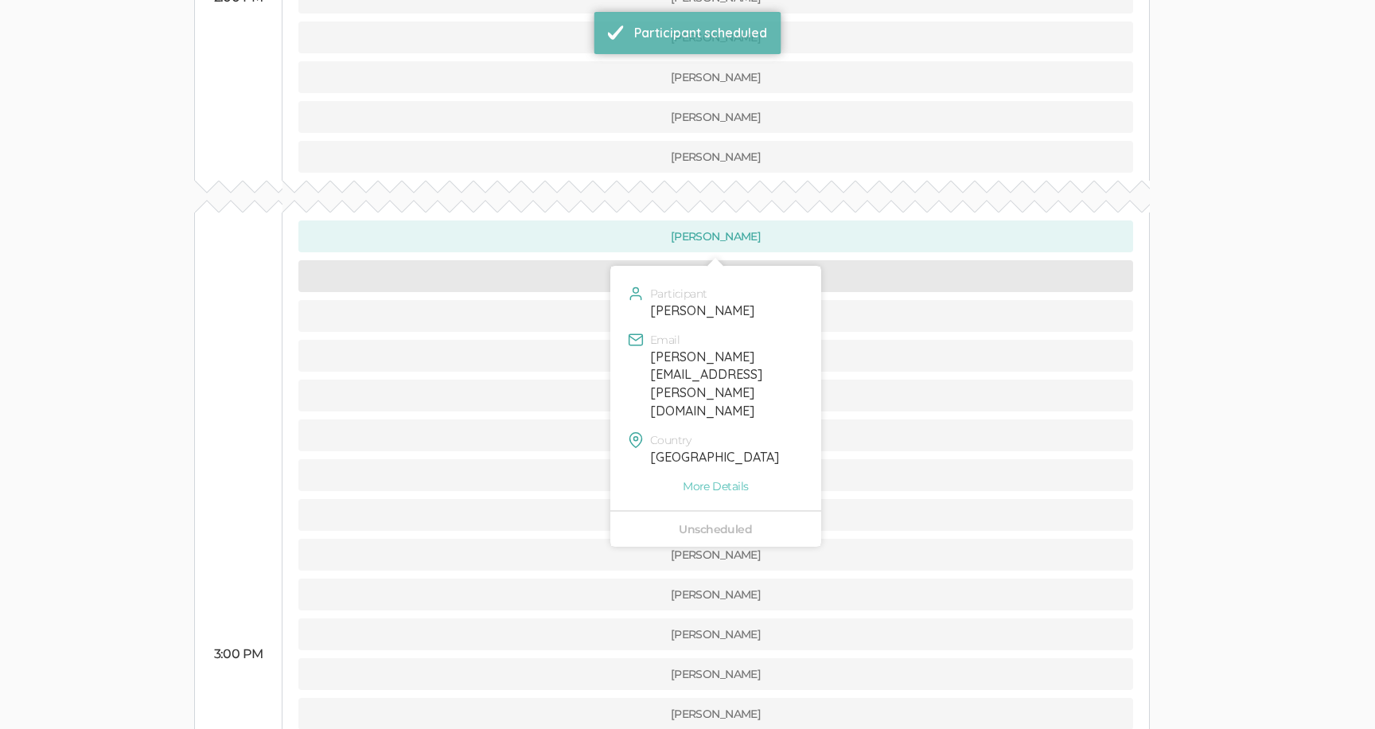
click at [559, 260] on button "[PERSON_NAME]" at bounding box center [715, 276] width 835 height 32
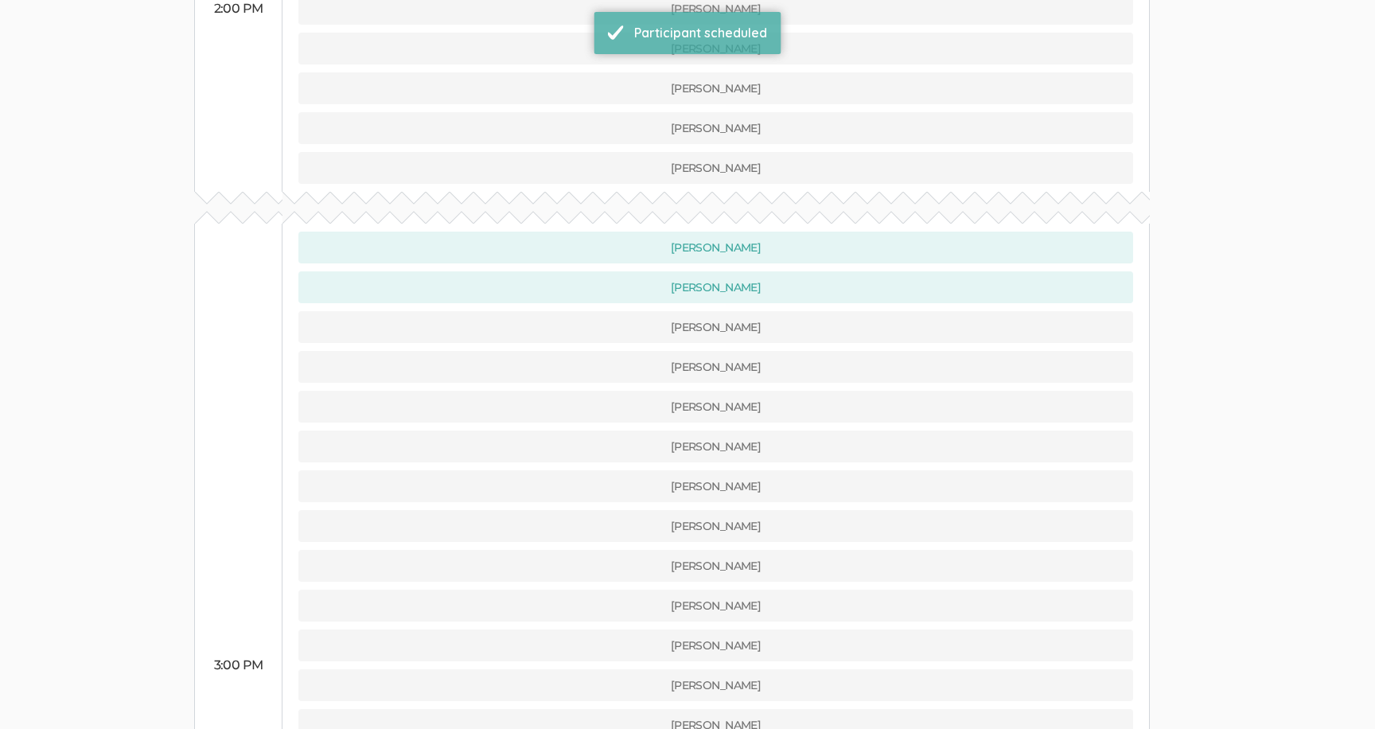
scroll to position [1101, 0]
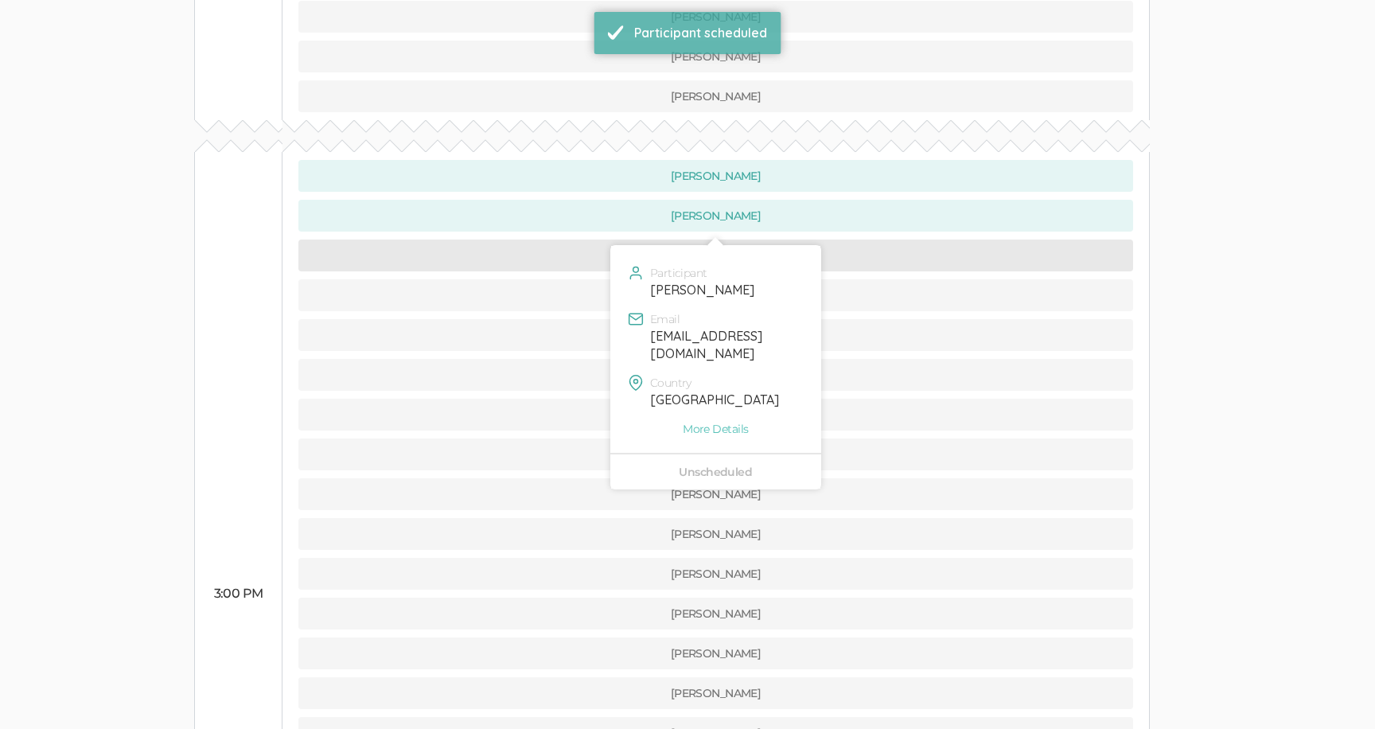
click at [574, 239] on button "[PERSON_NAME]" at bounding box center [715, 255] width 835 height 32
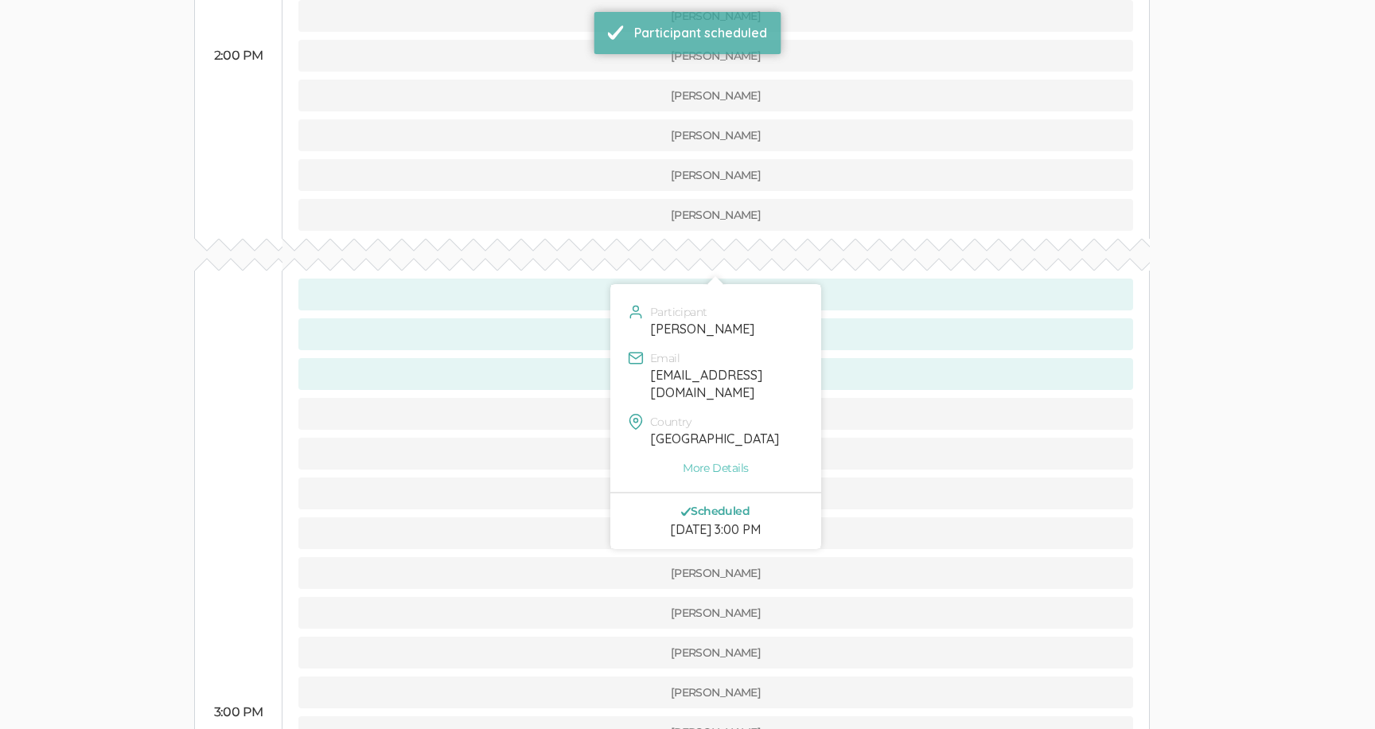
scroll to position [1022, 0]
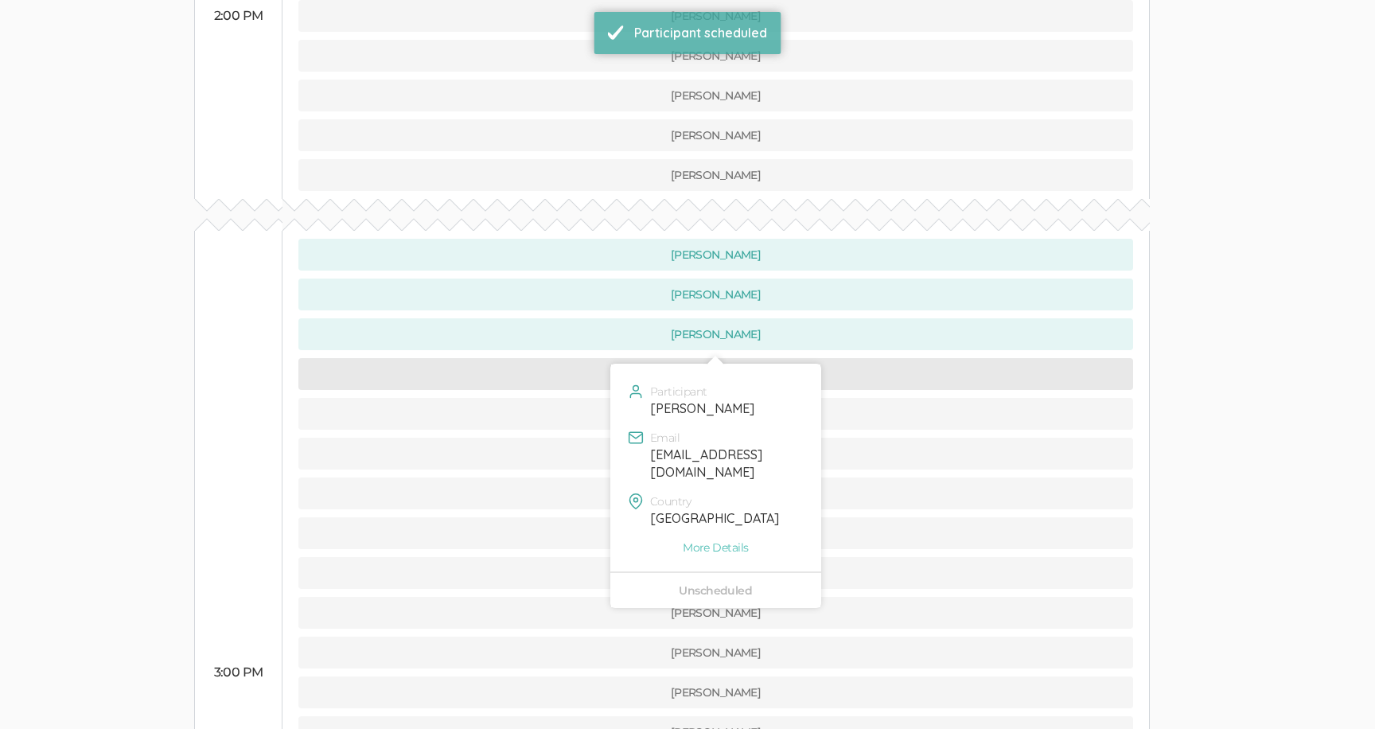
click at [590, 358] on button "[PERSON_NAME]" at bounding box center [715, 374] width 835 height 32
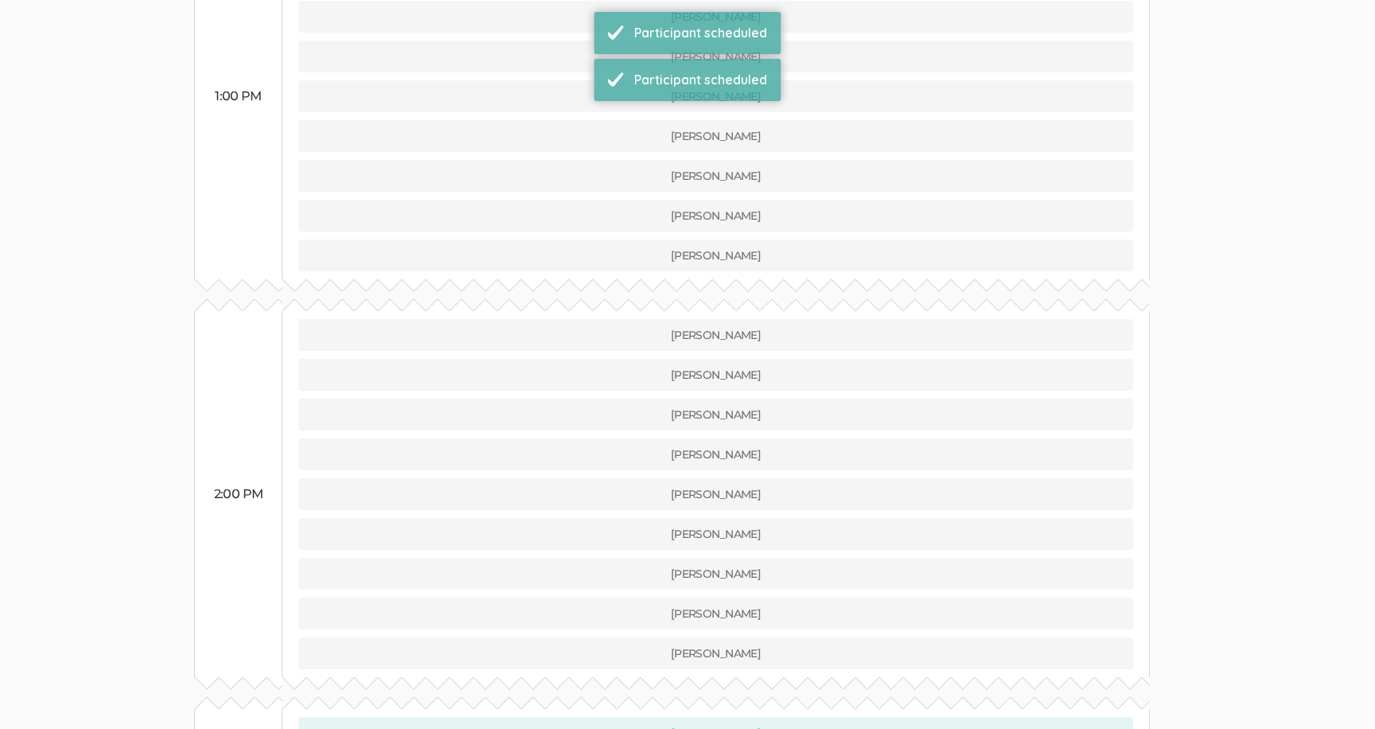
scroll to position [1020, 0]
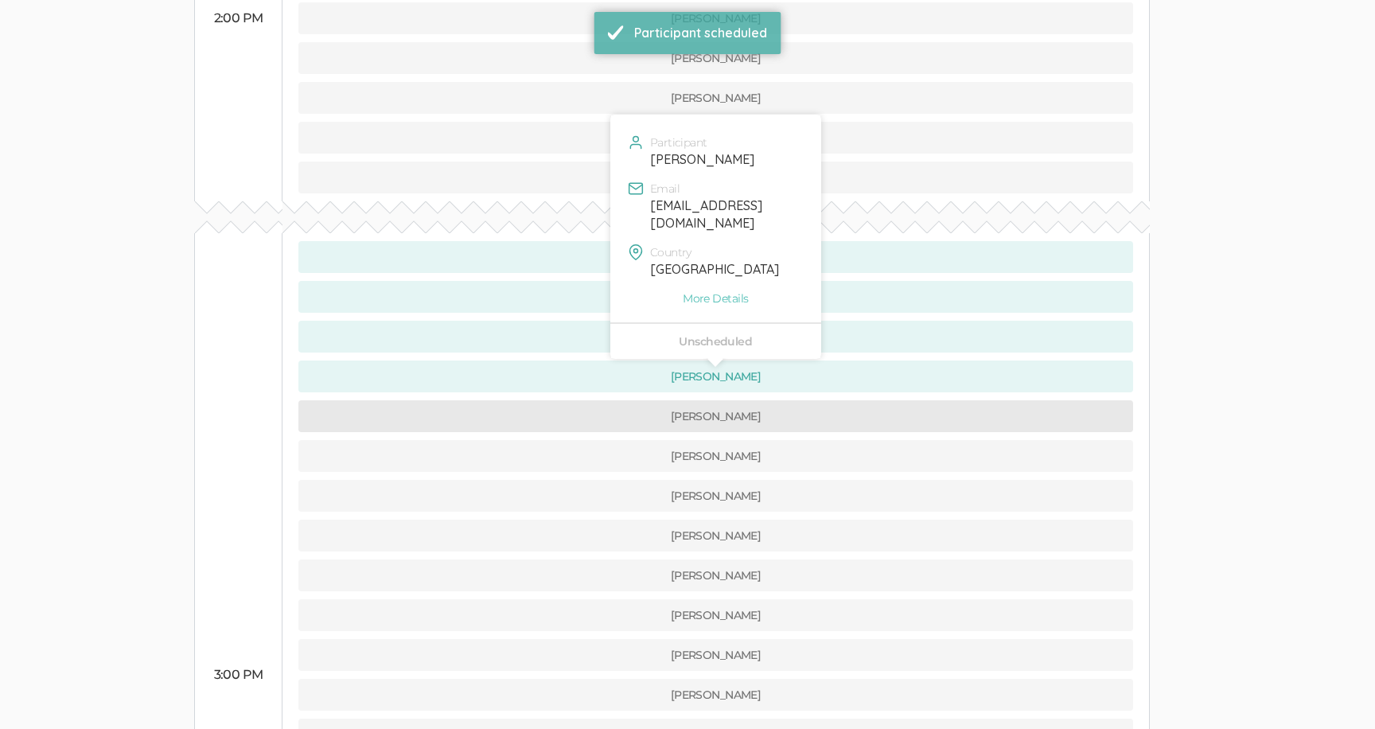
click at [593, 400] on button "[PERSON_NAME]" at bounding box center [715, 416] width 835 height 32
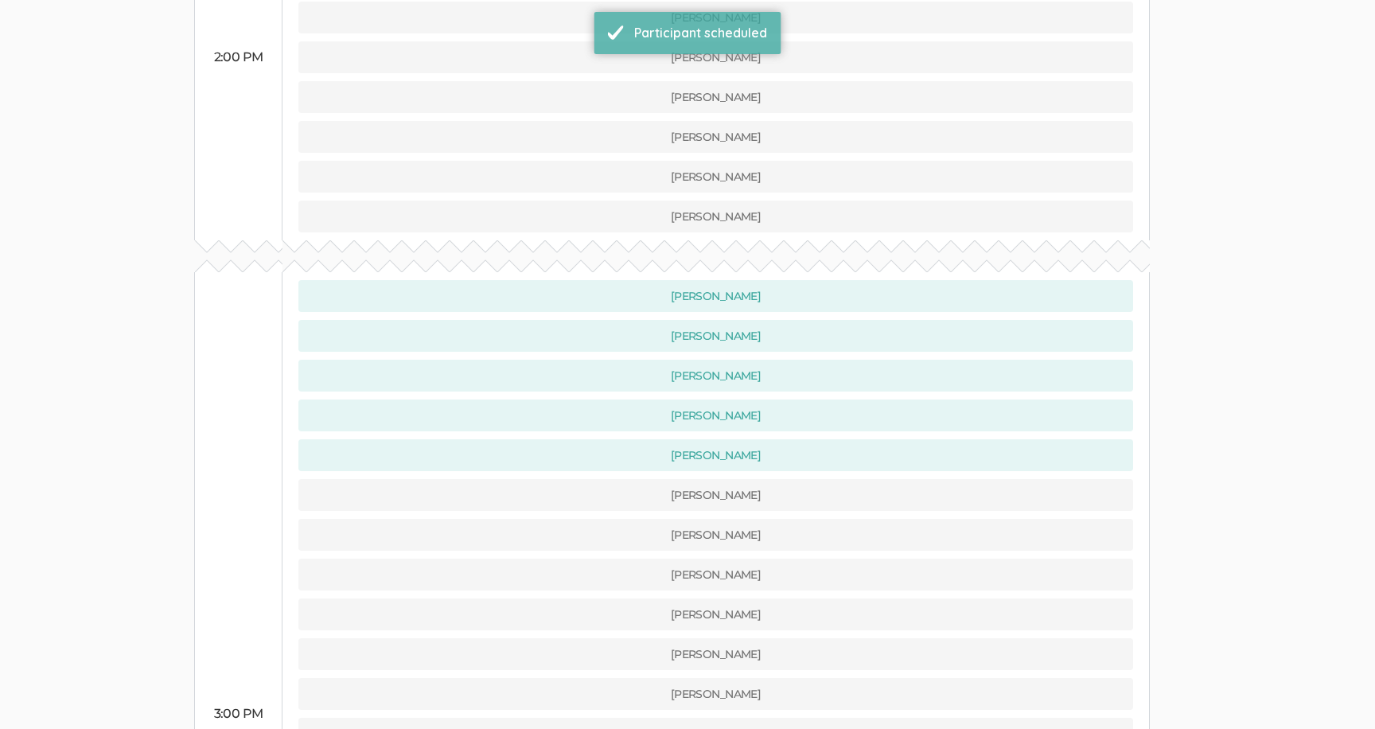
scroll to position [1041, 0]
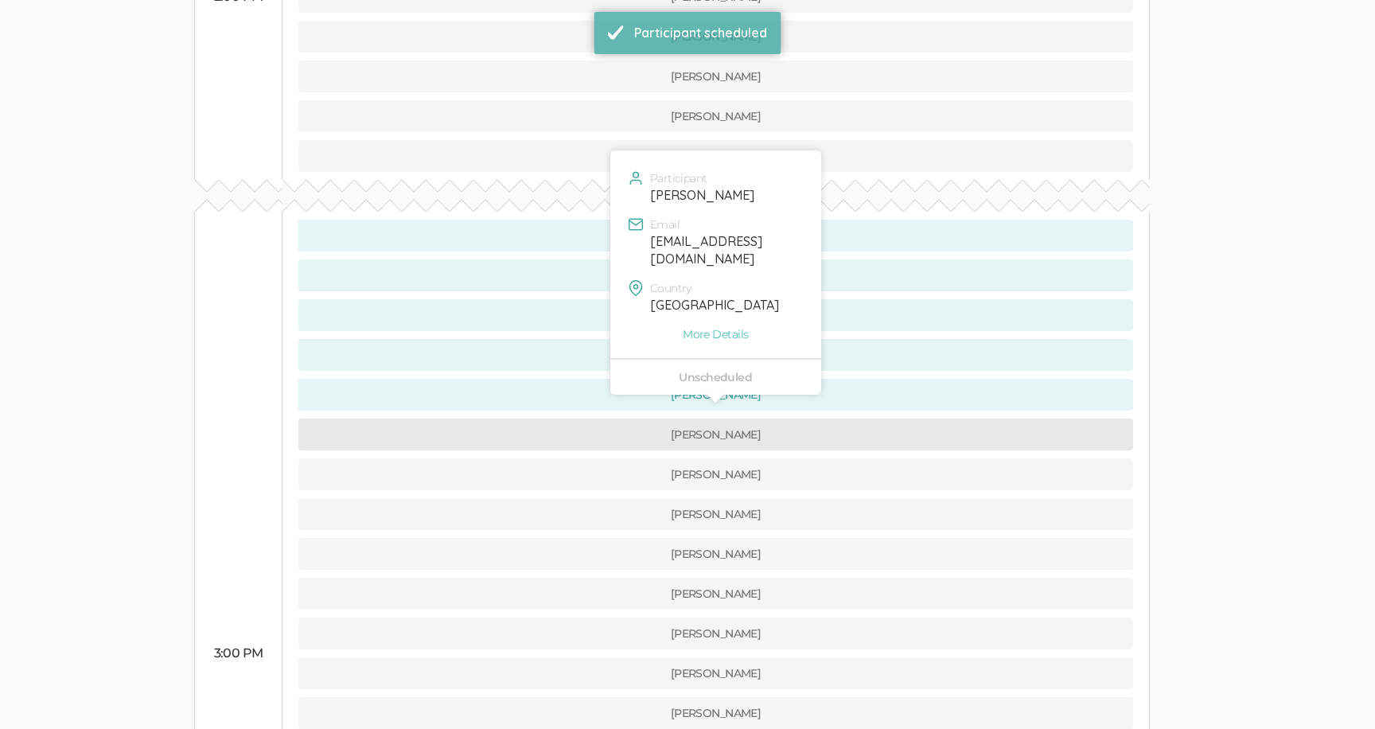
click at [590, 418] on button "[PERSON_NAME]" at bounding box center [715, 434] width 835 height 32
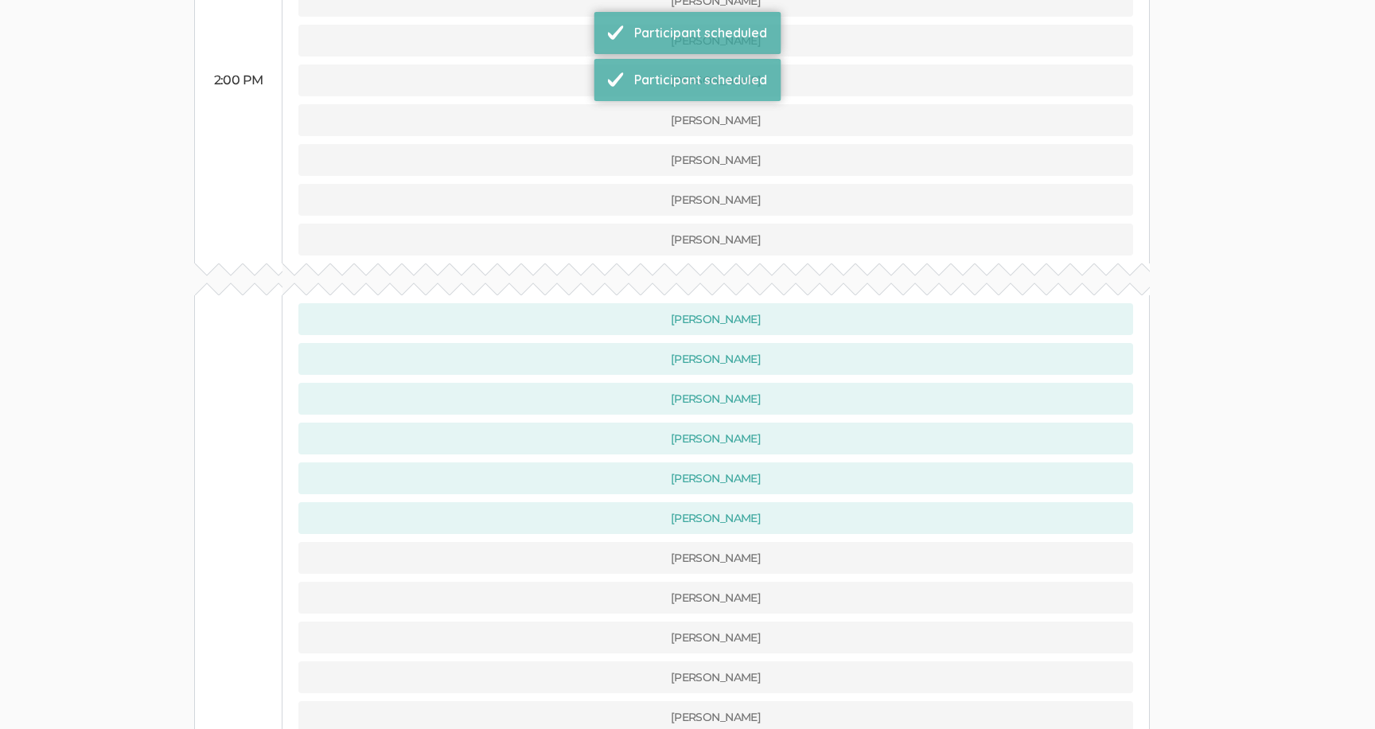
scroll to position [1035, 0]
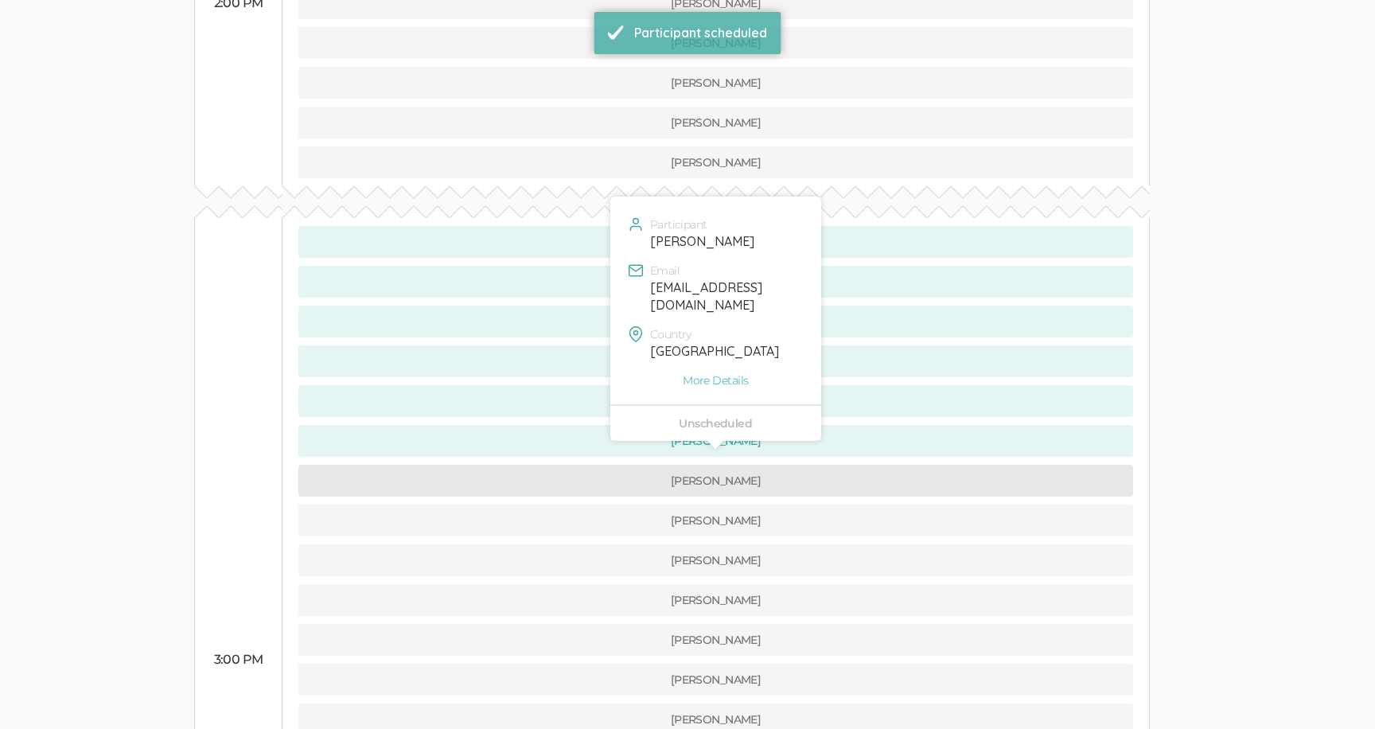
click at [586, 465] on button "[PERSON_NAME]" at bounding box center [715, 481] width 835 height 32
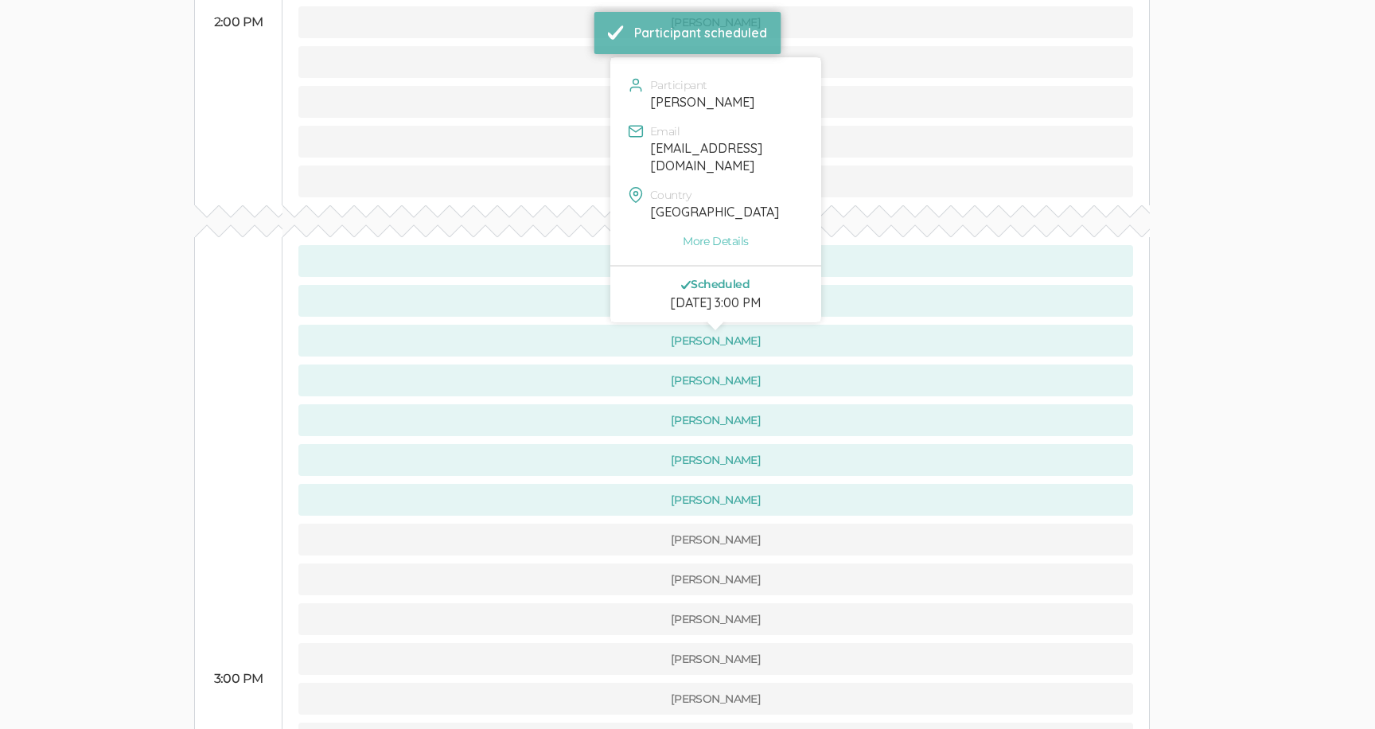
scroll to position [1054, 0]
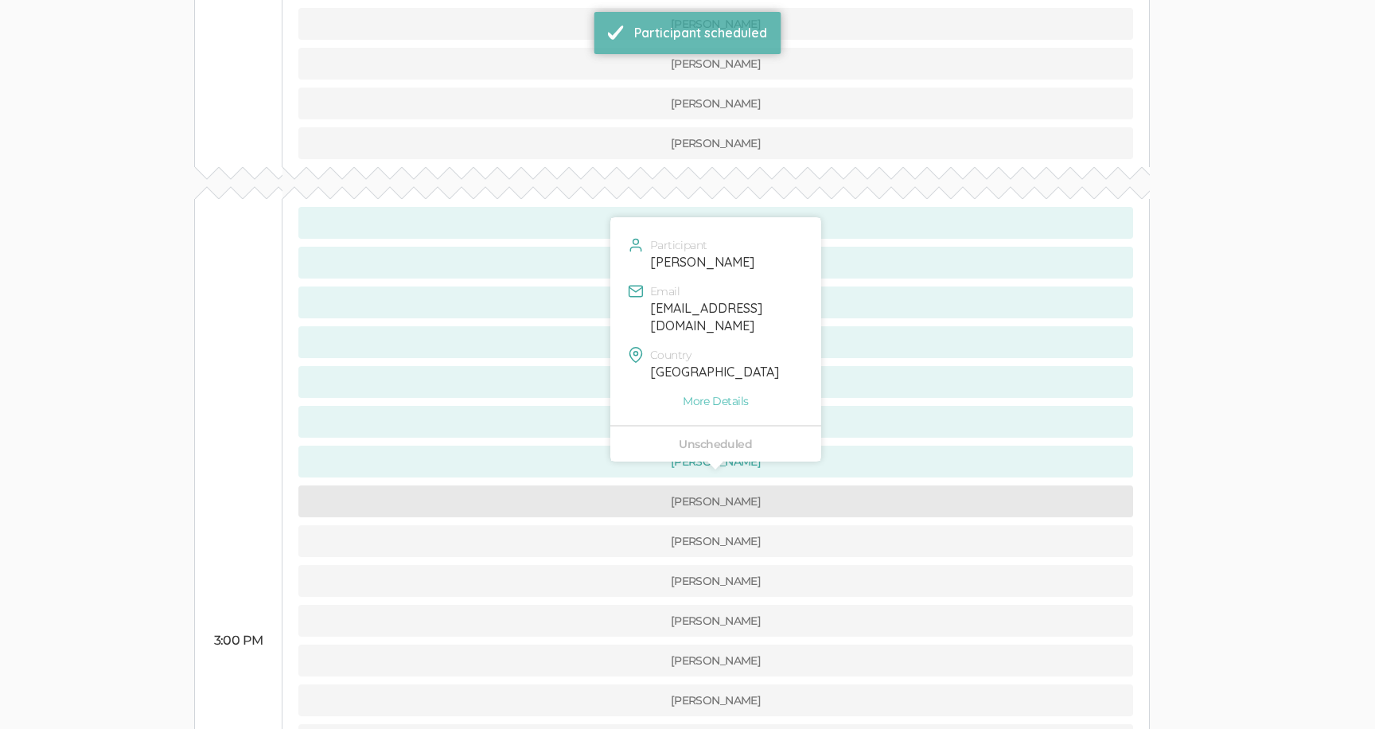
click at [581, 485] on button "[PERSON_NAME]" at bounding box center [715, 501] width 835 height 32
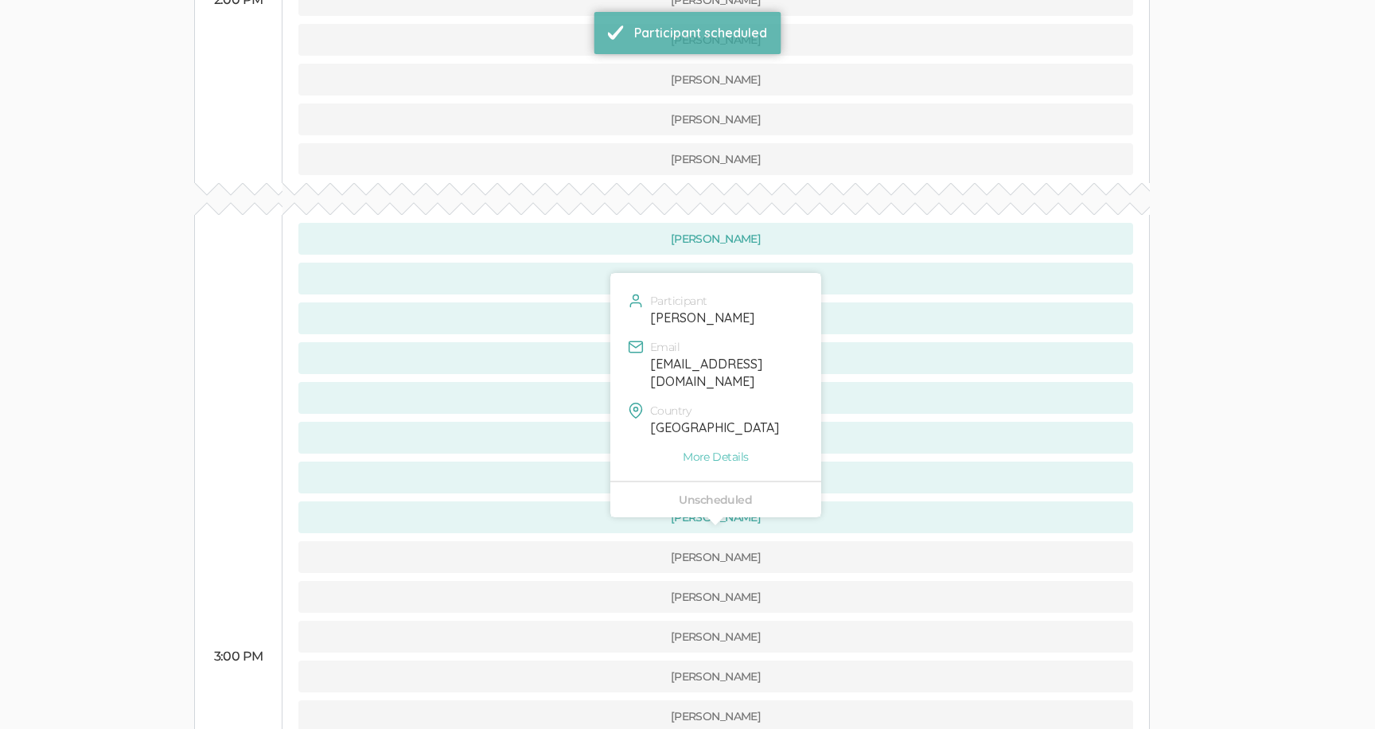
scroll to position [1041, 0]
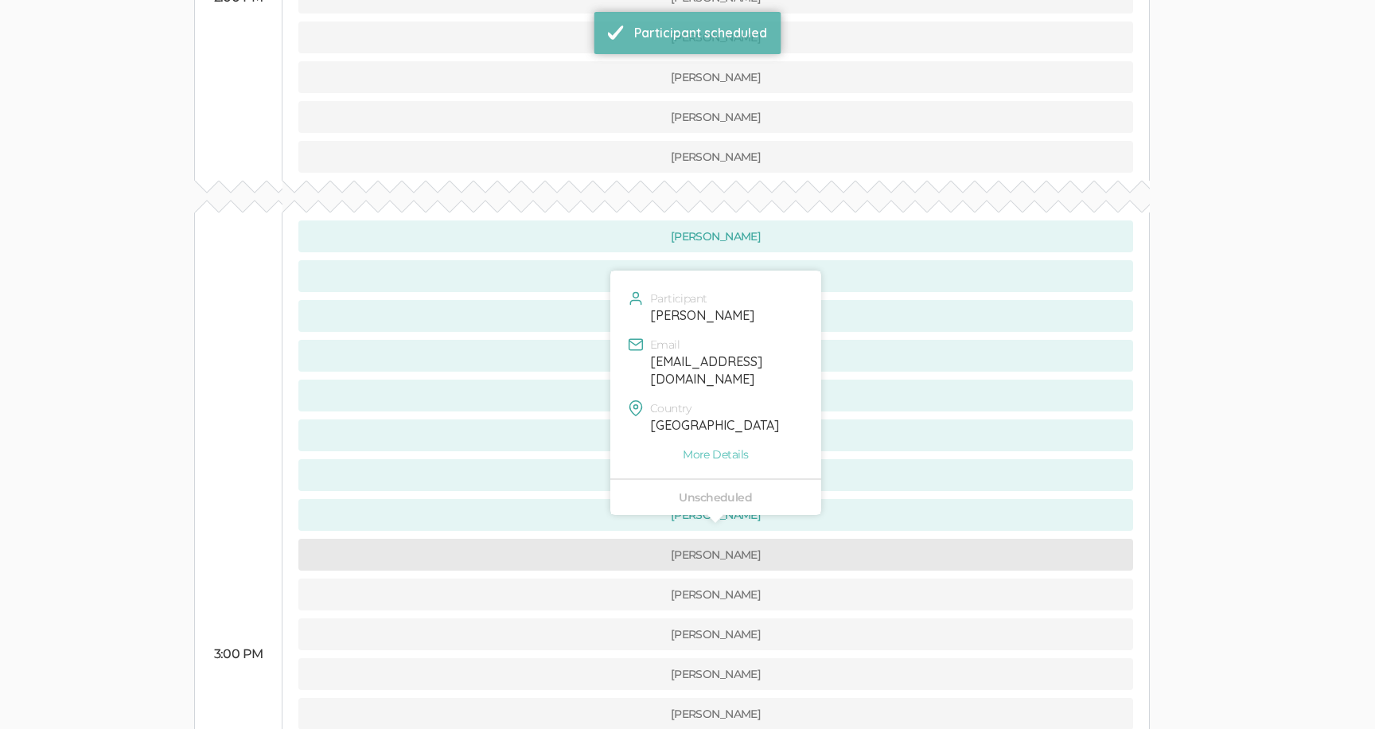
click at [581, 539] on button "[PERSON_NAME]" at bounding box center [715, 555] width 835 height 32
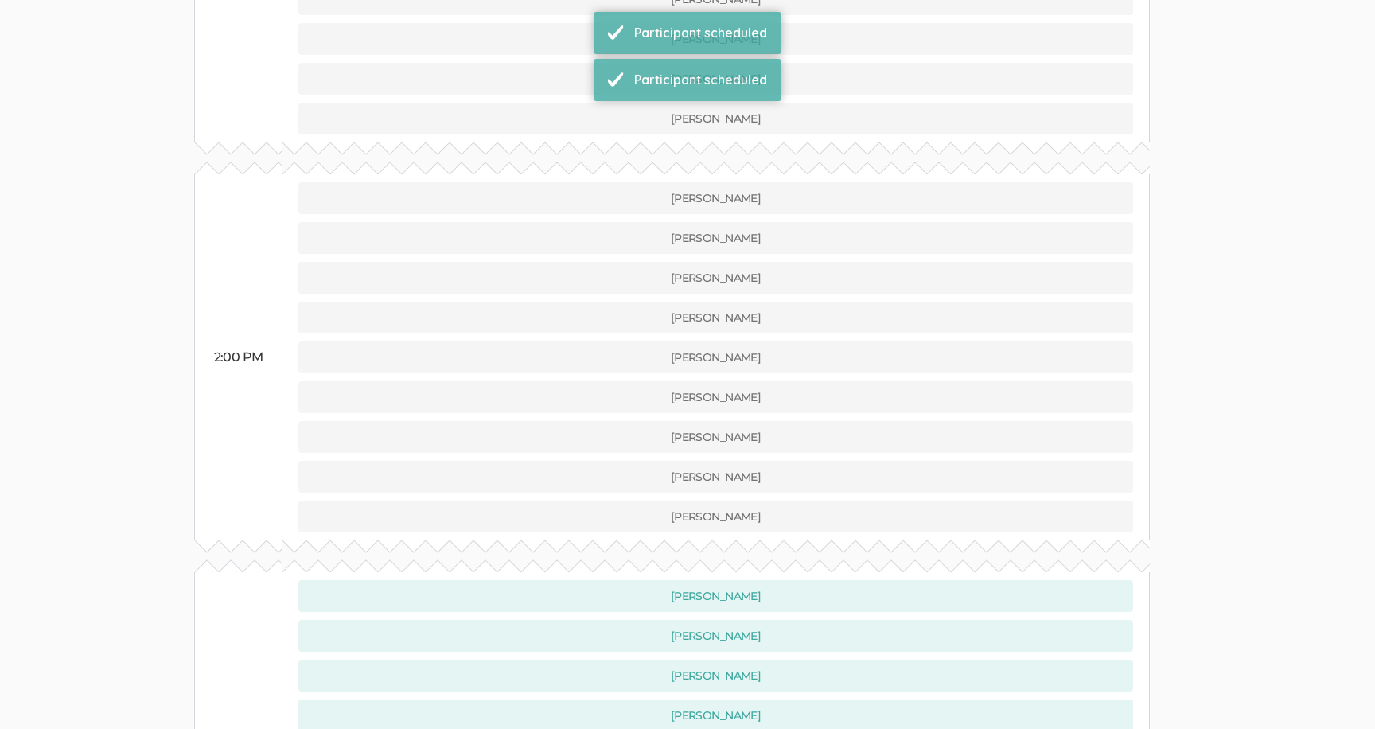
scroll to position [1127, 0]
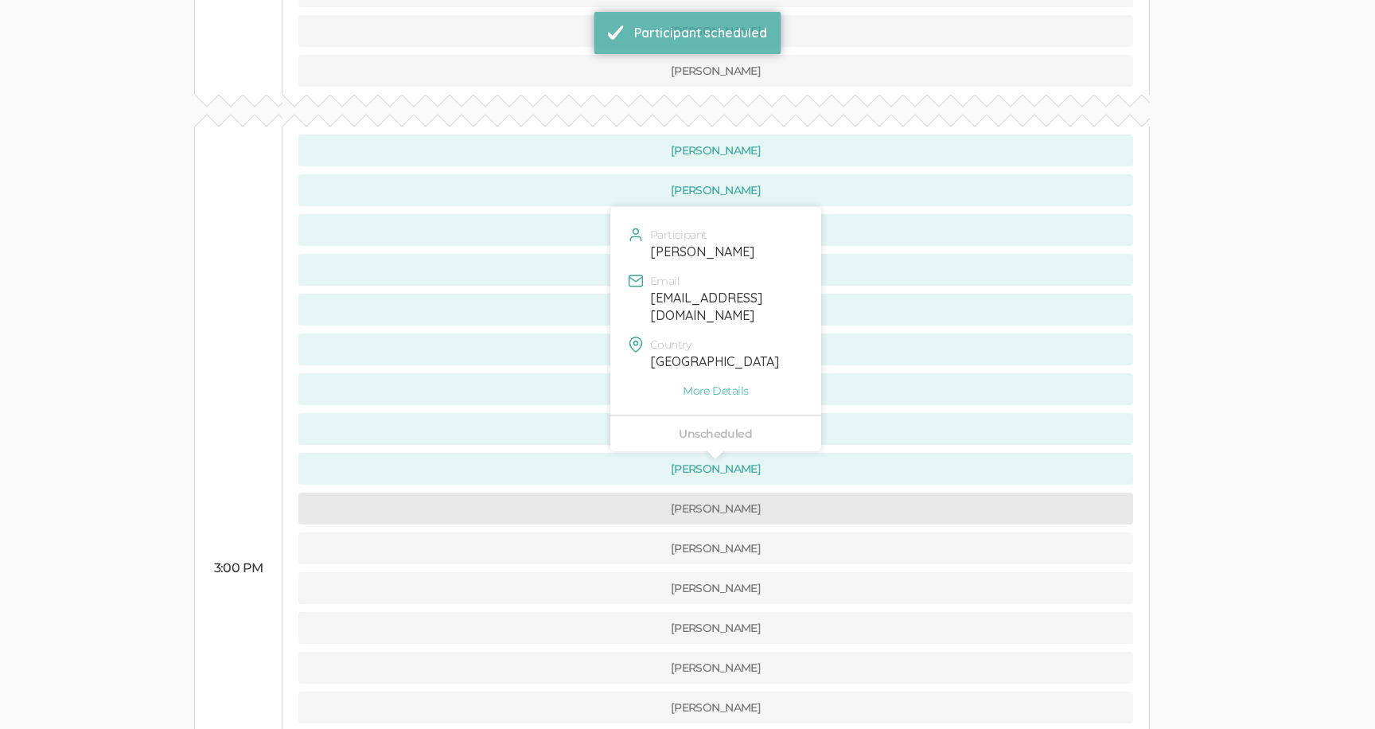
click at [574, 492] on button "[PERSON_NAME]" at bounding box center [715, 508] width 835 height 32
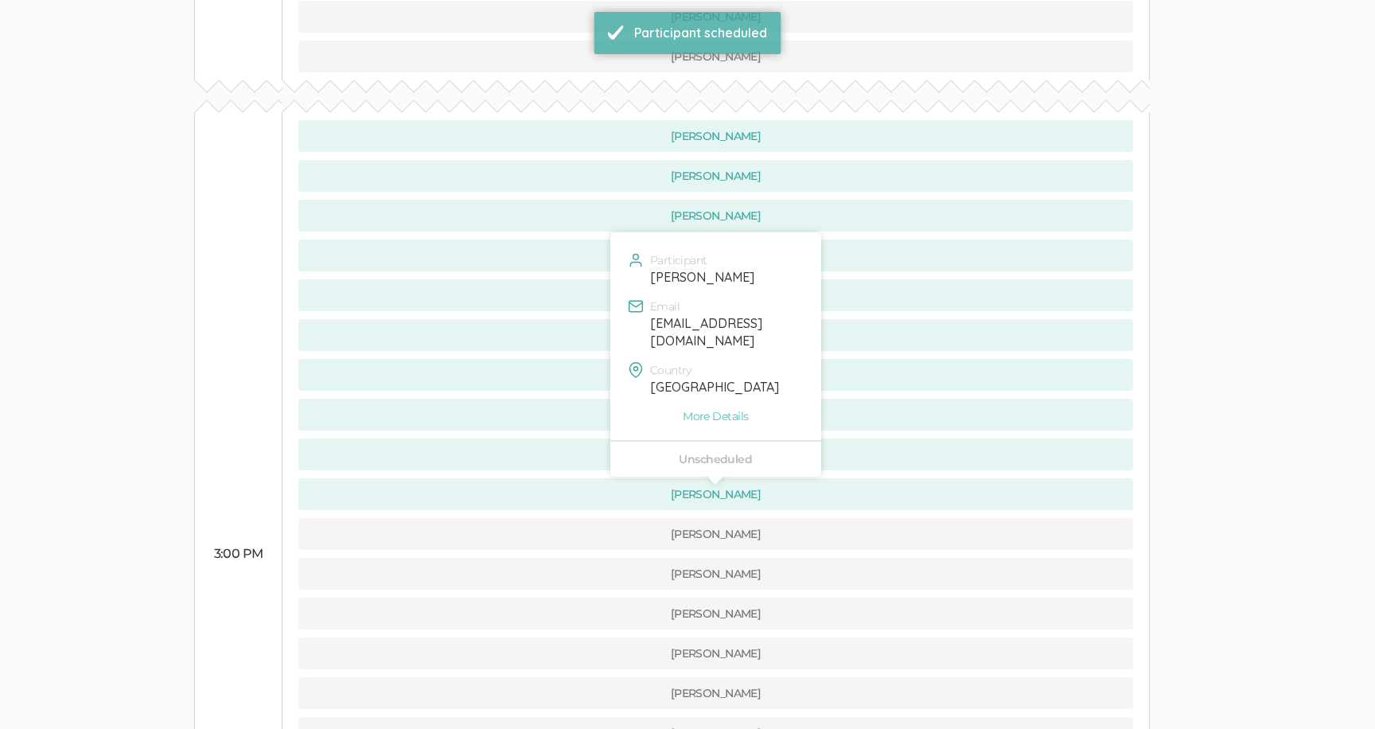
scroll to position [1152, 0]
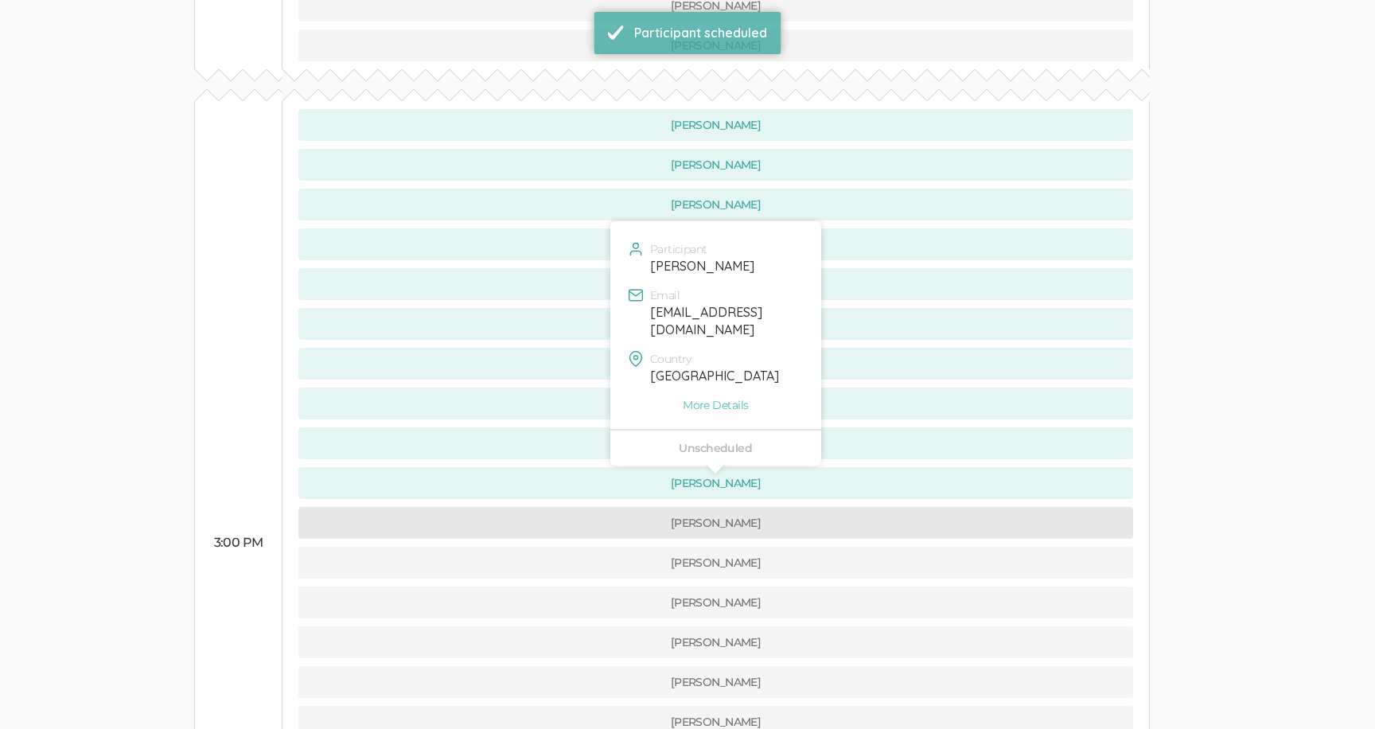
click at [574, 507] on button "[PERSON_NAME]" at bounding box center [715, 523] width 835 height 32
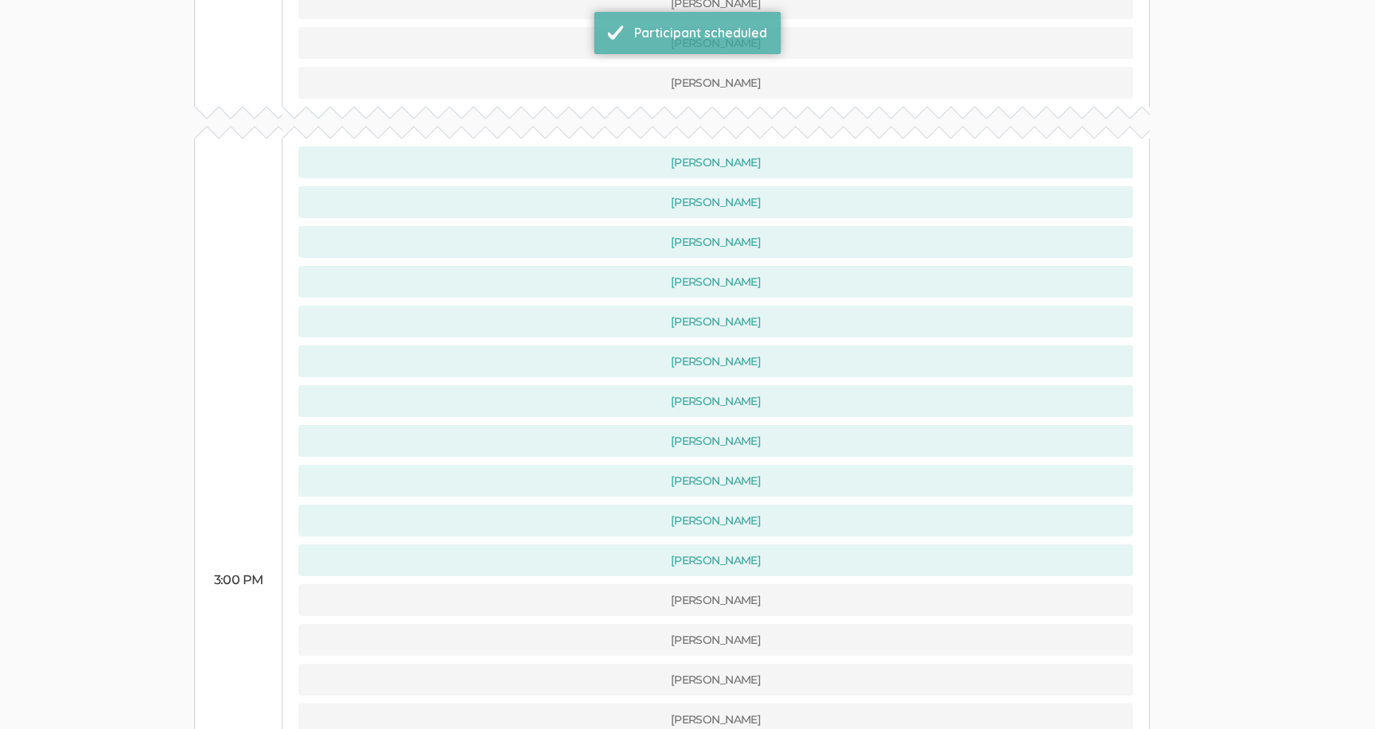
scroll to position [1170, 0]
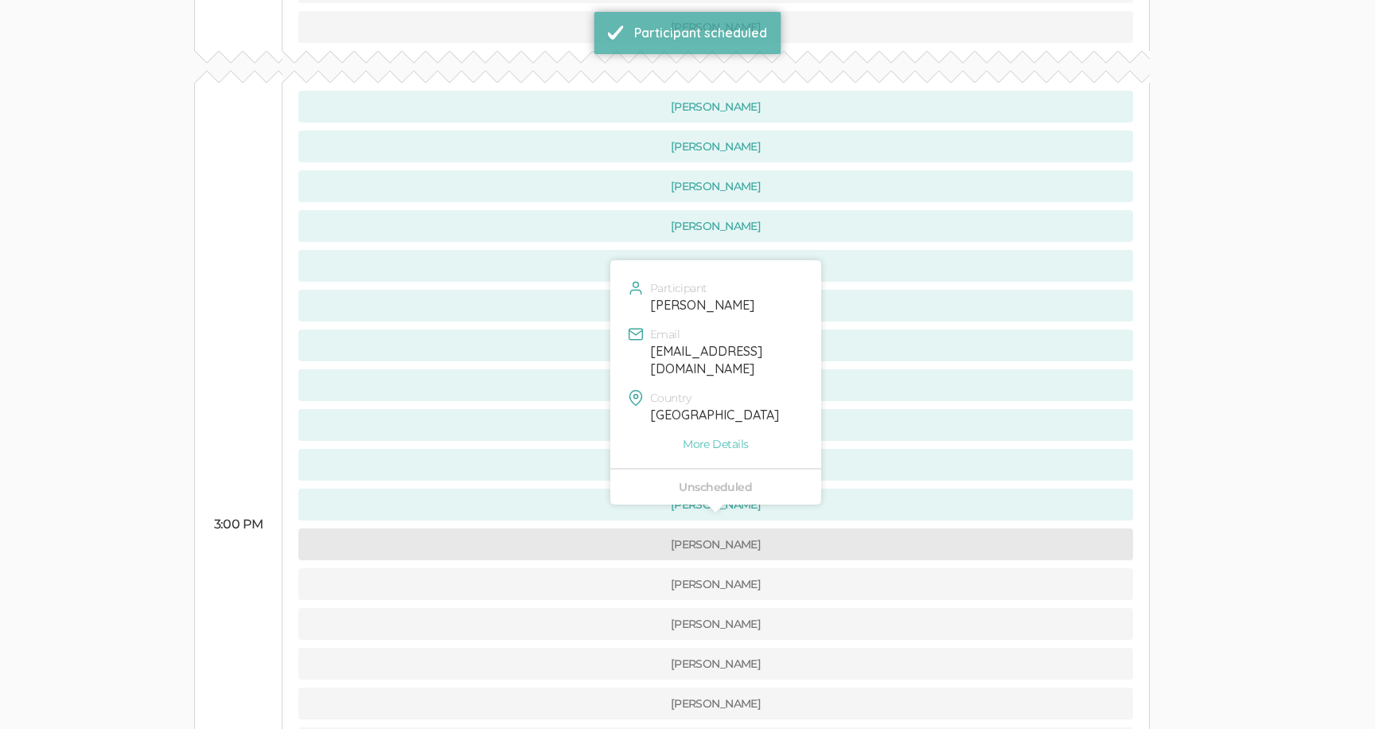
click at [574, 528] on button "[PERSON_NAME]" at bounding box center [715, 544] width 835 height 32
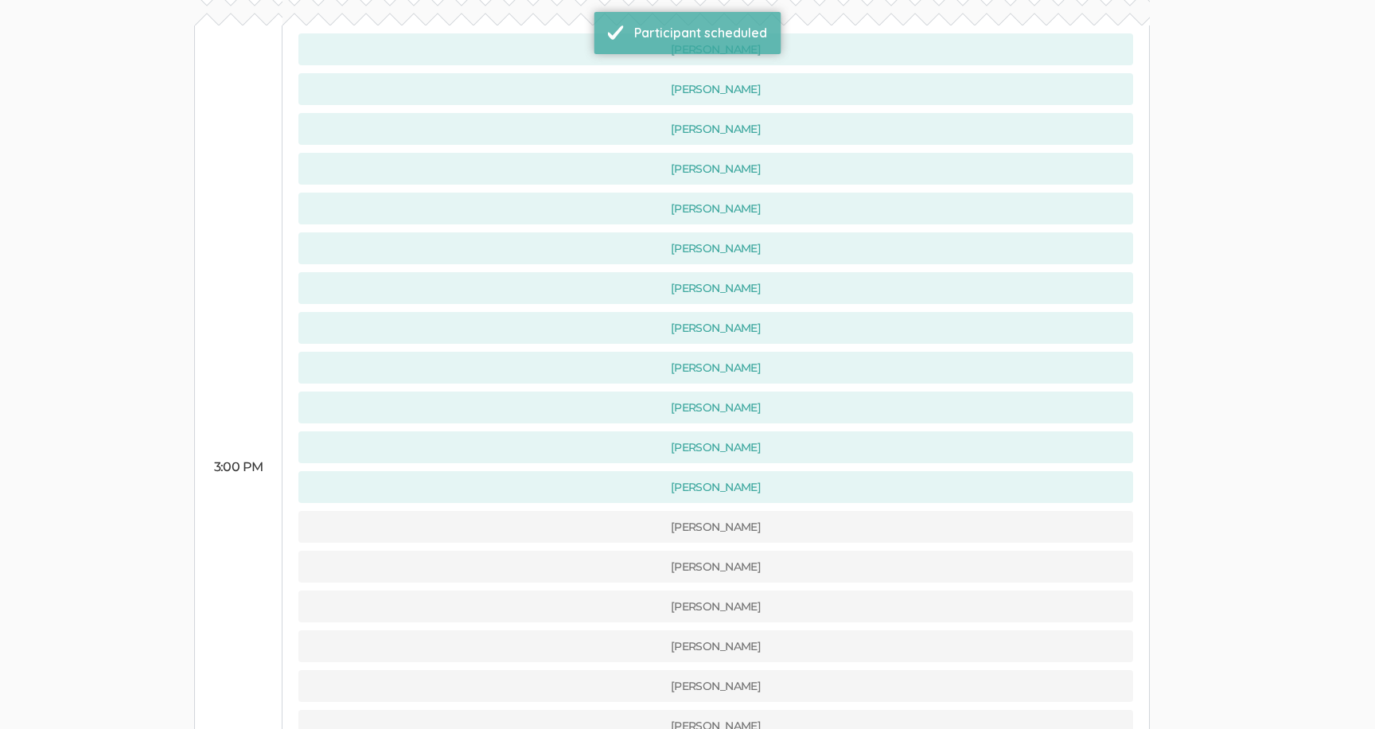
scroll to position [1257, 0]
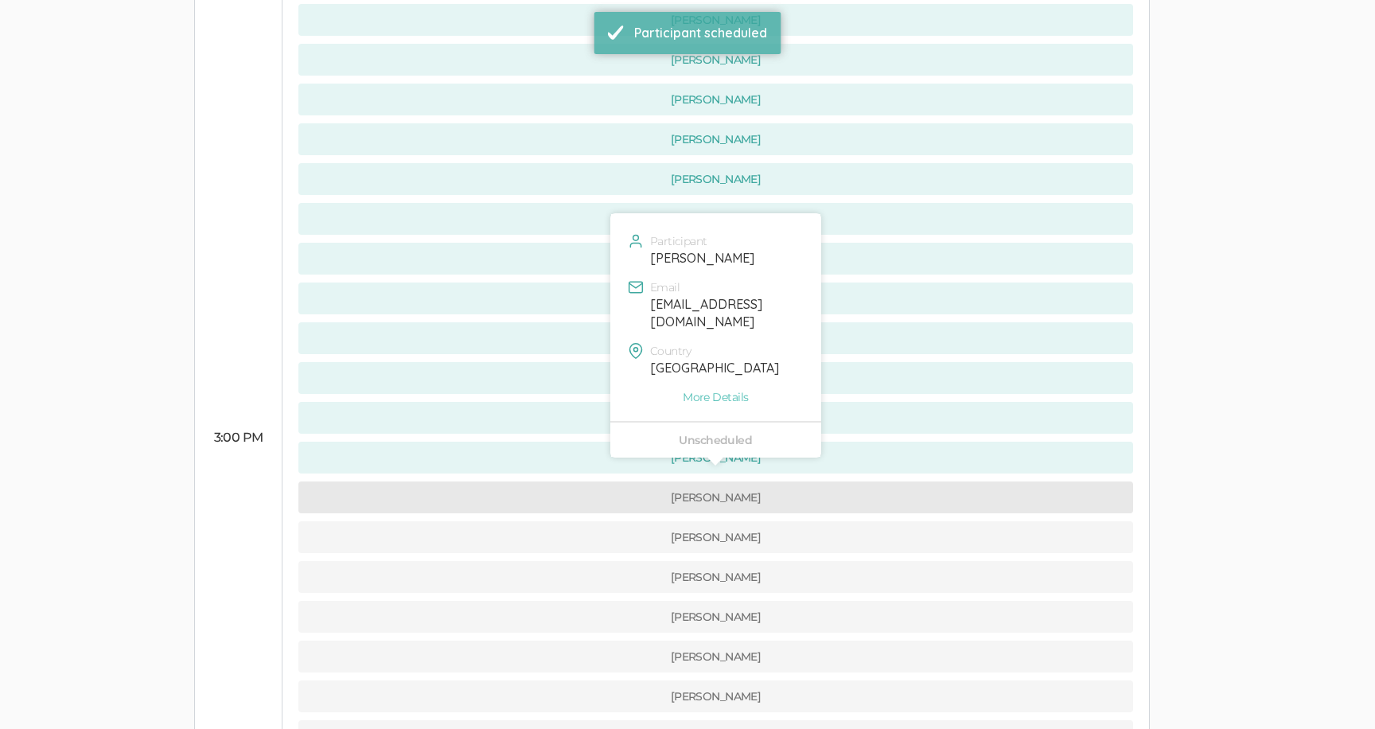
click at [570, 481] on button "[PERSON_NAME]" at bounding box center [715, 497] width 835 height 32
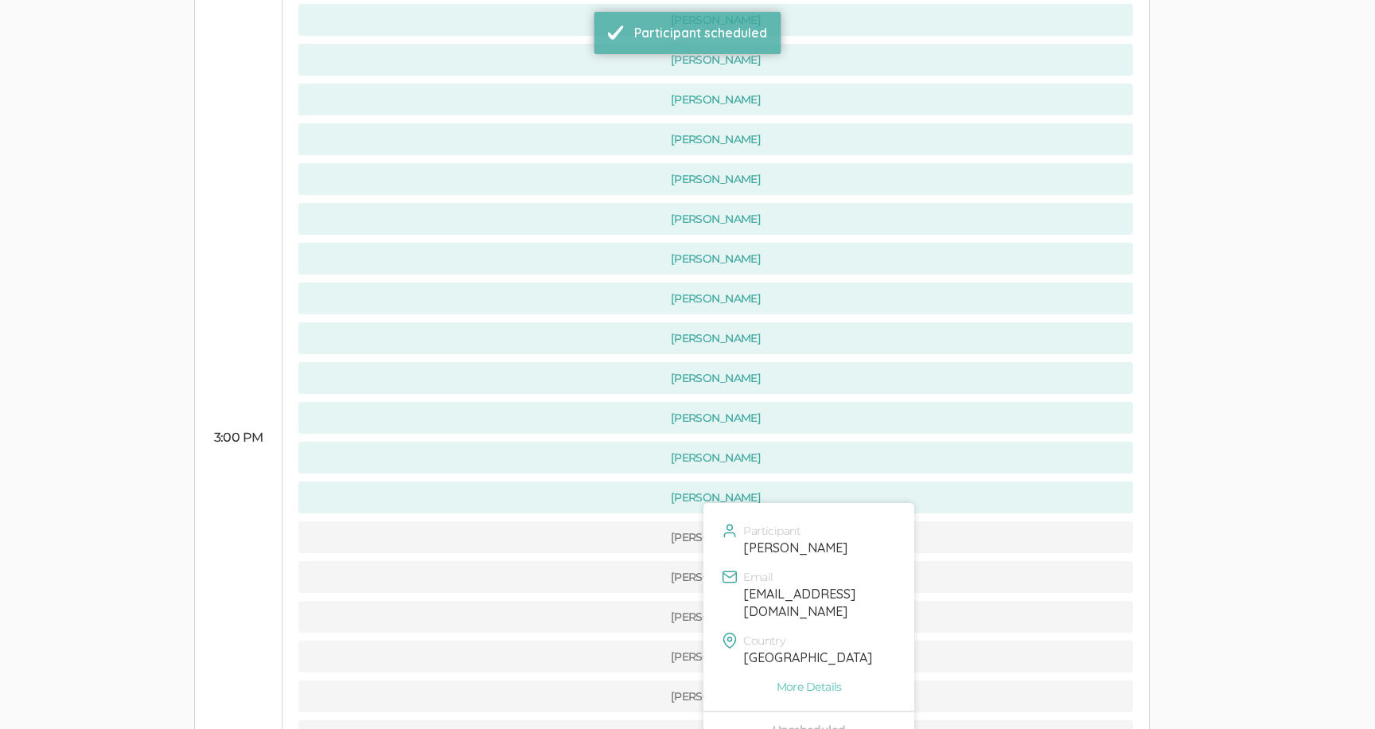
scroll to position [1284, 0]
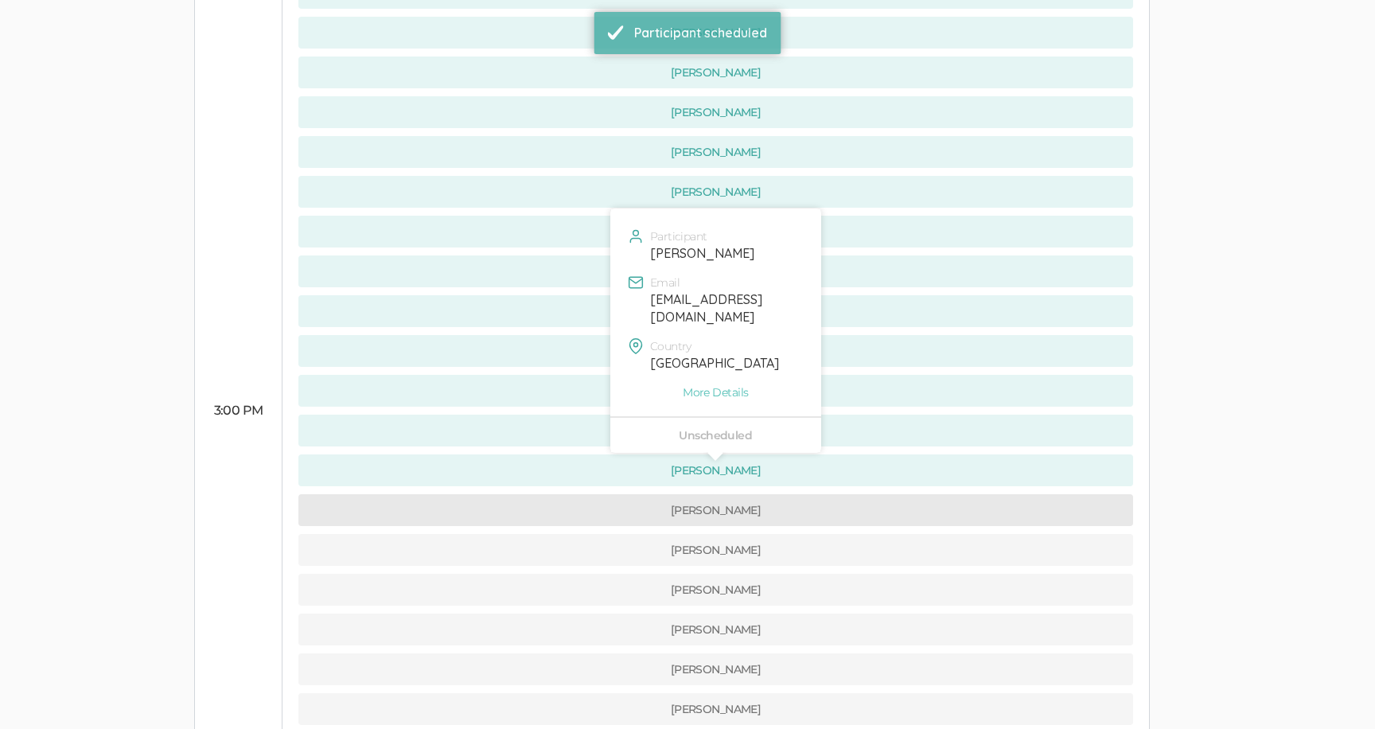
click at [566, 494] on button "[PERSON_NAME]" at bounding box center [715, 510] width 835 height 32
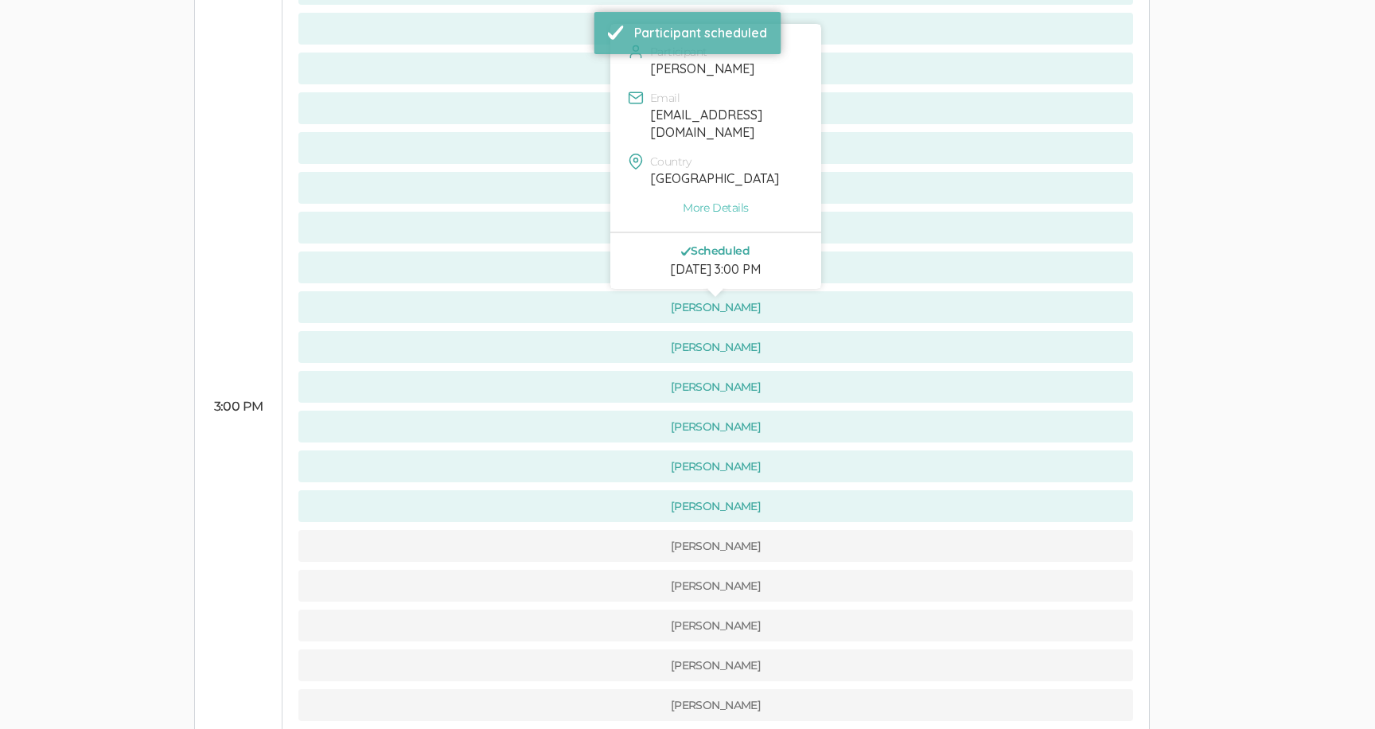
scroll to position [1349, 0]
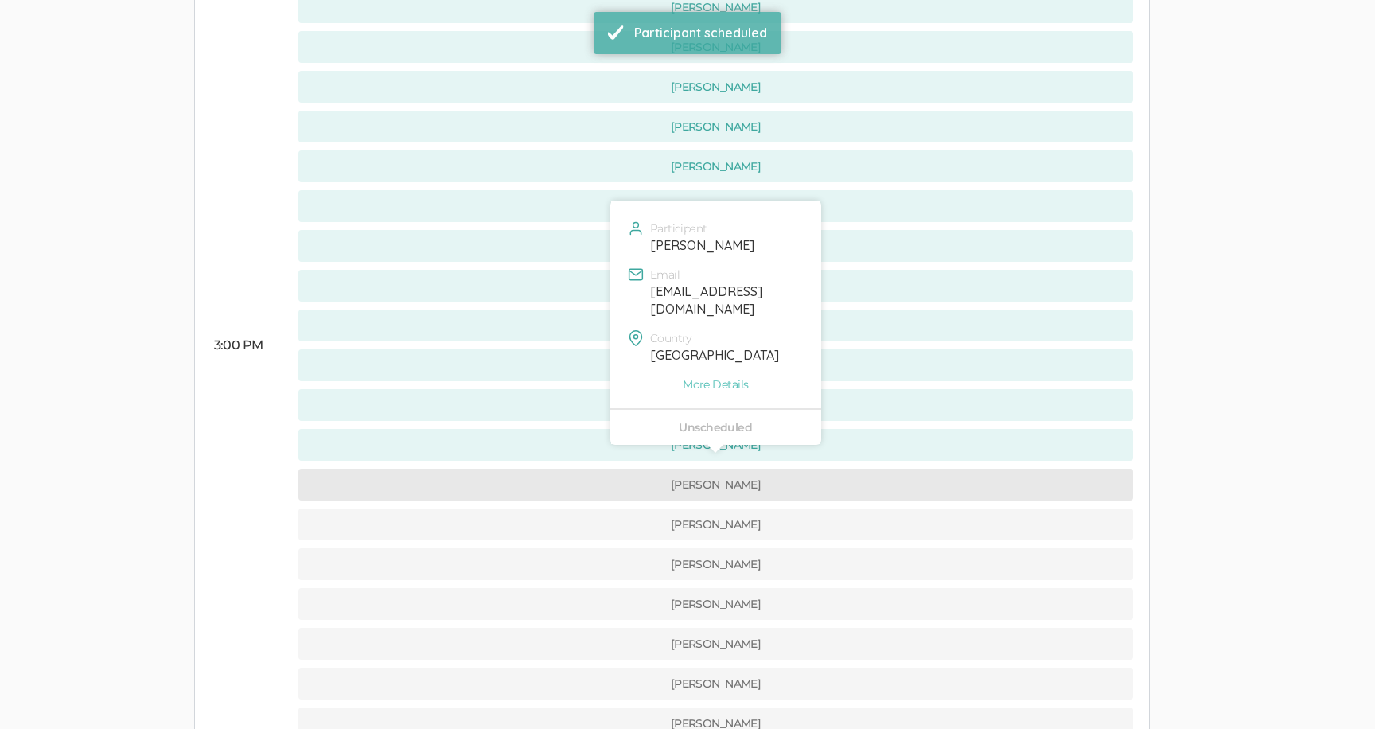
click at [562, 469] on button "[PERSON_NAME]" at bounding box center [715, 485] width 835 height 32
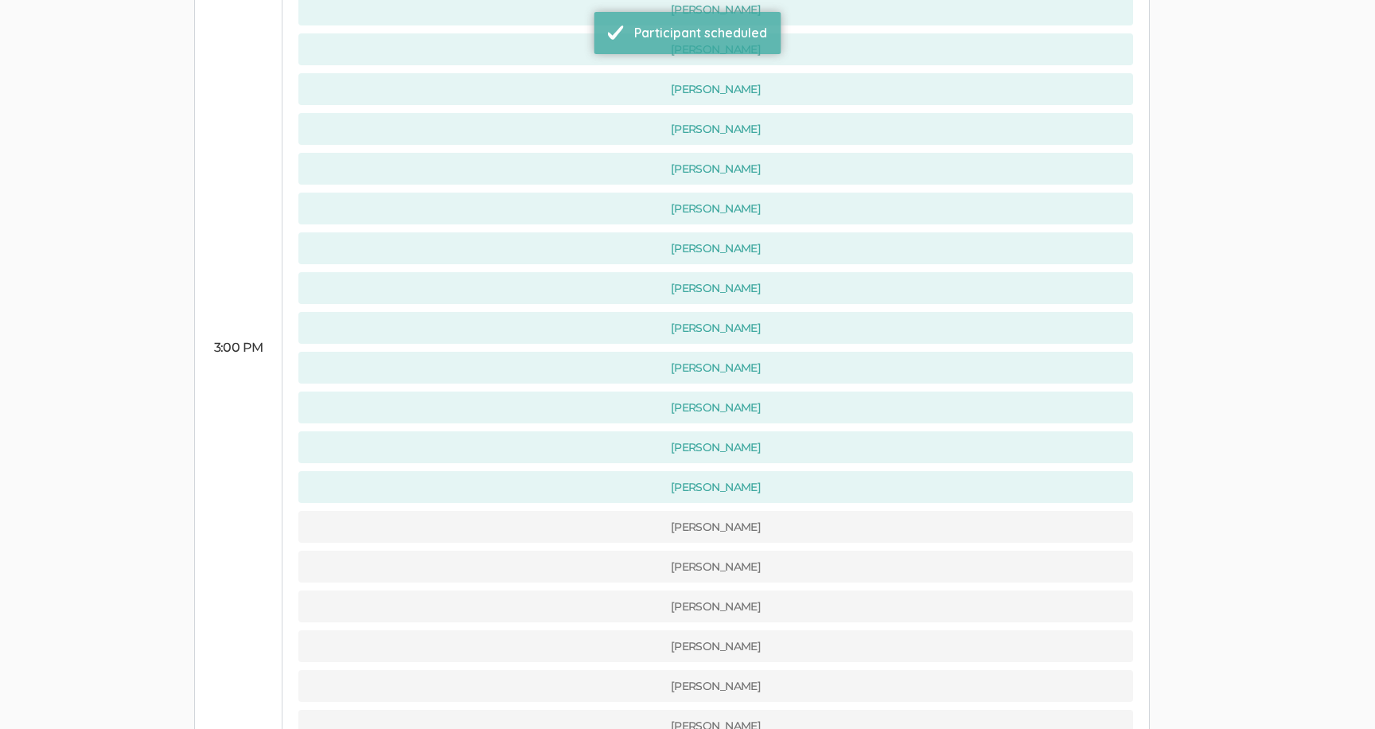
scroll to position [1485, 0]
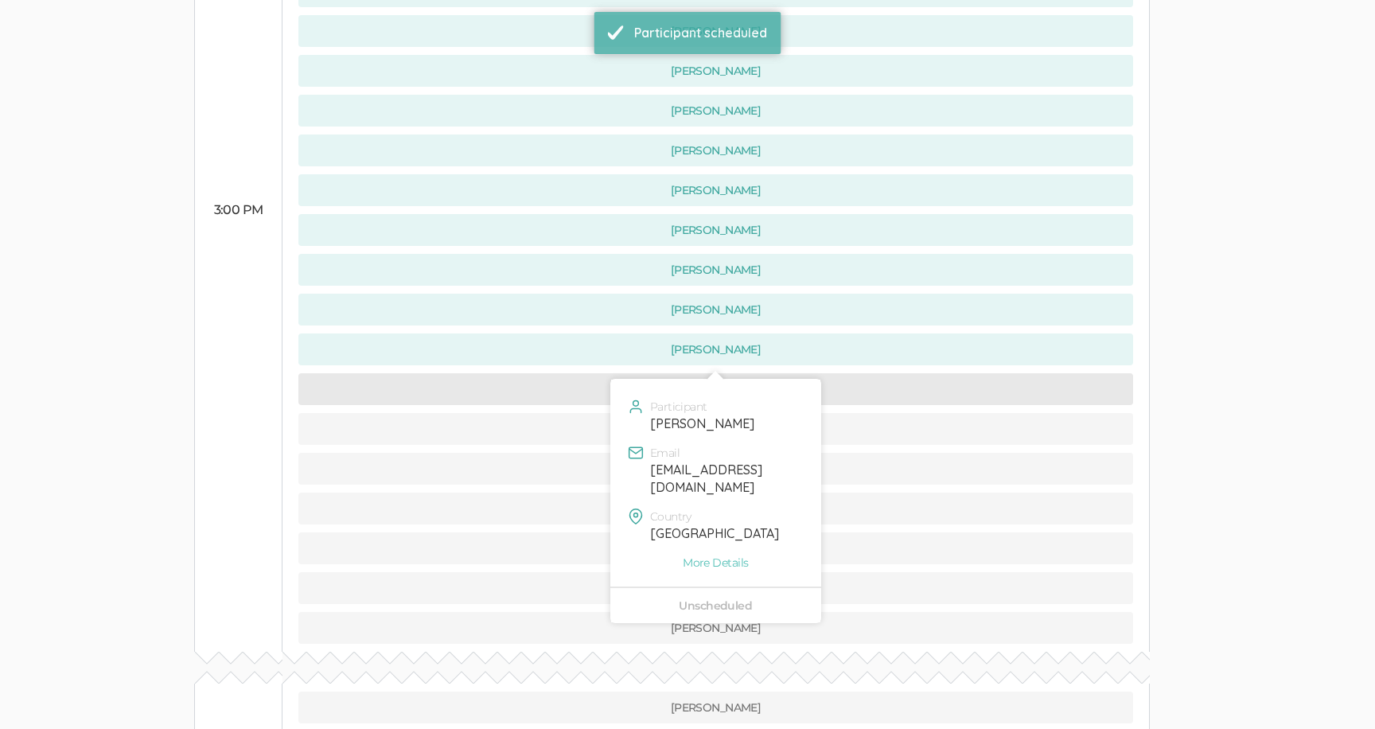
click at [564, 373] on button "[PERSON_NAME]" at bounding box center [715, 389] width 835 height 32
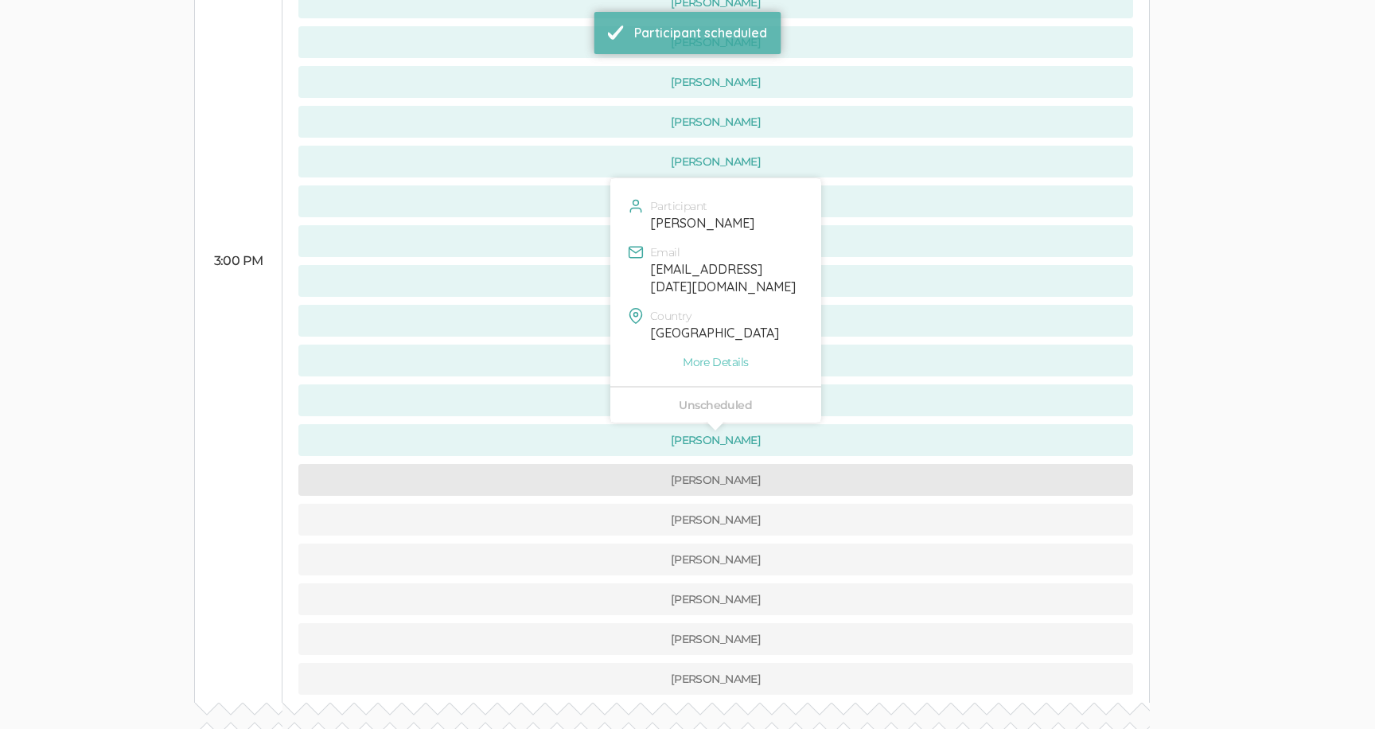
click at [574, 464] on button "[PERSON_NAME]" at bounding box center [715, 480] width 835 height 32
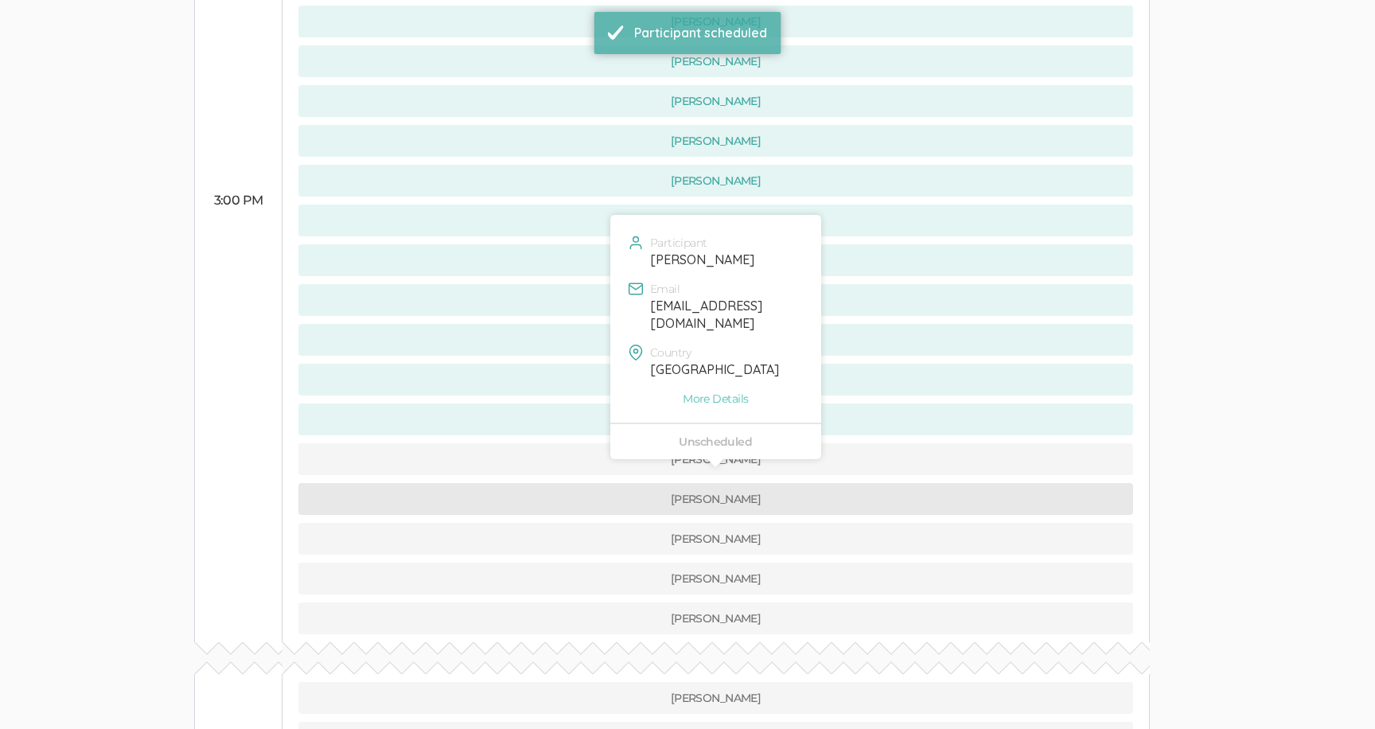
click at [574, 483] on button "[PERSON_NAME]" at bounding box center [715, 499] width 835 height 32
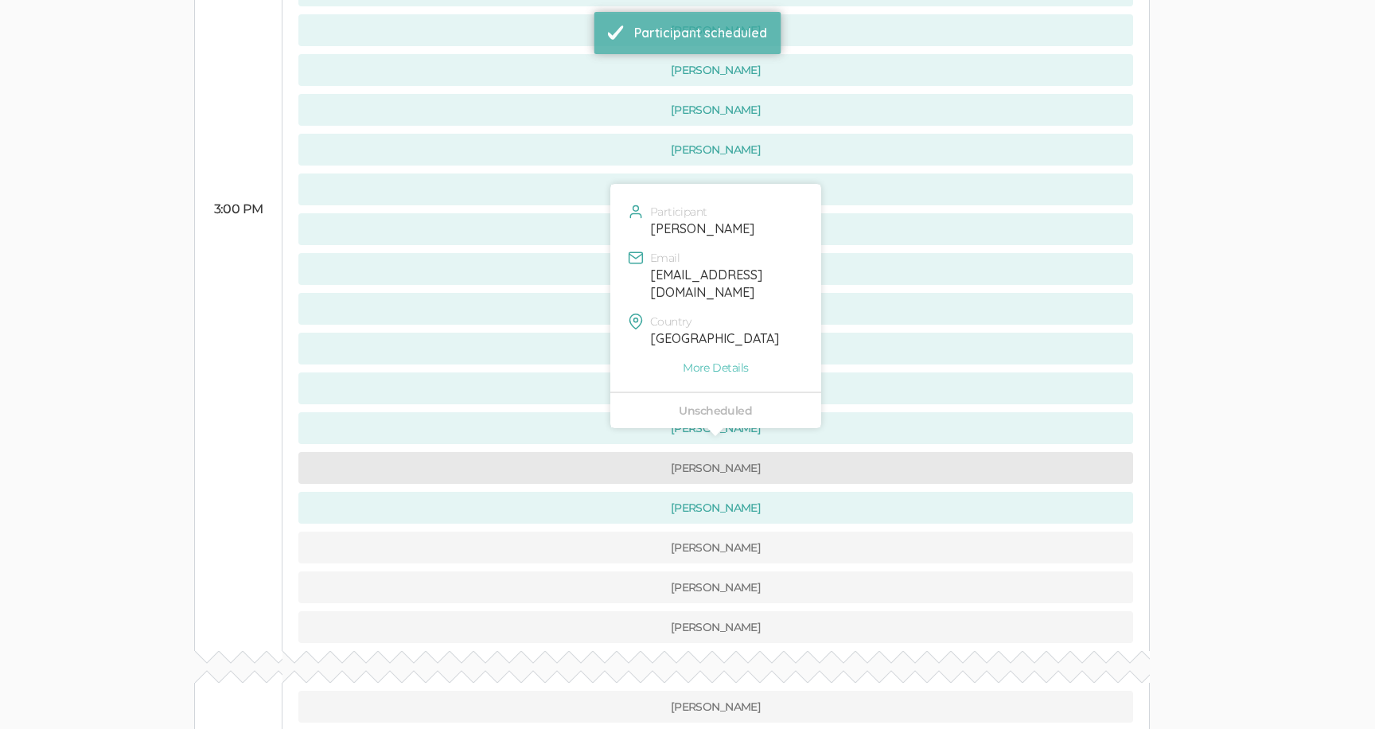
click at [575, 452] on button "[PERSON_NAME]" at bounding box center [715, 468] width 835 height 32
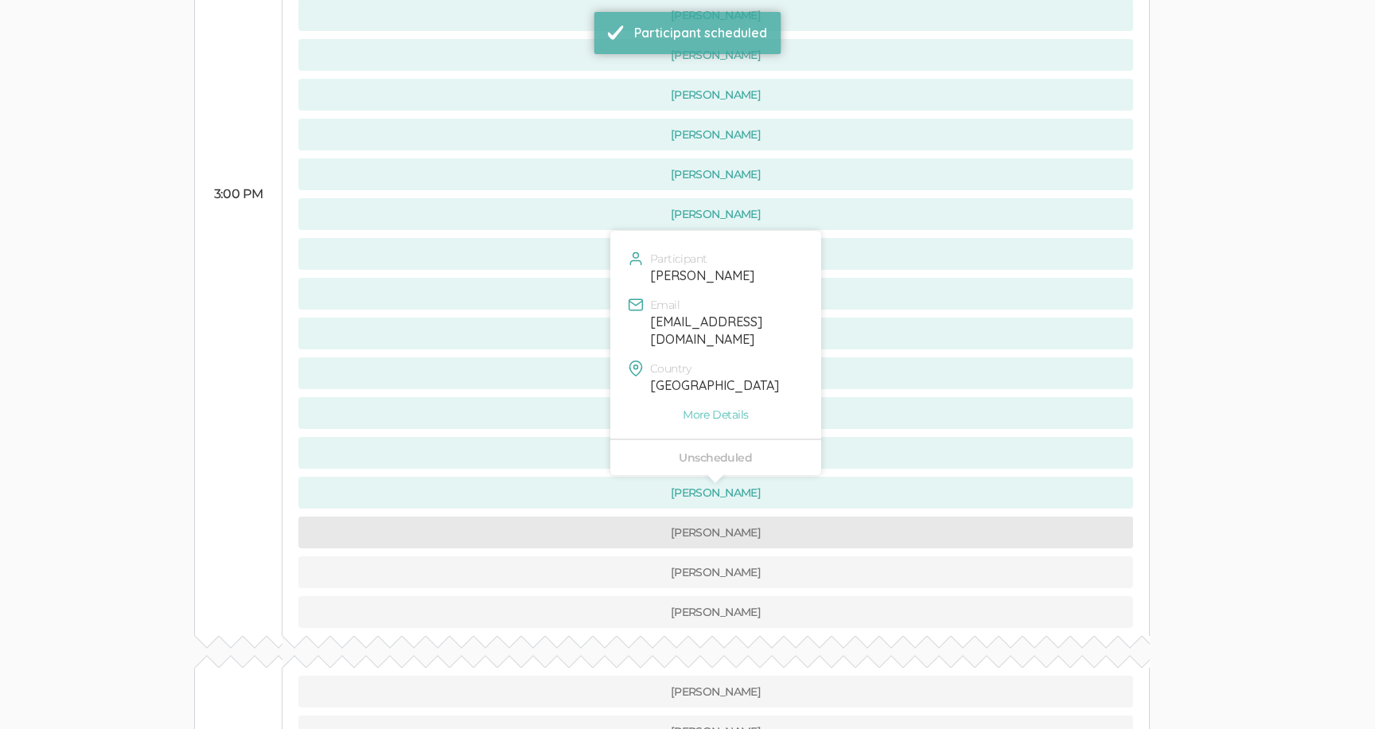
click at [575, 516] on button "[PERSON_NAME]" at bounding box center [715, 532] width 835 height 32
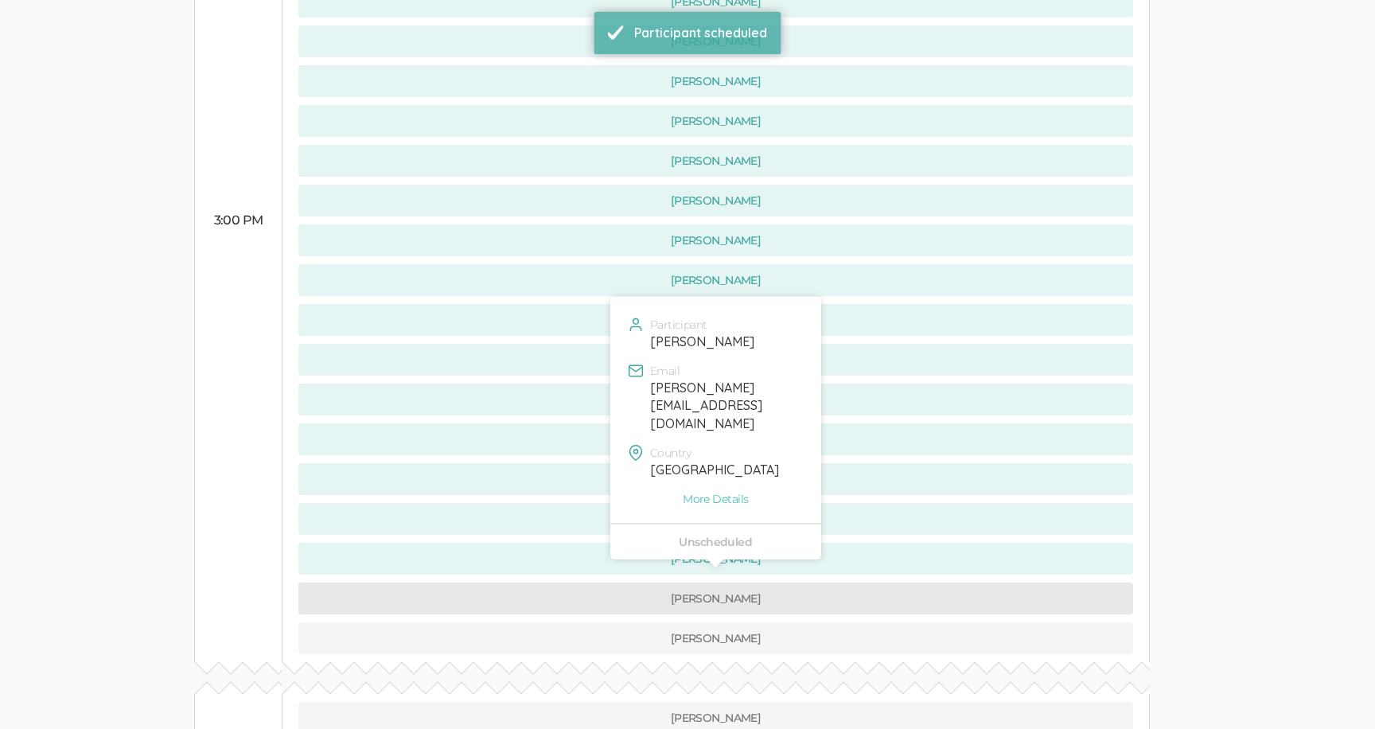
click at [571, 582] on button "[PERSON_NAME]" at bounding box center [715, 598] width 835 height 32
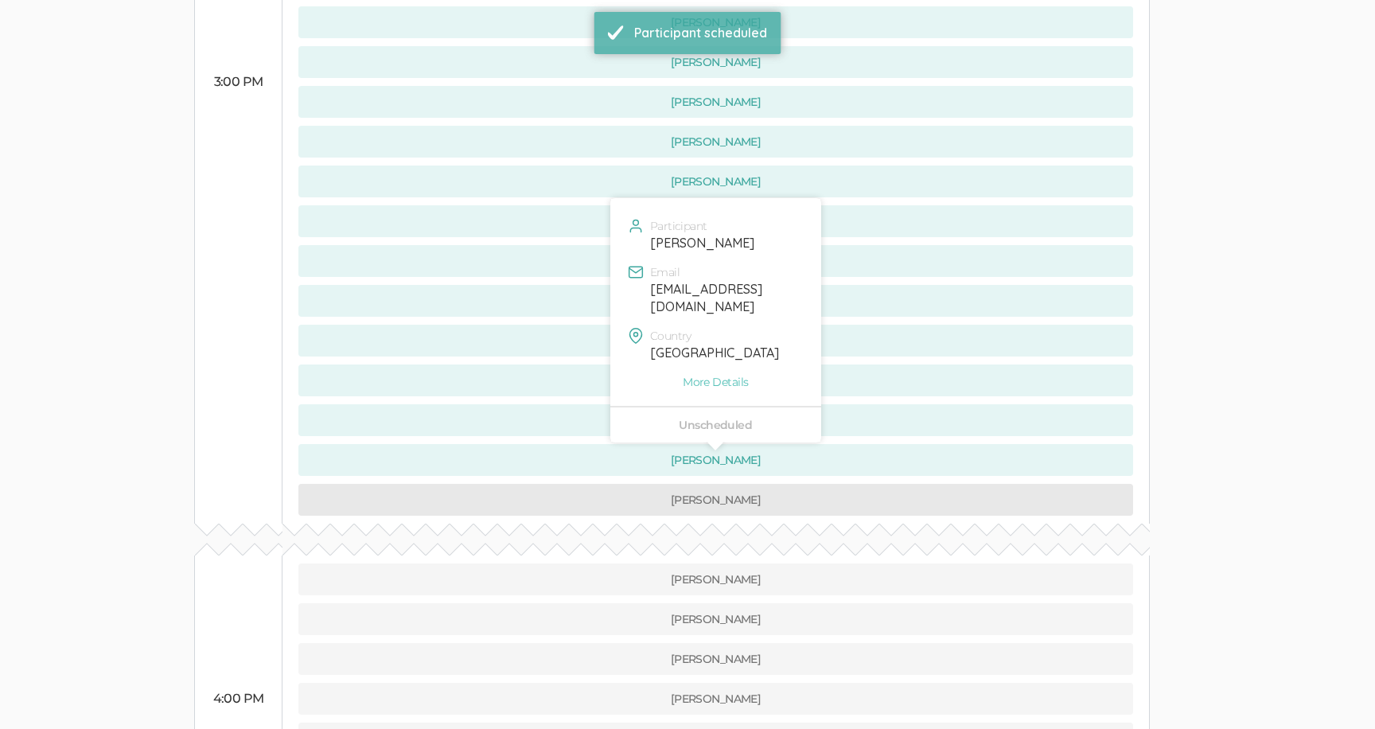
click at [574, 484] on button "[PERSON_NAME]" at bounding box center [715, 500] width 835 height 32
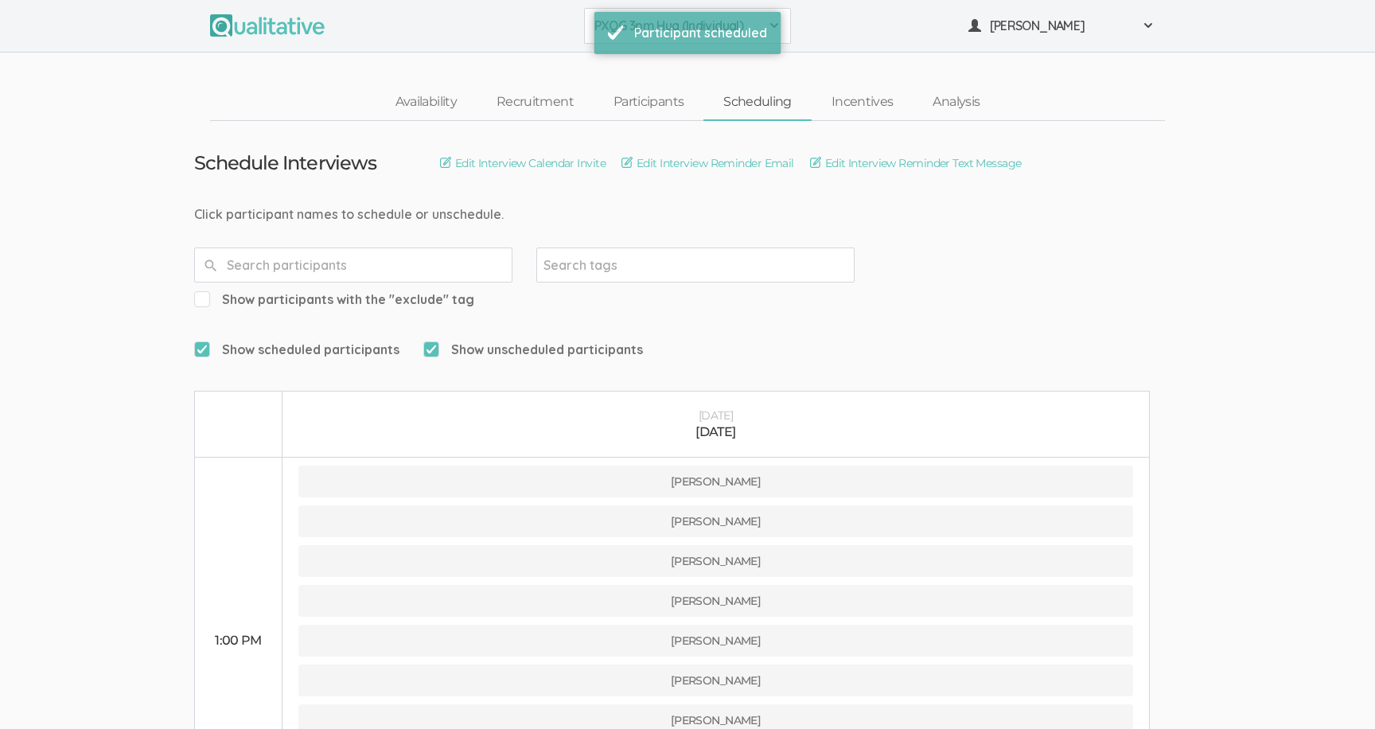
click at [592, 36] on button "PXQG 3pm Hua (Individual)" at bounding box center [687, 26] width 207 height 36
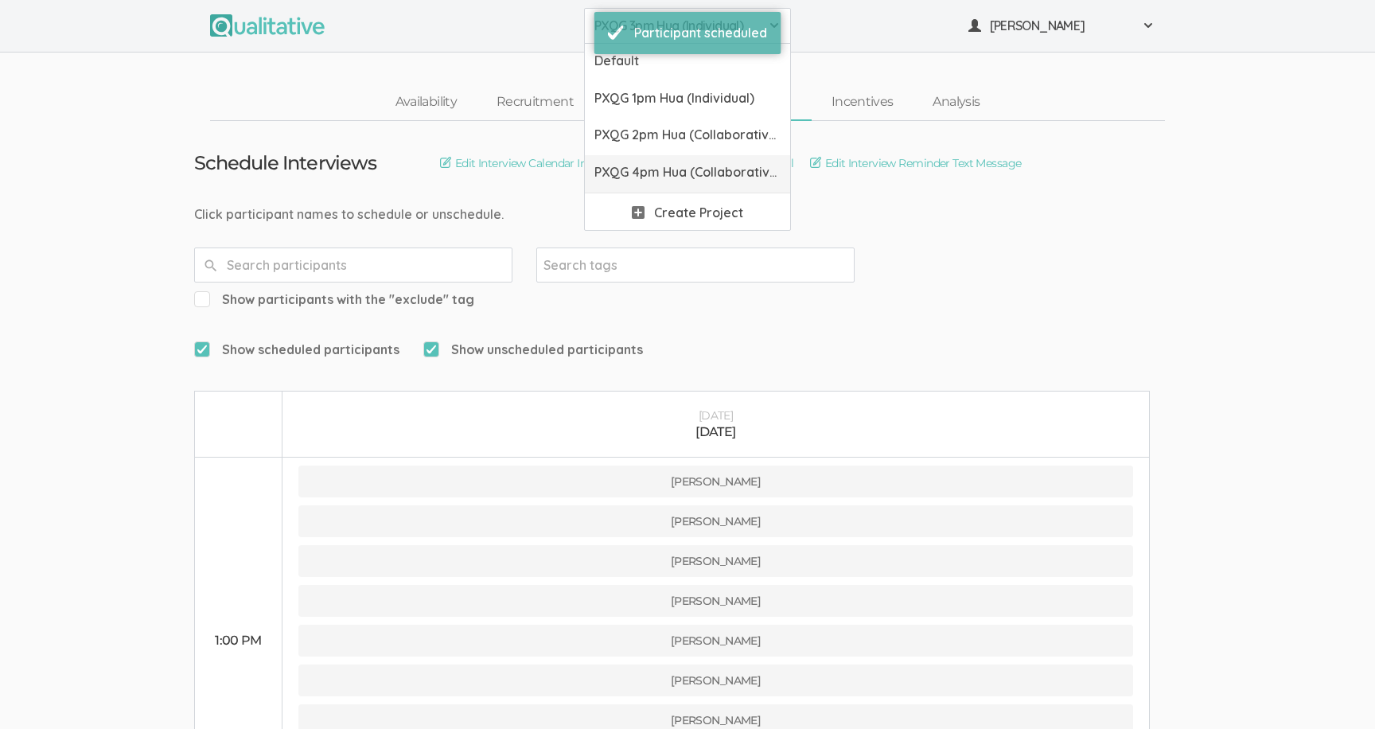
click at [610, 174] on span "PXQG 4pm Hua (Collaborative)" at bounding box center [687, 172] width 186 height 18
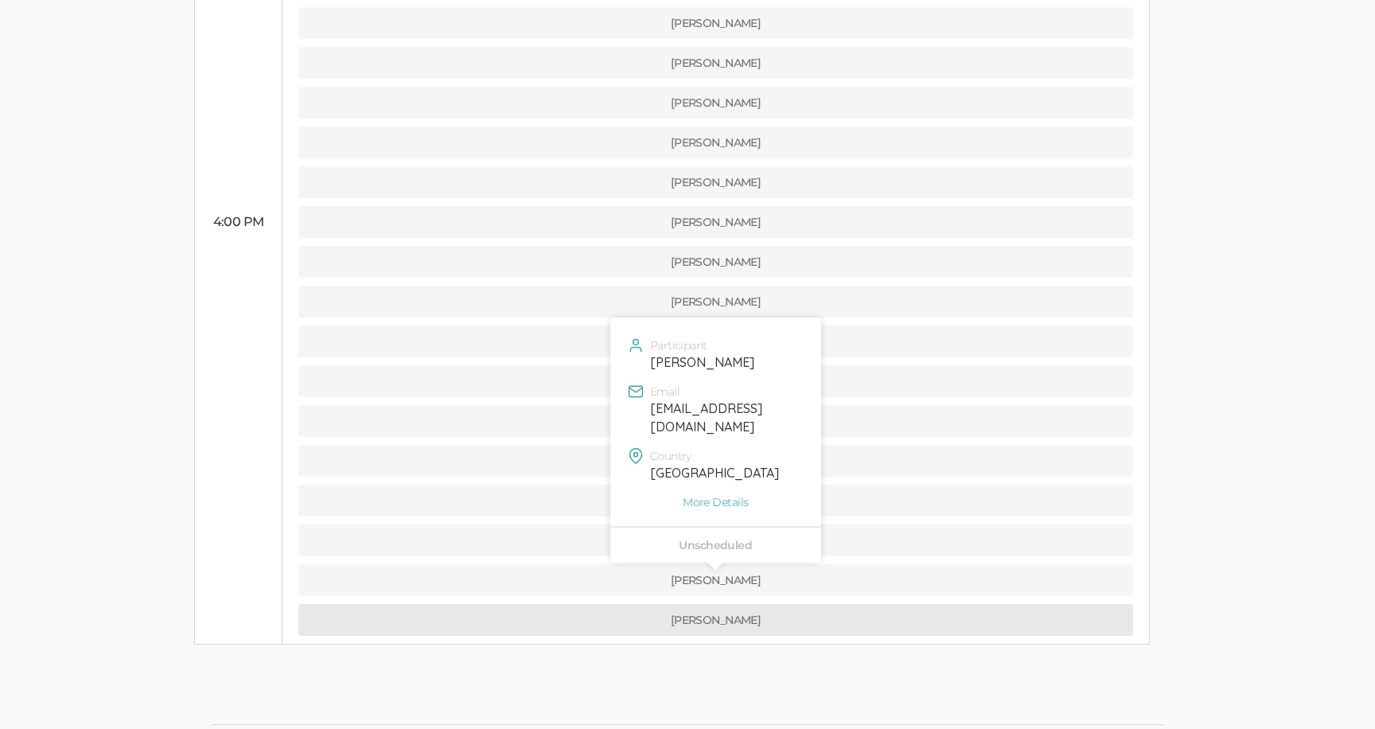
click at [625, 604] on button "[PERSON_NAME]" at bounding box center [715, 620] width 835 height 32
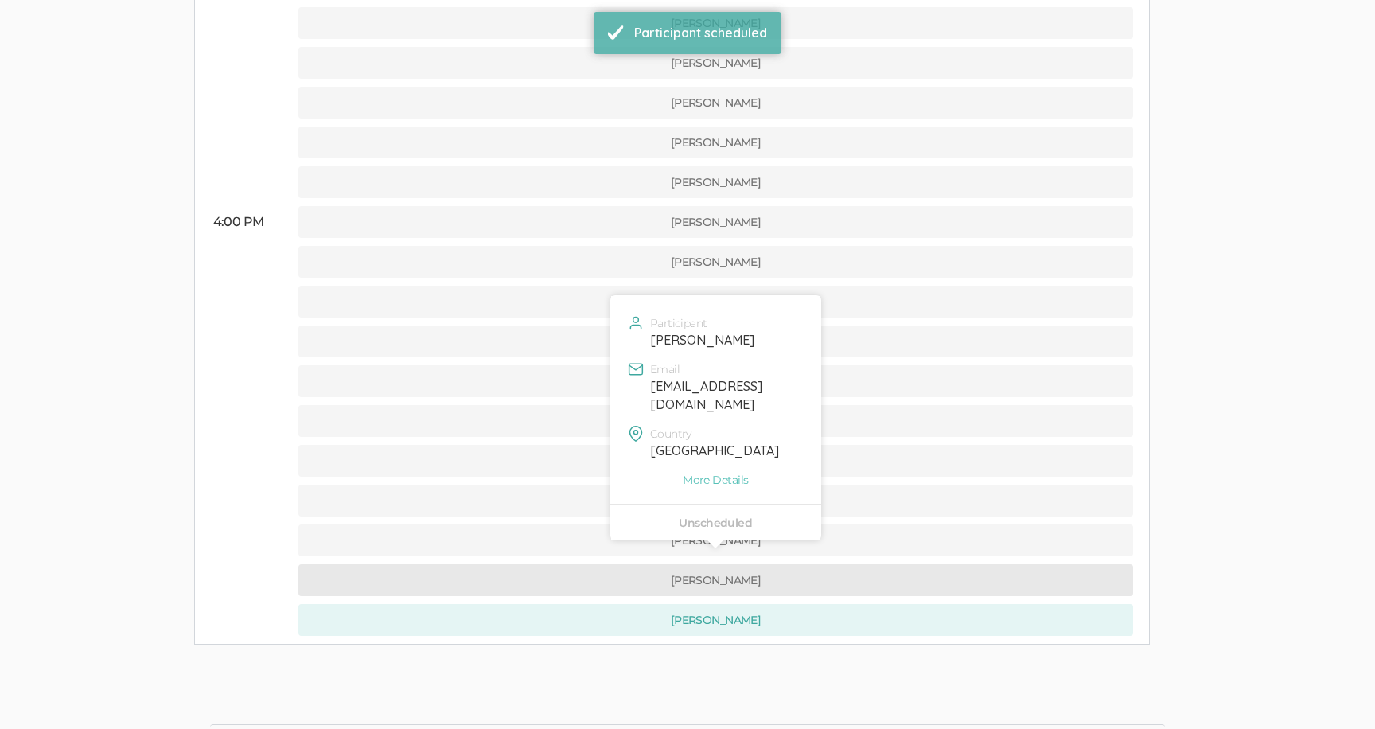
click at [592, 564] on button "[PERSON_NAME]" at bounding box center [715, 580] width 835 height 32
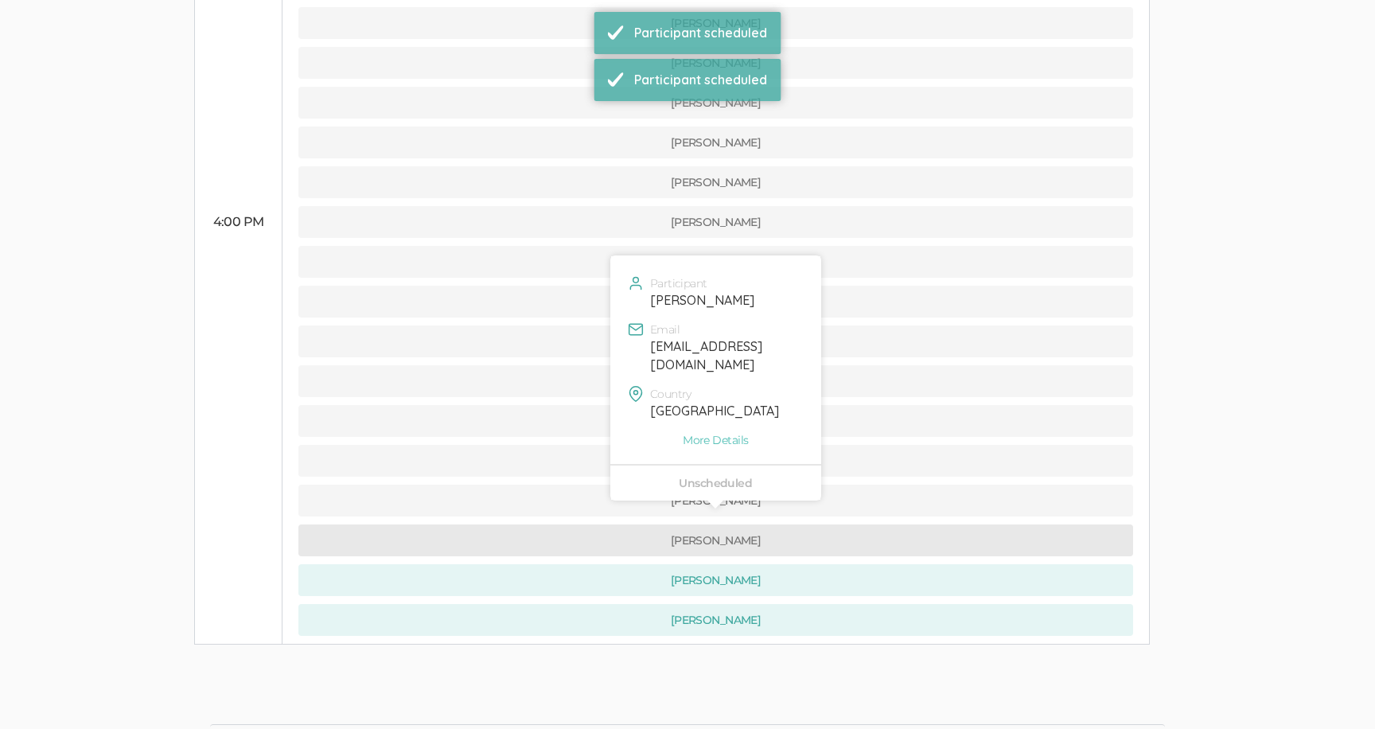
click at [587, 524] on button "[PERSON_NAME]" at bounding box center [715, 540] width 835 height 32
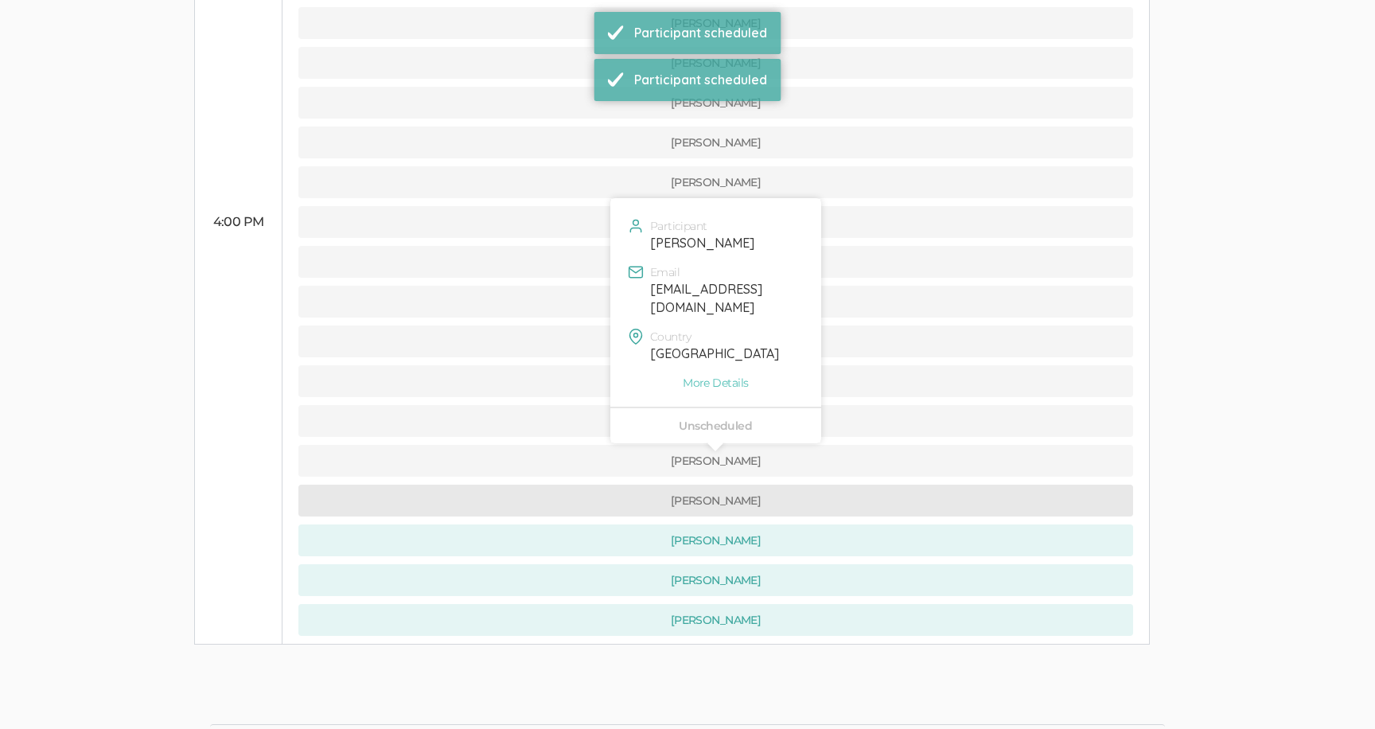
click at [583, 485] on button "[PERSON_NAME]" at bounding box center [715, 501] width 835 height 32
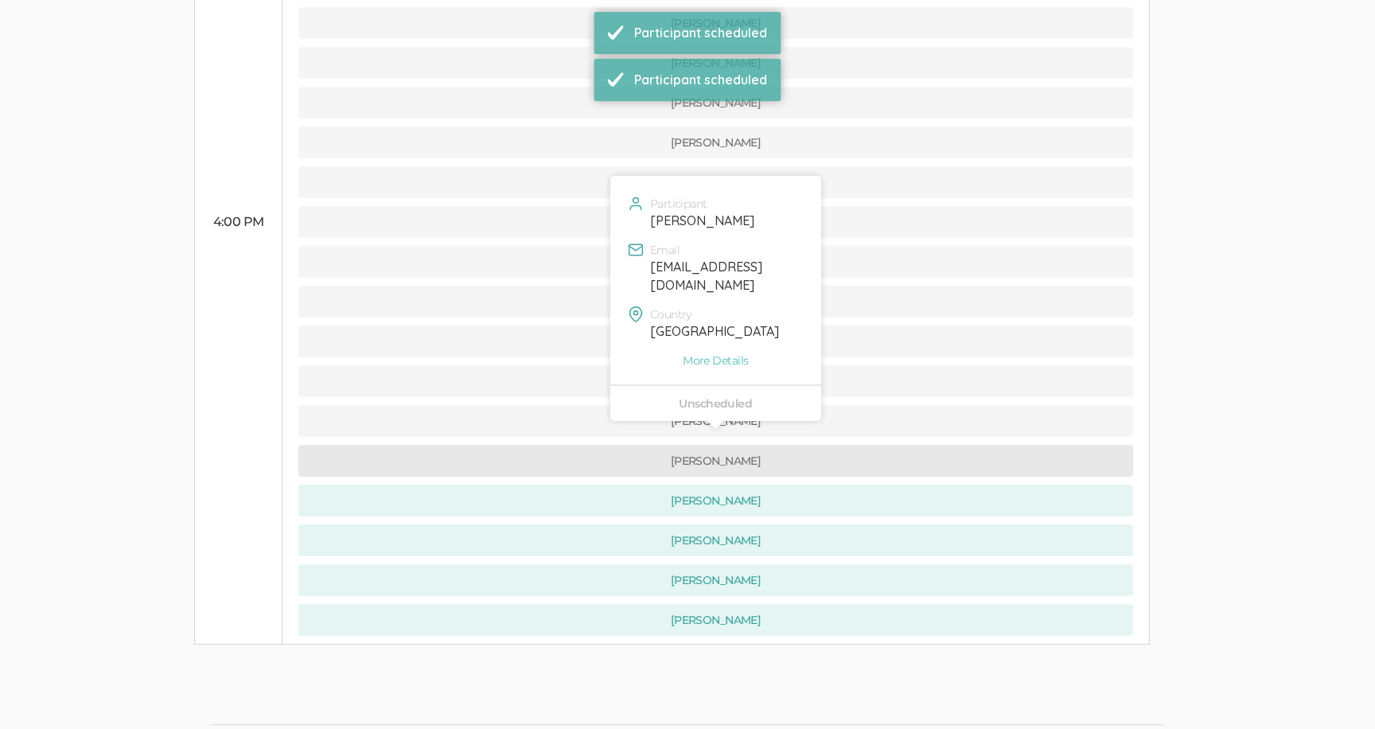
click at [582, 445] on button "[PERSON_NAME]" at bounding box center [715, 461] width 835 height 32
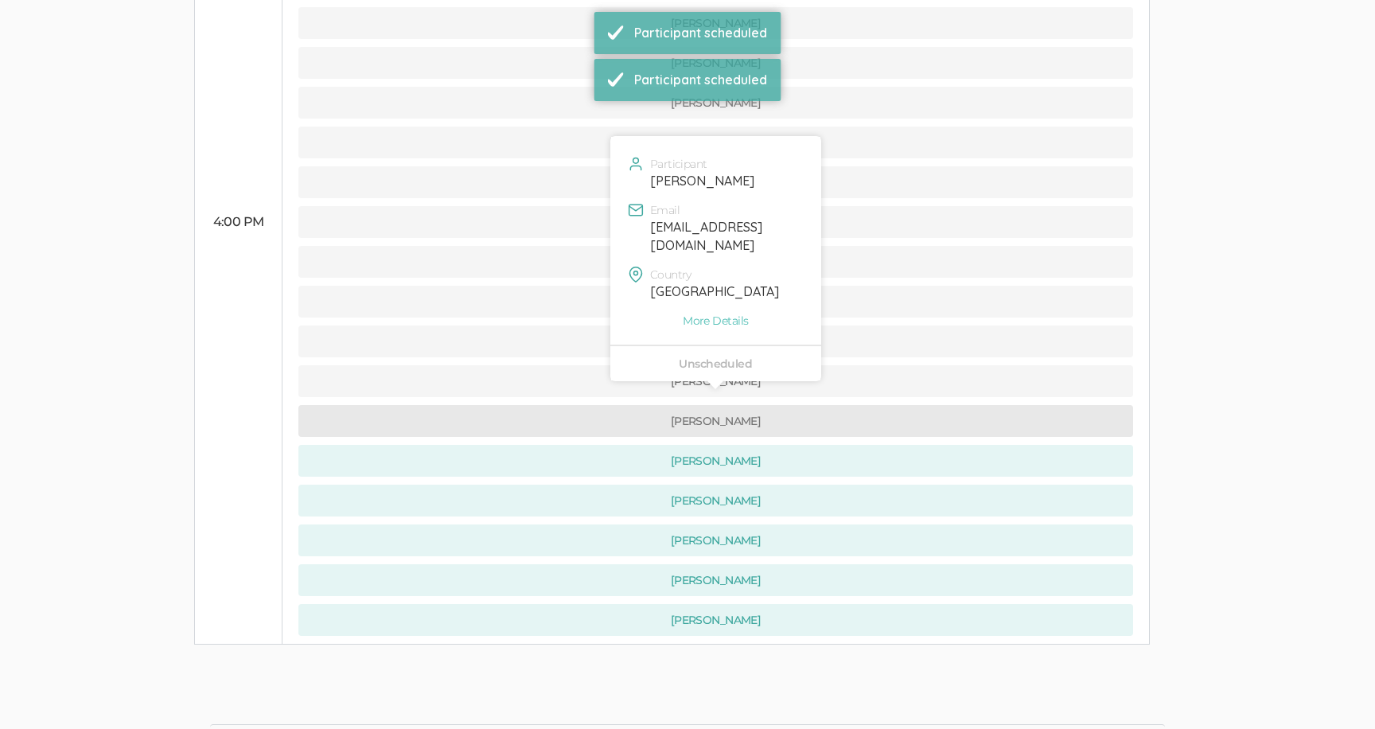
click at [582, 405] on button "[PERSON_NAME]" at bounding box center [715, 421] width 835 height 32
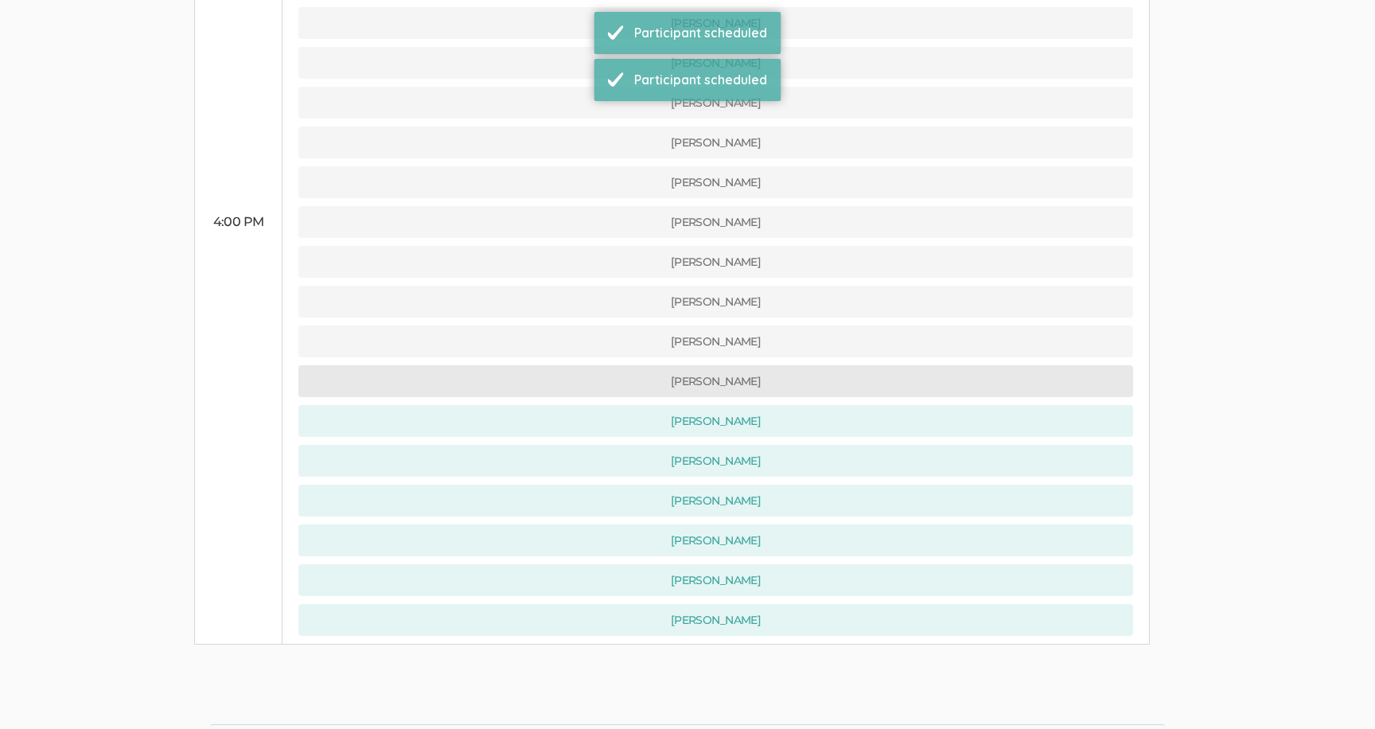
click at [581, 365] on button "[PERSON_NAME]" at bounding box center [715, 381] width 835 height 32
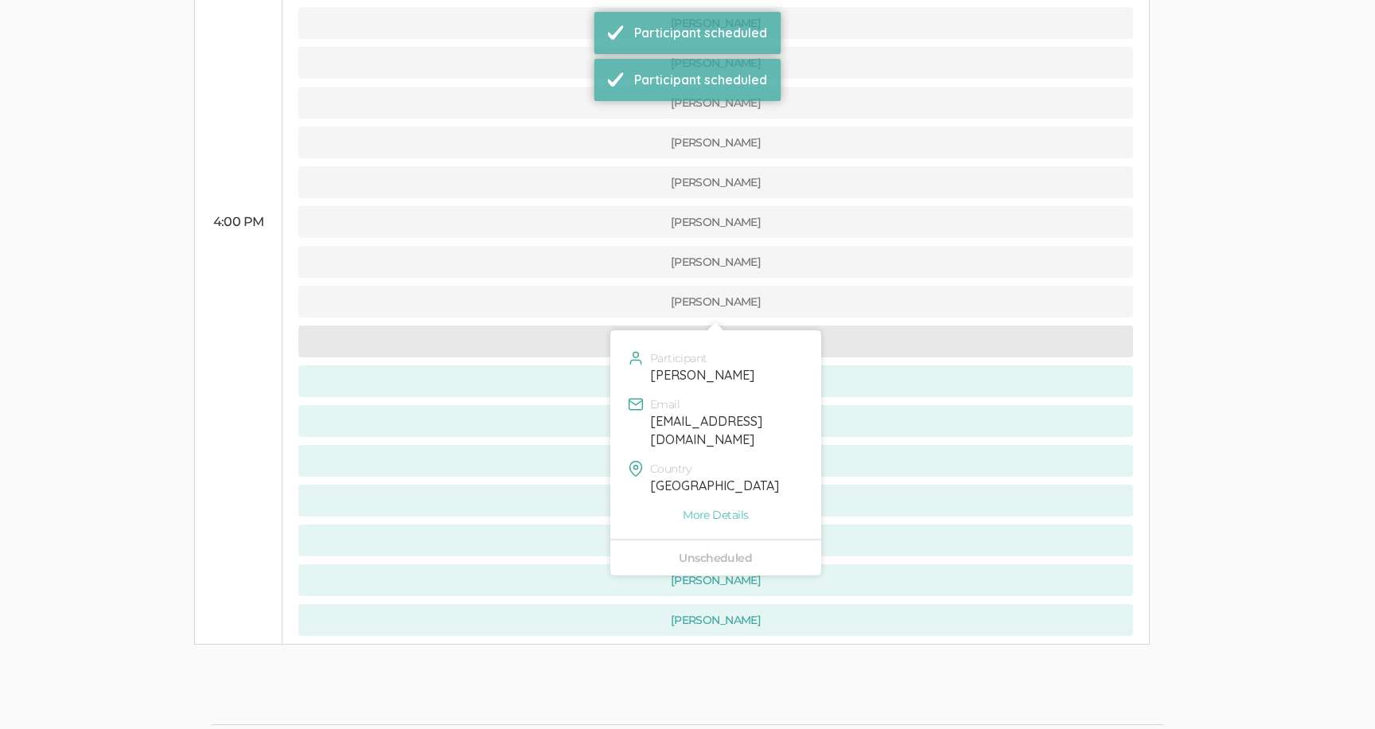
click at [574, 325] on button "[PERSON_NAME]" at bounding box center [715, 341] width 835 height 32
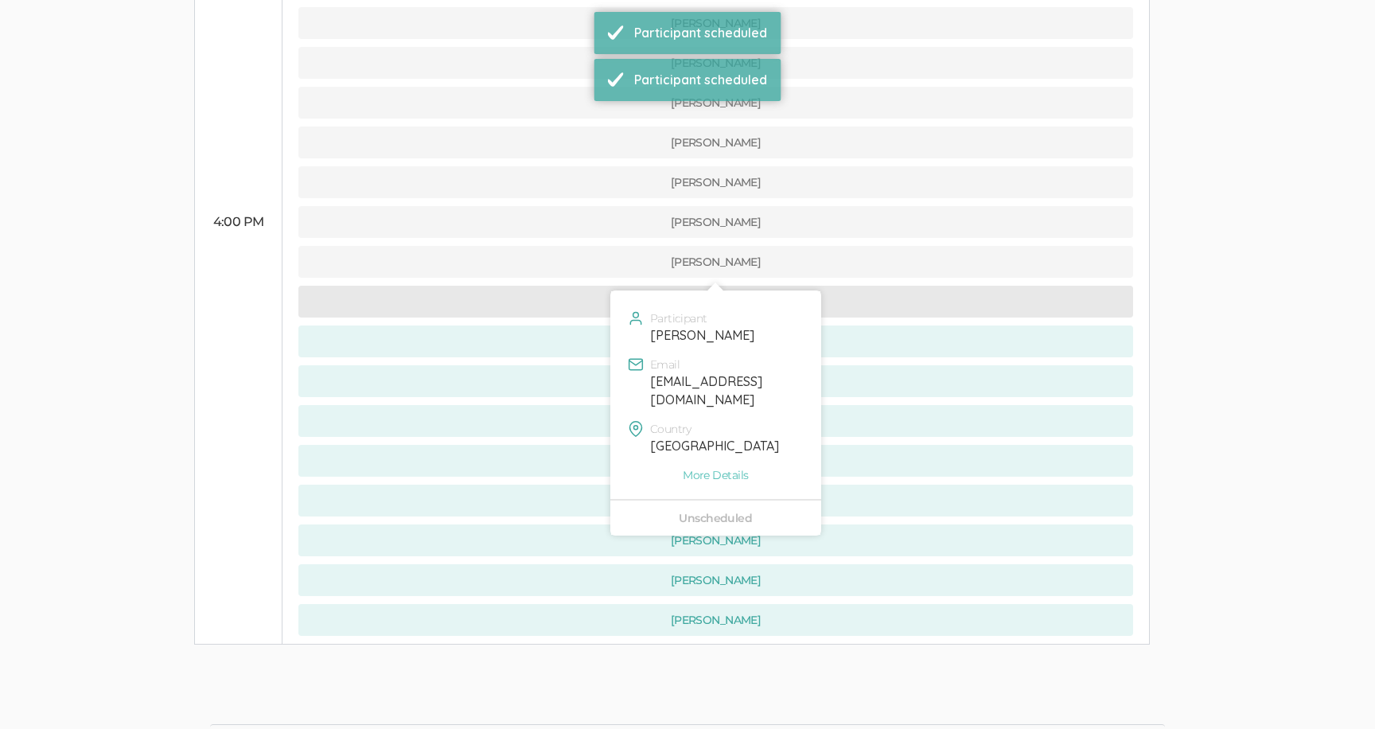
click at [572, 286] on button "[PERSON_NAME]" at bounding box center [715, 302] width 835 height 32
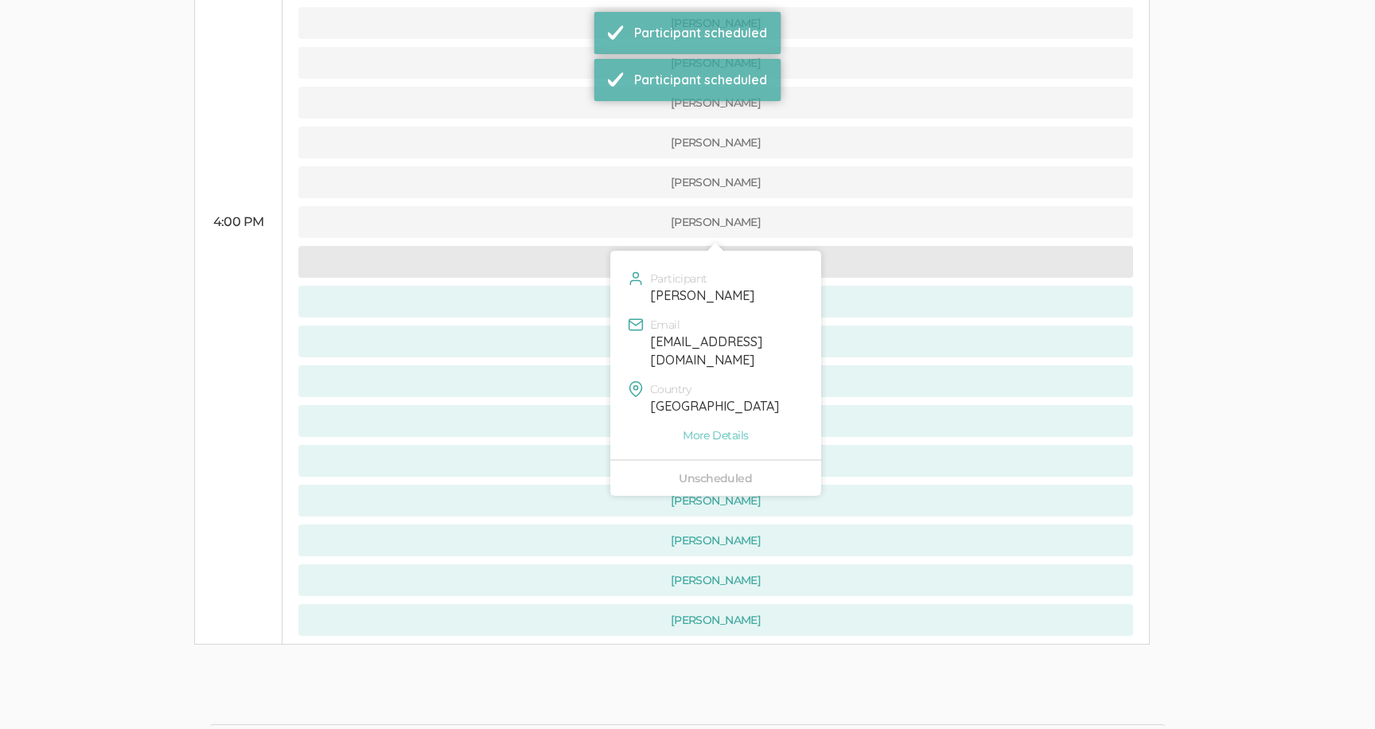
click at [572, 246] on button "[PERSON_NAME]" at bounding box center [715, 262] width 835 height 32
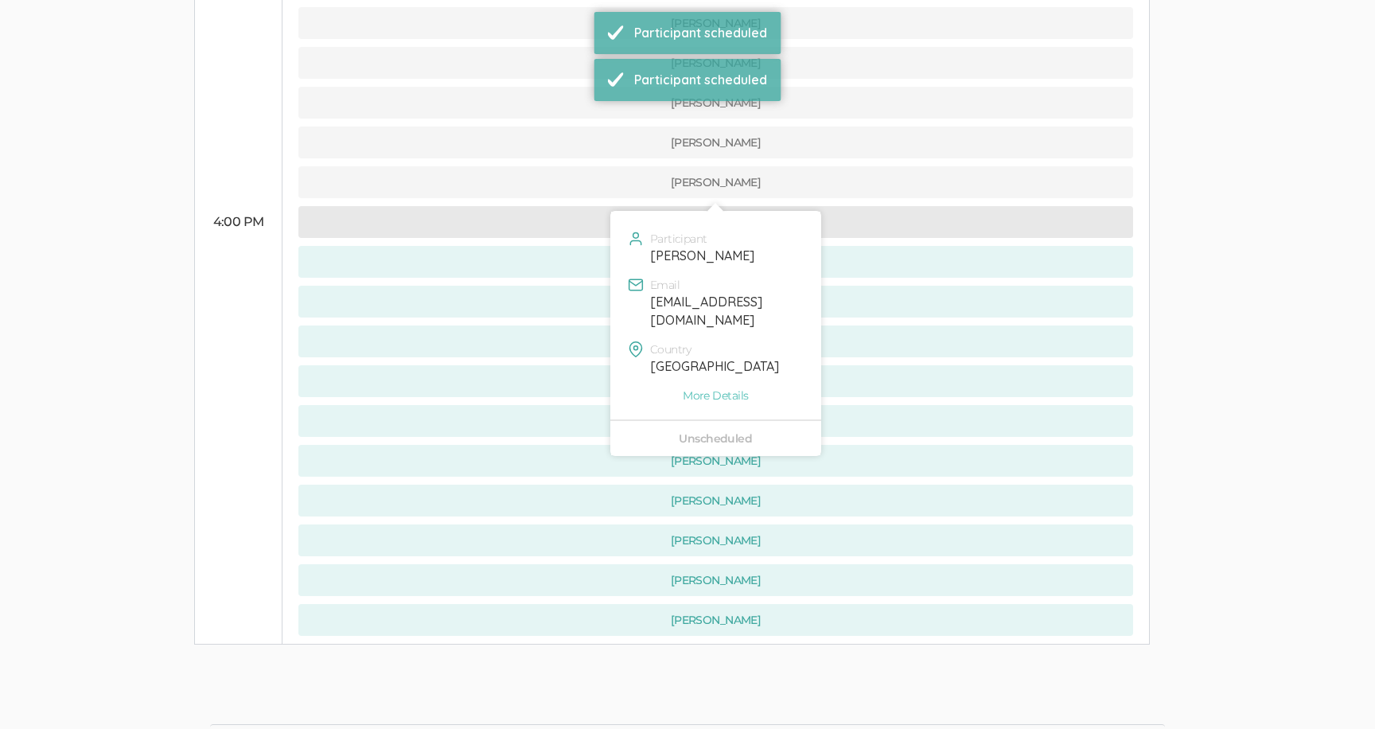
click at [572, 206] on button "[PERSON_NAME]" at bounding box center [715, 222] width 835 height 32
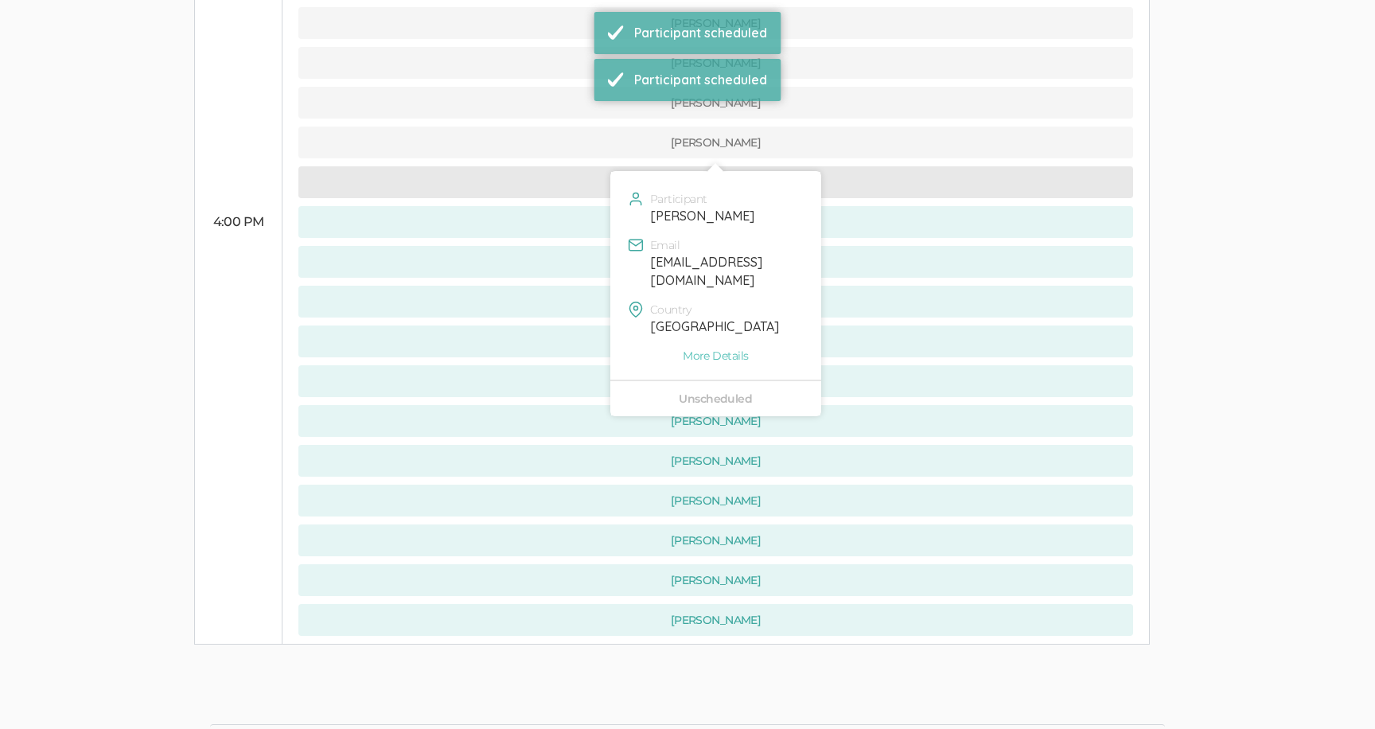
click at [574, 166] on button "[PERSON_NAME]" at bounding box center [715, 182] width 835 height 32
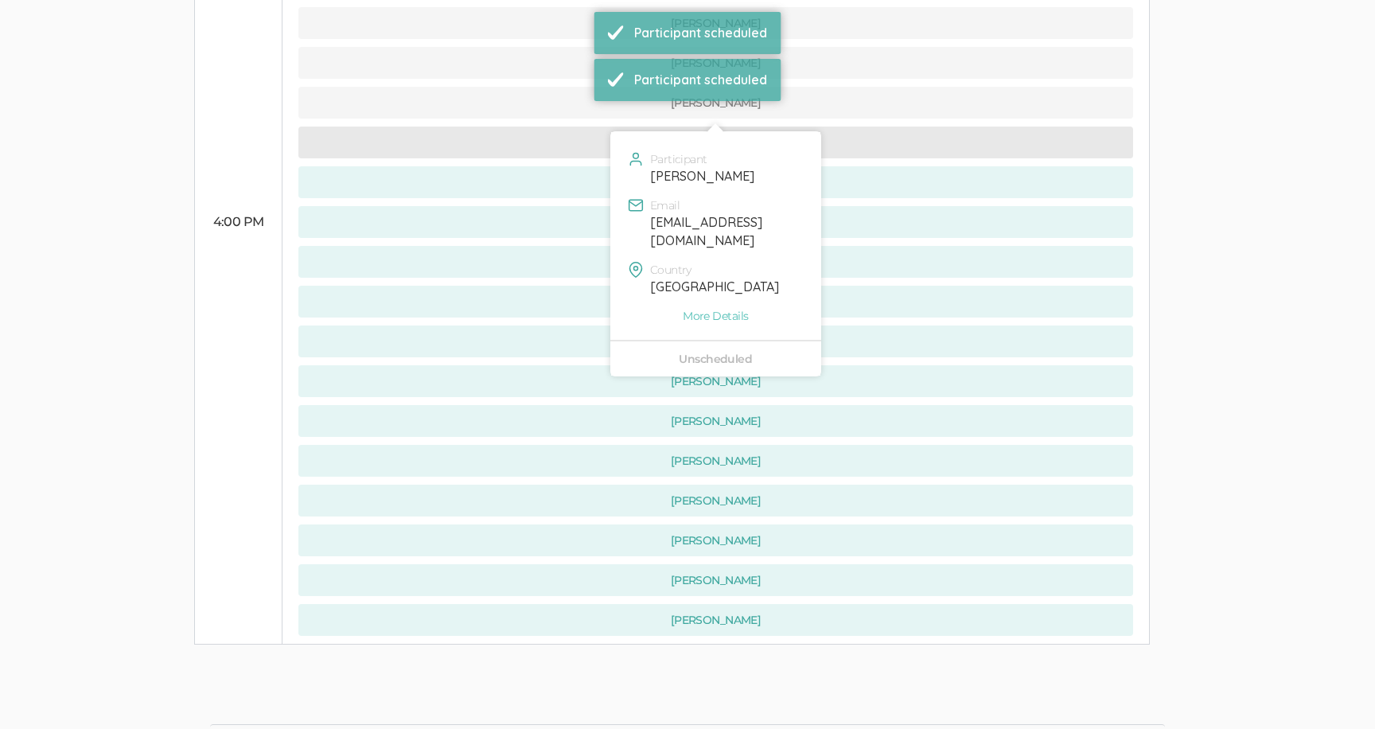
click at [573, 127] on button "[PERSON_NAME]" at bounding box center [715, 143] width 835 height 32
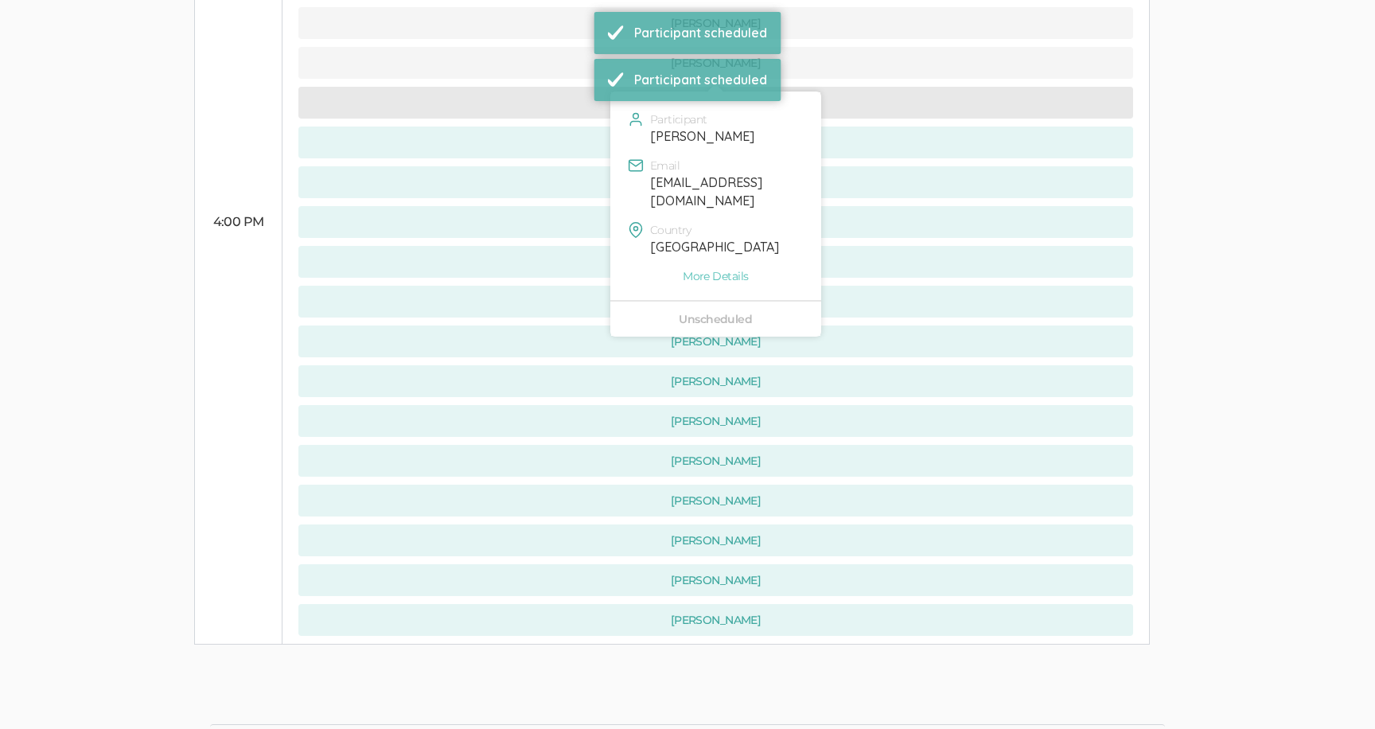
click at [573, 87] on button "[PERSON_NAME]" at bounding box center [715, 103] width 835 height 32
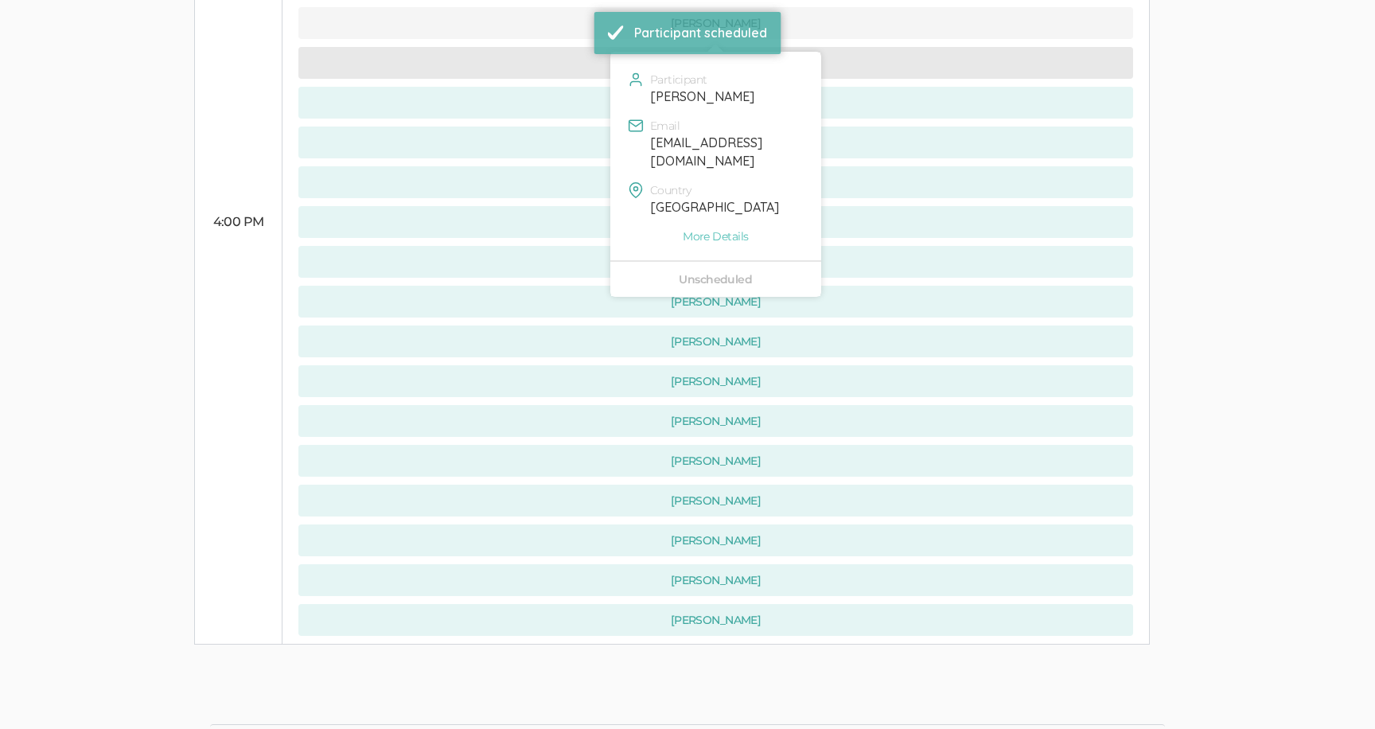
click at [562, 47] on button "[PERSON_NAME]" at bounding box center [715, 63] width 835 height 32
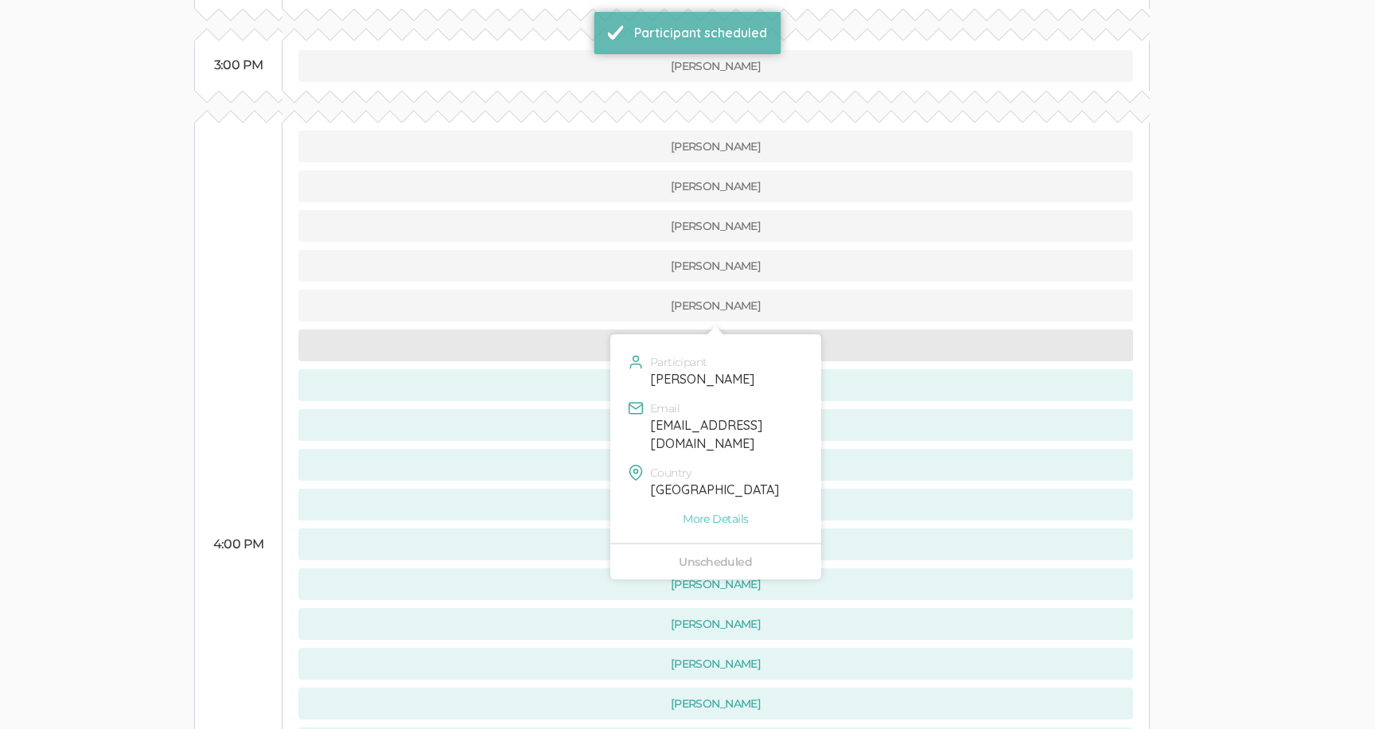
click at [565, 329] on button "[PERSON_NAME]" at bounding box center [715, 345] width 835 height 32
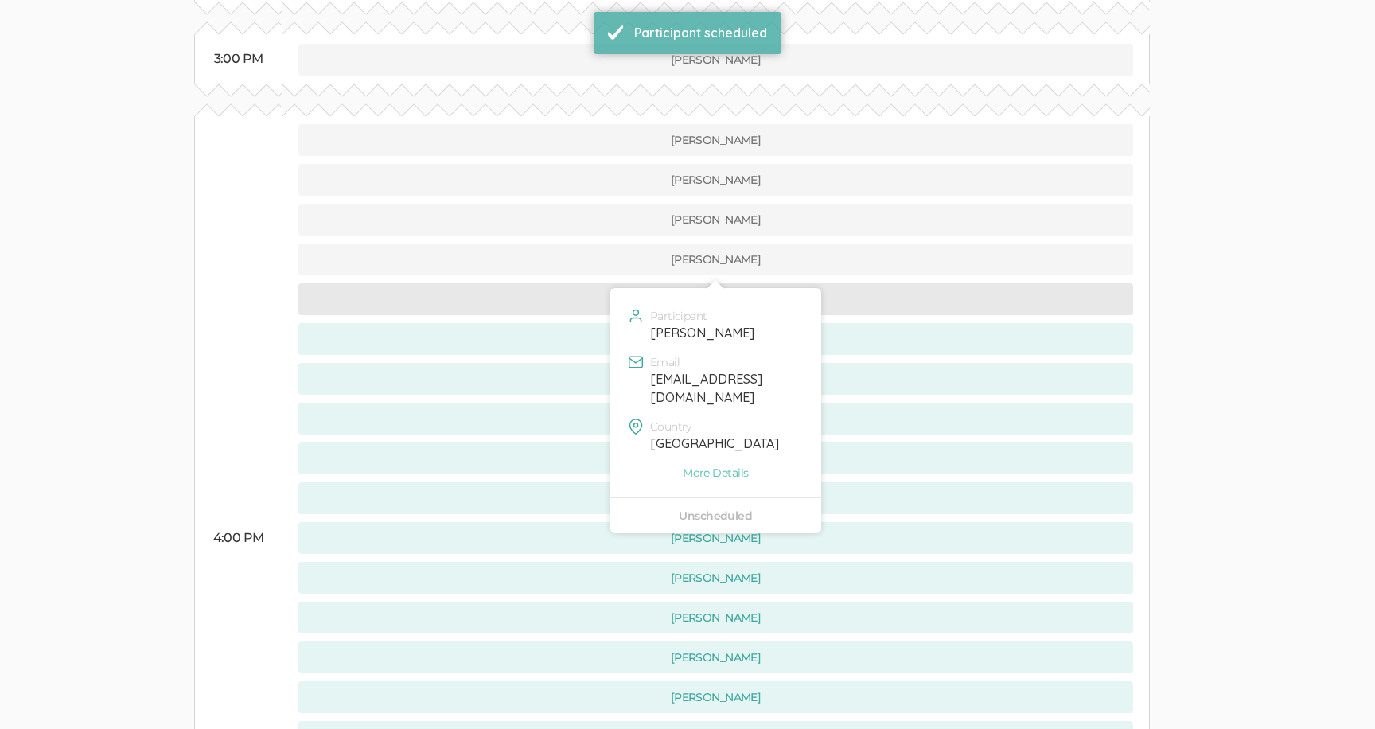
click at [564, 283] on button "[PERSON_NAME]" at bounding box center [715, 299] width 835 height 32
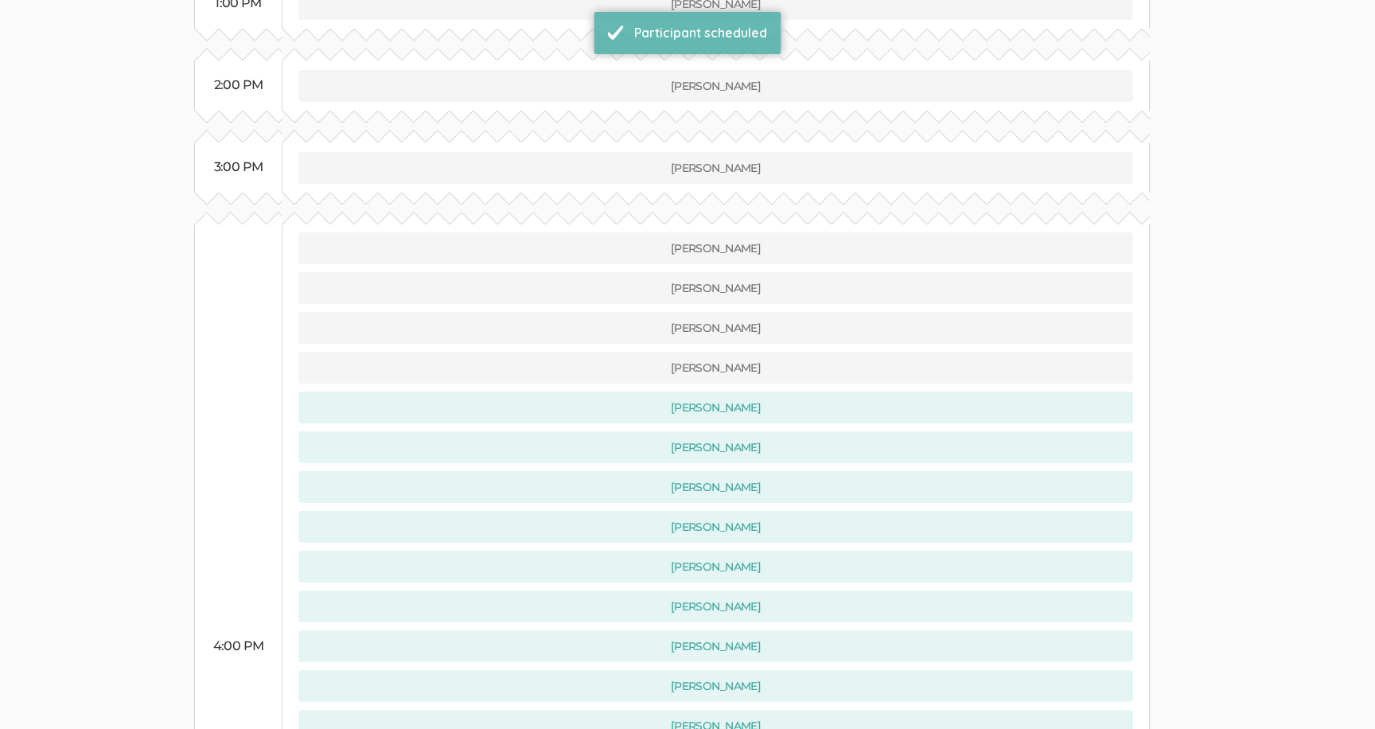
click at [573, 312] on td "[PERSON_NAME] [PERSON_NAME] [PERSON_NAME] [PERSON_NAME] [PERSON_NAME]" at bounding box center [715, 646] width 867 height 844
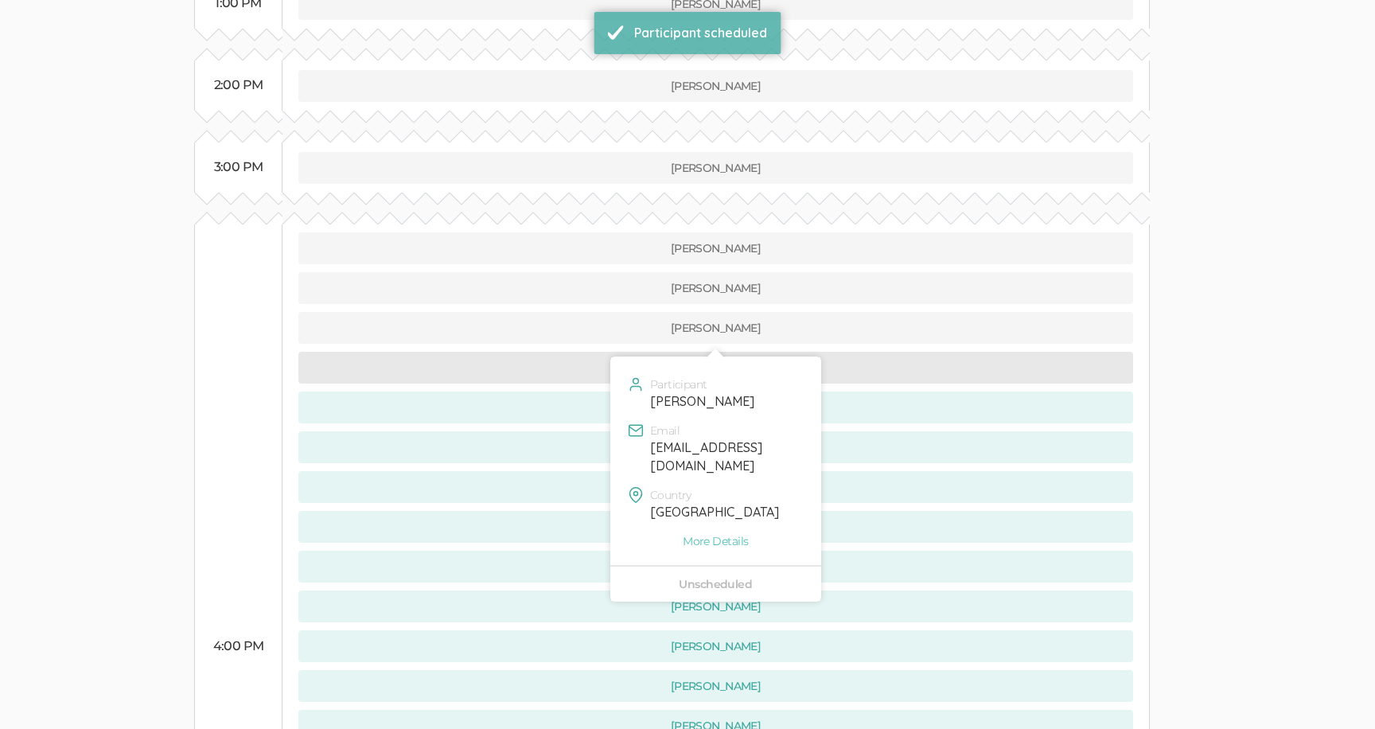
click at [573, 352] on button "[PERSON_NAME]" at bounding box center [715, 368] width 835 height 32
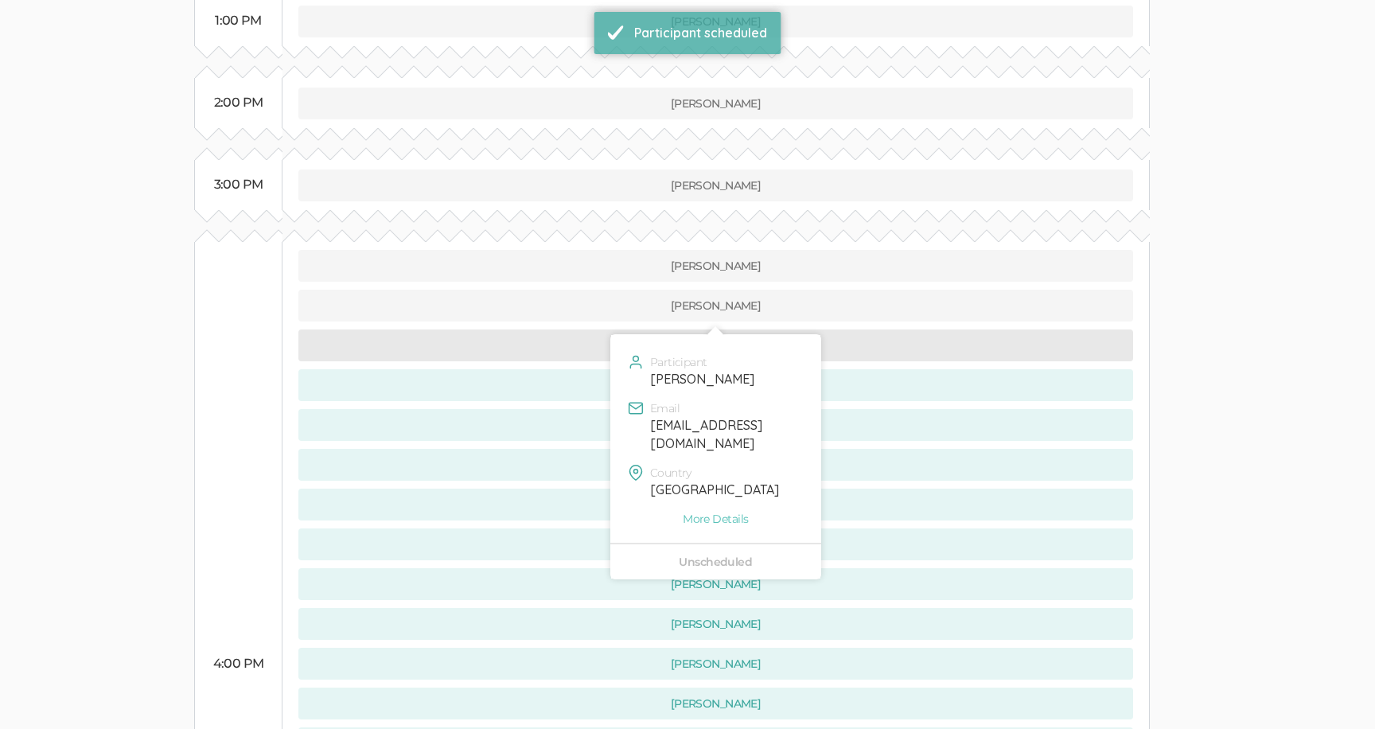
click at [571, 329] on button "[PERSON_NAME]" at bounding box center [715, 345] width 835 height 32
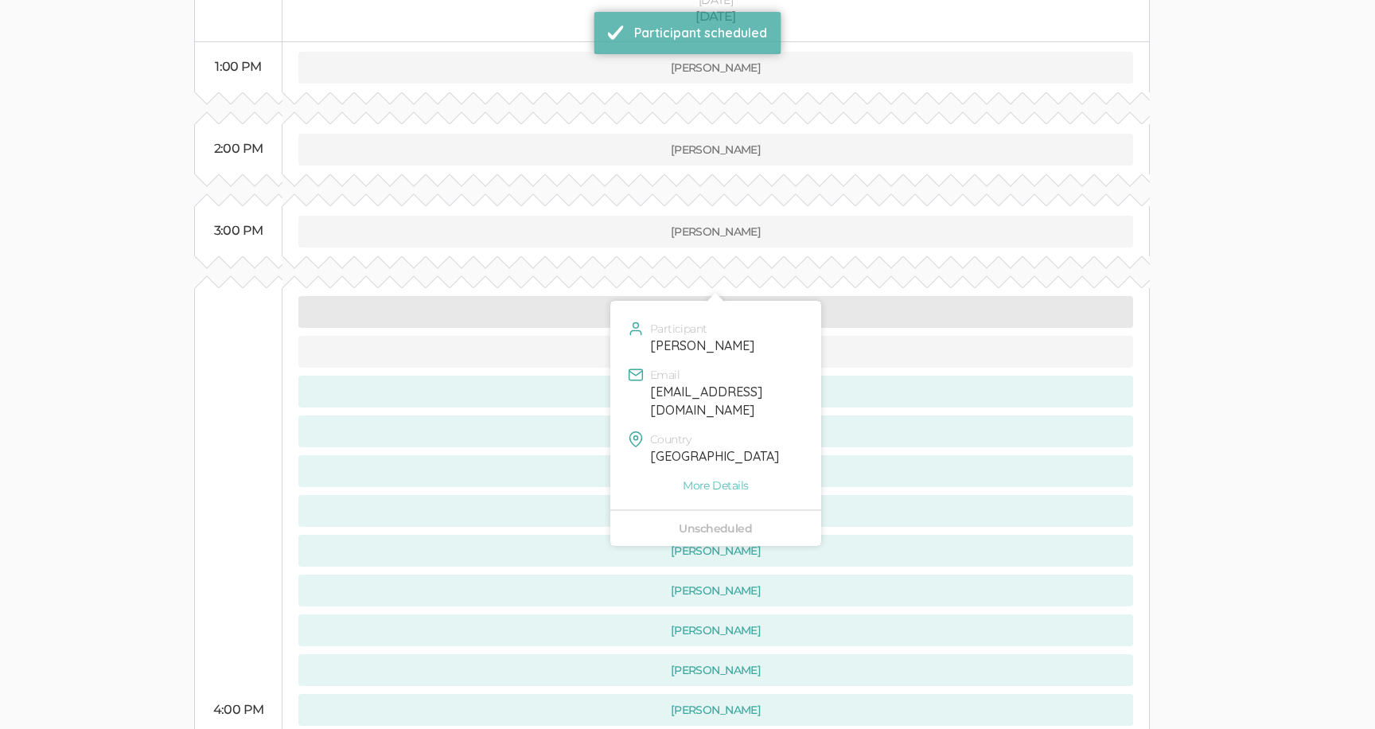
click at [570, 296] on button "[PERSON_NAME]" at bounding box center [715, 312] width 835 height 32
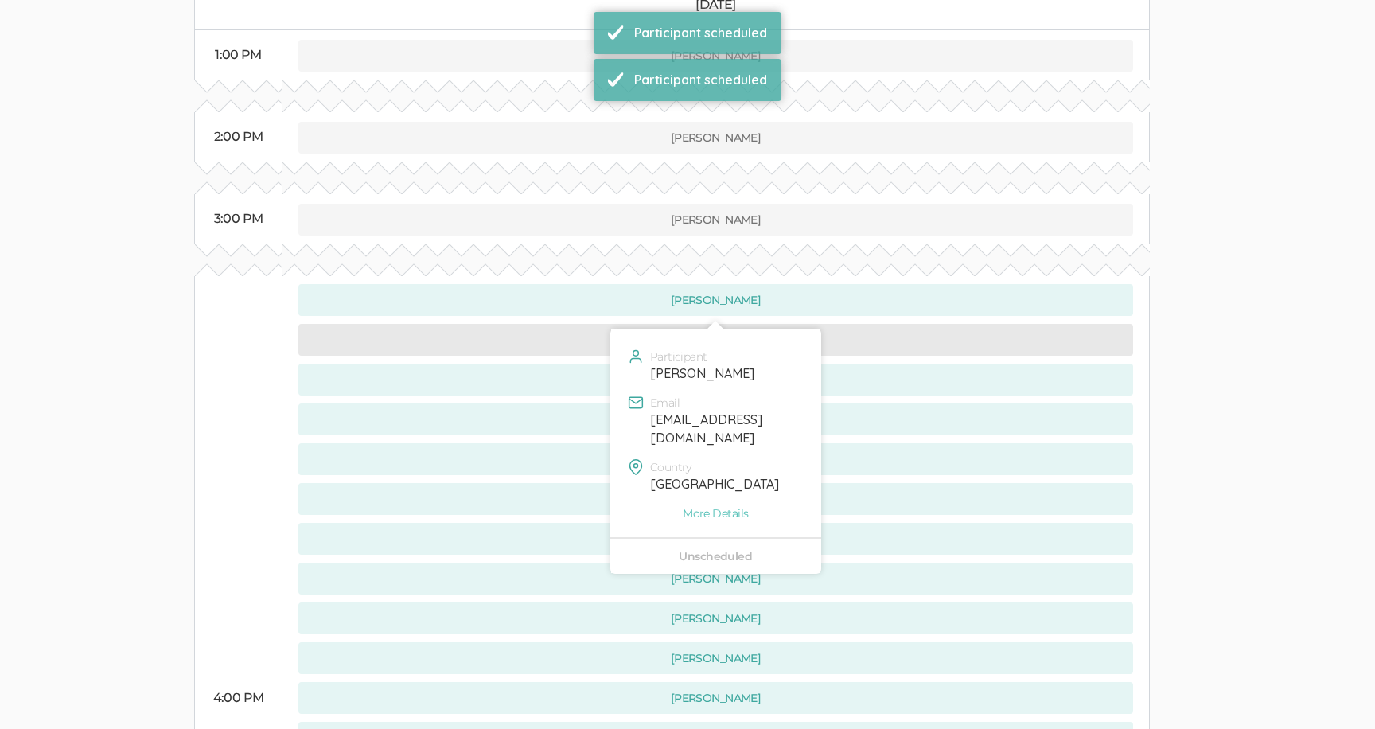
click at [573, 324] on button "[PERSON_NAME]" at bounding box center [715, 340] width 835 height 32
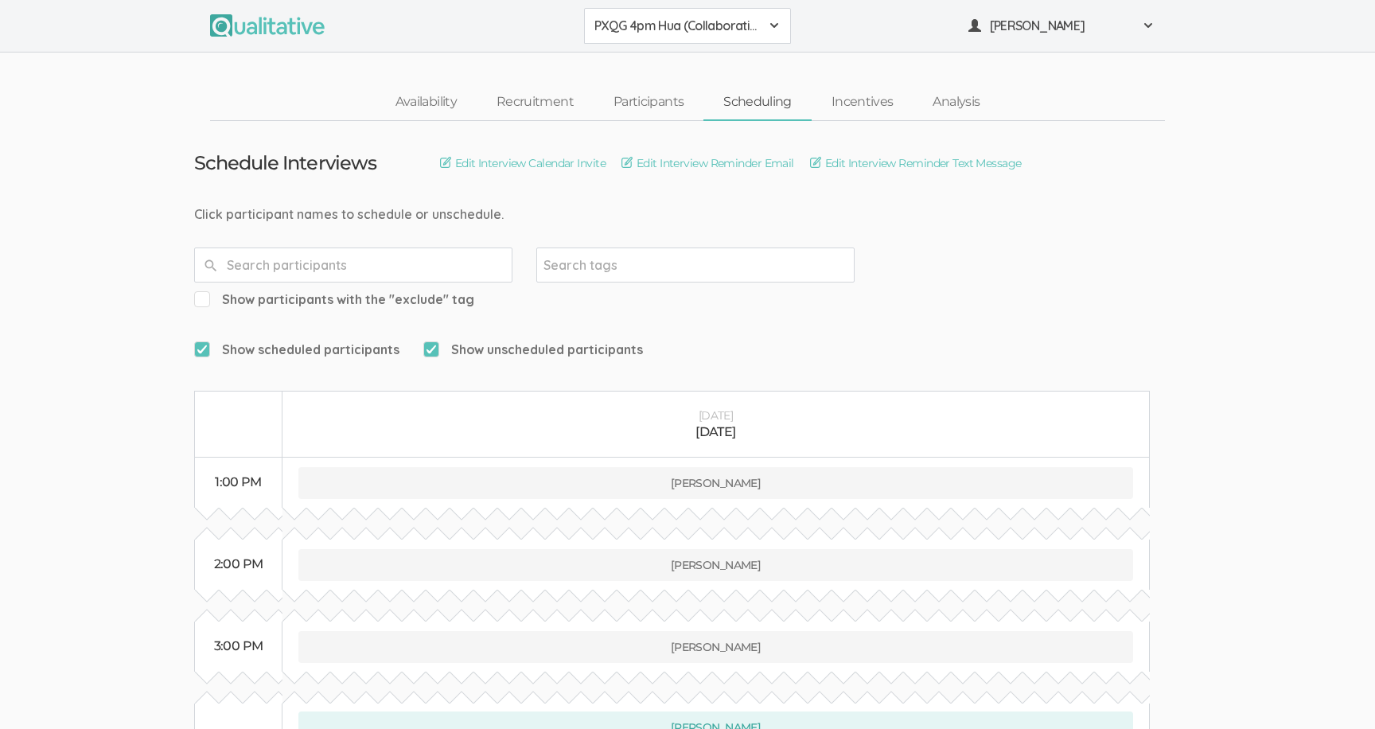
click at [731, 32] on span "PXQG 4pm Hua (Collaborative)" at bounding box center [676, 26] width 165 height 18
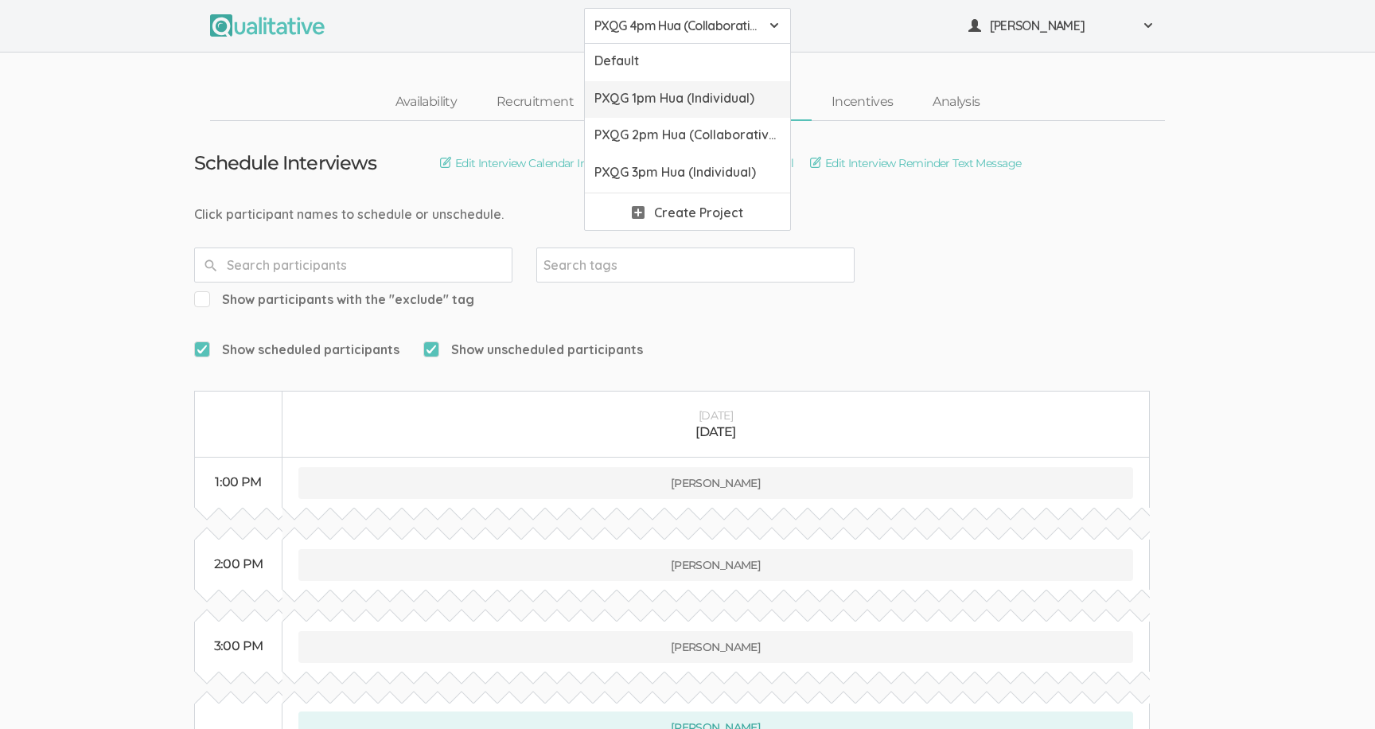
click at [726, 87] on link "PXQG 1pm Hua (Individual)" at bounding box center [687, 99] width 205 height 37
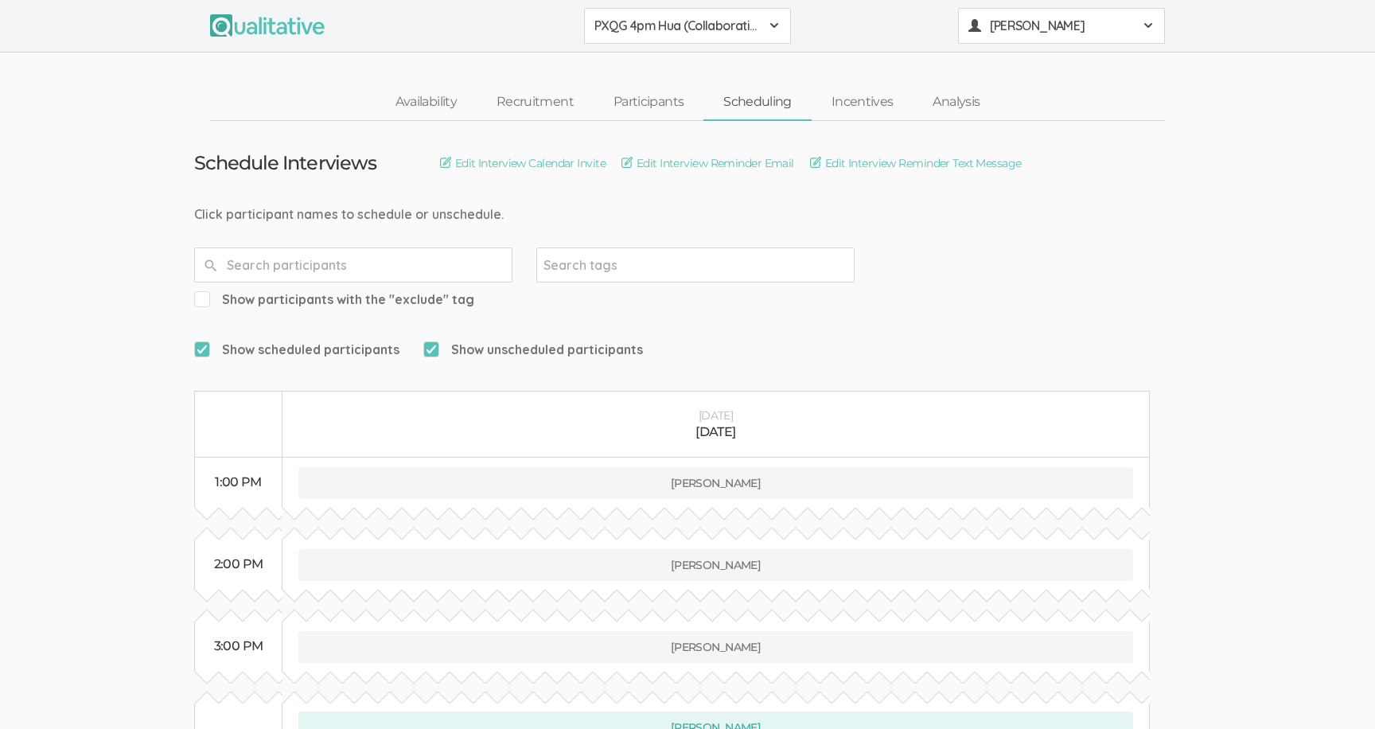
click at [1027, 26] on span "[PERSON_NAME]" at bounding box center [1061, 26] width 143 height 18
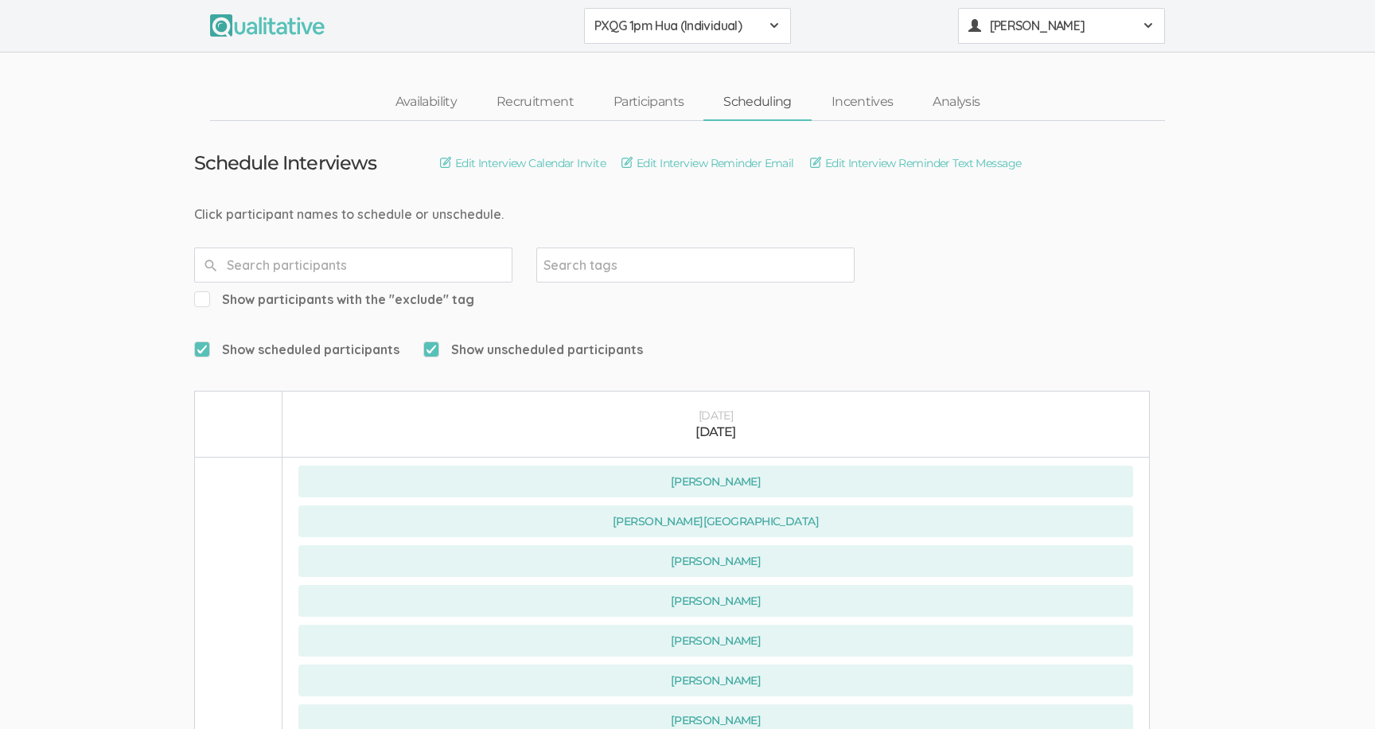
click at [1037, 41] on button "[PERSON_NAME]" at bounding box center [1061, 26] width 207 height 36
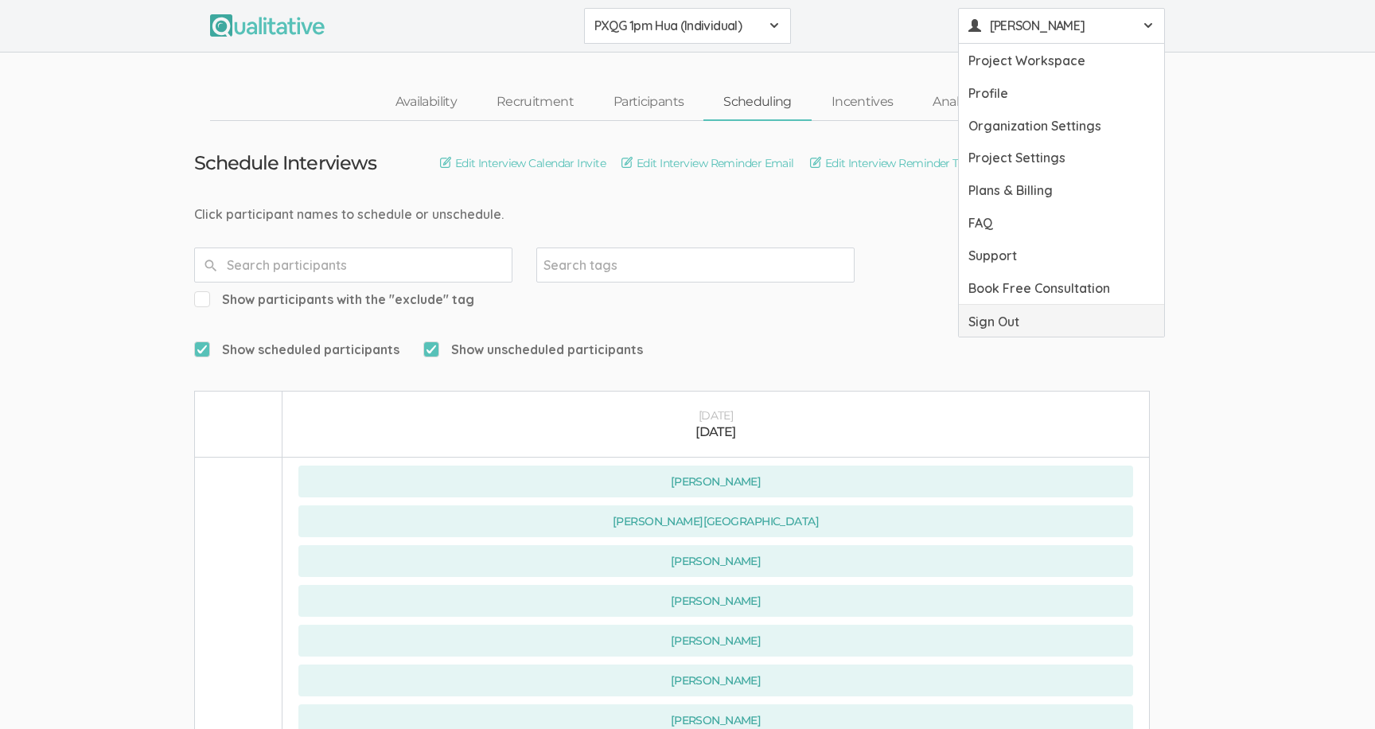
click at [1047, 328] on link "Sign Out" at bounding box center [1061, 321] width 205 height 33
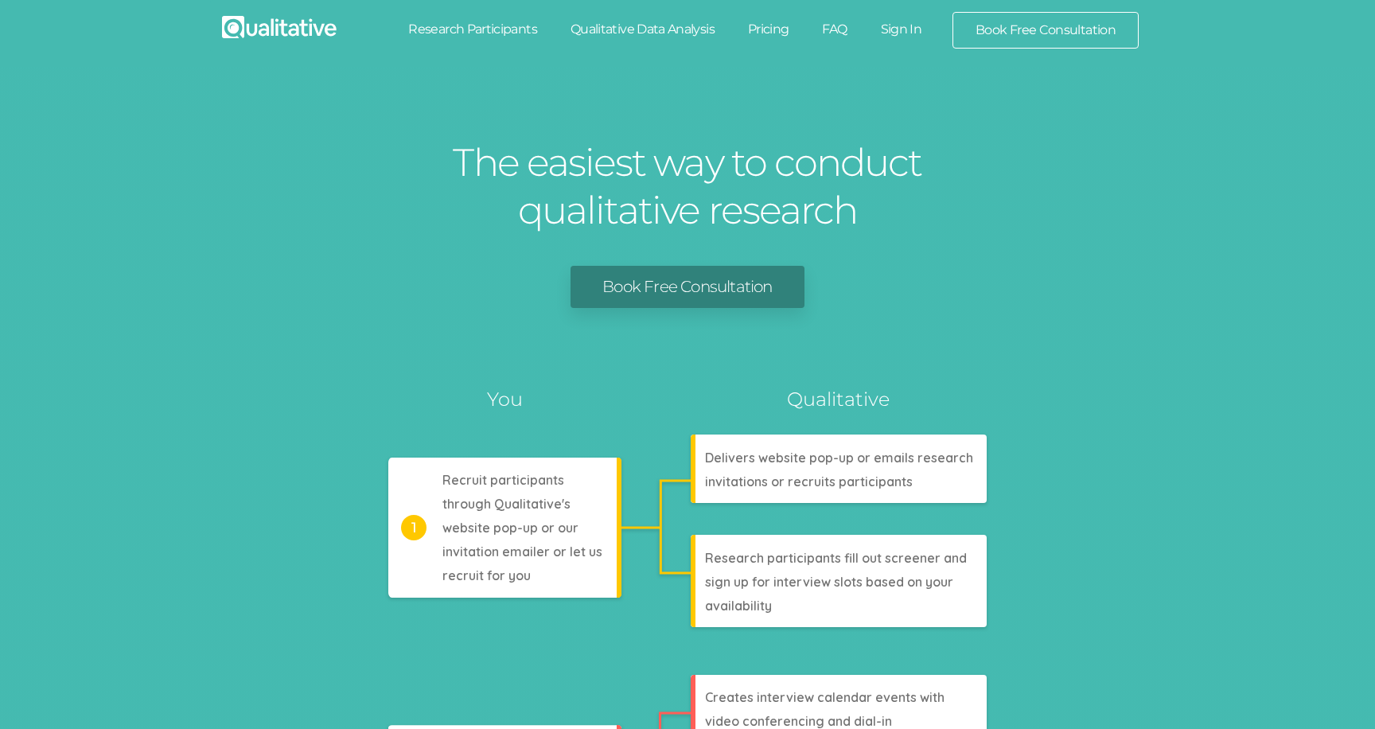
click at [886, 38] on link "Sign In" at bounding box center [901, 29] width 75 height 35
